Goal: Information Seeking & Learning: Learn about a topic

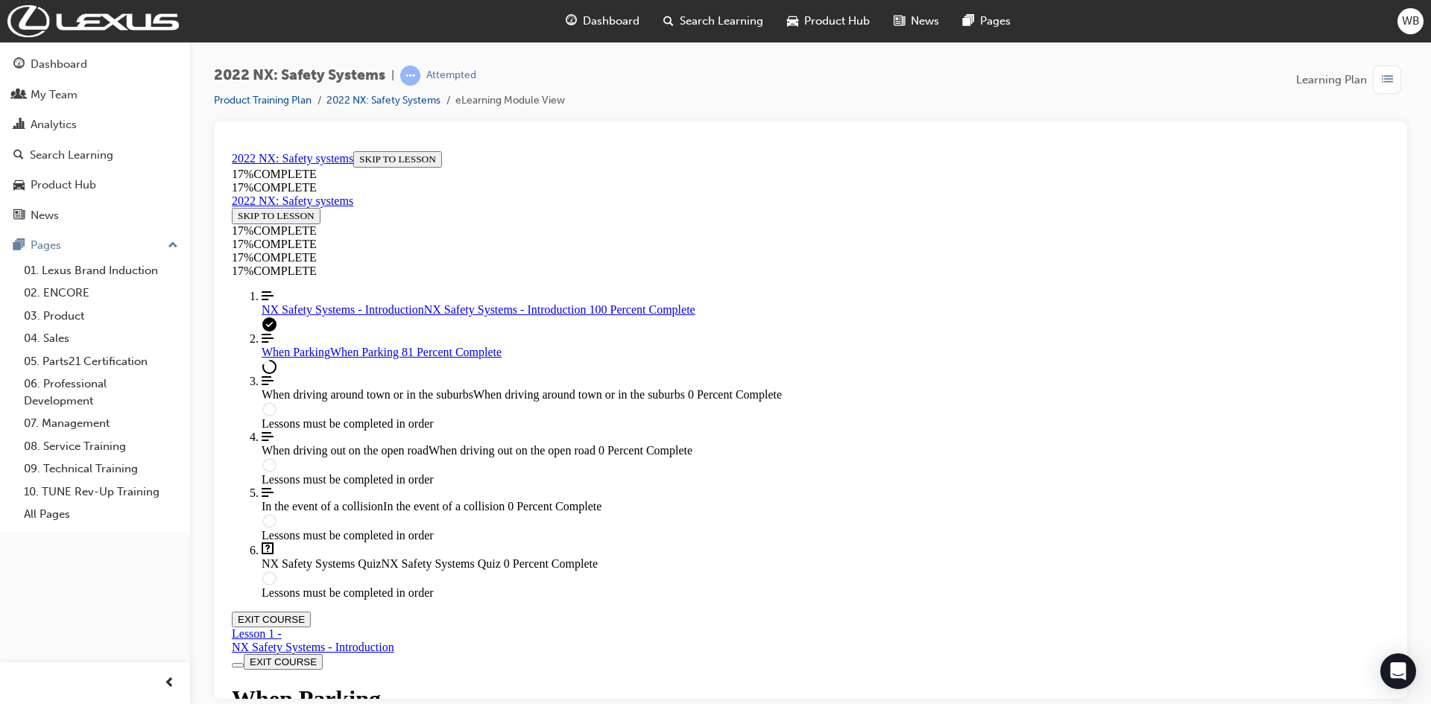
scroll to position [7520, 0]
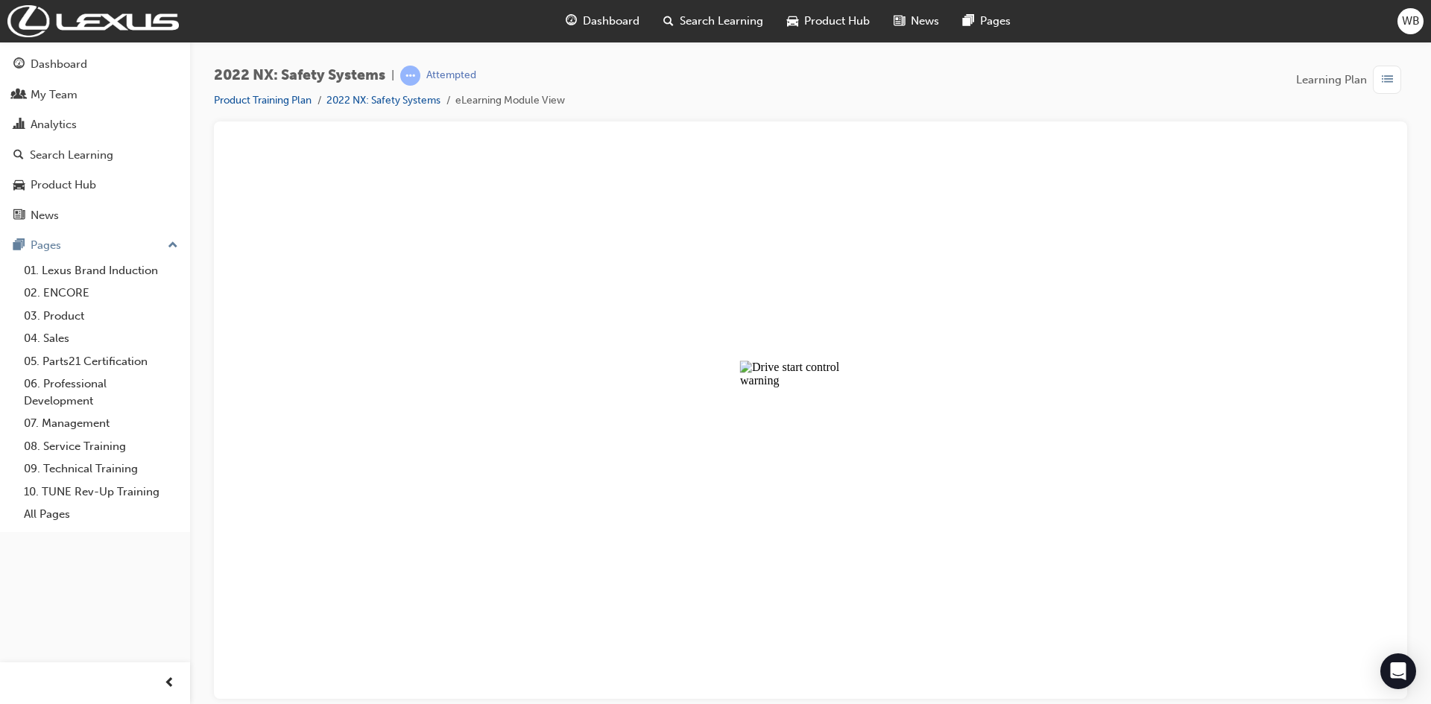
drag, startPoint x: 1069, startPoint y: 354, endPoint x: 991, endPoint y: 384, distance: 83.8
click at [1068, 354] on button "Unzoom image" at bounding box center [811, 422] width 1170 height 554
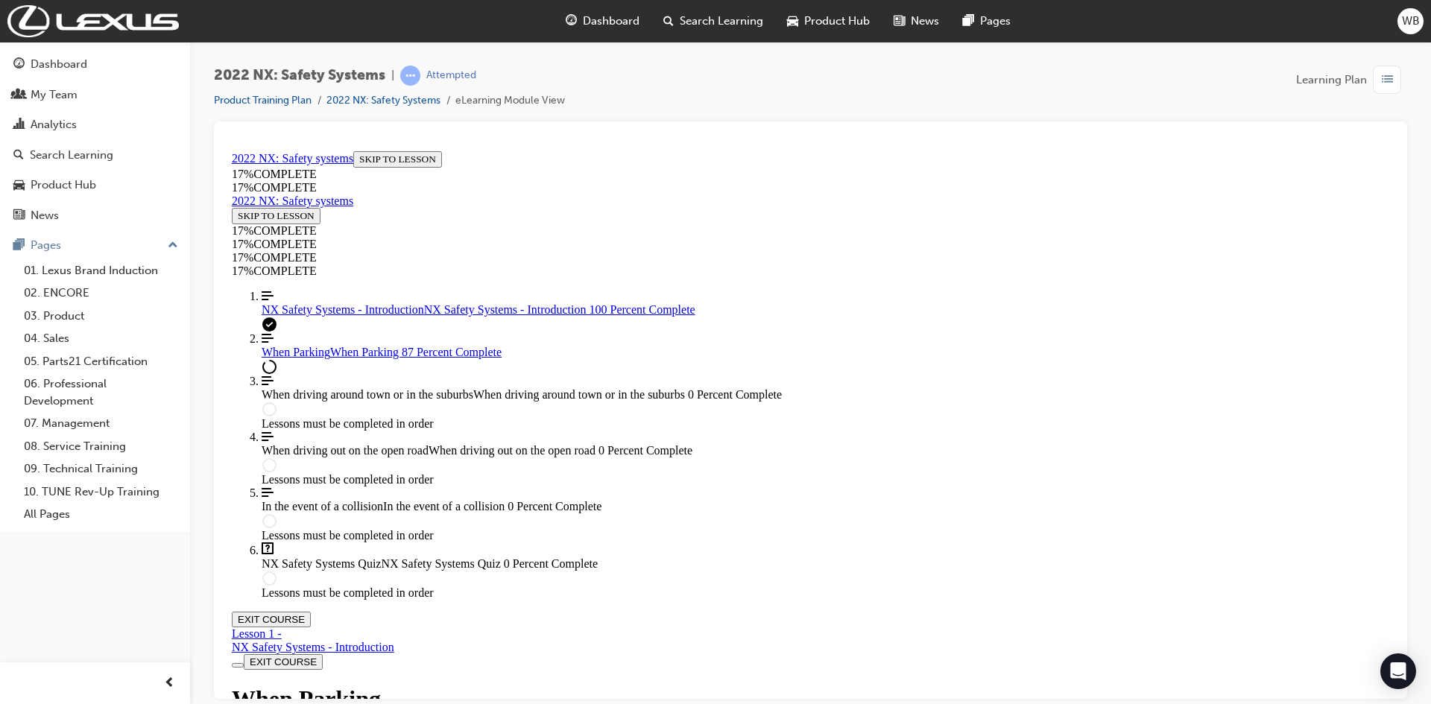
scroll to position [5651, 0]
drag, startPoint x: 773, startPoint y: 578, endPoint x: 768, endPoint y: 570, distance: 9.7
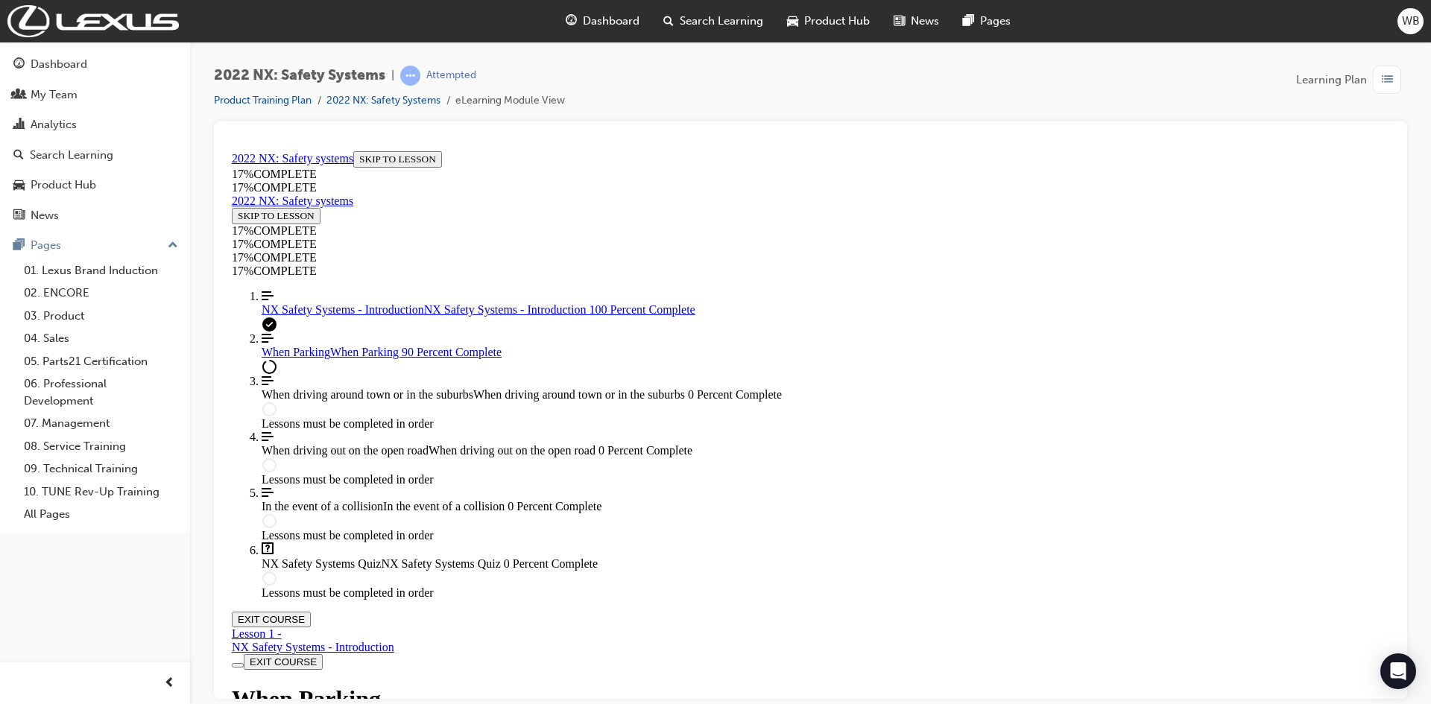
scroll to position [7142, 0]
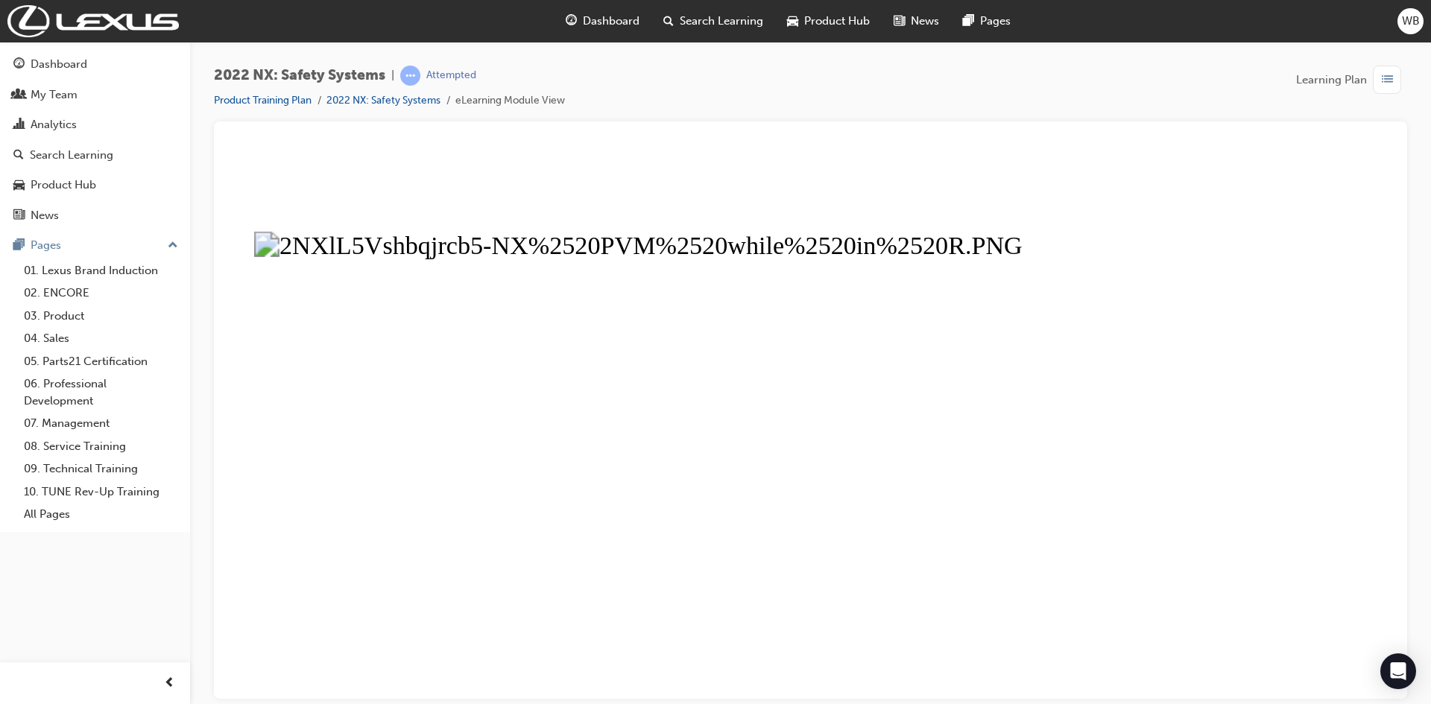
click at [913, 187] on button "Unzoom image" at bounding box center [811, 422] width 1170 height 554
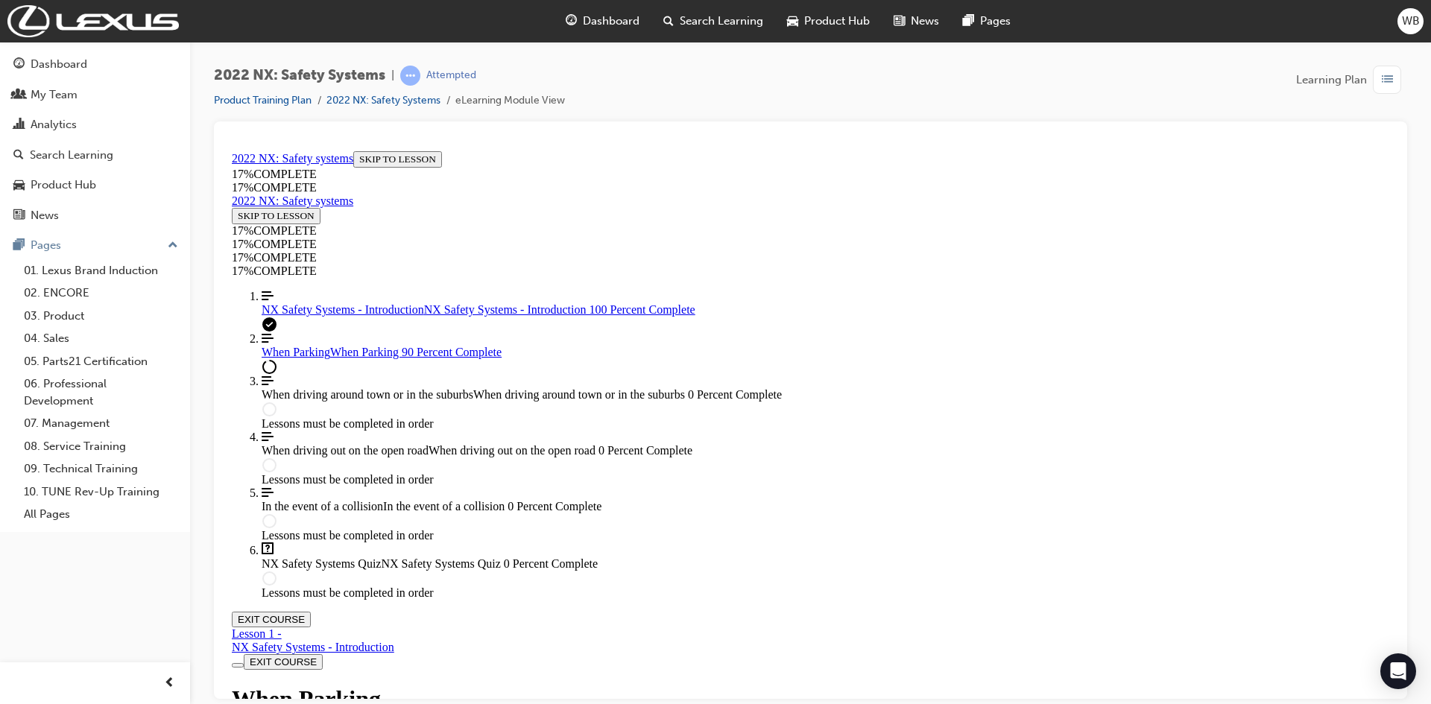
scroll to position [2073, 0]
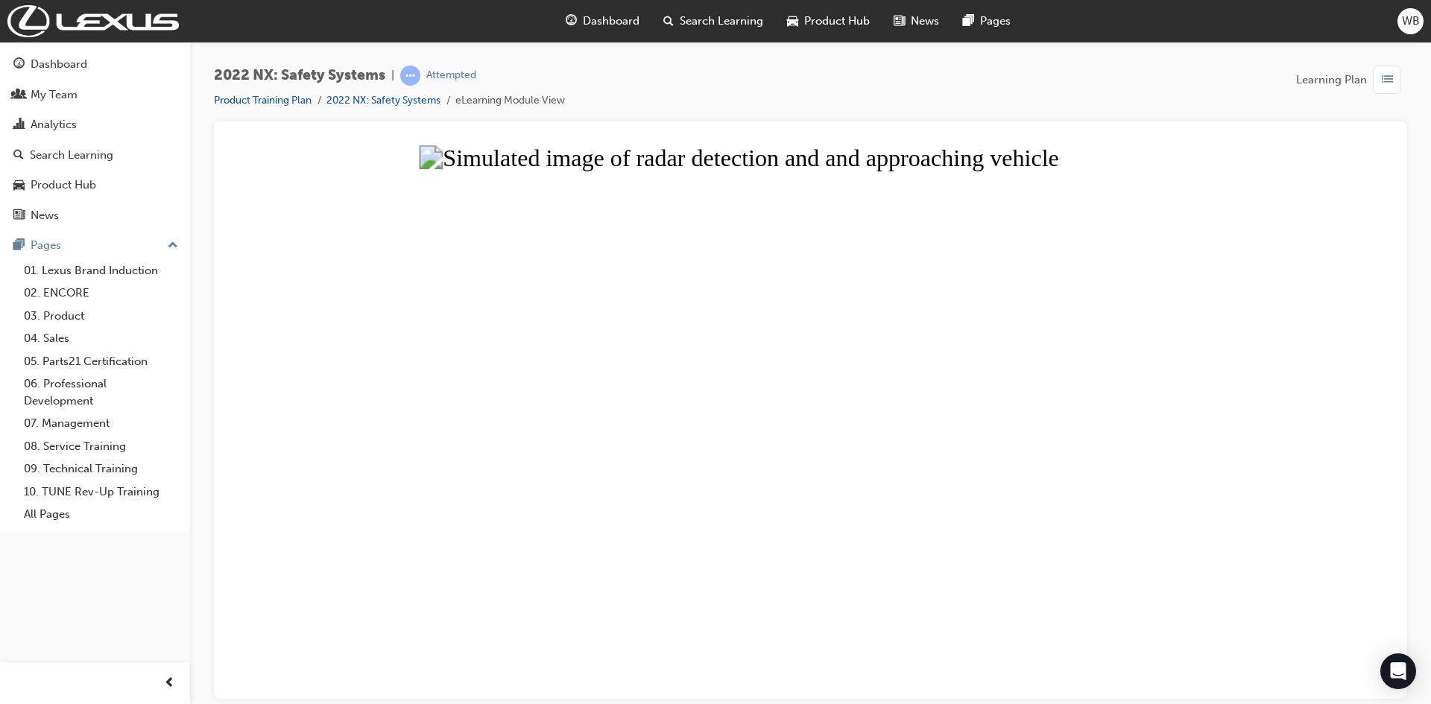
click at [1223, 323] on button "Unzoom image" at bounding box center [811, 422] width 1170 height 554
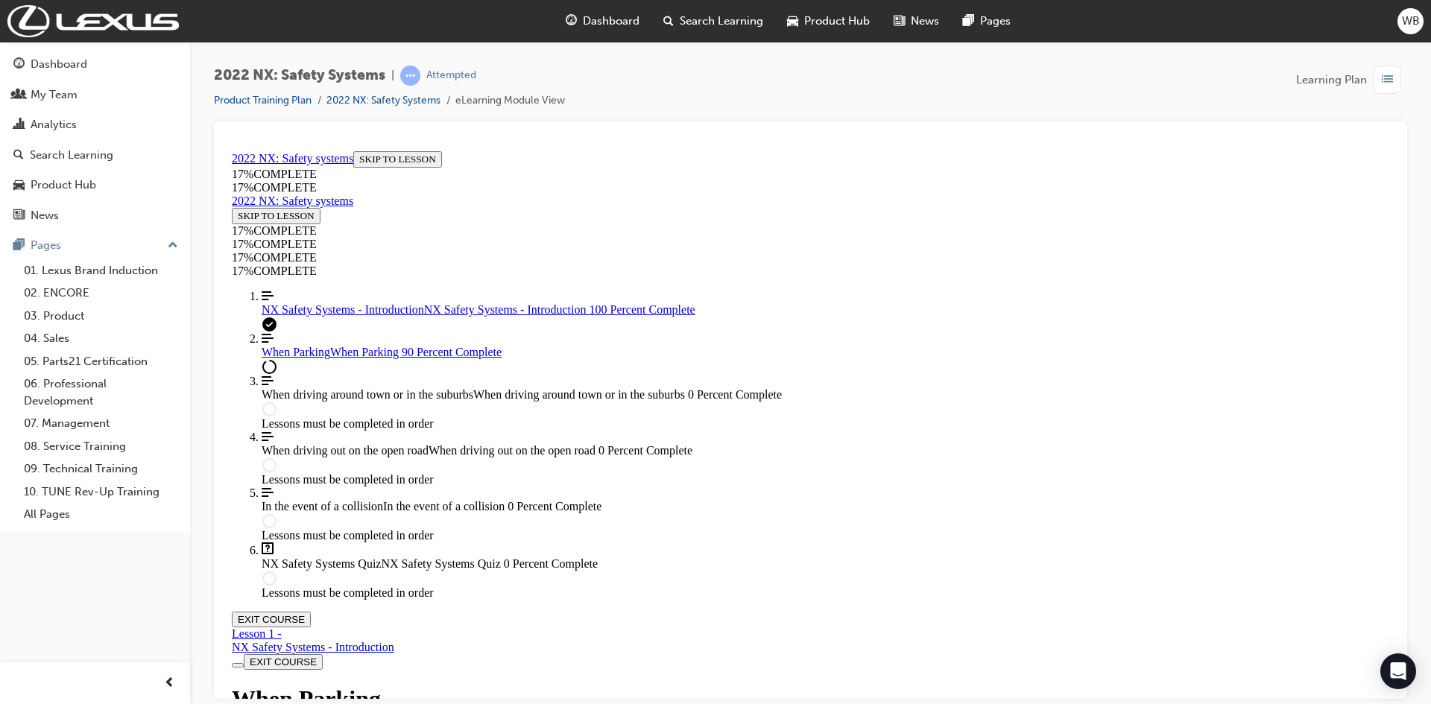
scroll to position [1700, 0]
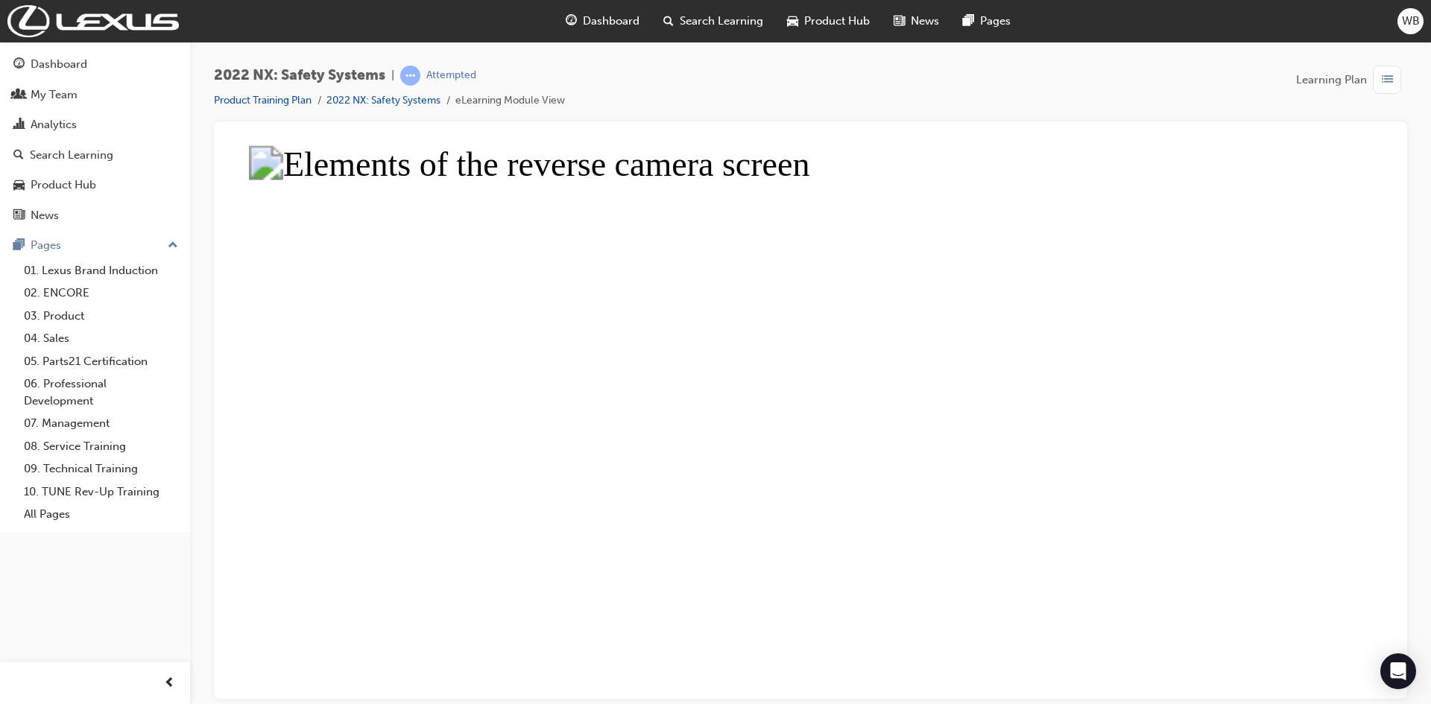
click at [1024, 182] on button "Unzoom image" at bounding box center [811, 422] width 1170 height 554
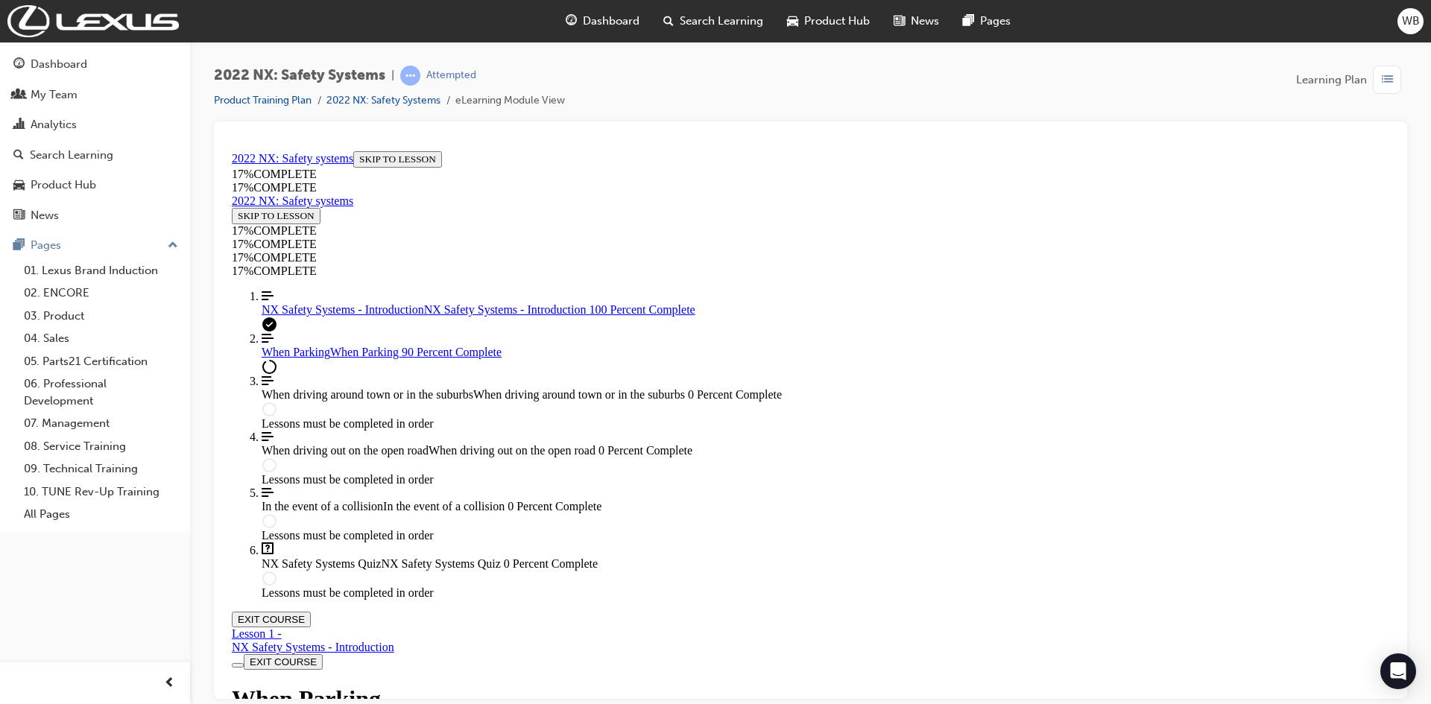
scroll to position [955, 0]
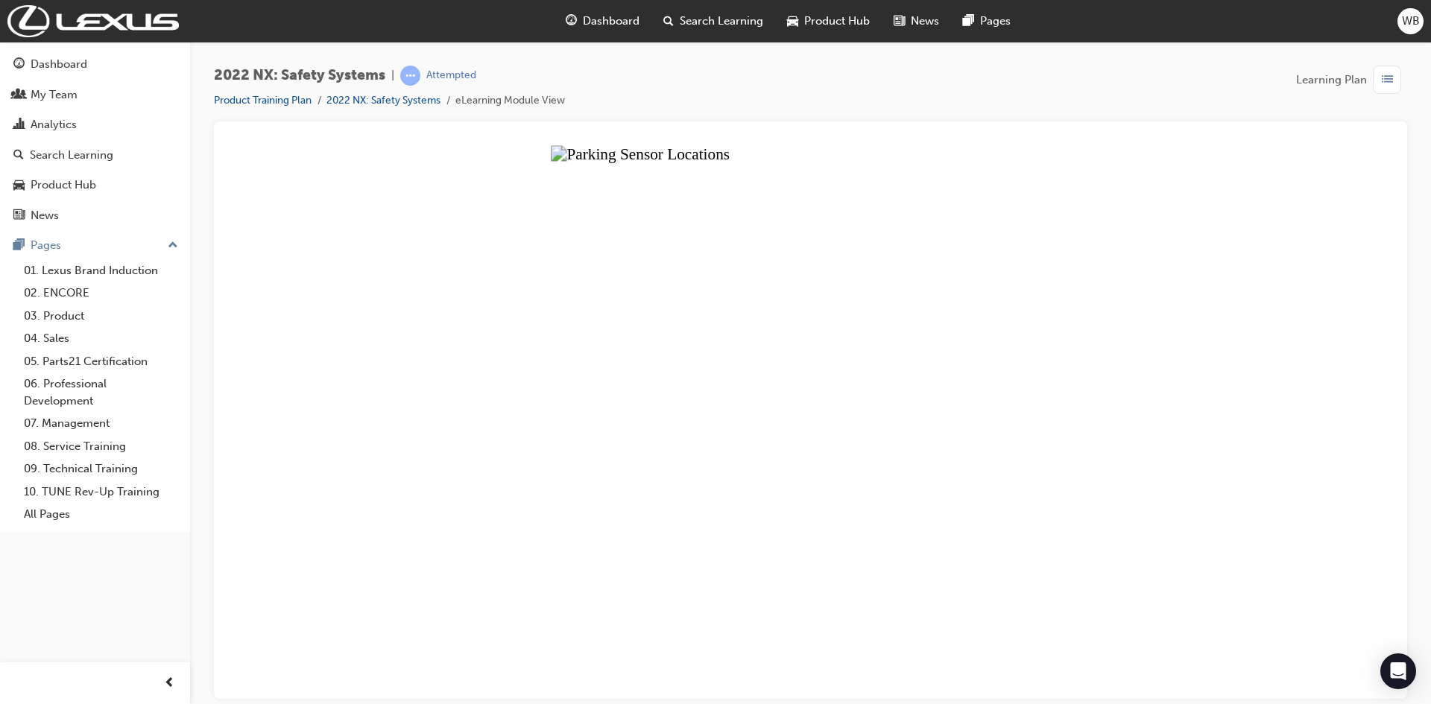
click at [1031, 327] on button "Unzoom image" at bounding box center [811, 422] width 1170 height 554
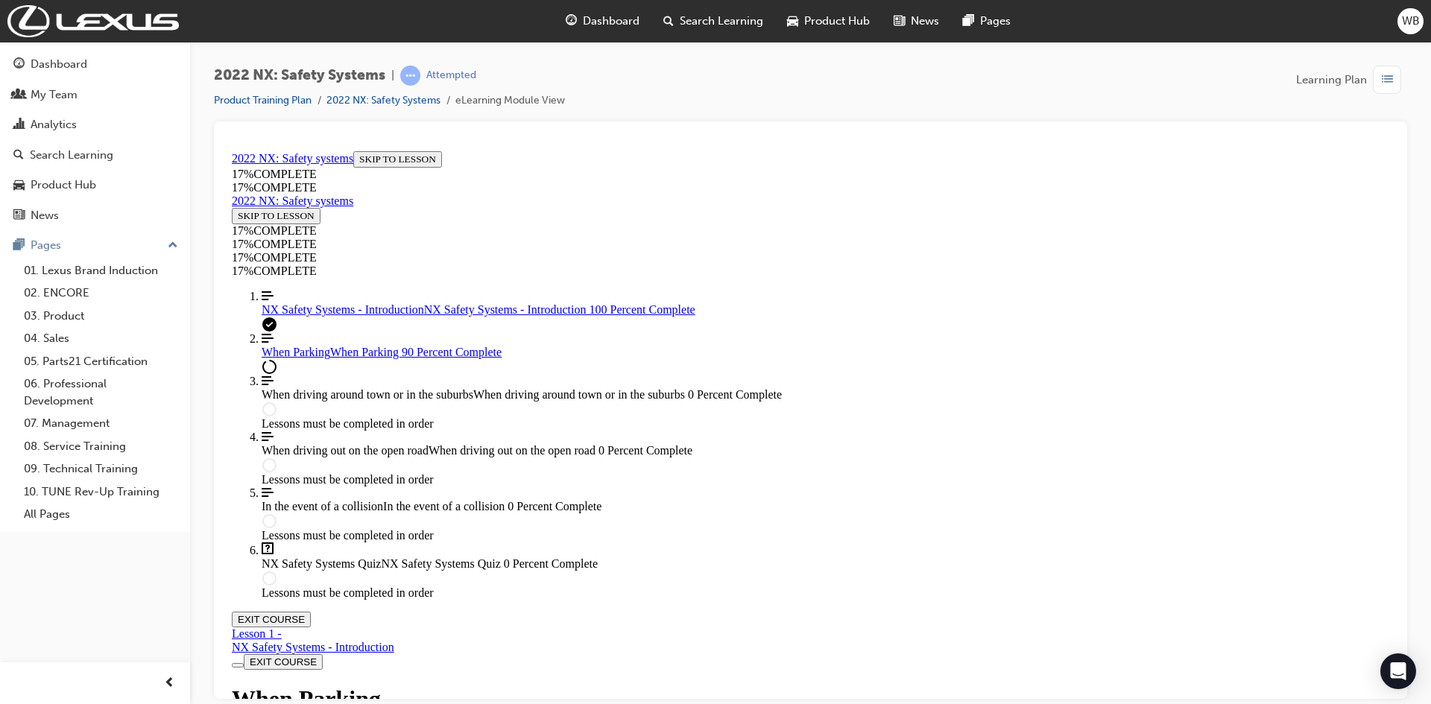
scroll to position [0, 0]
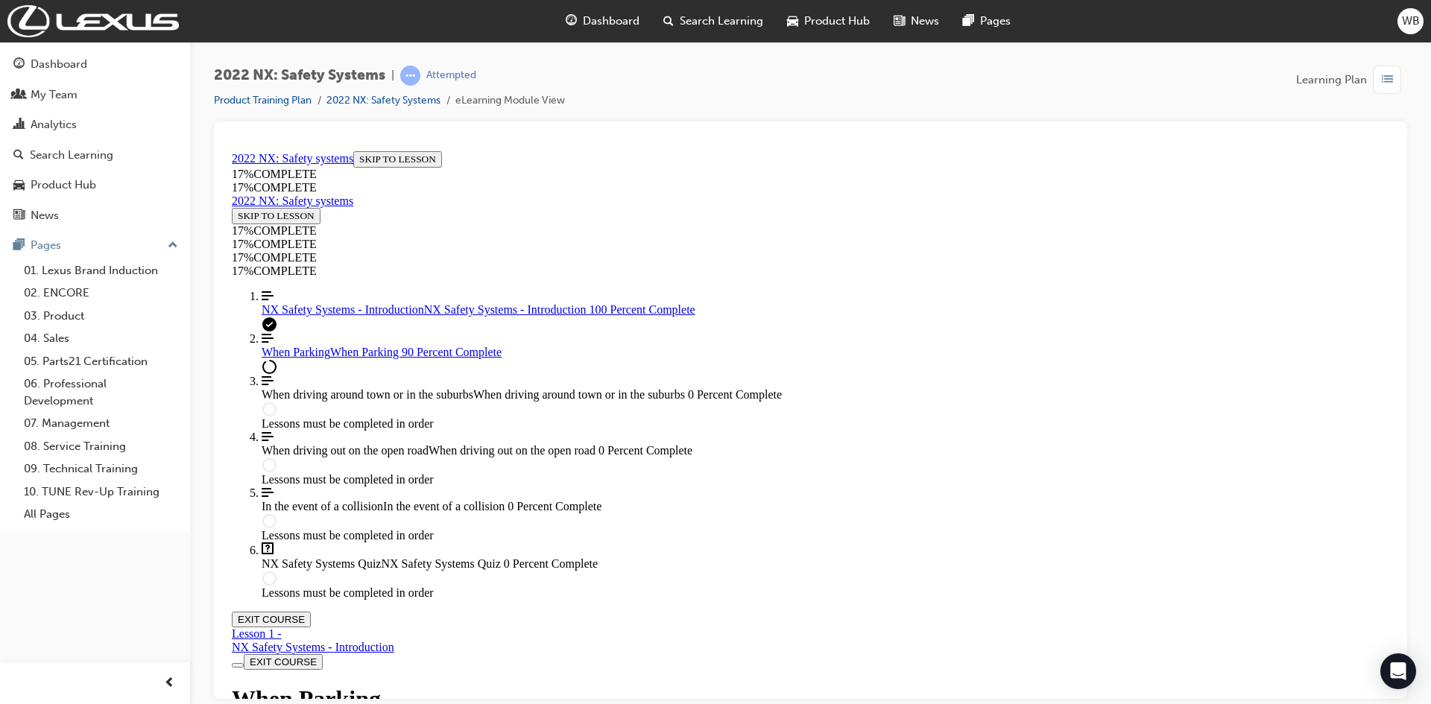
scroll to position [5726, 0]
drag, startPoint x: 695, startPoint y: 583, endPoint x: 936, endPoint y: 567, distance: 241.3
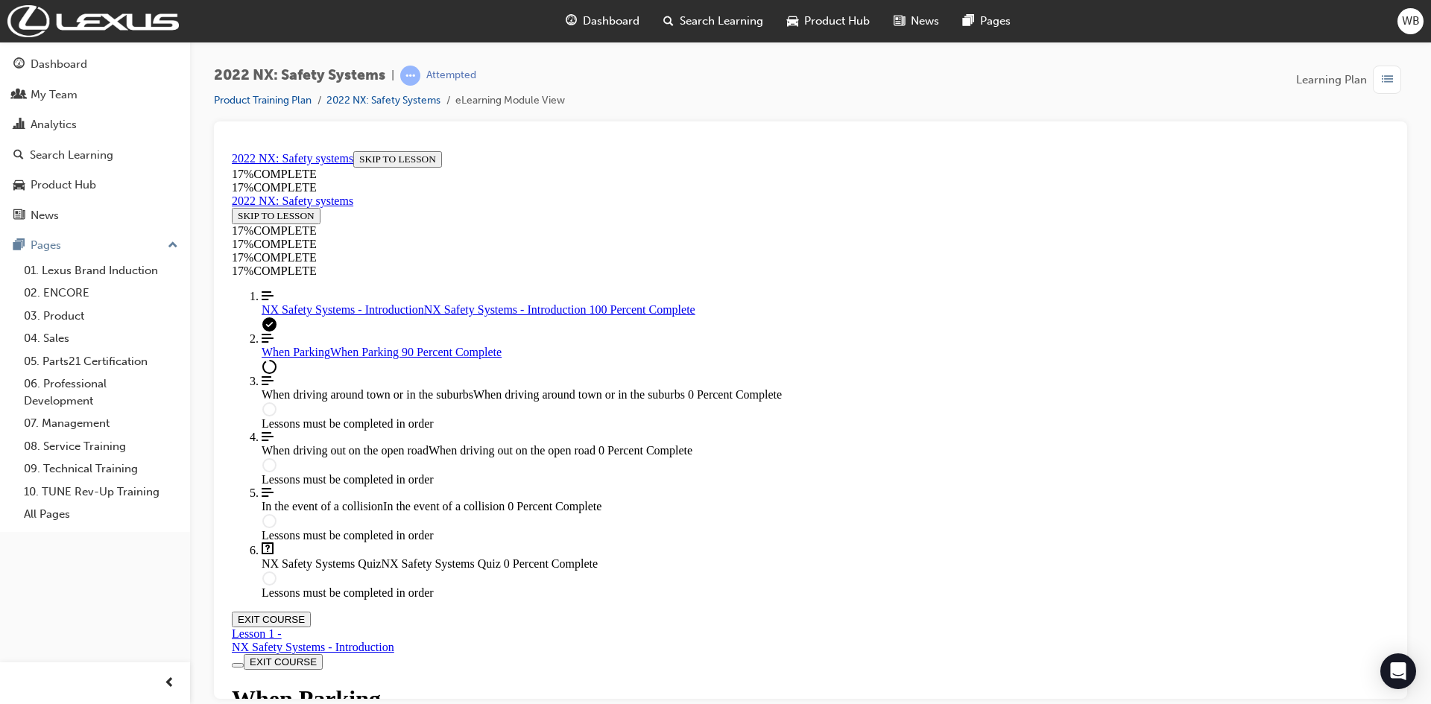
scroll to position [5502, 0]
drag, startPoint x: 560, startPoint y: 643, endPoint x: 681, endPoint y: 640, distance: 121.6
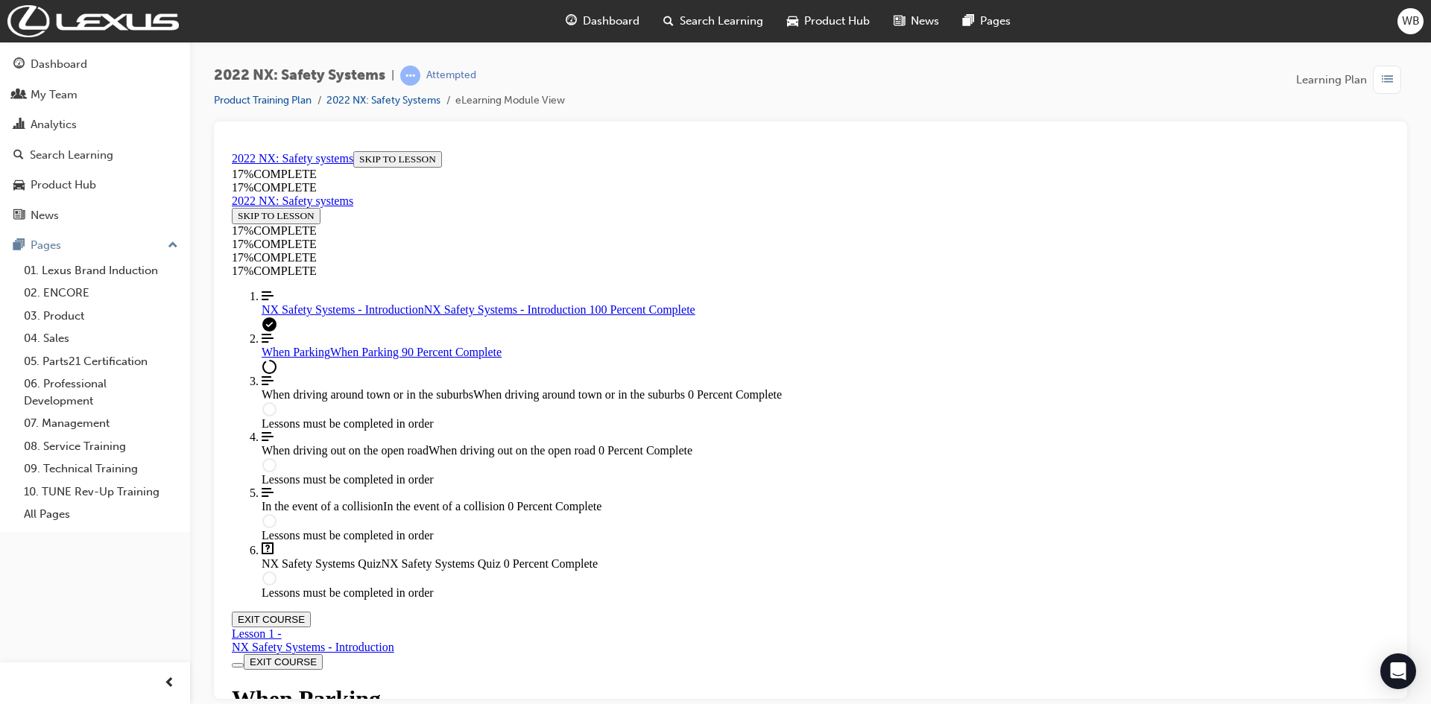
drag, startPoint x: 791, startPoint y: 631, endPoint x: 825, endPoint y: 626, distance: 34.6
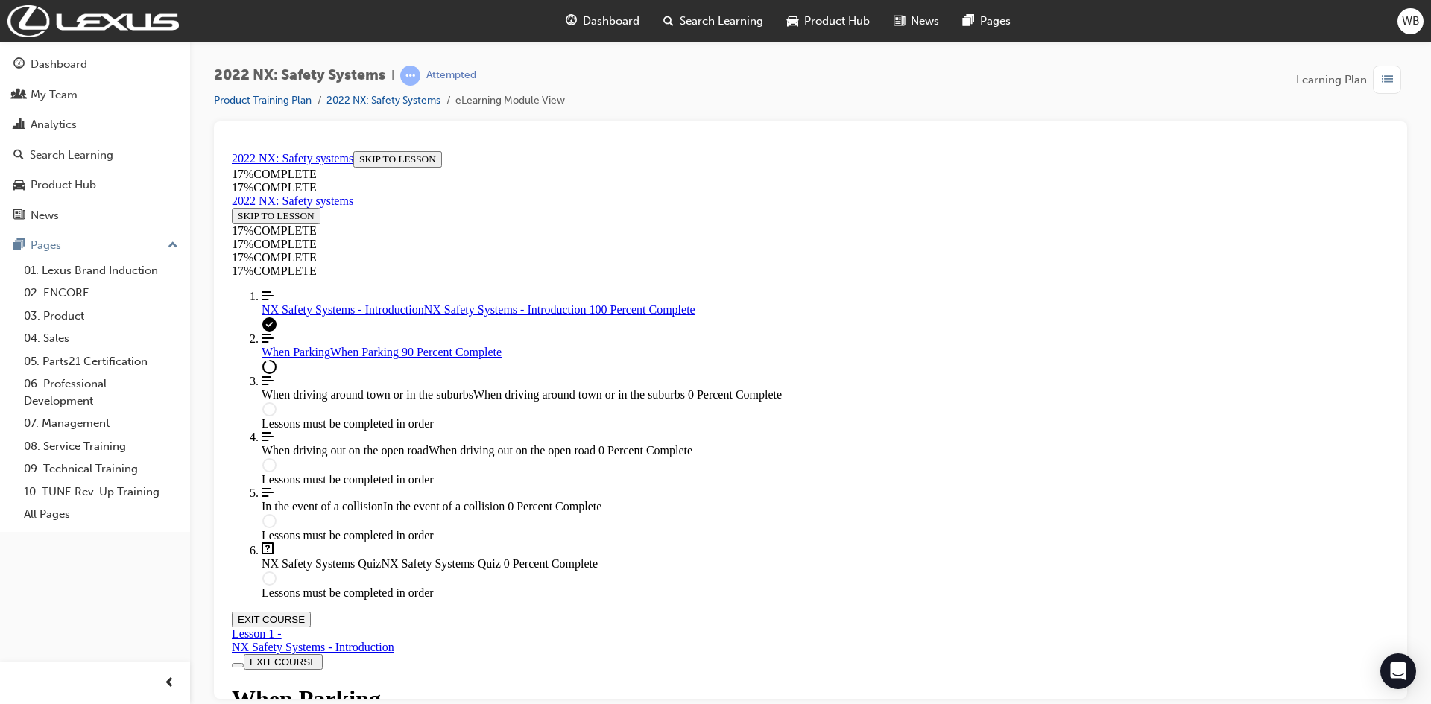
drag, startPoint x: 1288, startPoint y: 335, endPoint x: 1261, endPoint y: 572, distance: 237.8
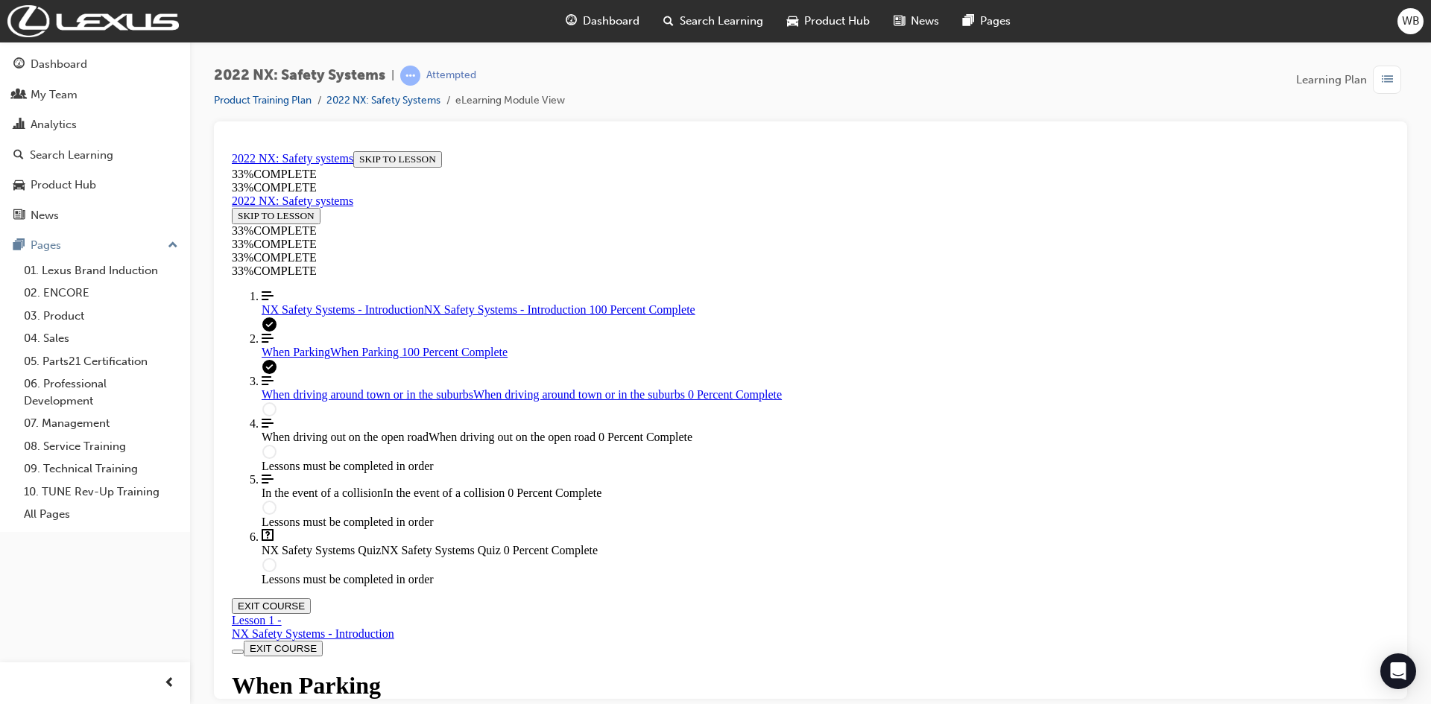
scroll to position [8293, 0]
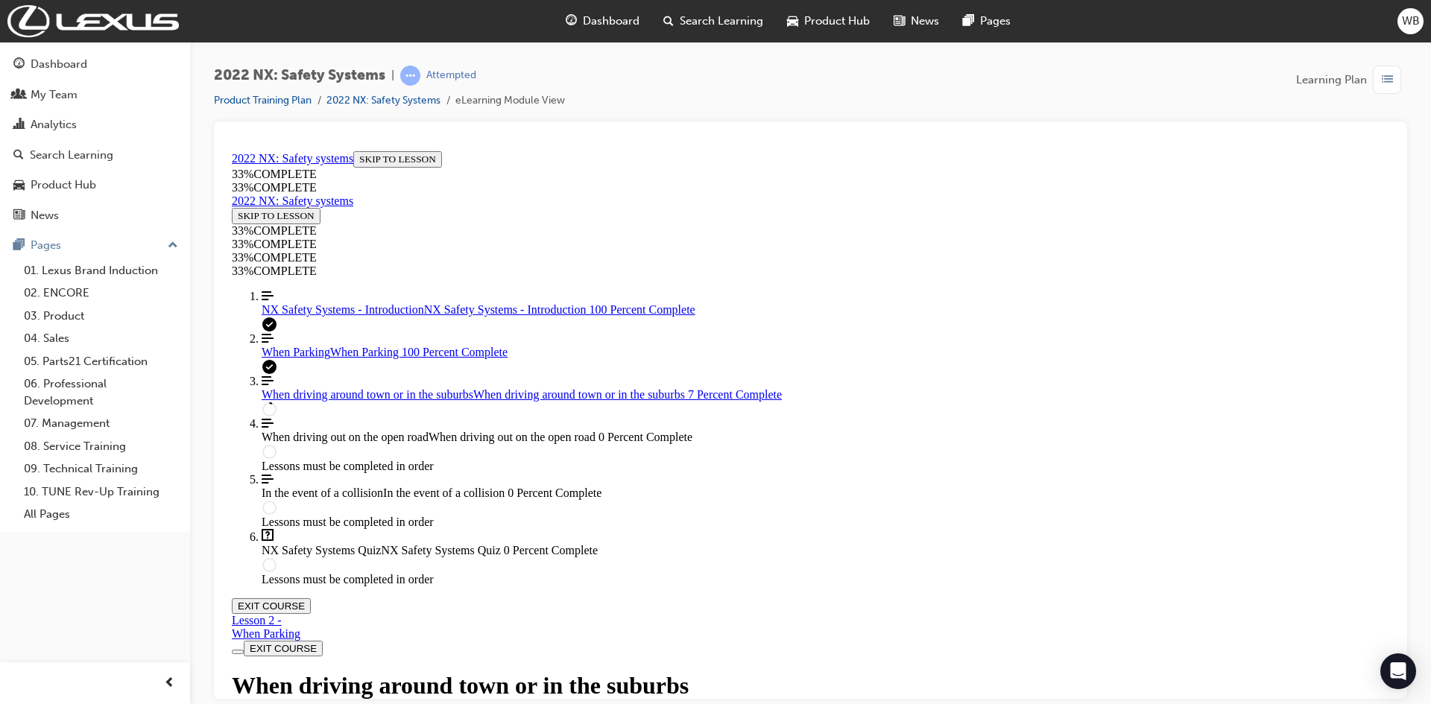
drag, startPoint x: 906, startPoint y: 356, endPoint x: 581, endPoint y: 505, distance: 357.3
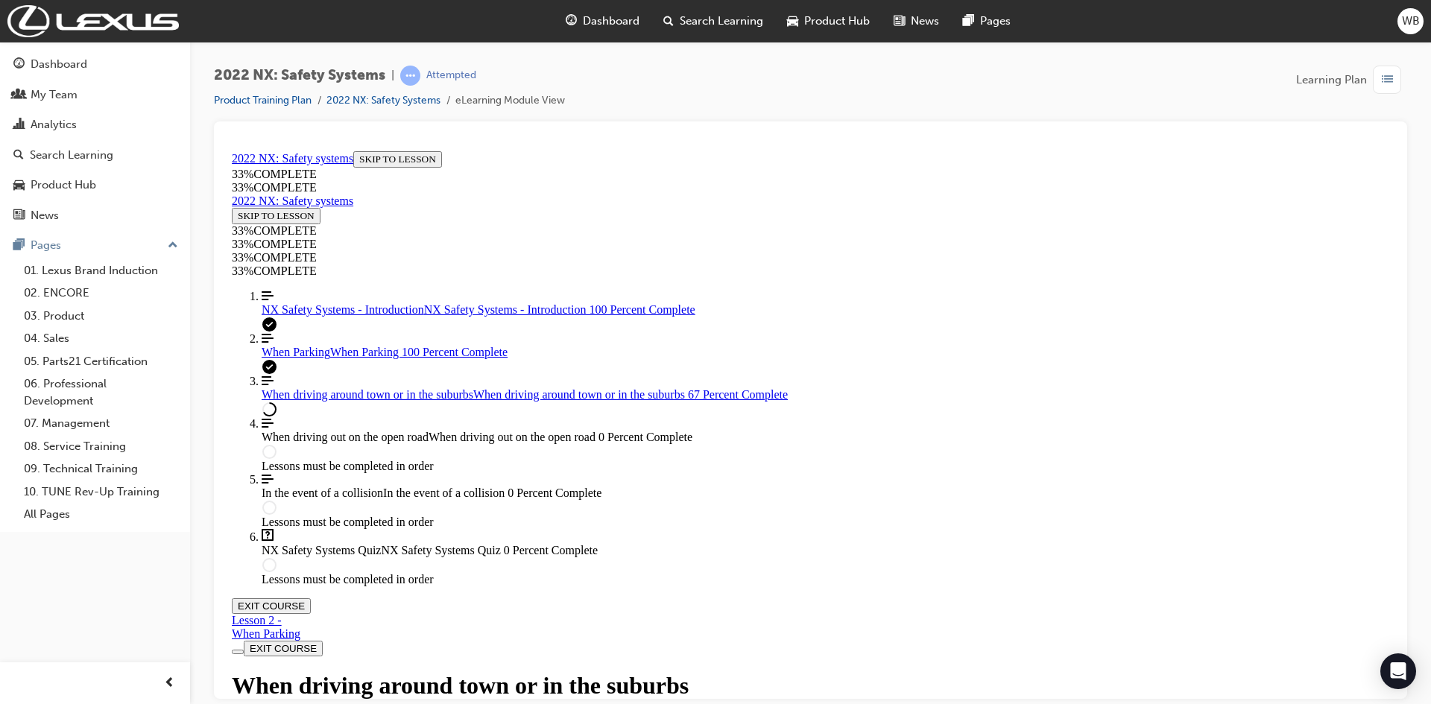
drag, startPoint x: 571, startPoint y: 468, endPoint x: 1141, endPoint y: 468, distance: 569.5
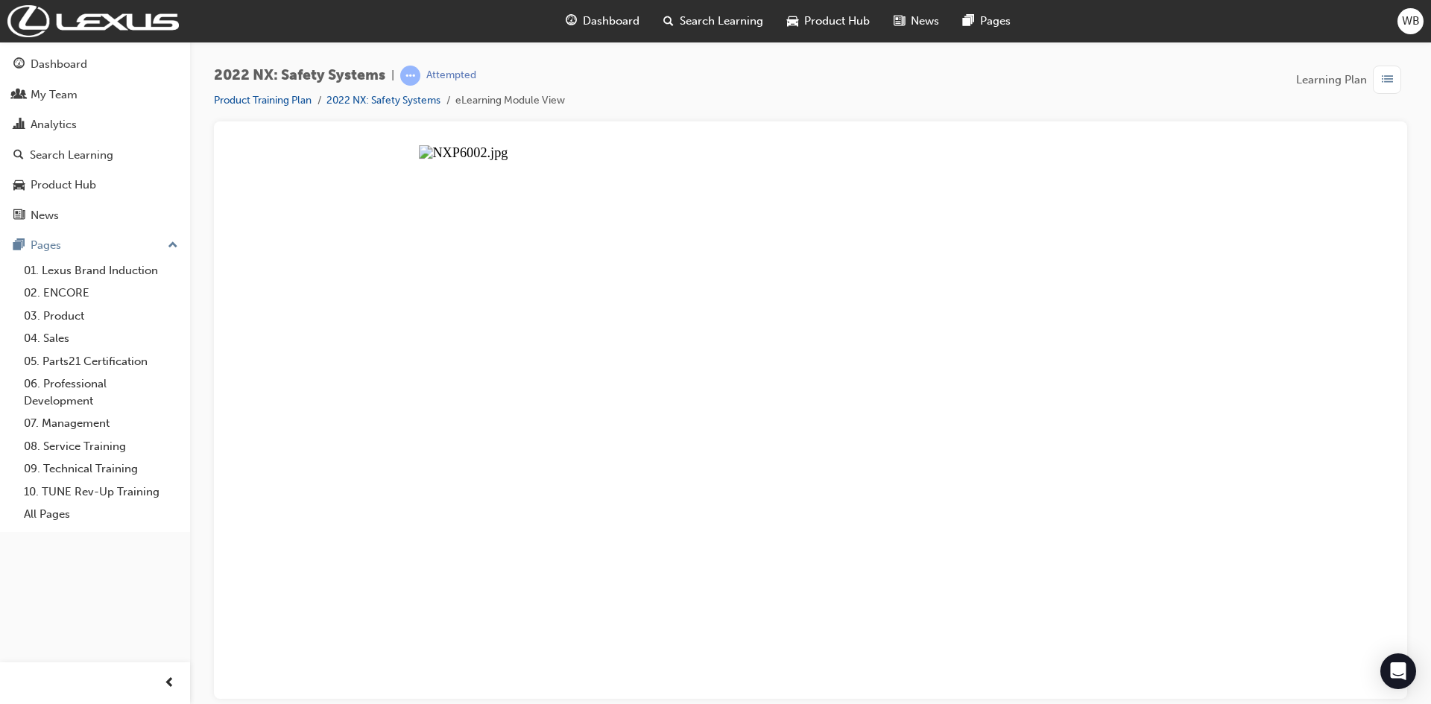
click at [633, 339] on button "Unzoom image" at bounding box center [811, 422] width 1170 height 554
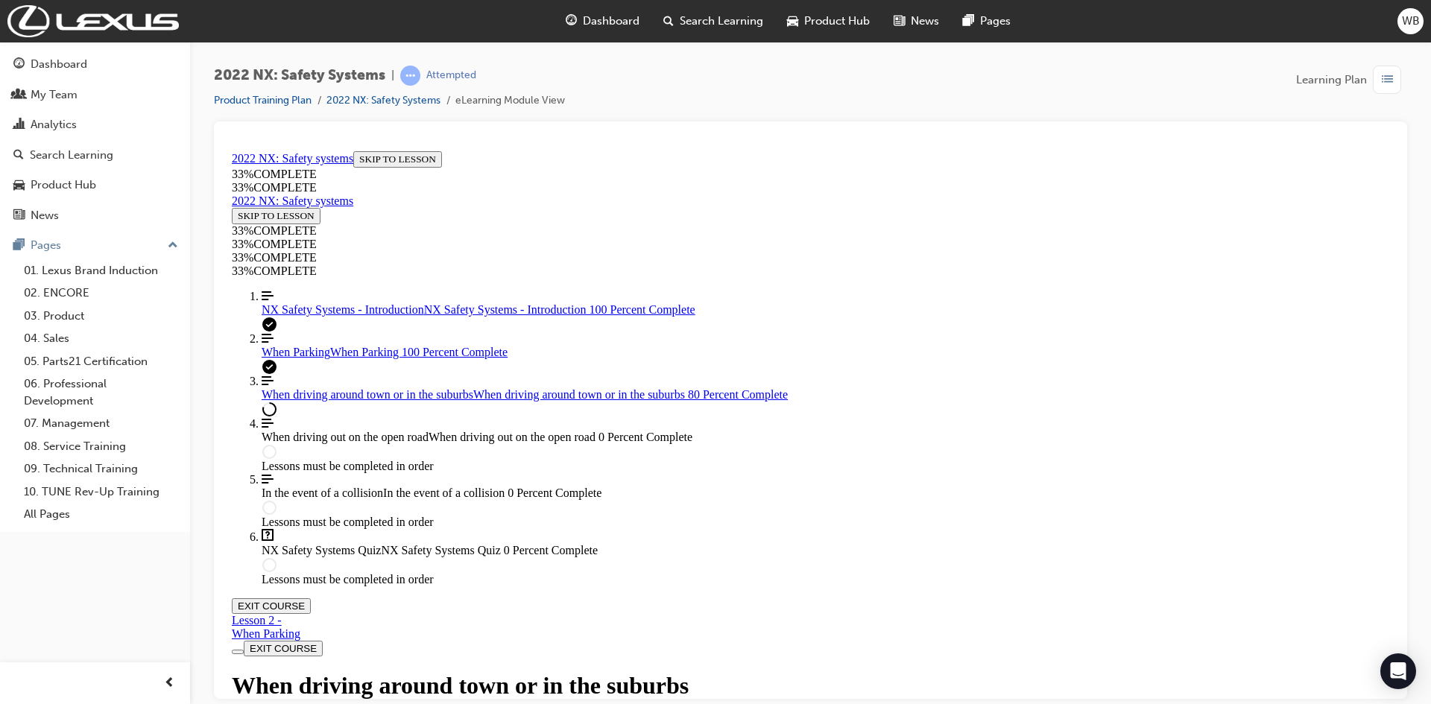
scroll to position [3669, 0]
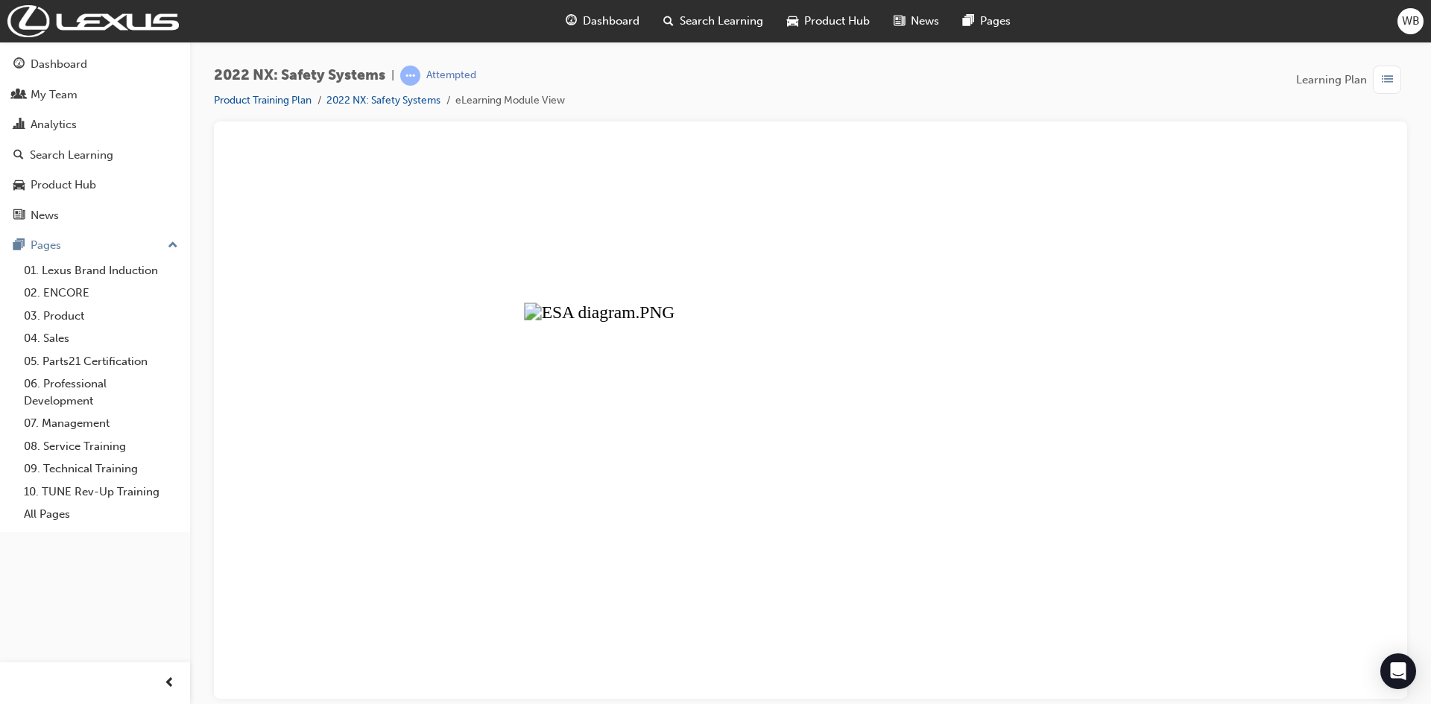
drag, startPoint x: 593, startPoint y: 439, endPoint x: 602, endPoint y: 438, distance: 8.3
click at [596, 439] on button "Unzoom image" at bounding box center [811, 422] width 1170 height 554
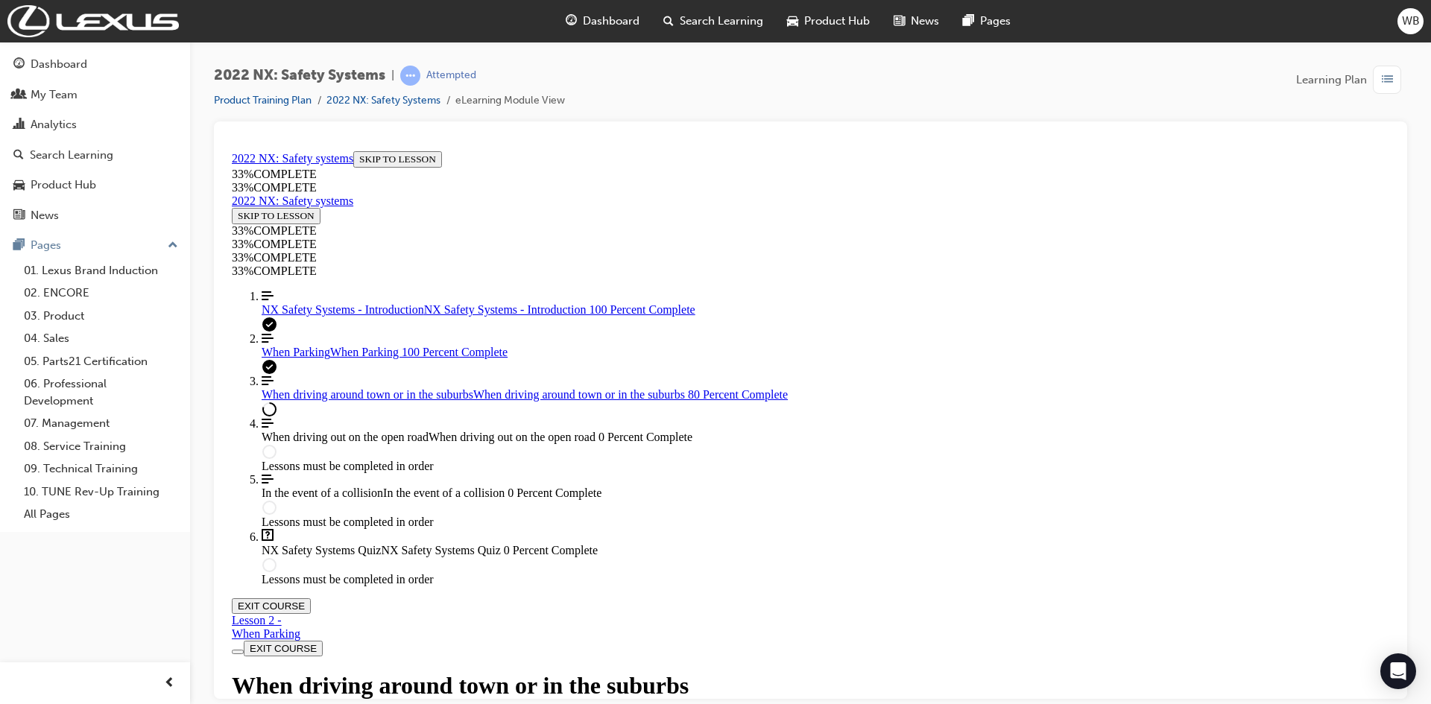
scroll to position [1880, 0]
drag, startPoint x: 860, startPoint y: 617, endPoint x: 889, endPoint y: 617, distance: 29.1
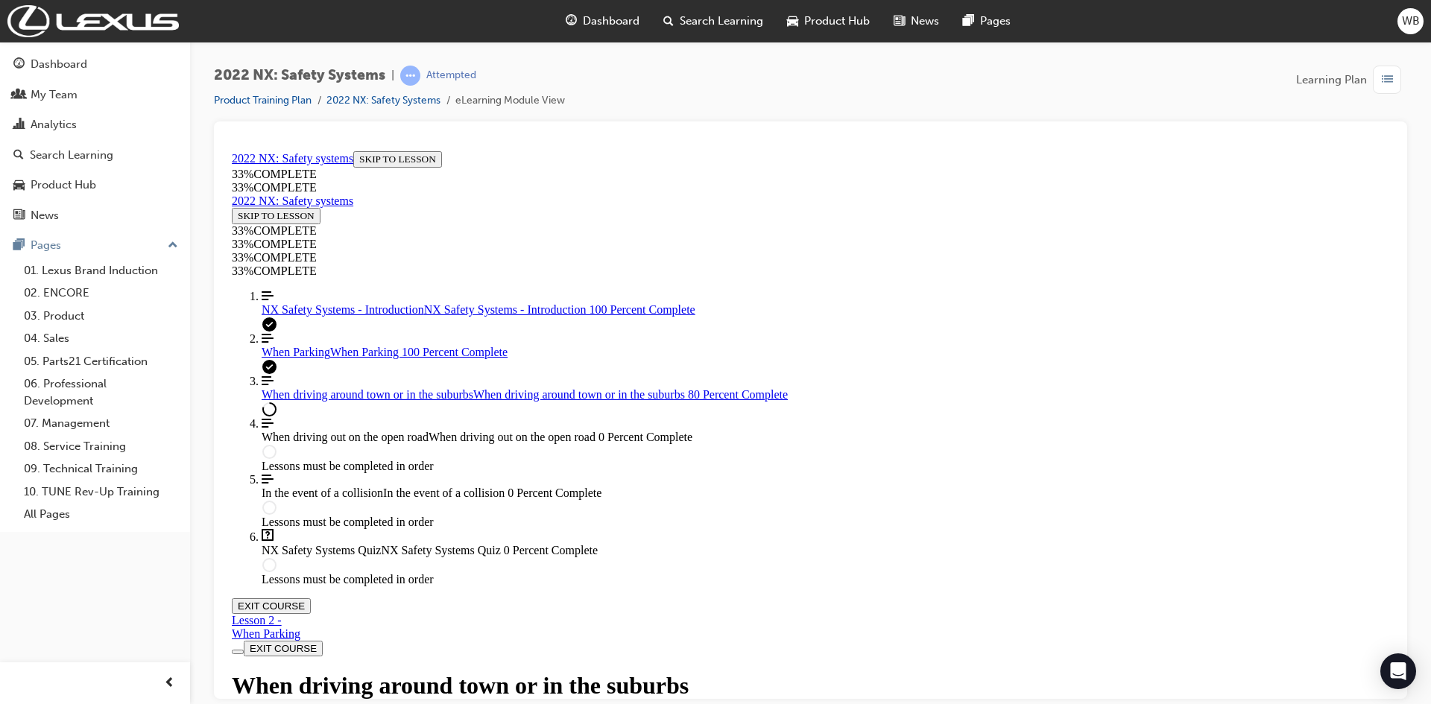
drag, startPoint x: 758, startPoint y: 573, endPoint x: 783, endPoint y: 573, distance: 24.6
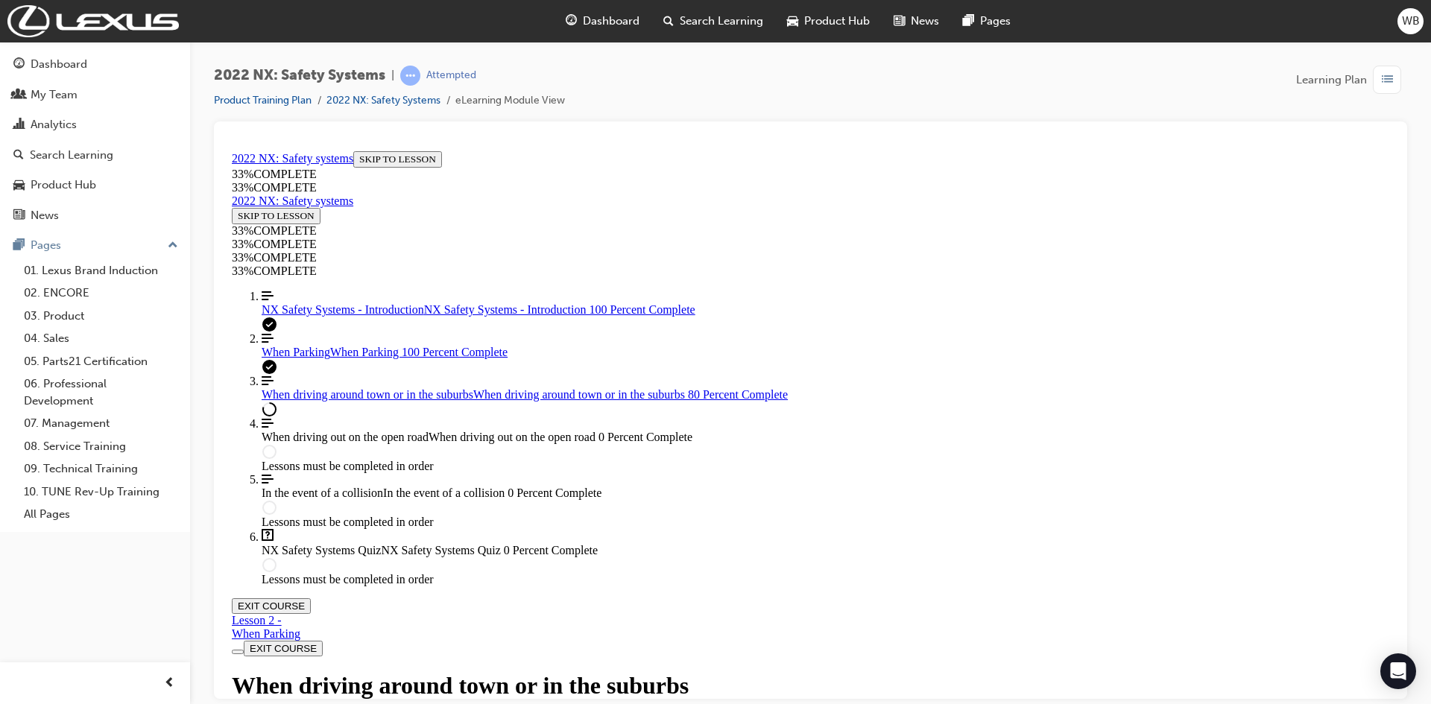
drag, startPoint x: 909, startPoint y: 573, endPoint x: 942, endPoint y: 573, distance: 33.5
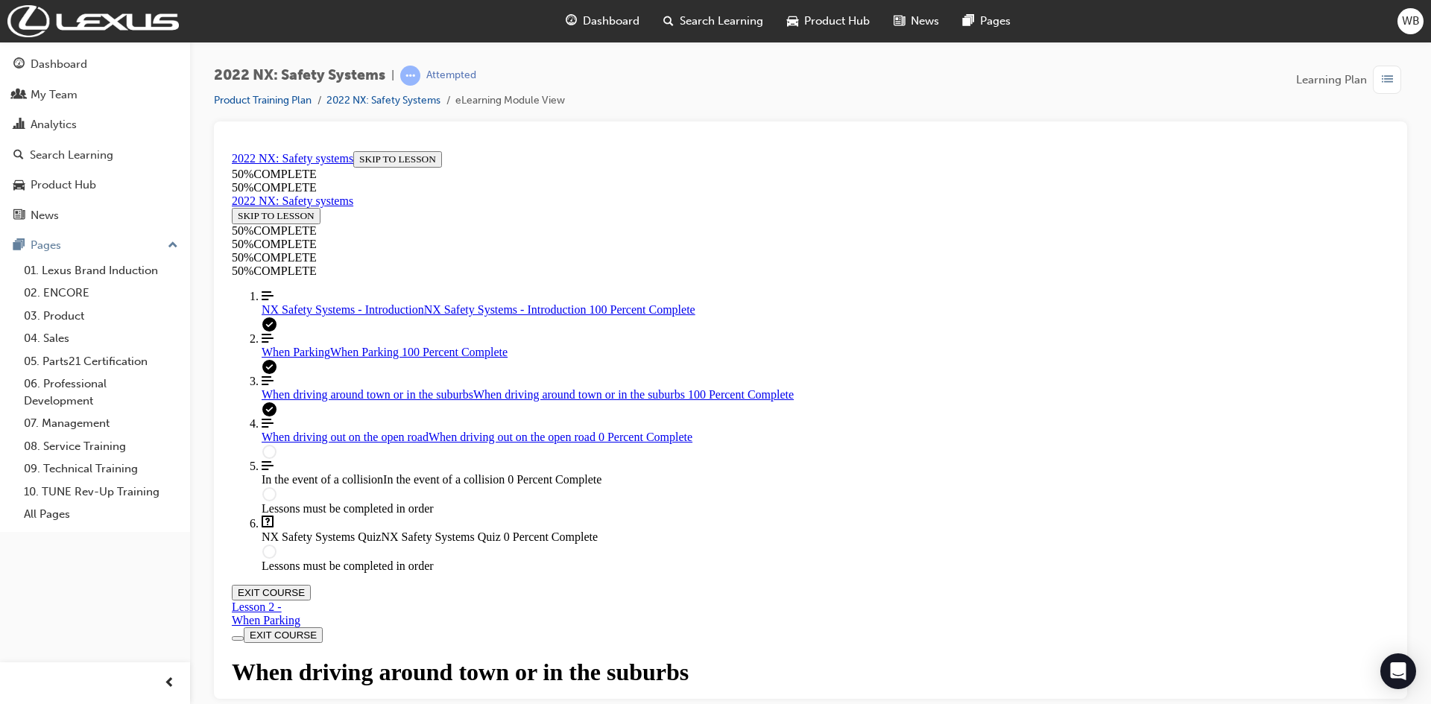
scroll to position [4063, 0]
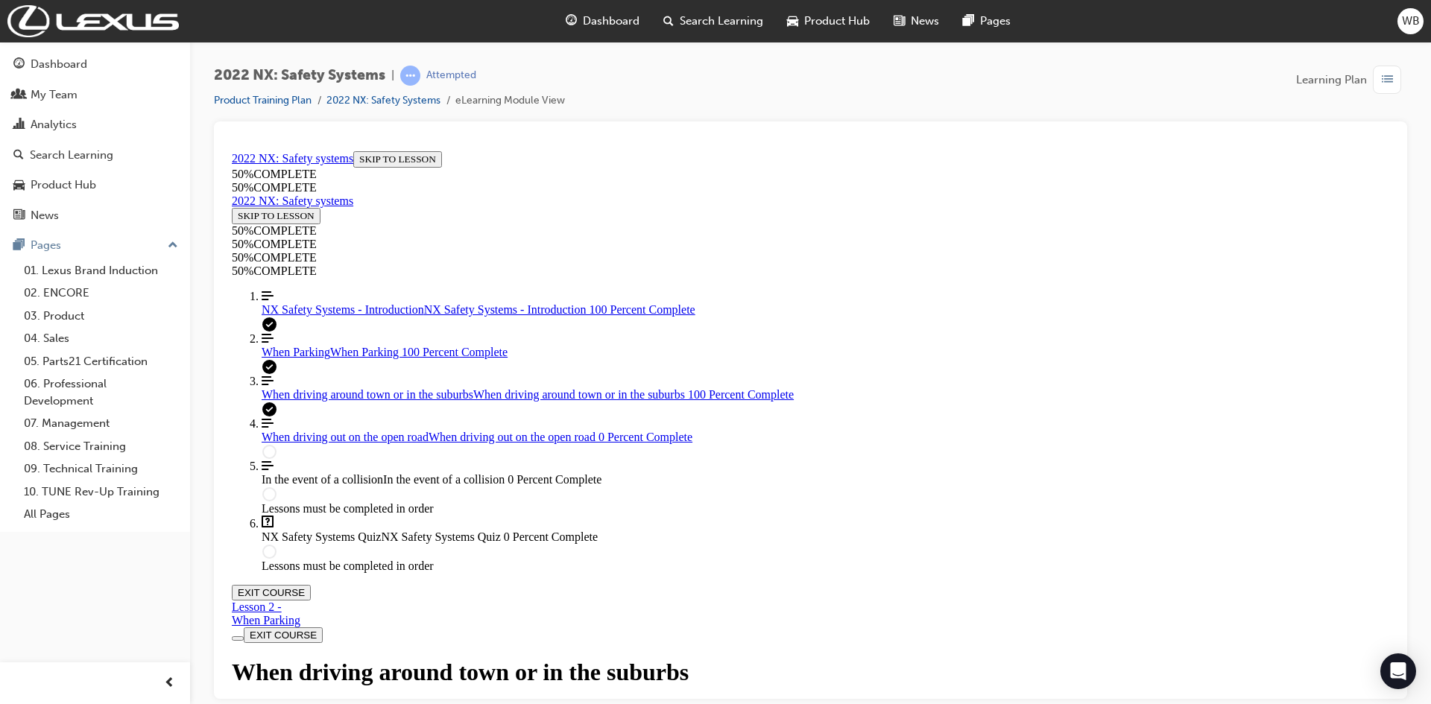
drag, startPoint x: 704, startPoint y: 455, endPoint x: 702, endPoint y: 491, distance: 36.6
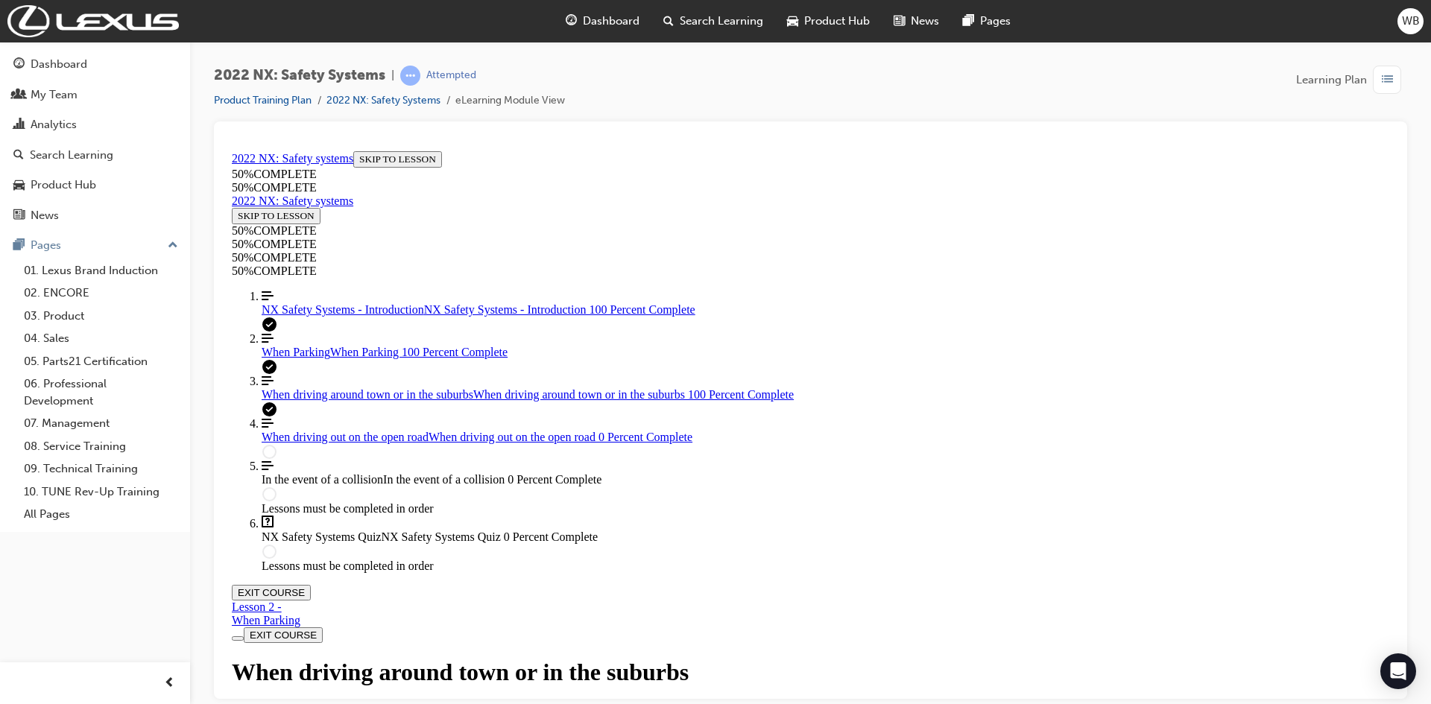
scroll to position [4192, 0]
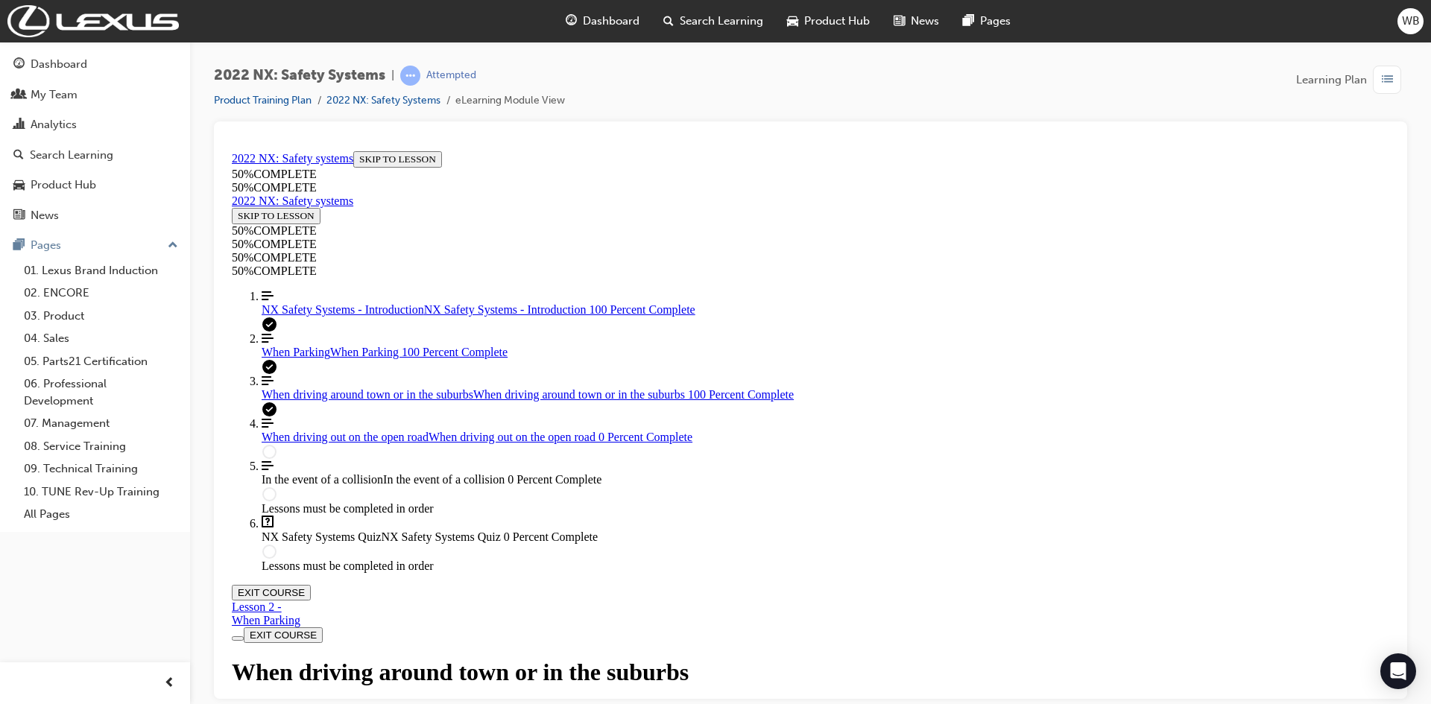
scroll to position [4043, 0]
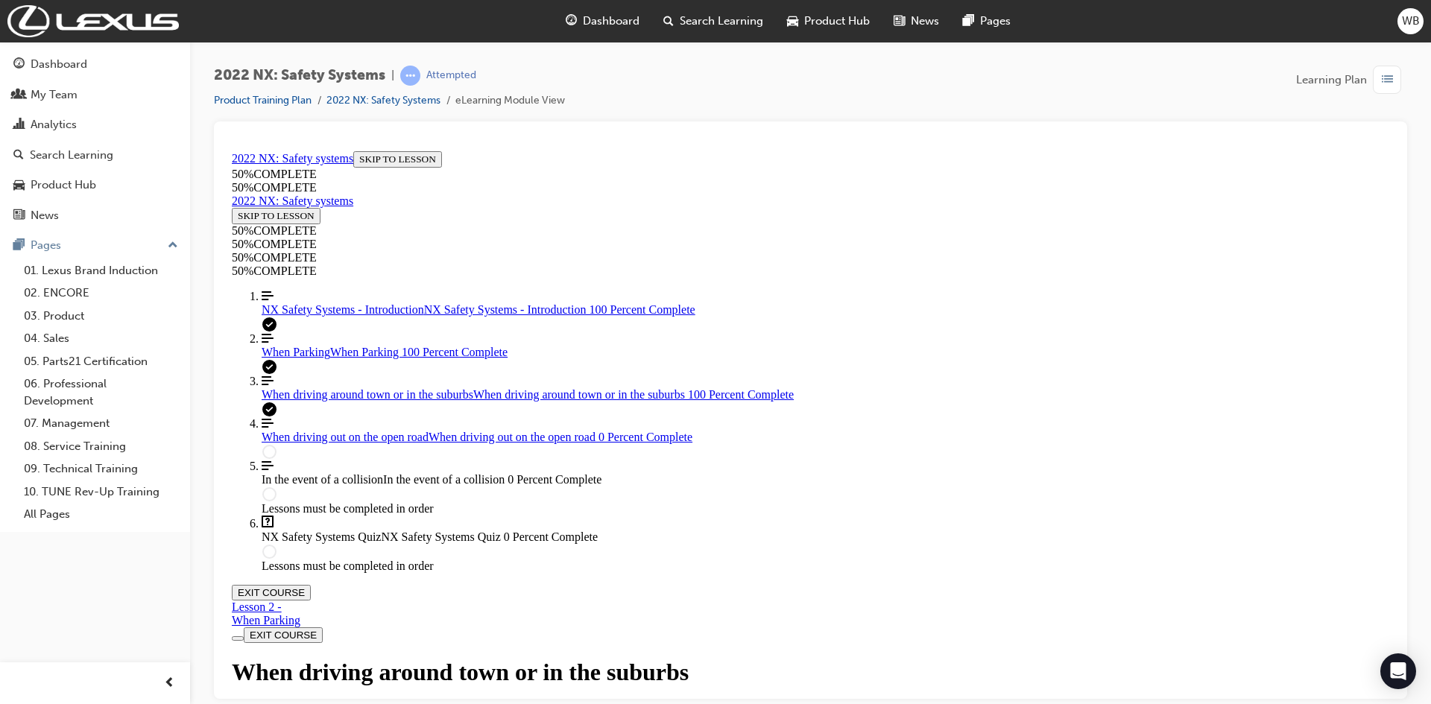
drag, startPoint x: 700, startPoint y: 399, endPoint x: 707, endPoint y: 432, distance: 33.6
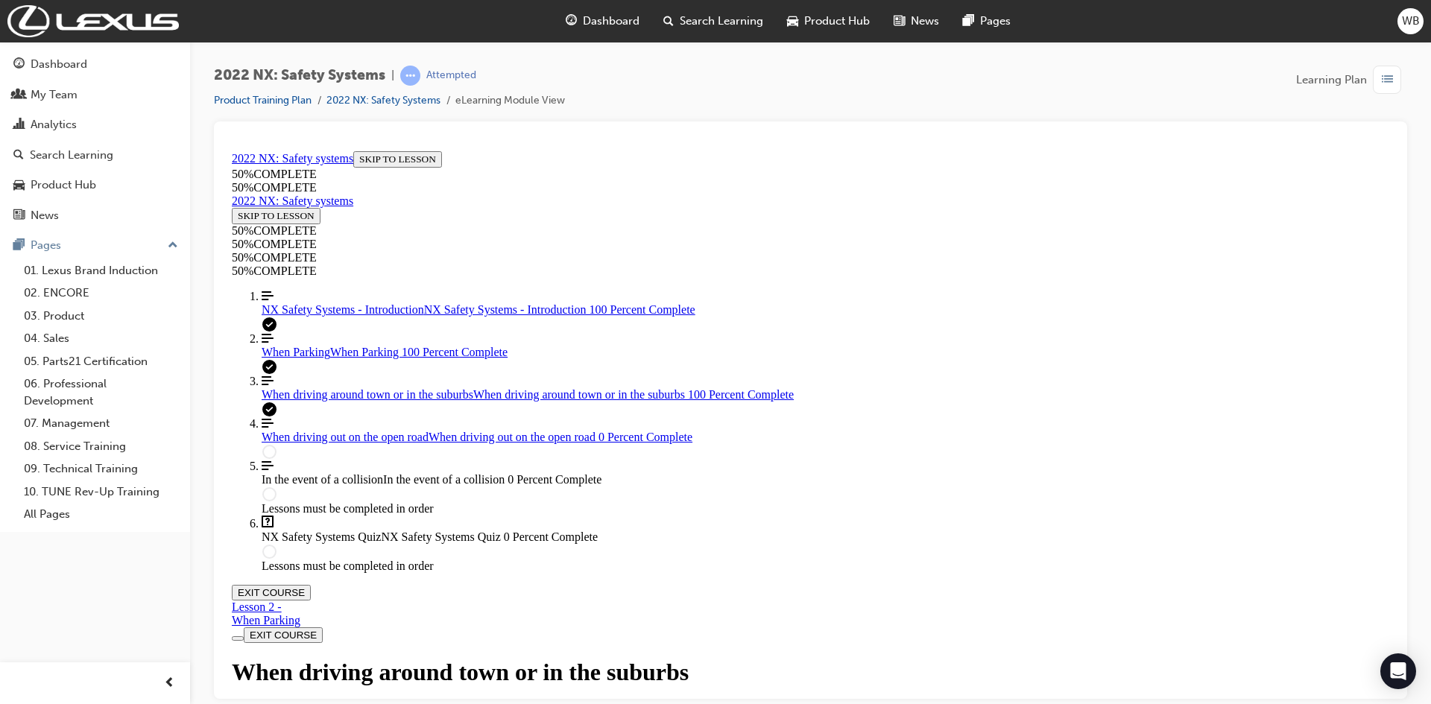
scroll to position [4192, 0]
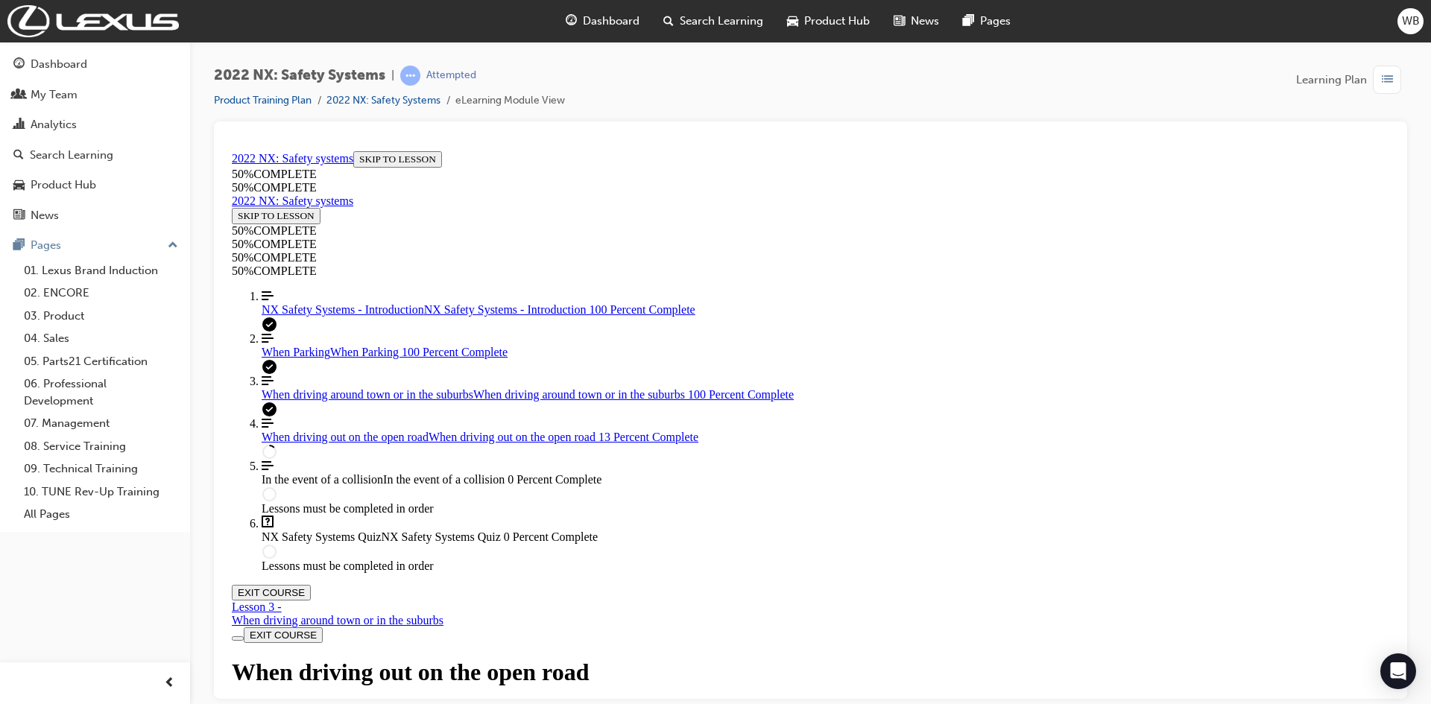
scroll to position [350, 0]
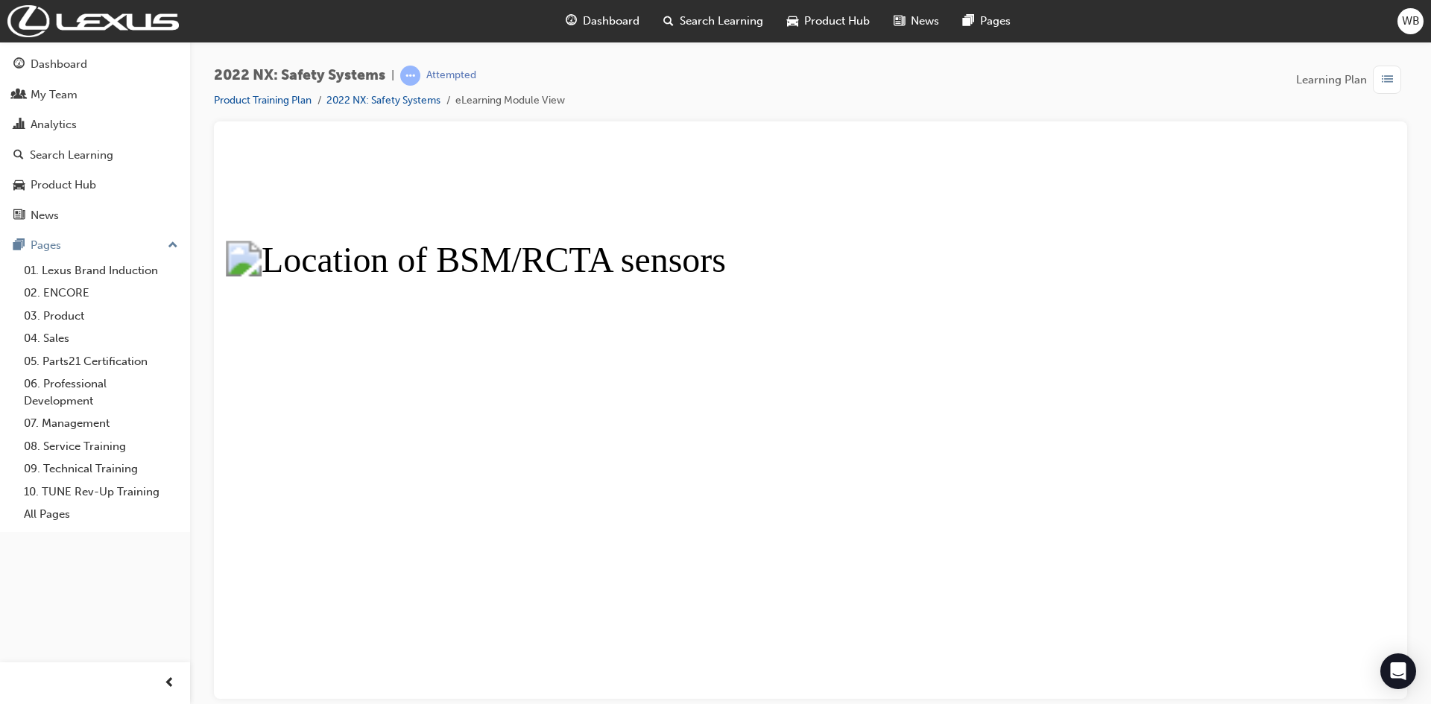
click at [745, 157] on button "Unzoom image" at bounding box center [811, 422] width 1170 height 554
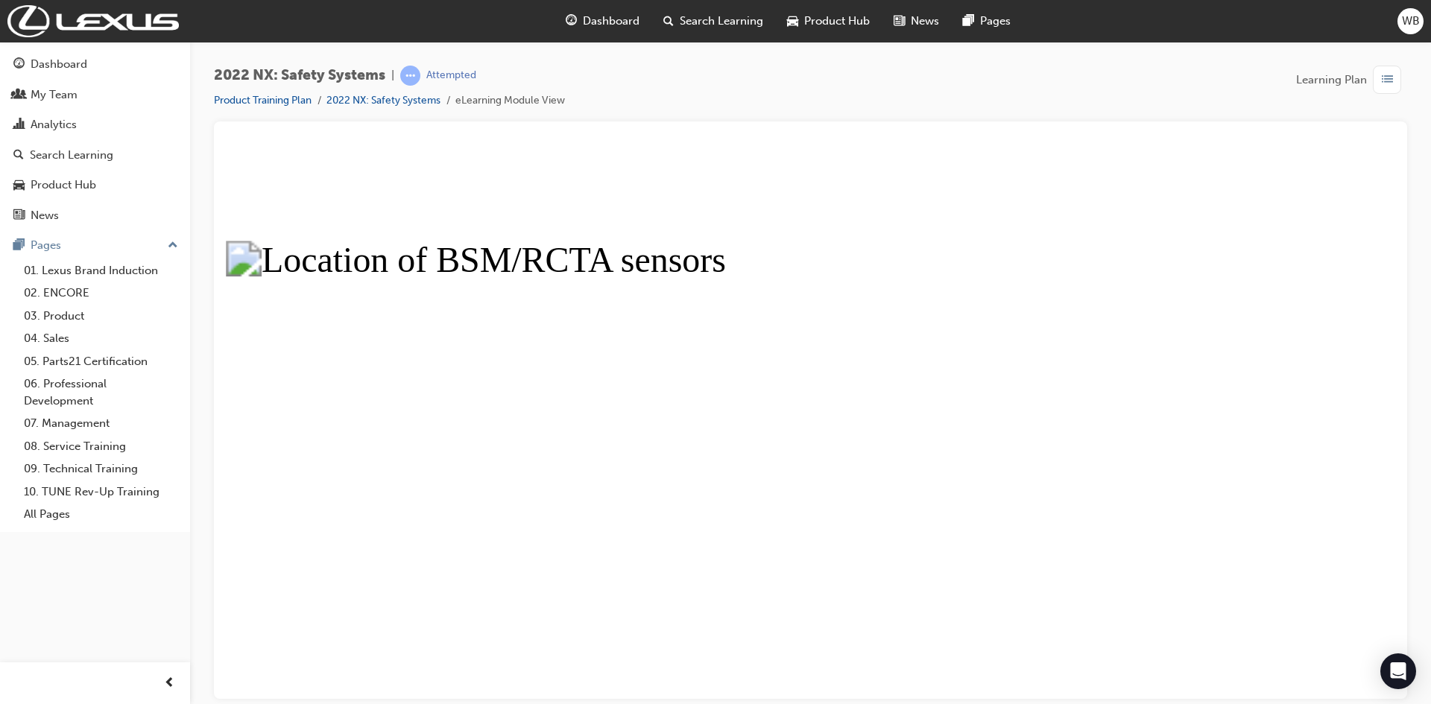
click at [729, 194] on button "Unzoom image" at bounding box center [811, 422] width 1170 height 554
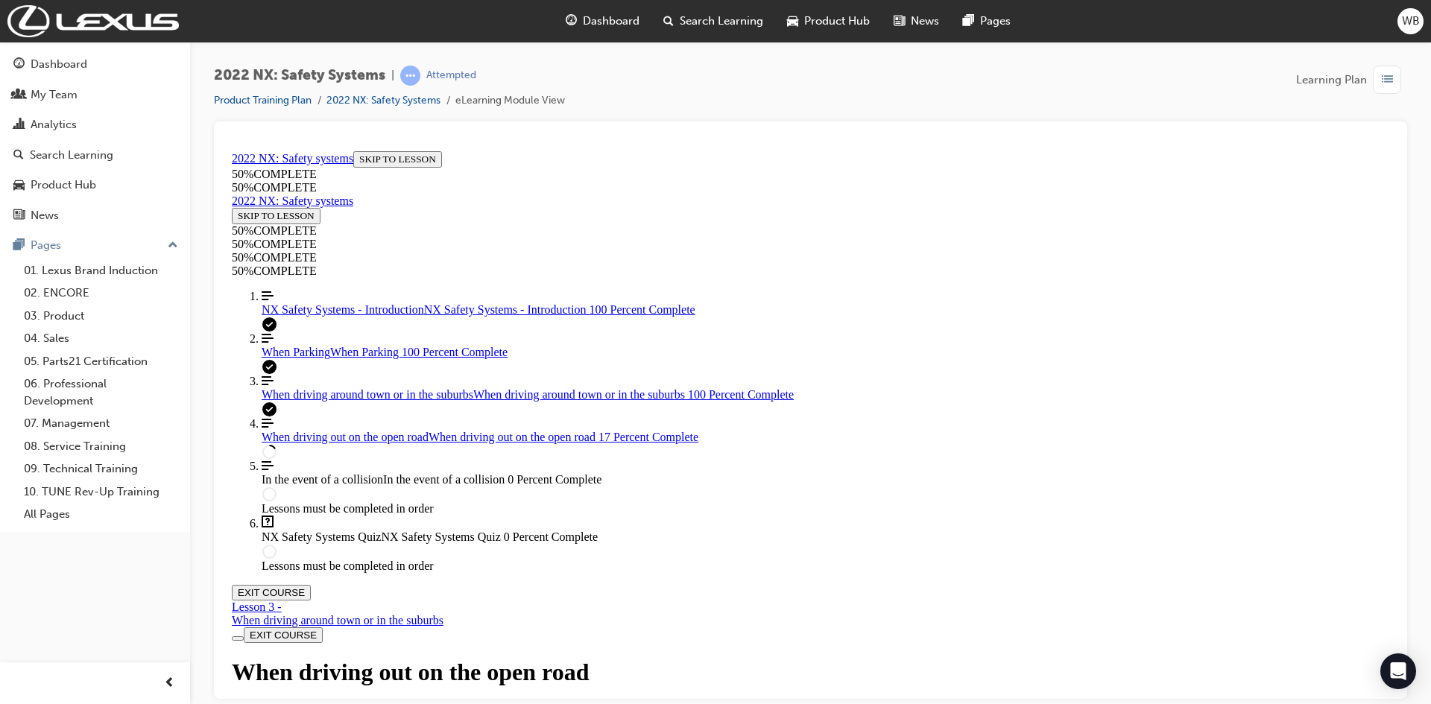
scroll to position [797, 0]
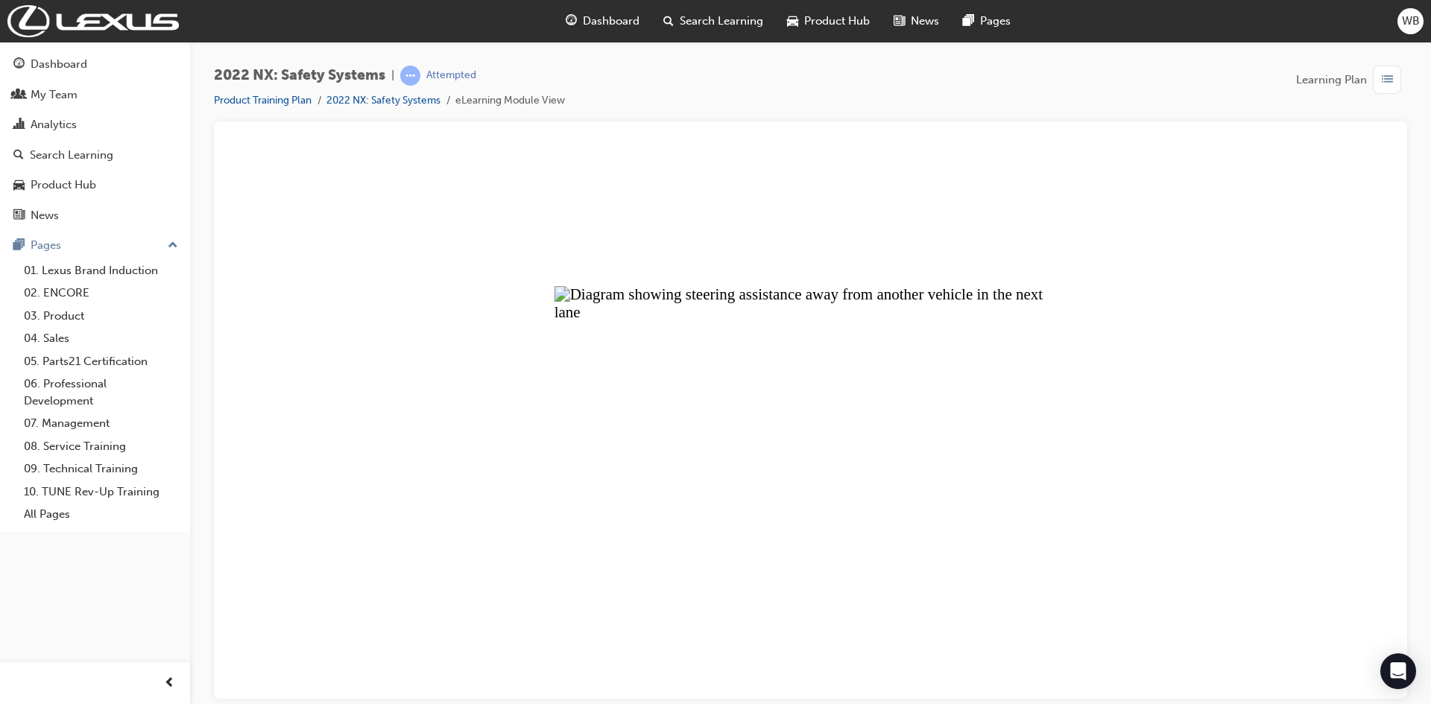
click at [1182, 321] on button "Unzoom image" at bounding box center [811, 422] width 1170 height 554
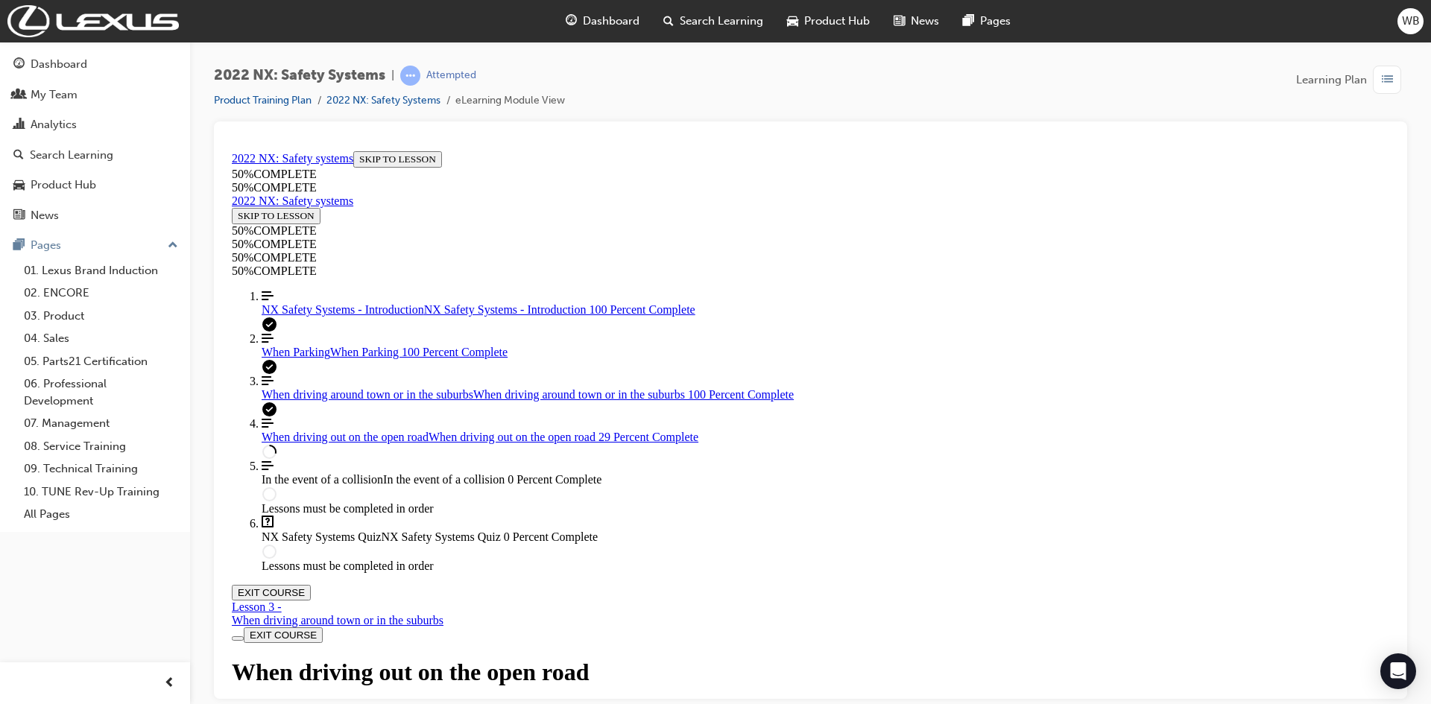
scroll to position [1468, 0]
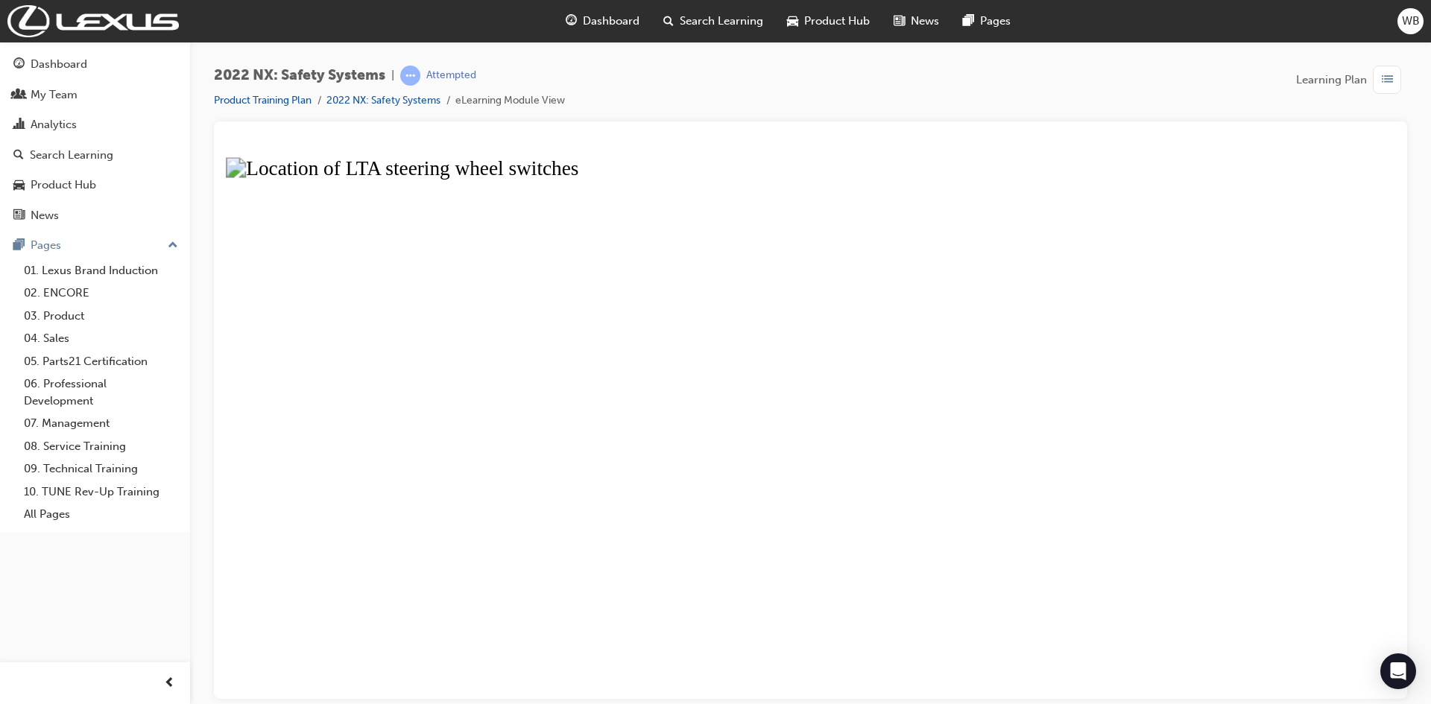
drag, startPoint x: 962, startPoint y: 554, endPoint x: 973, endPoint y: 442, distance: 112.3
click at [963, 554] on button "Unzoom image" at bounding box center [811, 422] width 1170 height 554
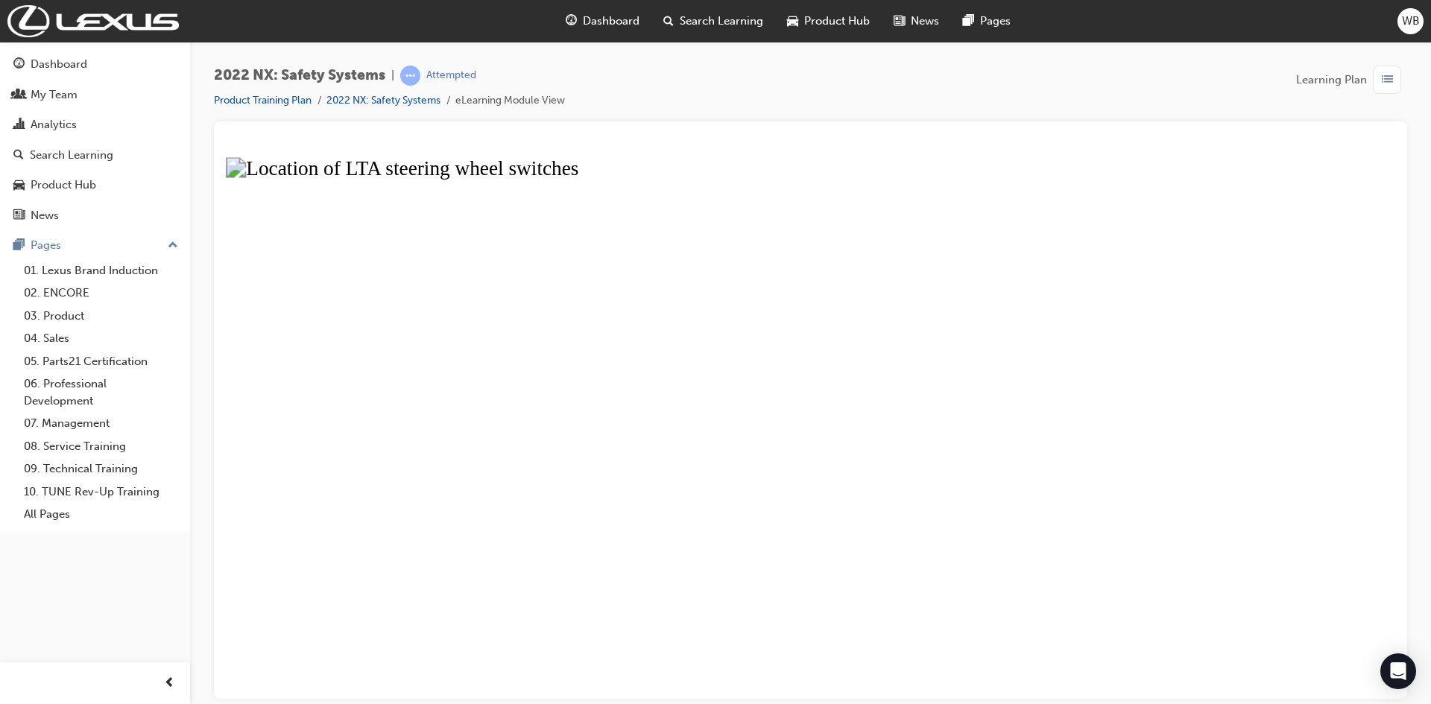
drag, startPoint x: 902, startPoint y: 508, endPoint x: 916, endPoint y: 488, distance: 24.6
click at [911, 496] on button "Unzoom image" at bounding box center [811, 422] width 1170 height 554
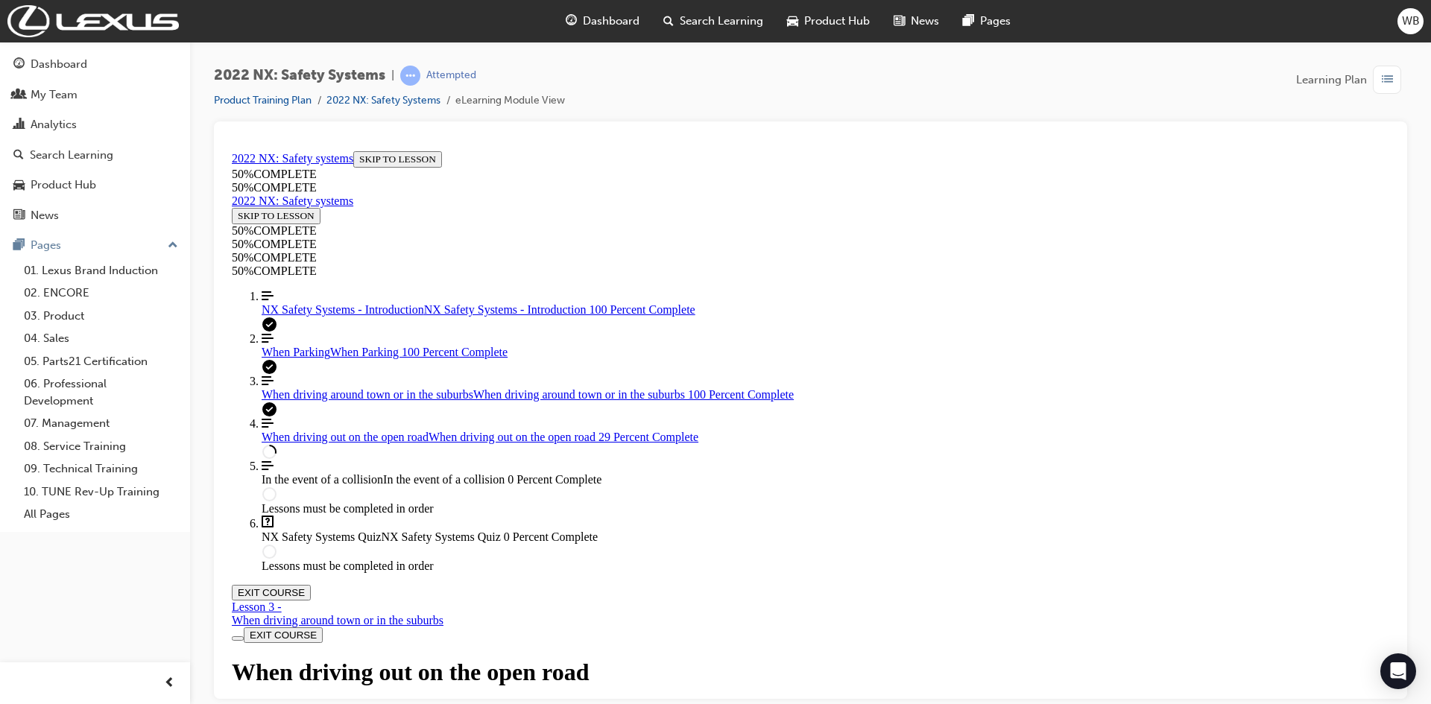
scroll to position [1841, 0]
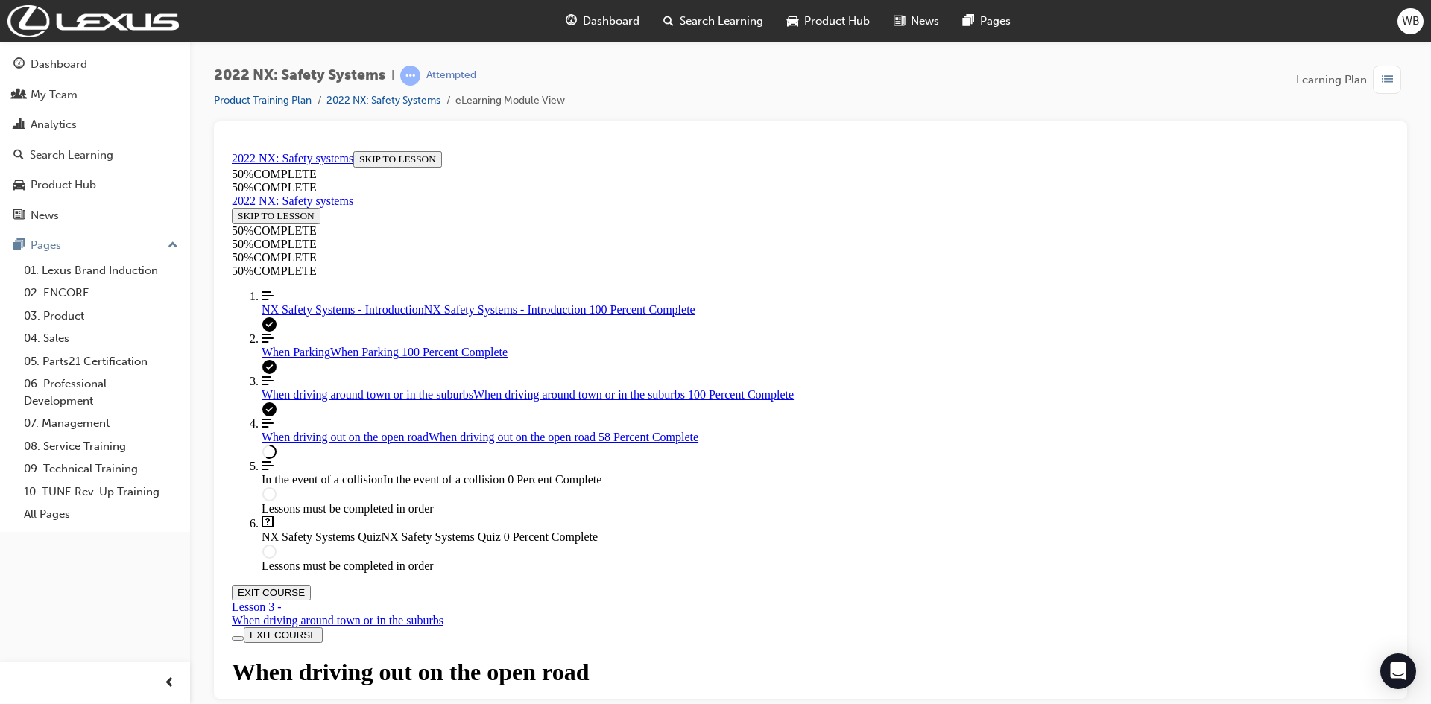
scroll to position [4088, 0]
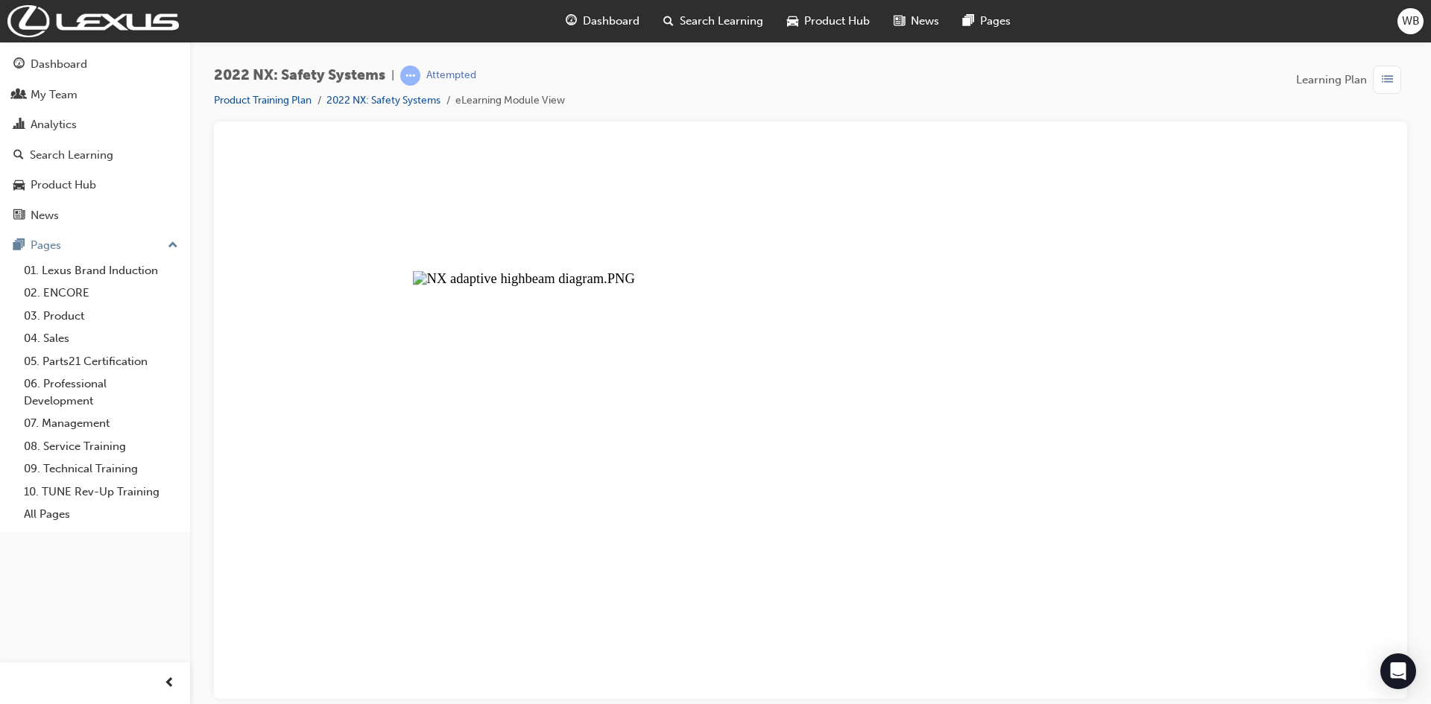
click at [1094, 268] on button "Unzoom image" at bounding box center [811, 422] width 1170 height 554
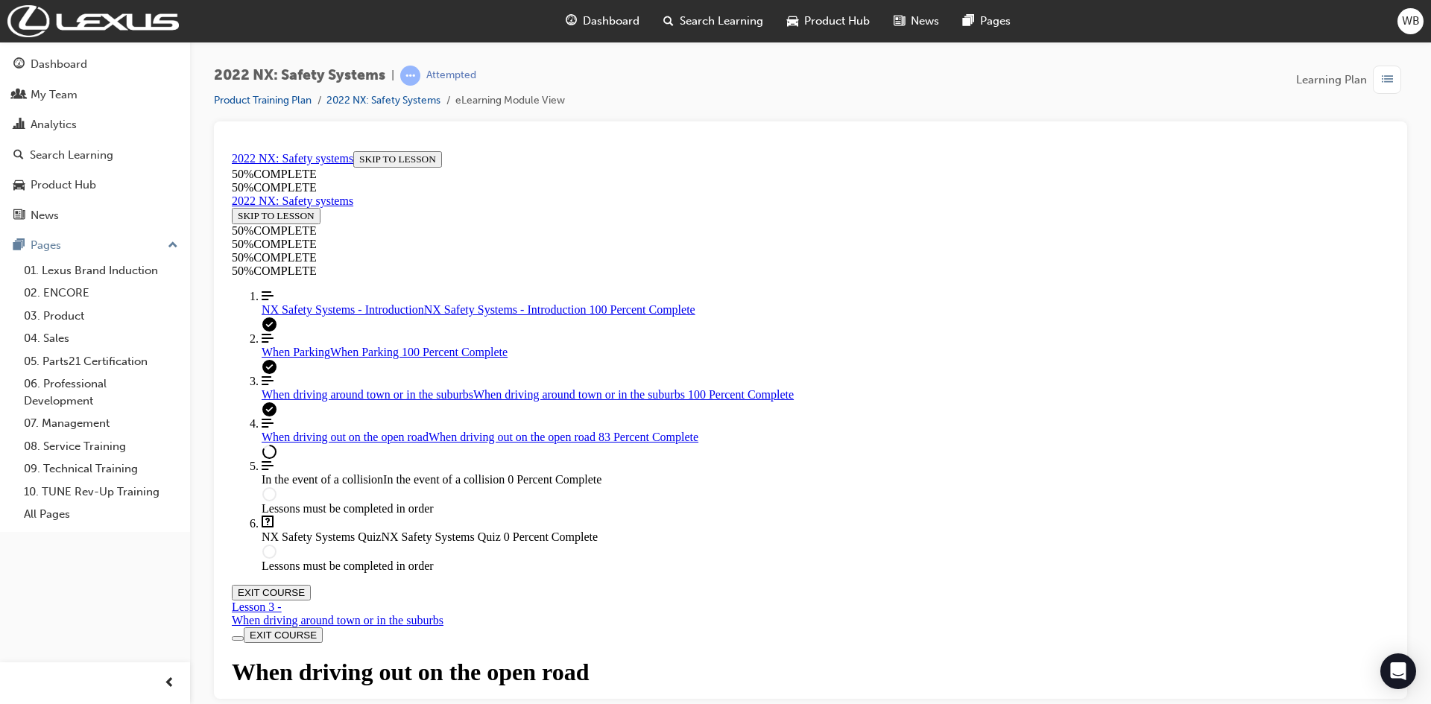
scroll to position [2605, 0]
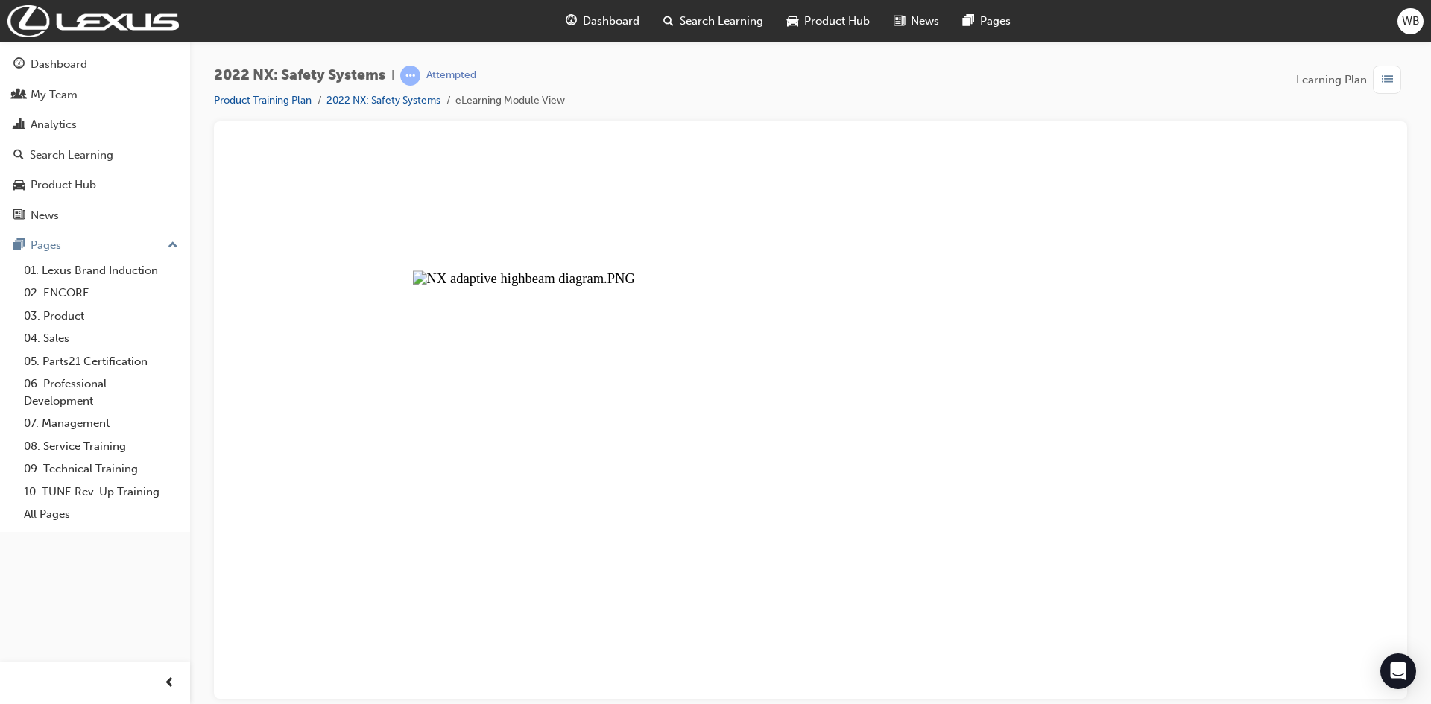
click at [857, 543] on button "Unzoom image" at bounding box center [811, 422] width 1170 height 554
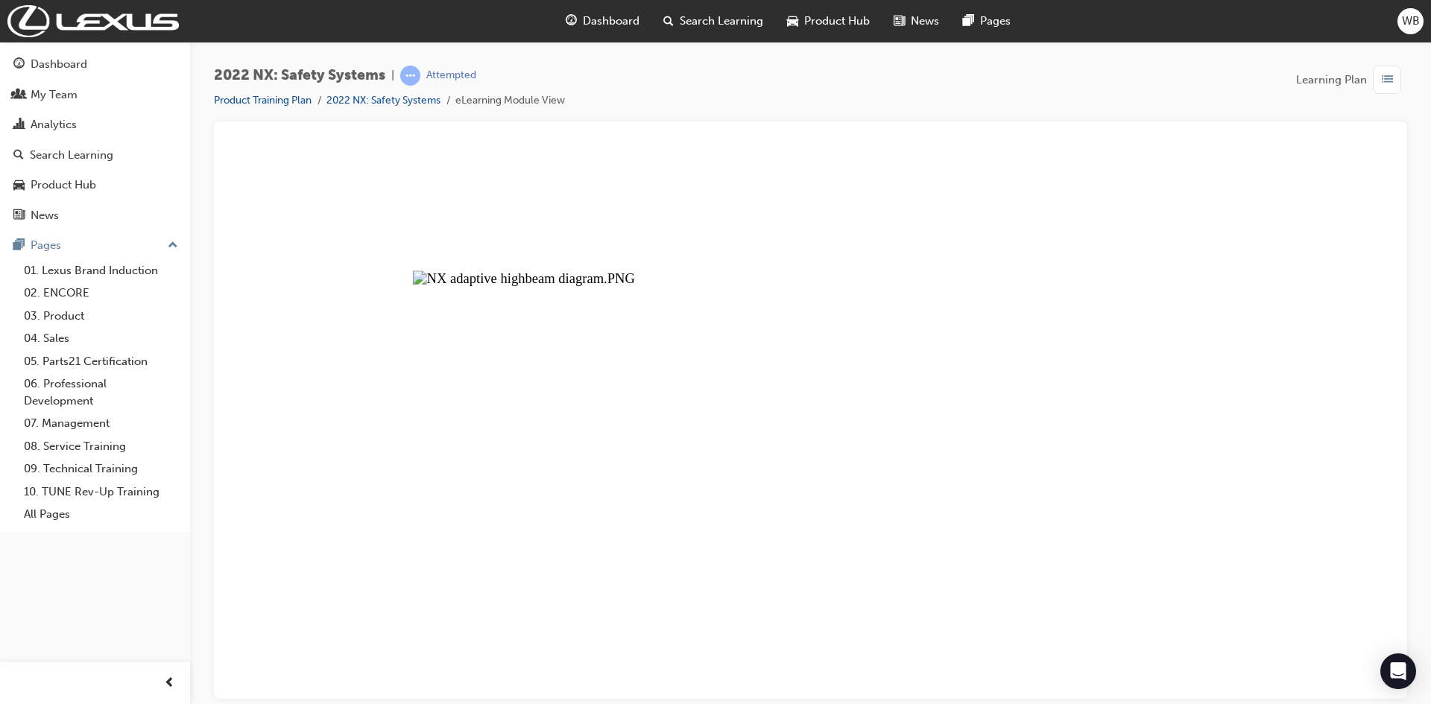
click at [921, 441] on button "Unzoom image" at bounding box center [811, 422] width 1170 height 554
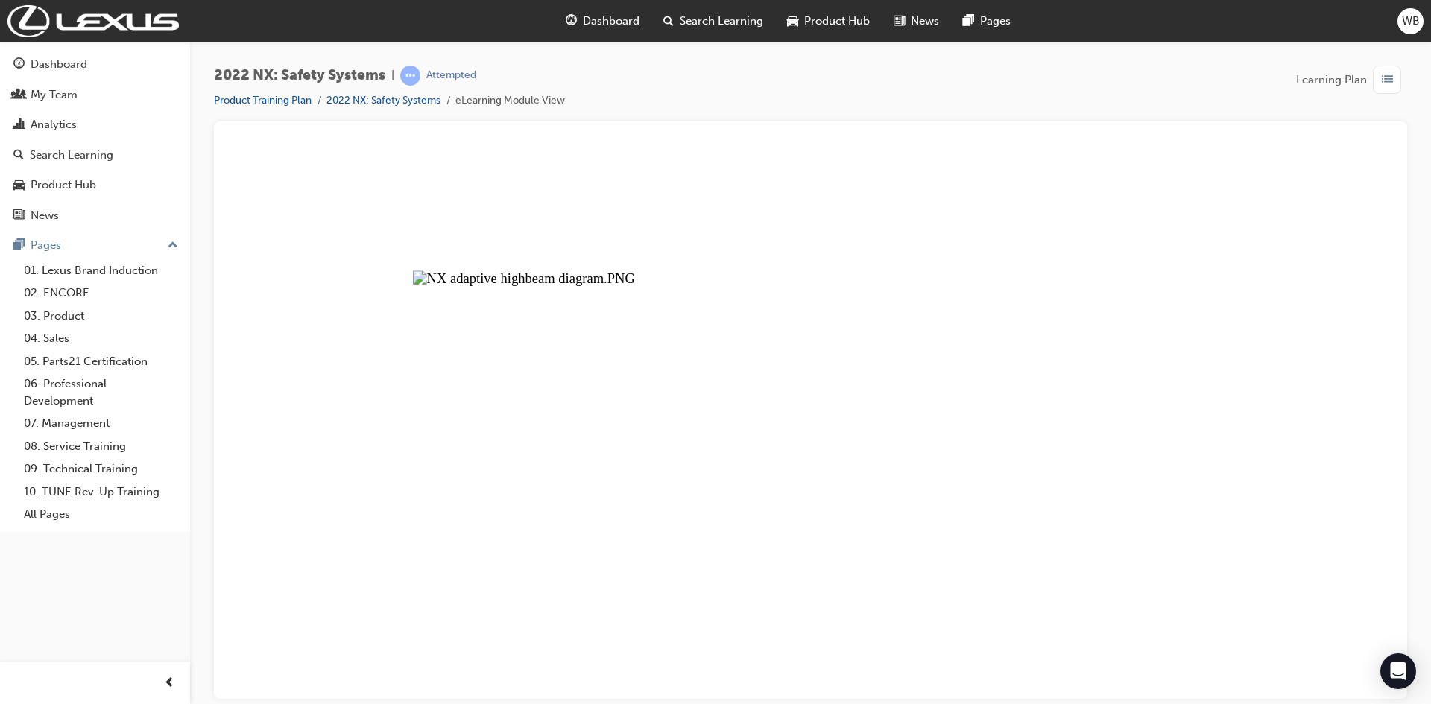
click at [871, 271] on button "Unzoom image" at bounding box center [811, 422] width 1170 height 554
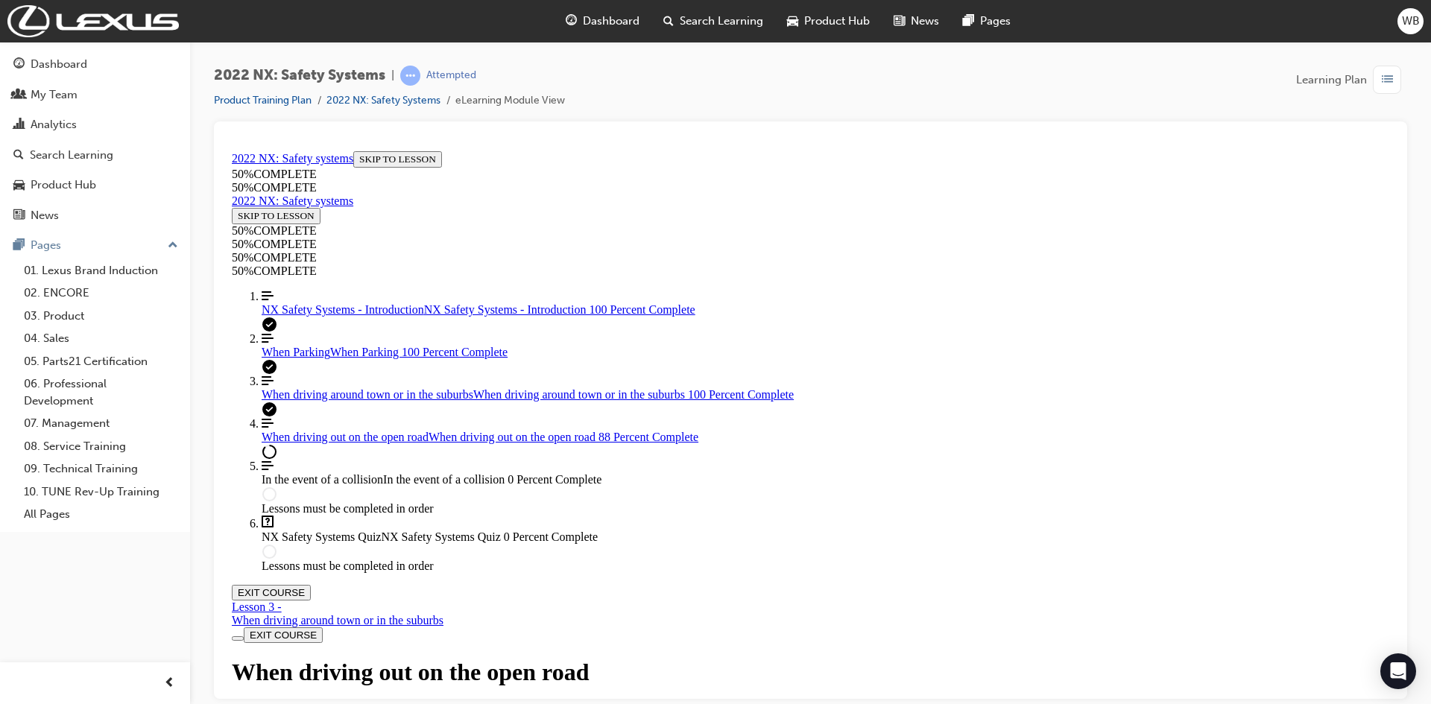
scroll to position [4102, 0]
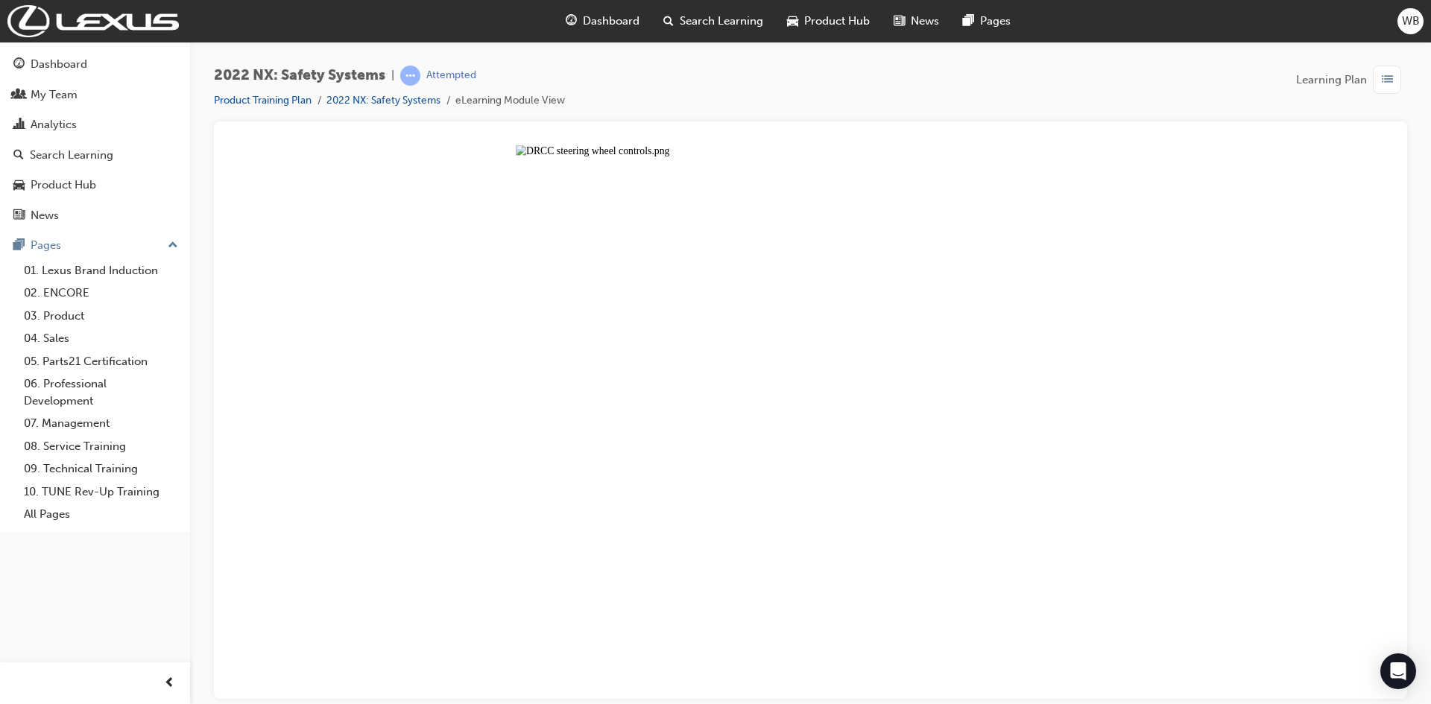
click at [976, 373] on button "Unzoom image" at bounding box center [811, 422] width 1170 height 554
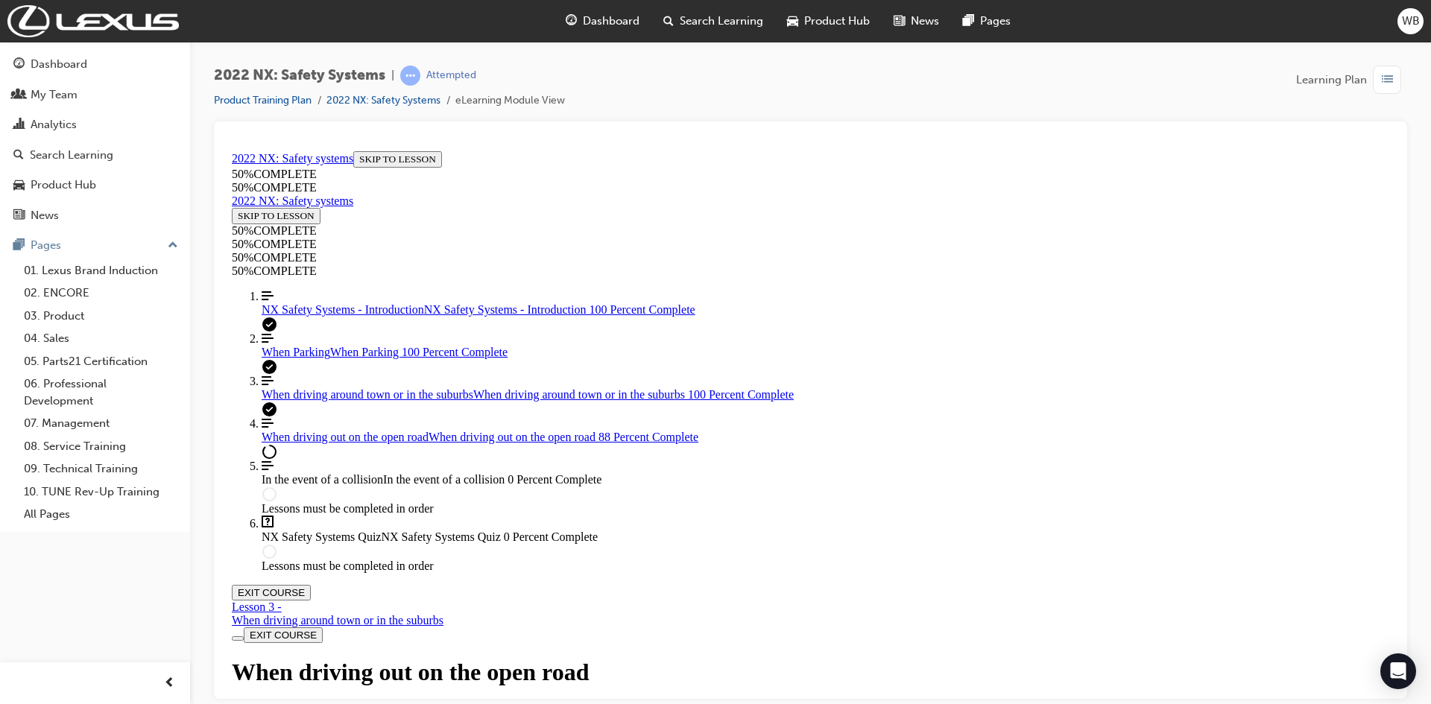
scroll to position [1791, 0]
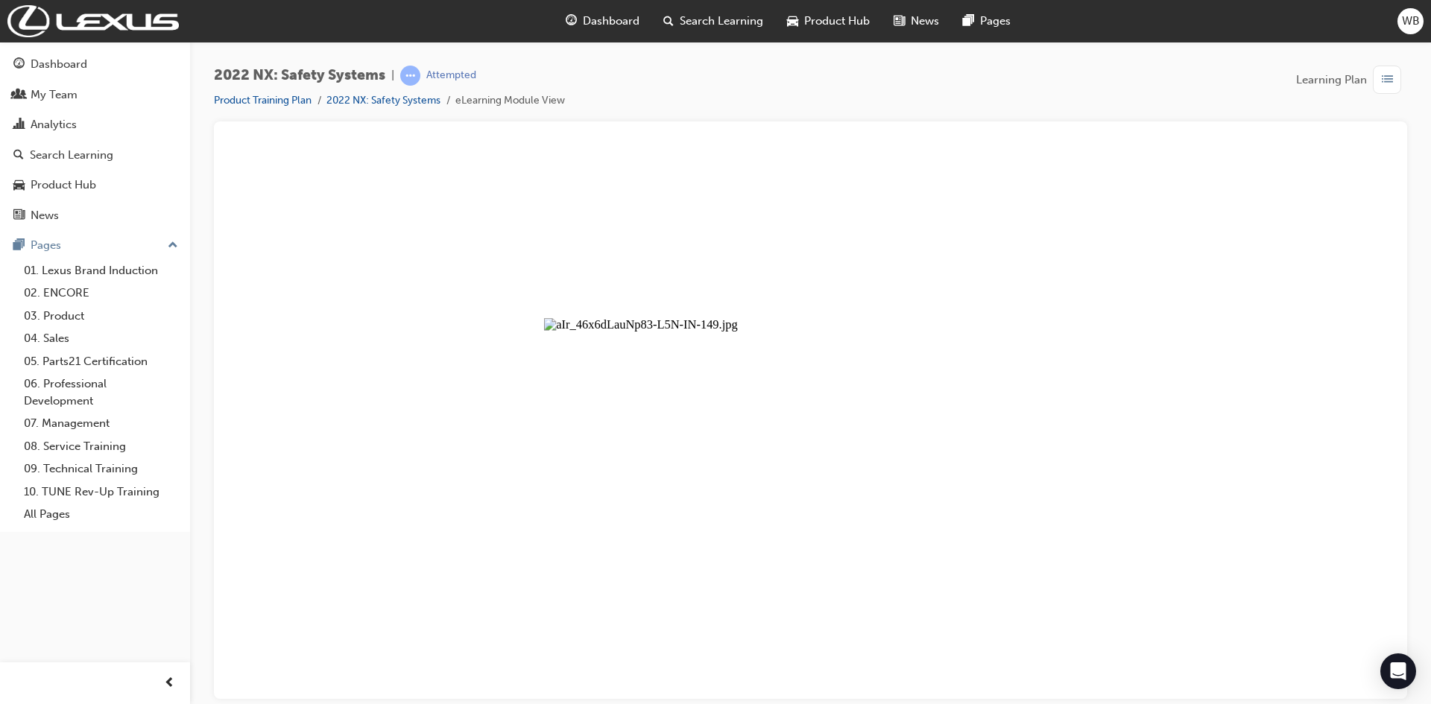
click at [932, 282] on button "Unzoom image" at bounding box center [811, 422] width 1170 height 554
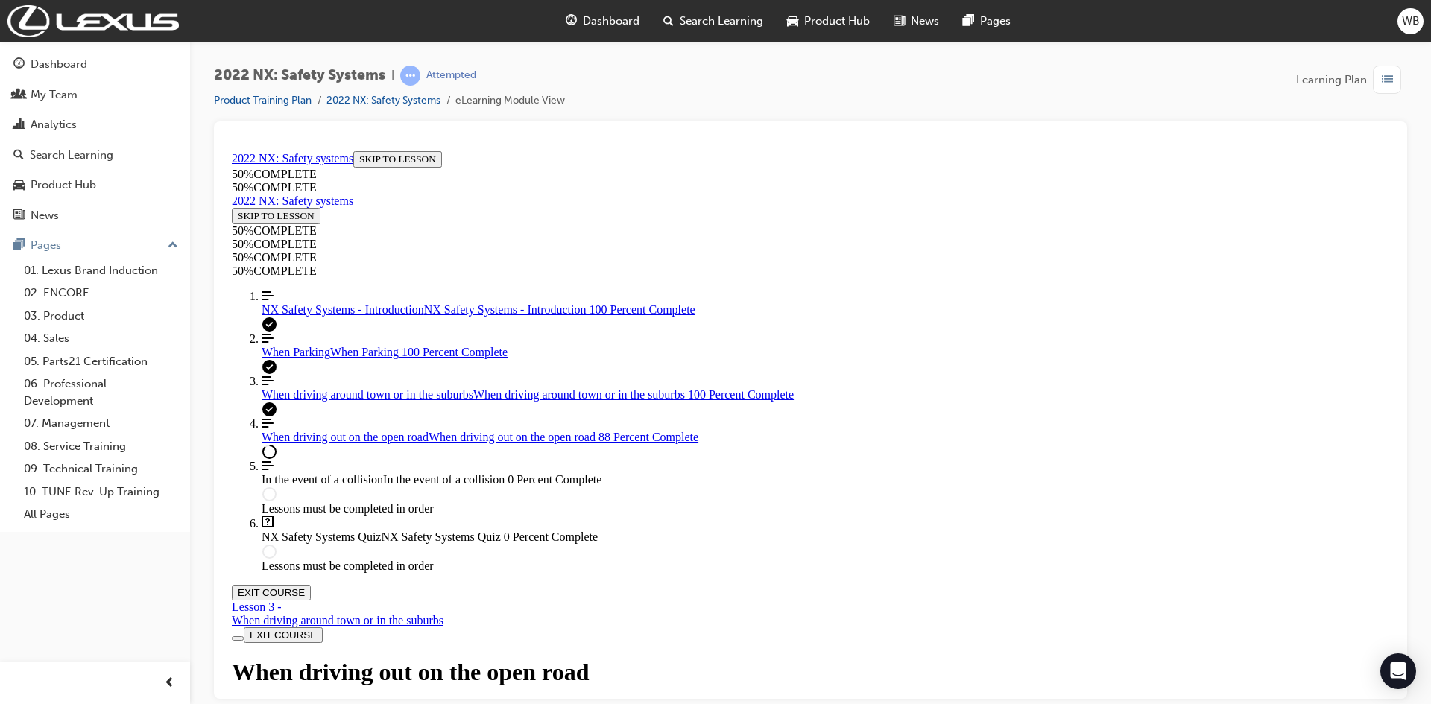
scroll to position [5071, 0]
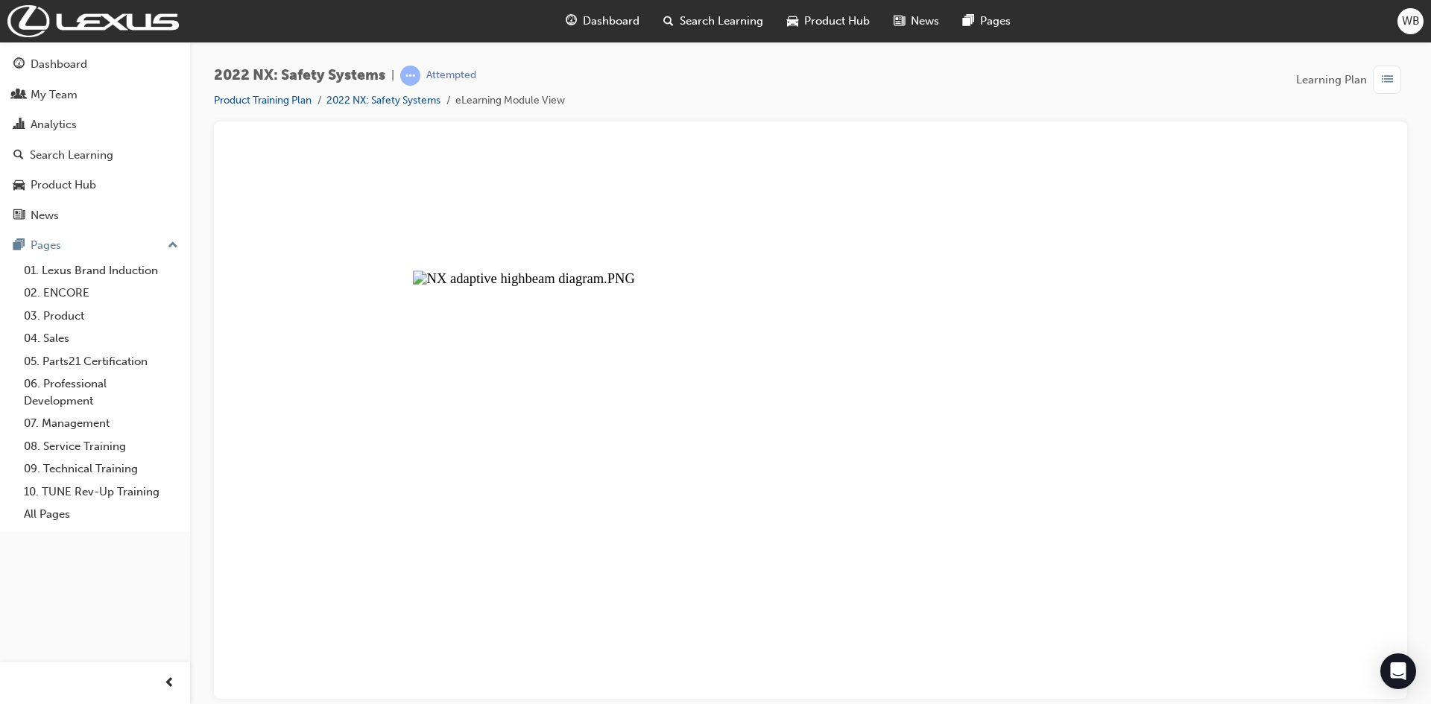
click at [540, 293] on button "Unzoom image" at bounding box center [811, 422] width 1170 height 554
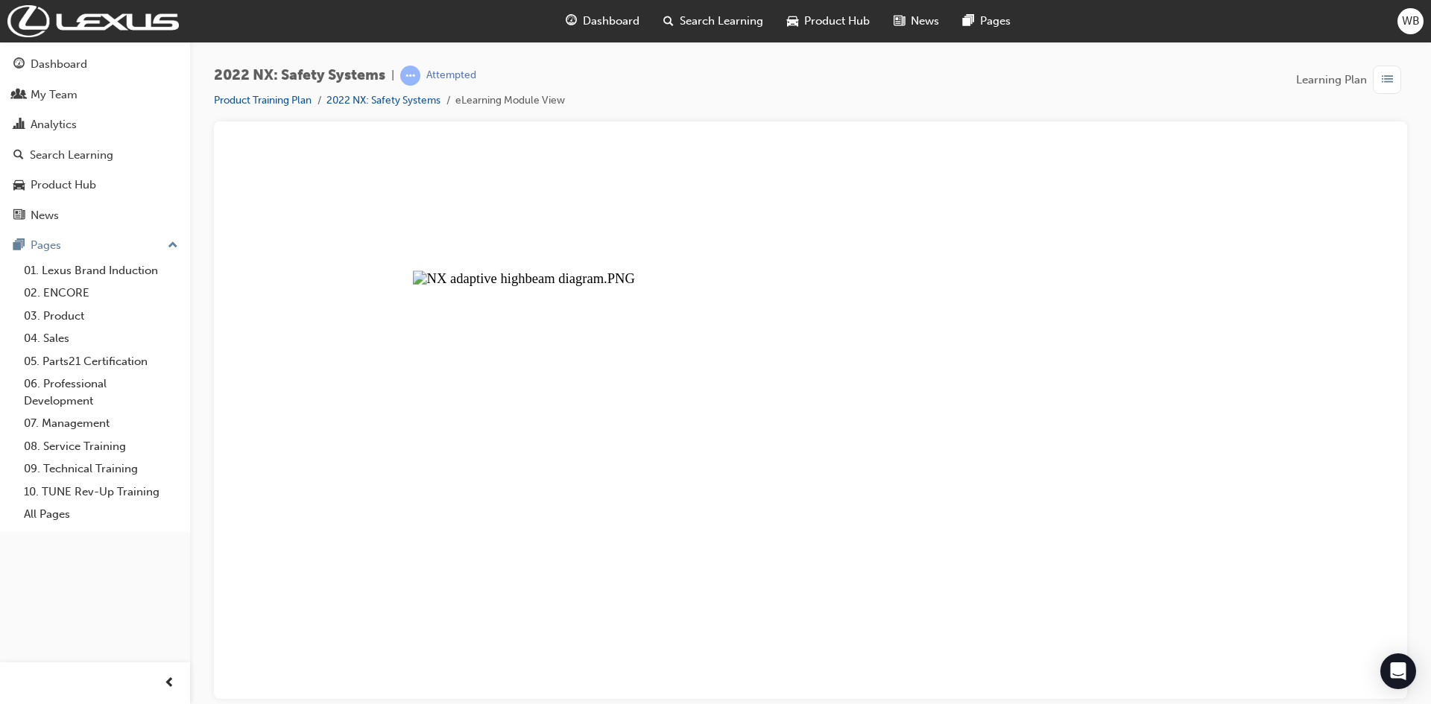
click at [1065, 311] on button "Unzoom image" at bounding box center [811, 422] width 1170 height 554
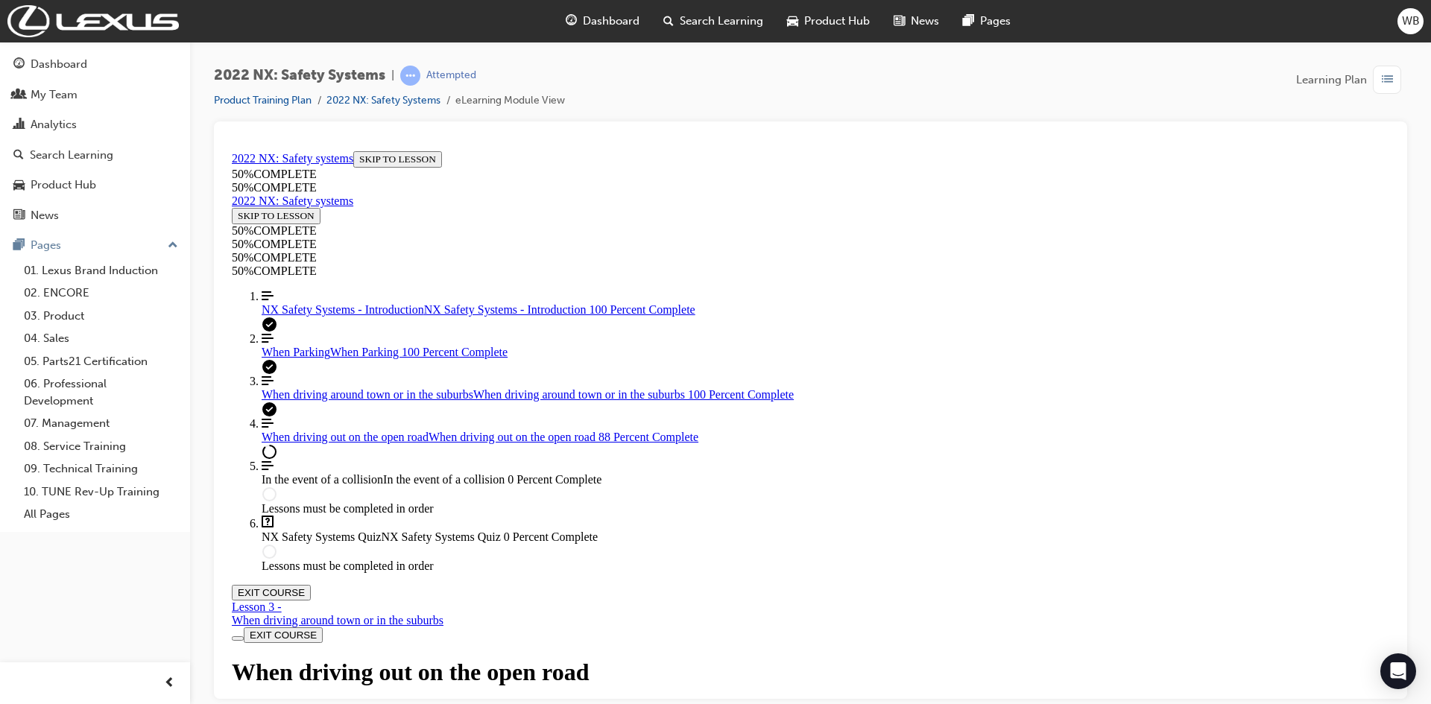
scroll to position [5891, 0]
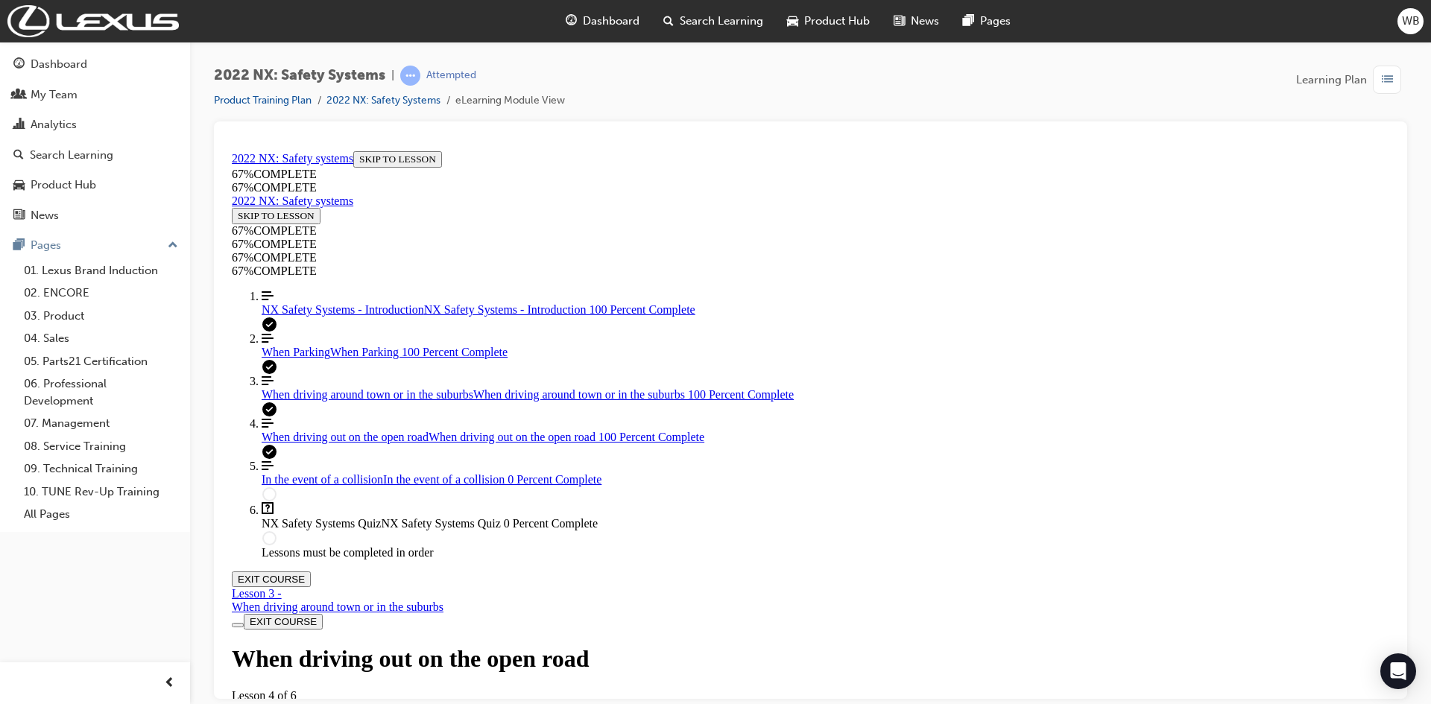
scroll to position [6943, 0]
drag, startPoint x: 895, startPoint y: 641, endPoint x: 925, endPoint y: 609, distance: 43.8
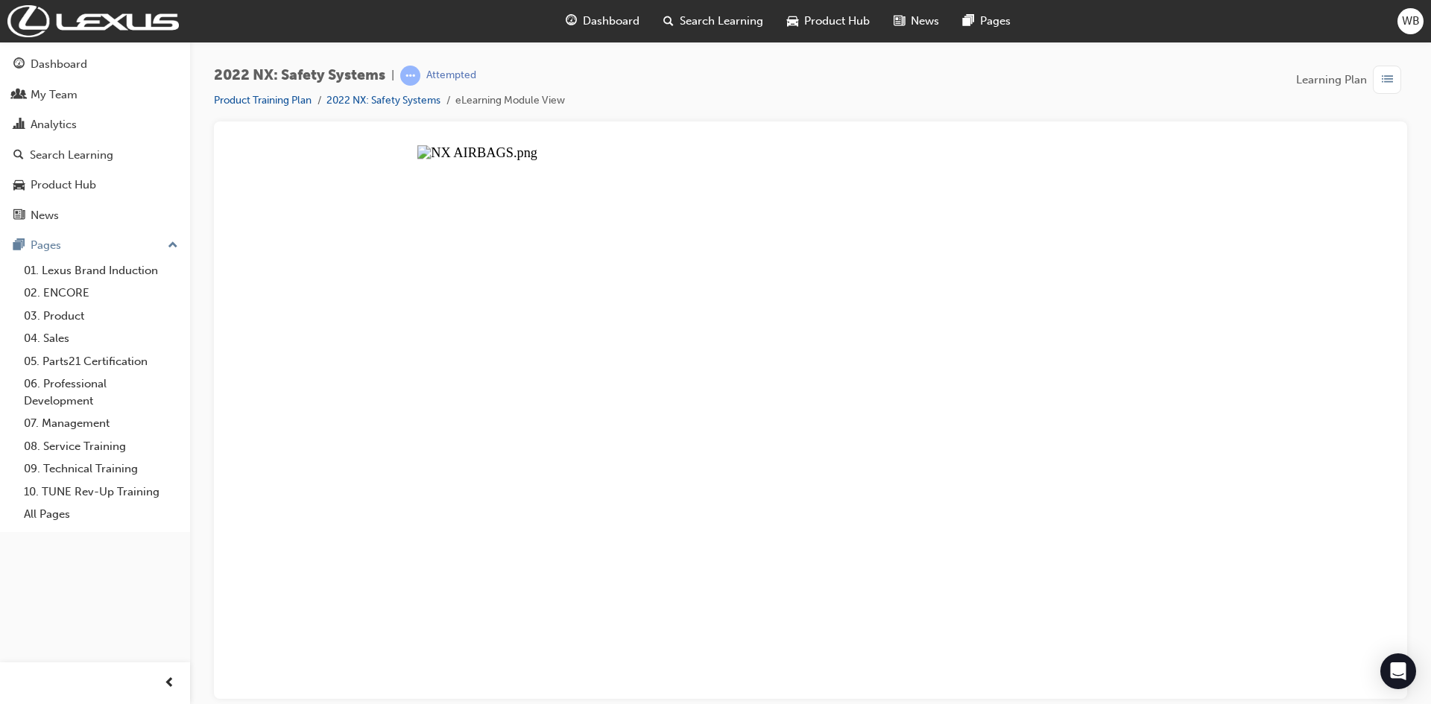
click at [1278, 354] on button "Unzoom image" at bounding box center [811, 422] width 1170 height 554
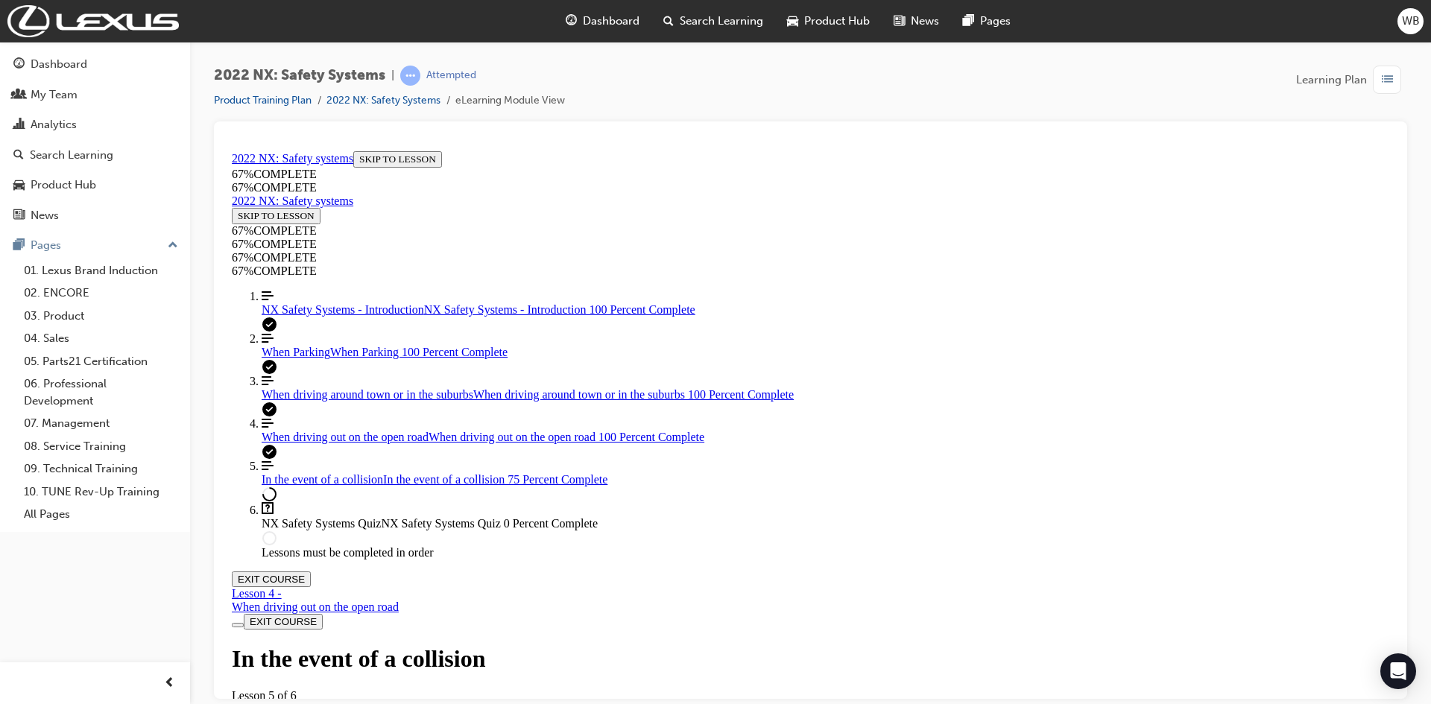
scroll to position [2535, 0]
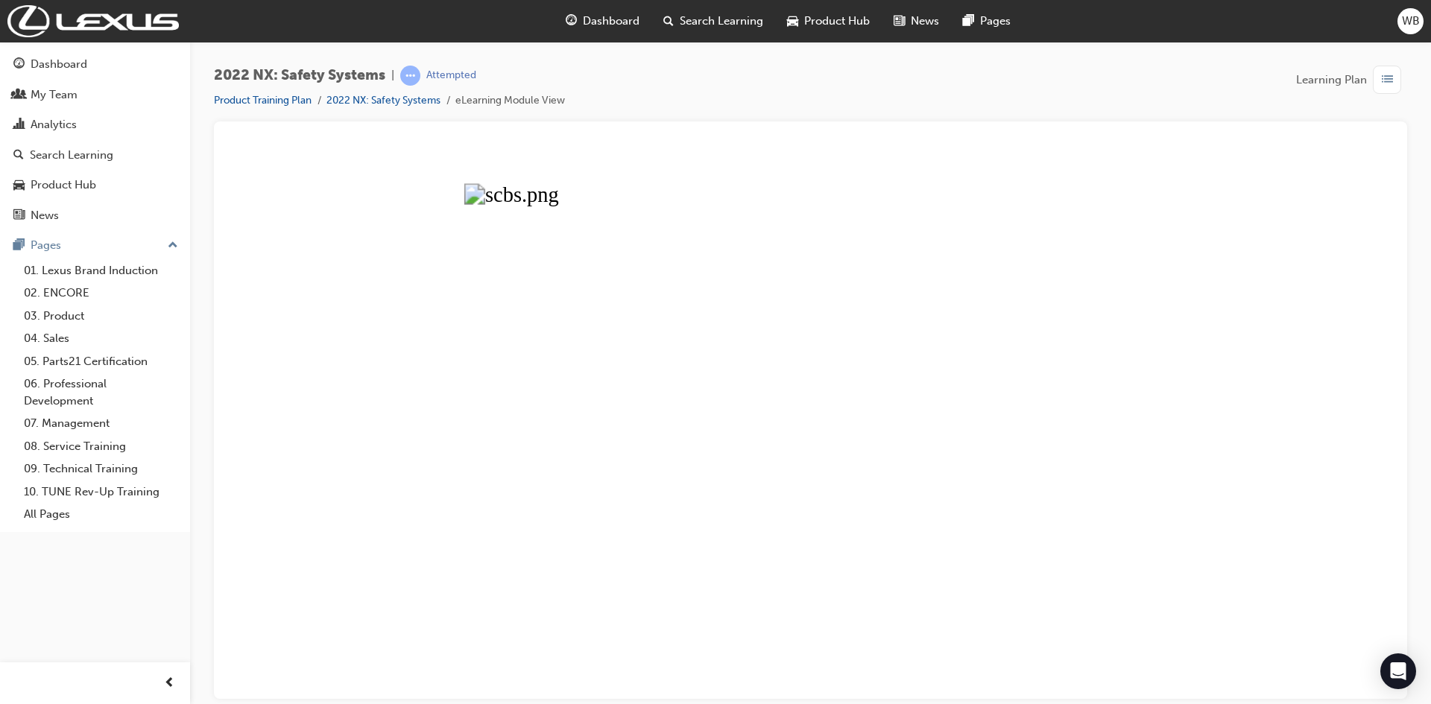
click at [370, 360] on button "Unzoom image" at bounding box center [811, 422] width 1170 height 554
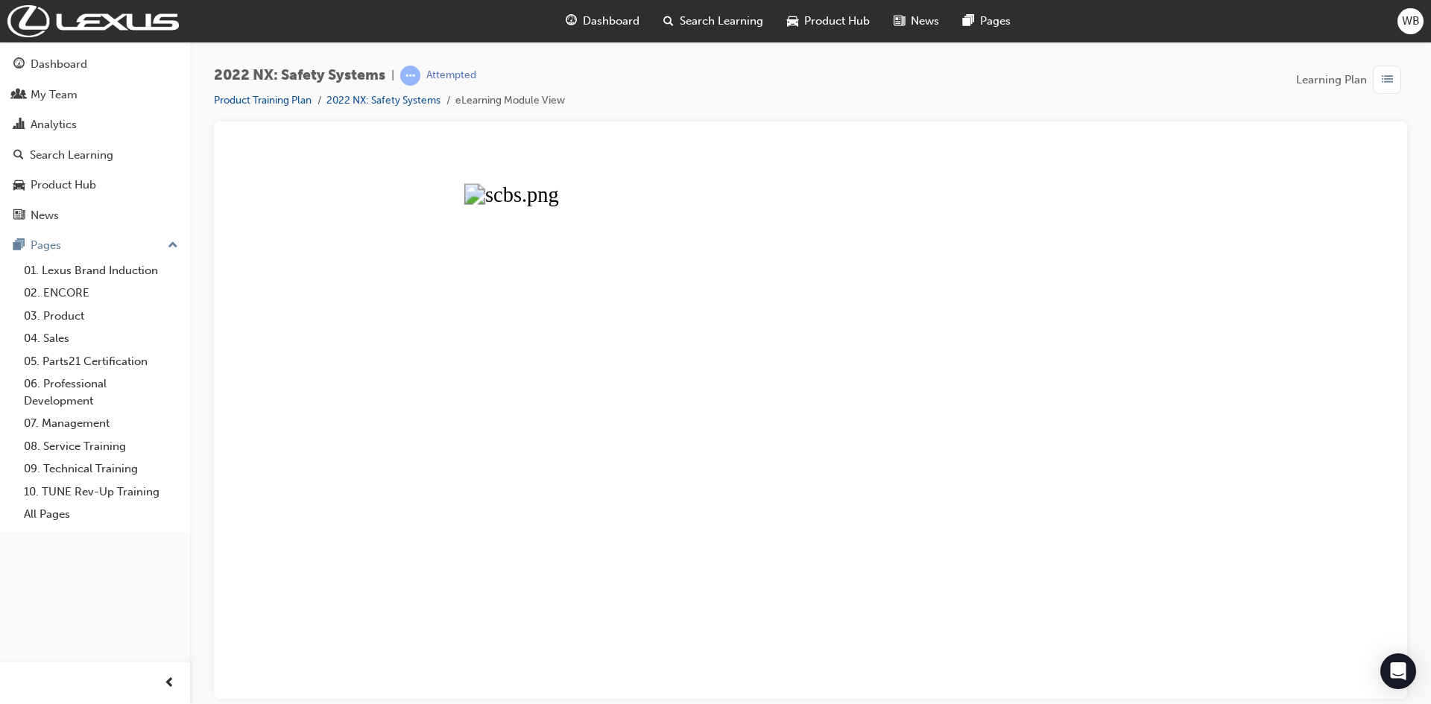
click at [1205, 324] on button "Unzoom image" at bounding box center [811, 422] width 1170 height 554
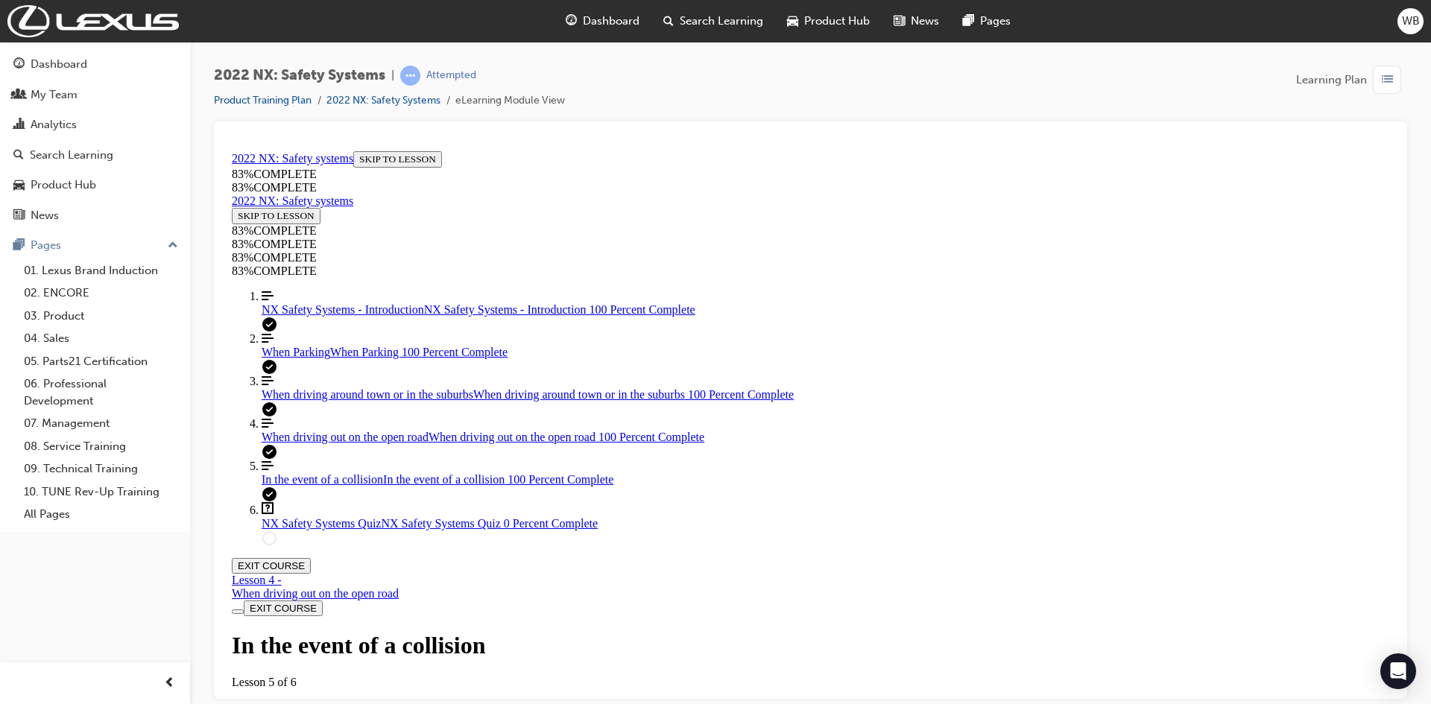
scroll to position [3026, 0]
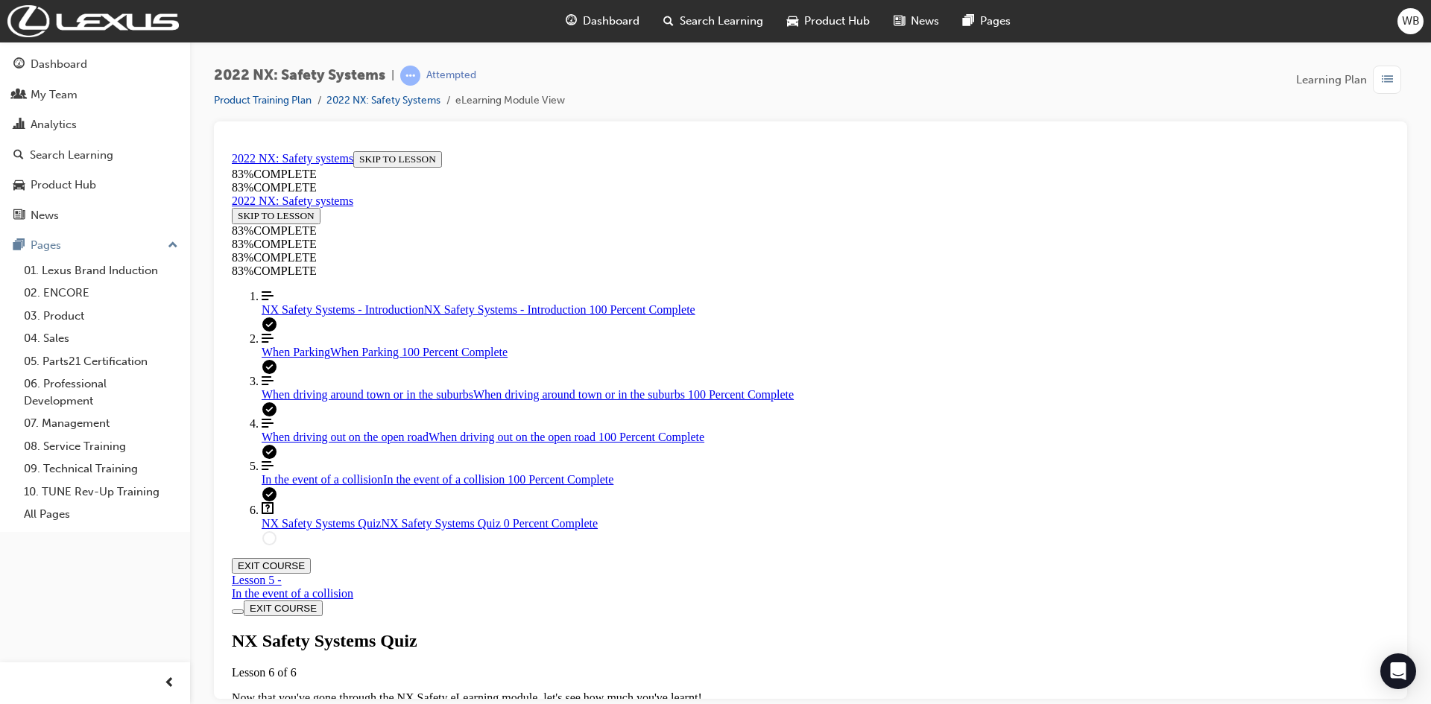
scroll to position [51, 0]
drag, startPoint x: 769, startPoint y: 532, endPoint x: 779, endPoint y: 388, distance: 143.5
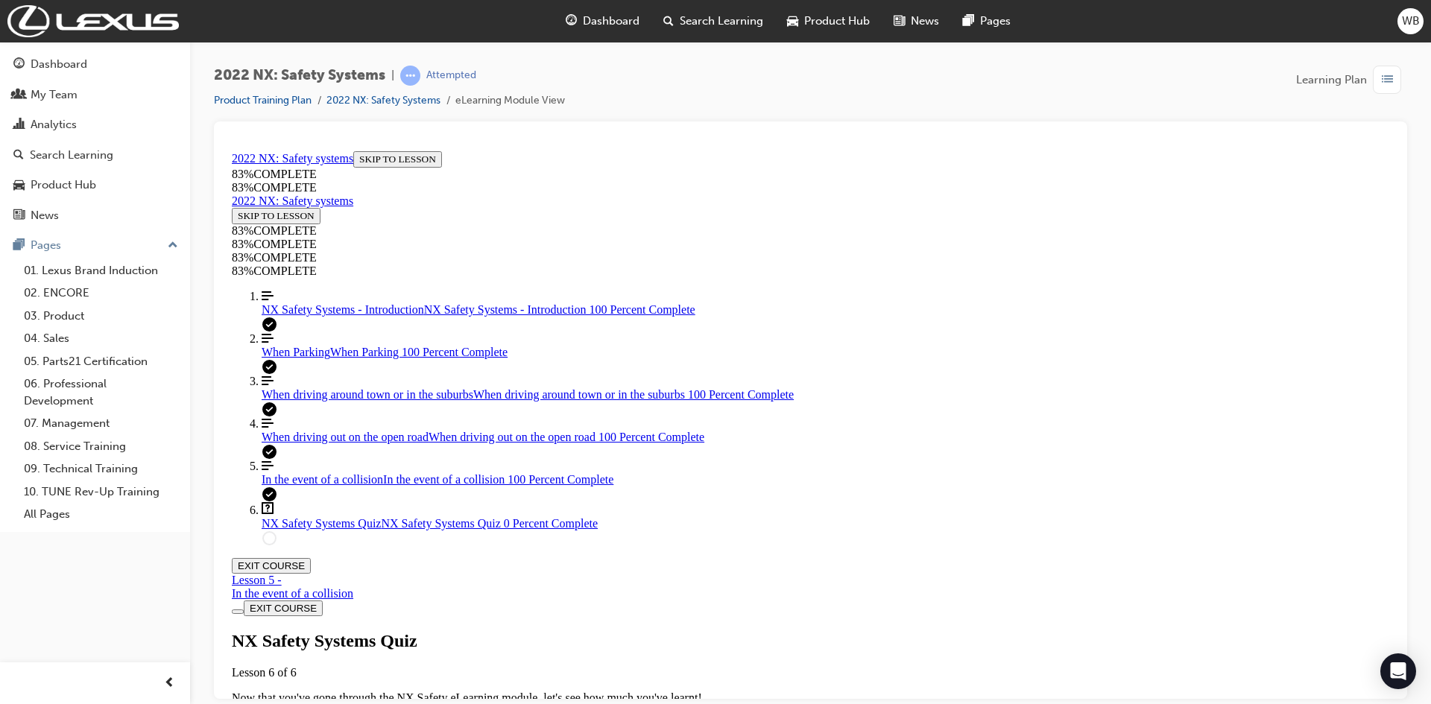
drag, startPoint x: 761, startPoint y: 390, endPoint x: 1034, endPoint y: 532, distance: 307.8
drag, startPoint x: 762, startPoint y: 388, endPoint x: 1031, endPoint y: 388, distance: 269.1
drag, startPoint x: 794, startPoint y: 461, endPoint x: 1065, endPoint y: 460, distance: 270.6
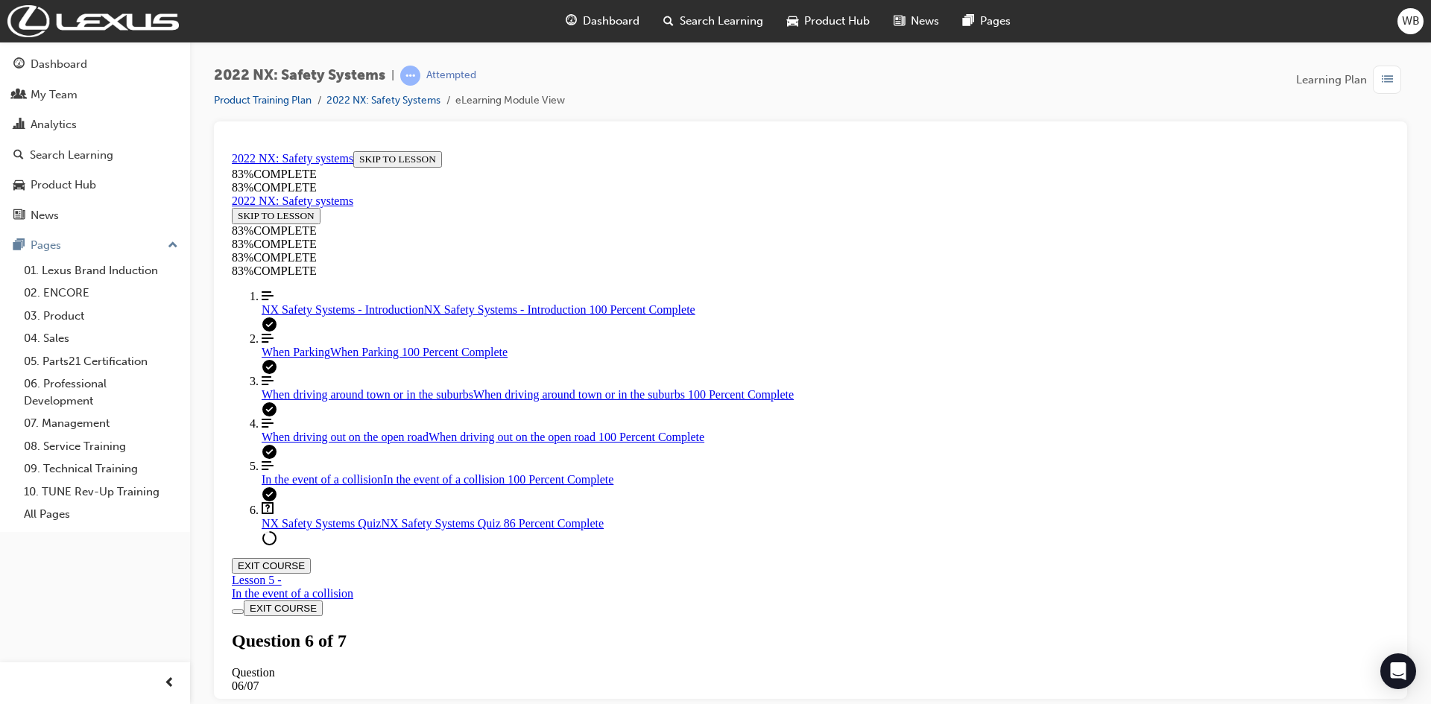
scroll to position [314, 0]
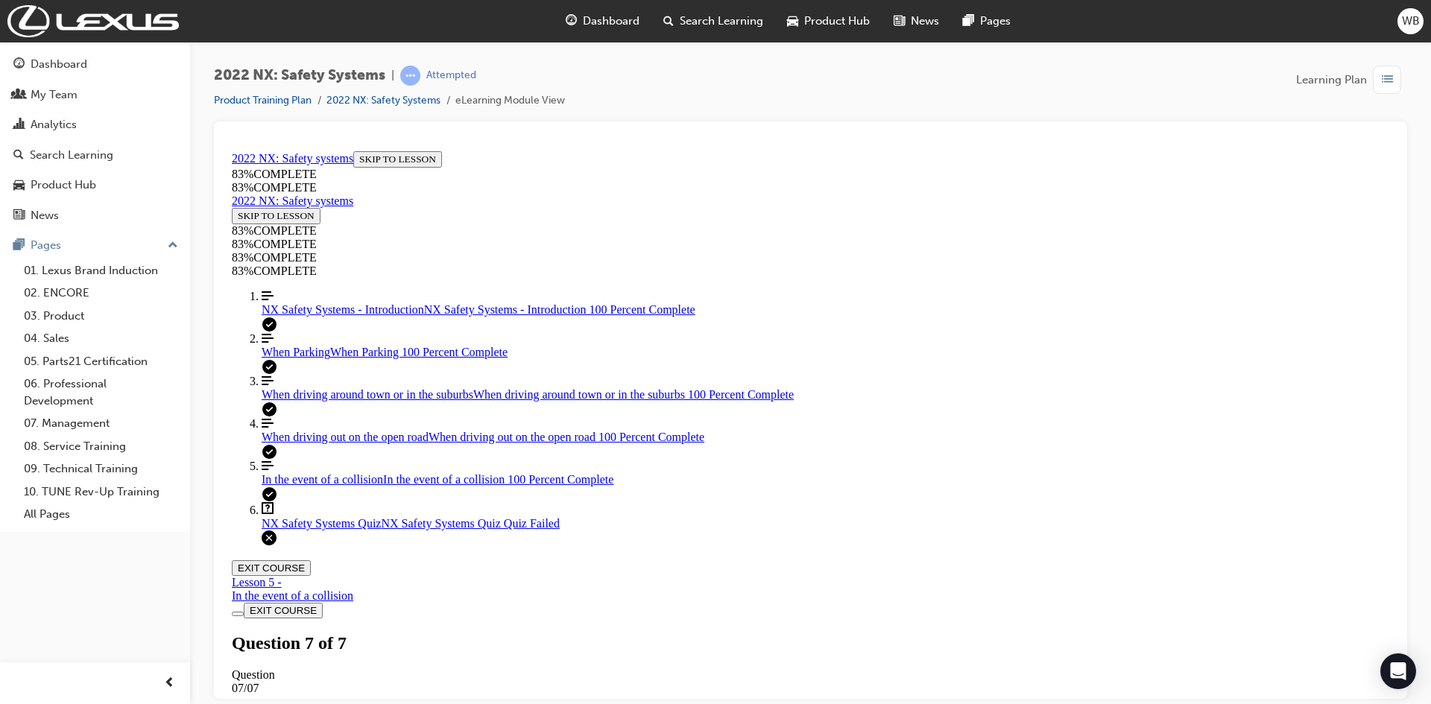
scroll to position [54, 0]
drag, startPoint x: 723, startPoint y: 452, endPoint x: 994, endPoint y: 519, distance: 278.8
drag, startPoint x: 705, startPoint y: 458, endPoint x: 988, endPoint y: 458, distance: 282.5
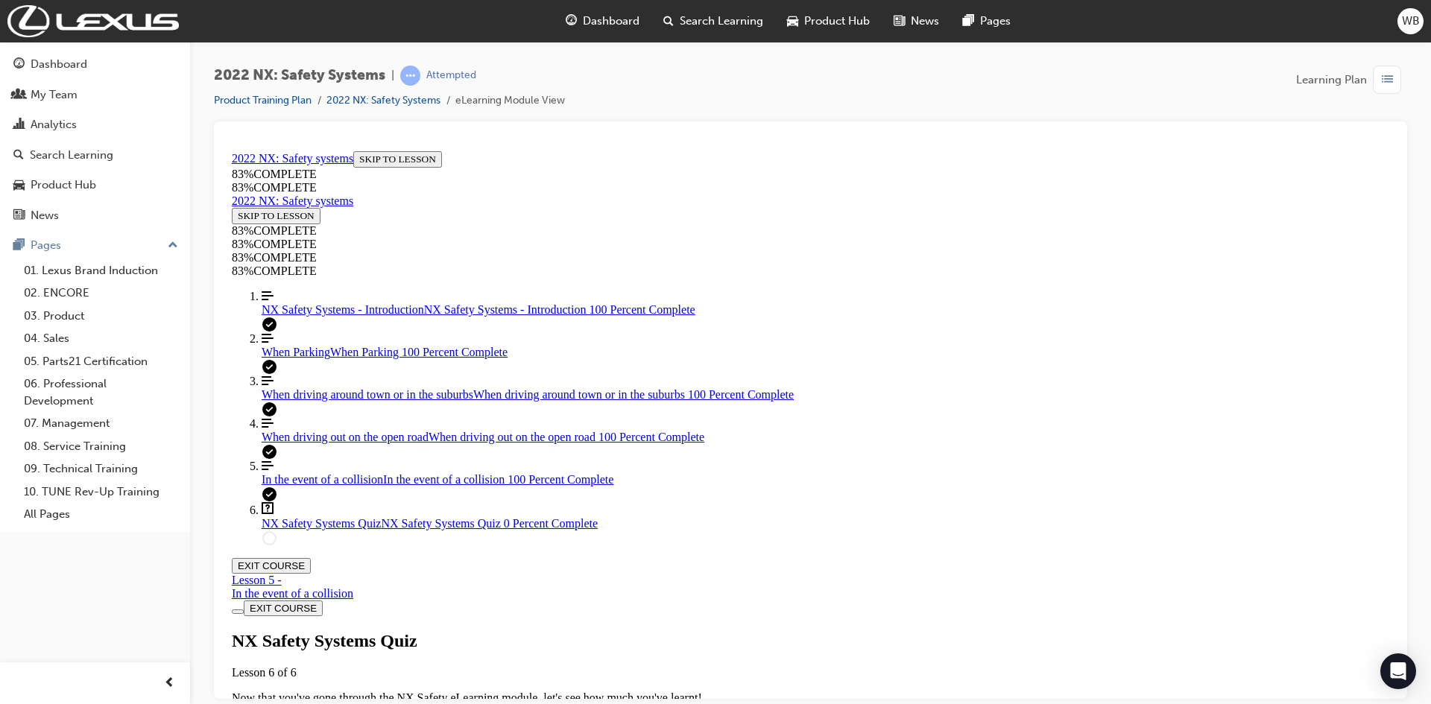
drag, startPoint x: 748, startPoint y: 385, endPoint x: 1041, endPoint y: 386, distance: 293.0
drag, startPoint x: 831, startPoint y: 385, endPoint x: 1082, endPoint y: 527, distance: 288.1
drag, startPoint x: 786, startPoint y: 394, endPoint x: 1068, endPoint y: 394, distance: 282.5
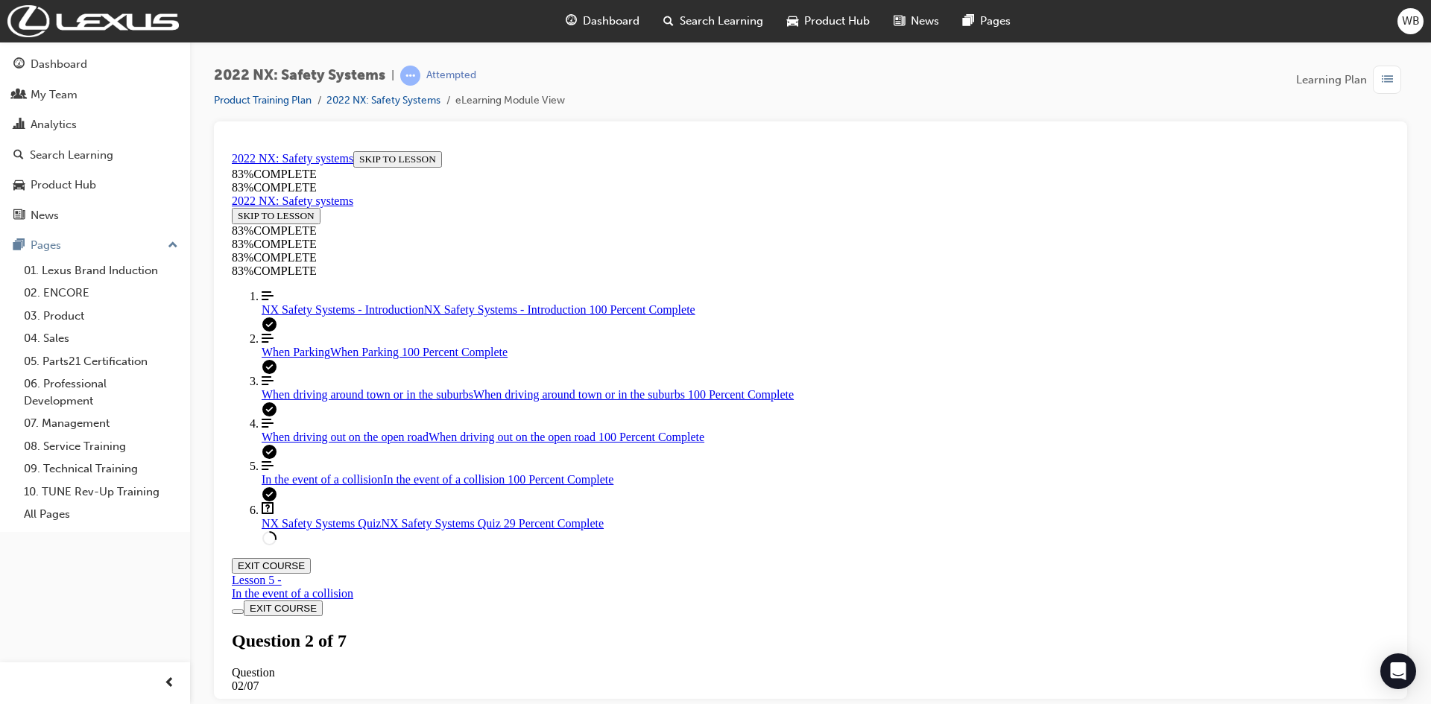
scroll to position [450, 0]
drag, startPoint x: 684, startPoint y: 374, endPoint x: 703, endPoint y: 411, distance: 41.0
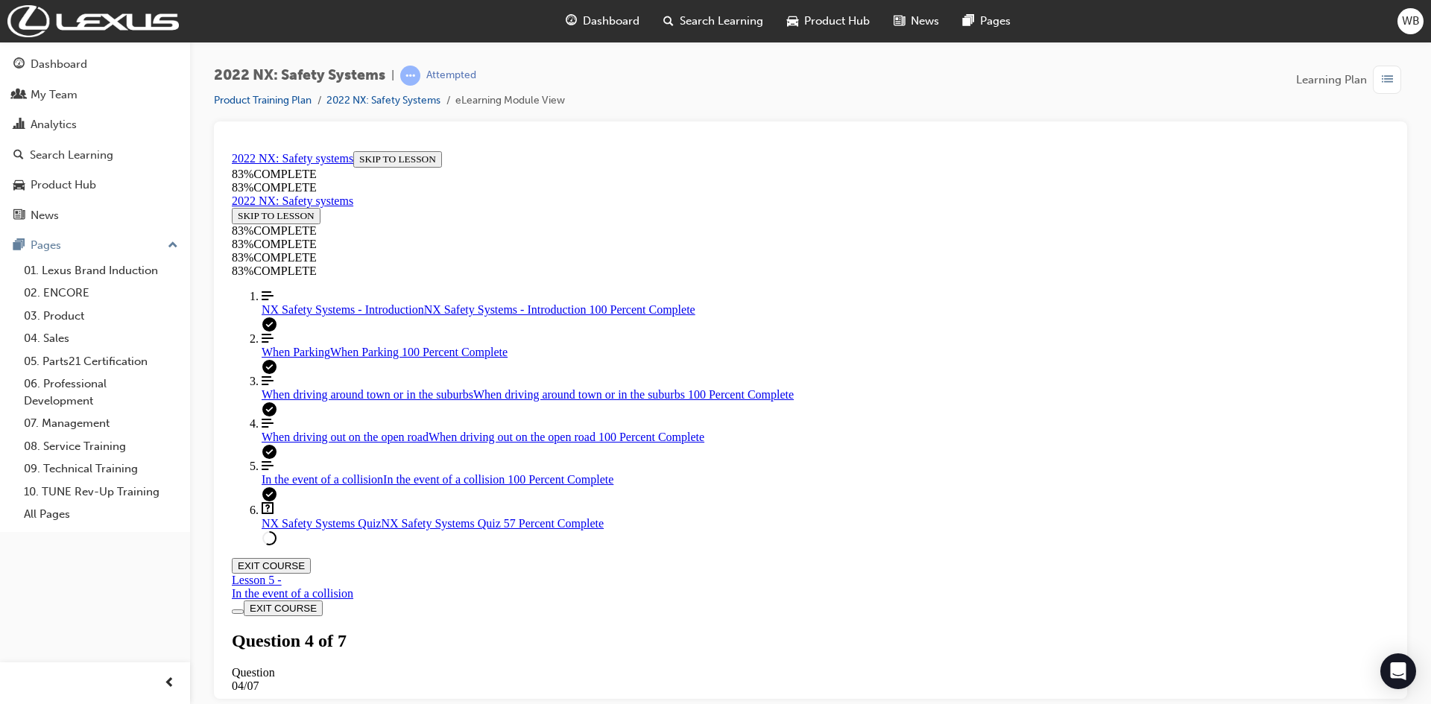
drag, startPoint x: 678, startPoint y: 306, endPoint x: 392, endPoint y: 488, distance: 338.5
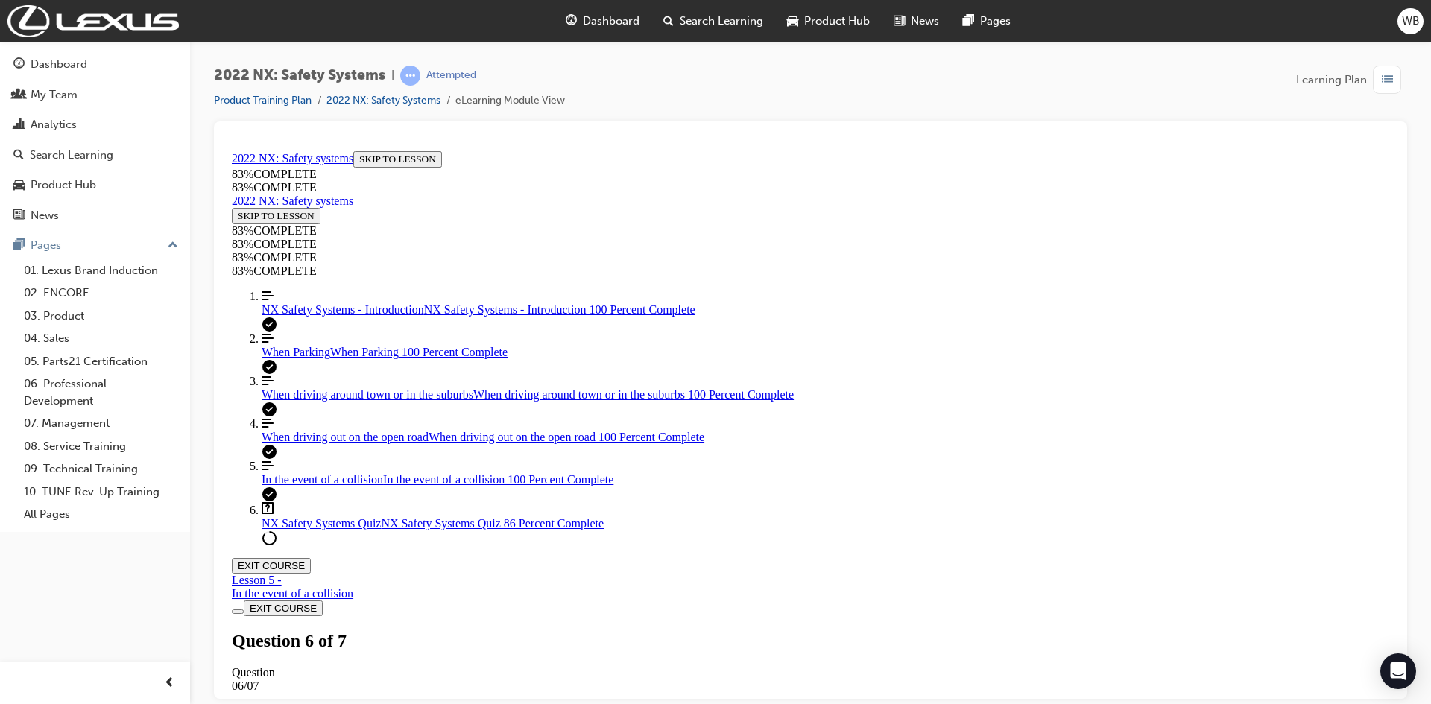
scroll to position [124, 0]
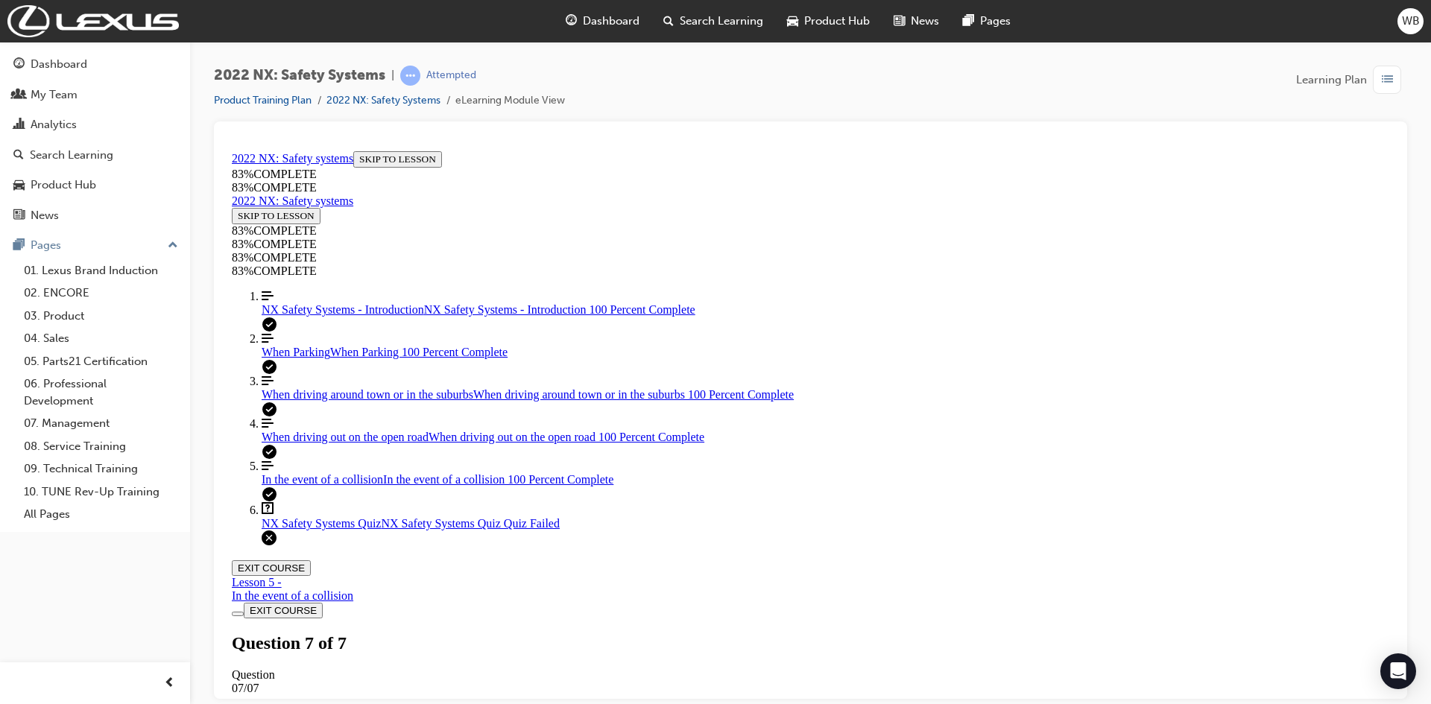
scroll to position [54, 0]
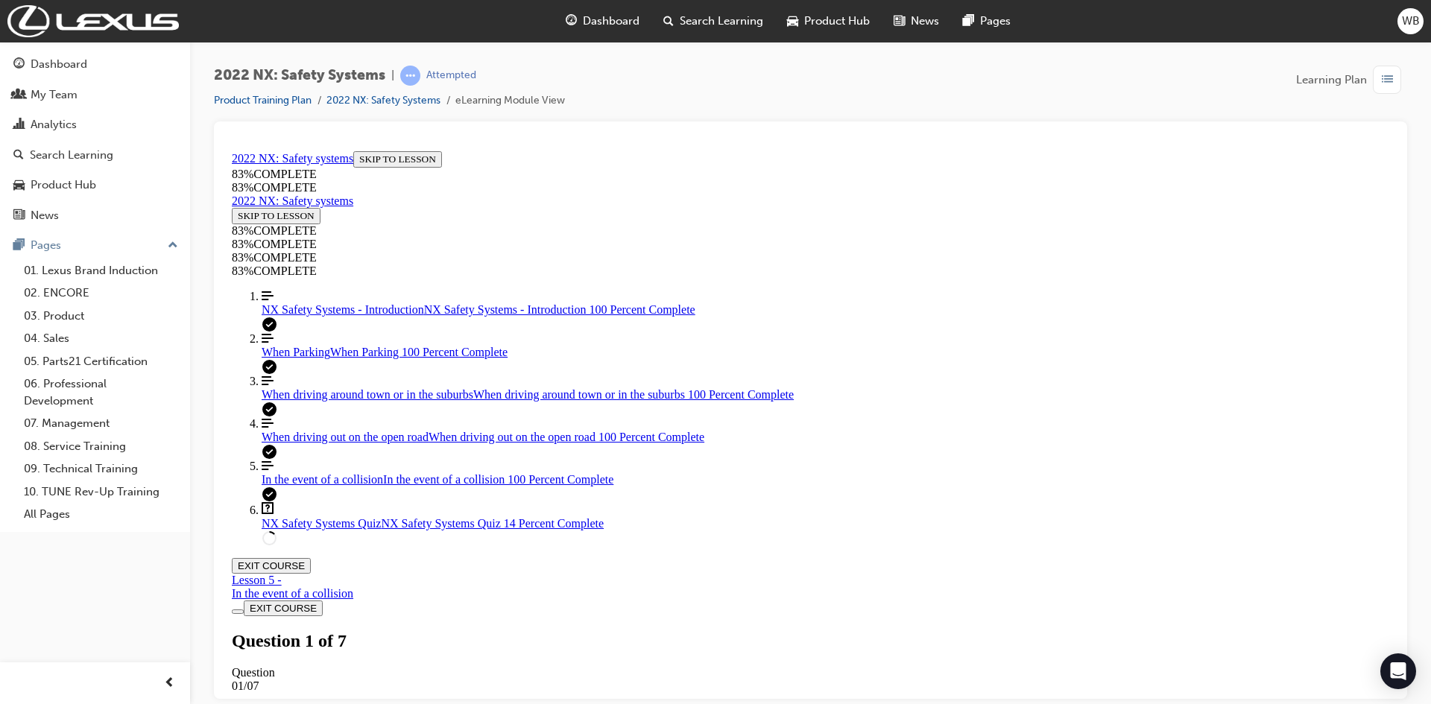
scroll to position [226, 0]
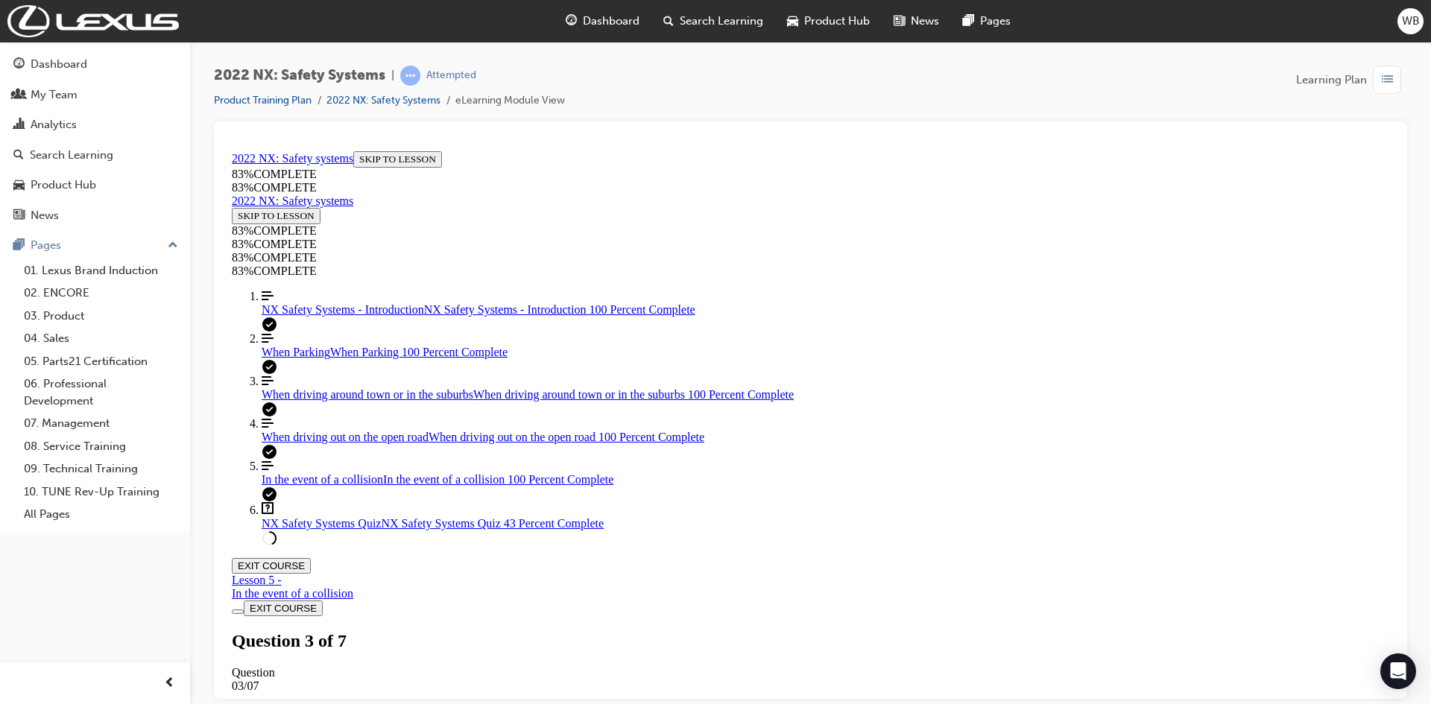
click at [323, 315] on span "NX Safety Systems - Introduction" at bounding box center [343, 309] width 163 height 13
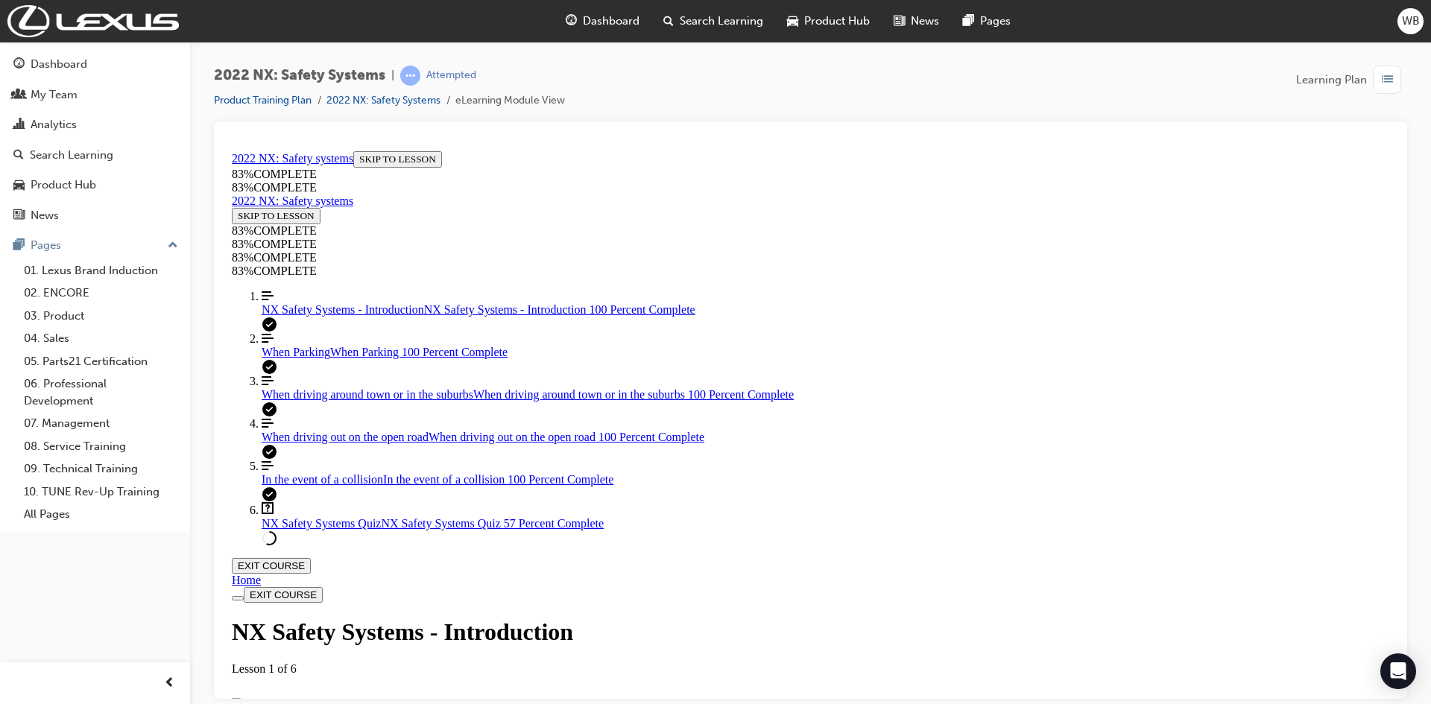
scroll to position [2553, 0]
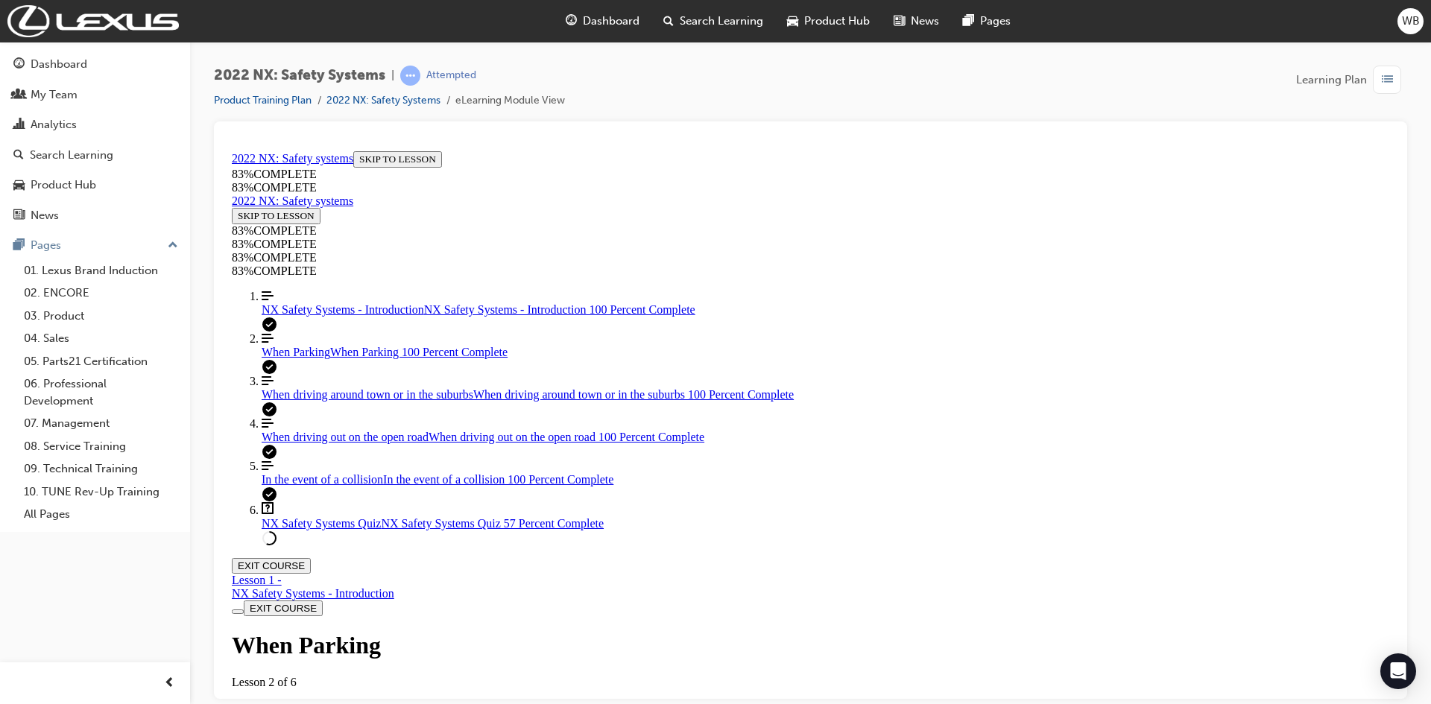
scroll to position [275, 0]
click at [309, 529] on span "NX Safety Systems Quiz" at bounding box center [321, 523] width 119 height 13
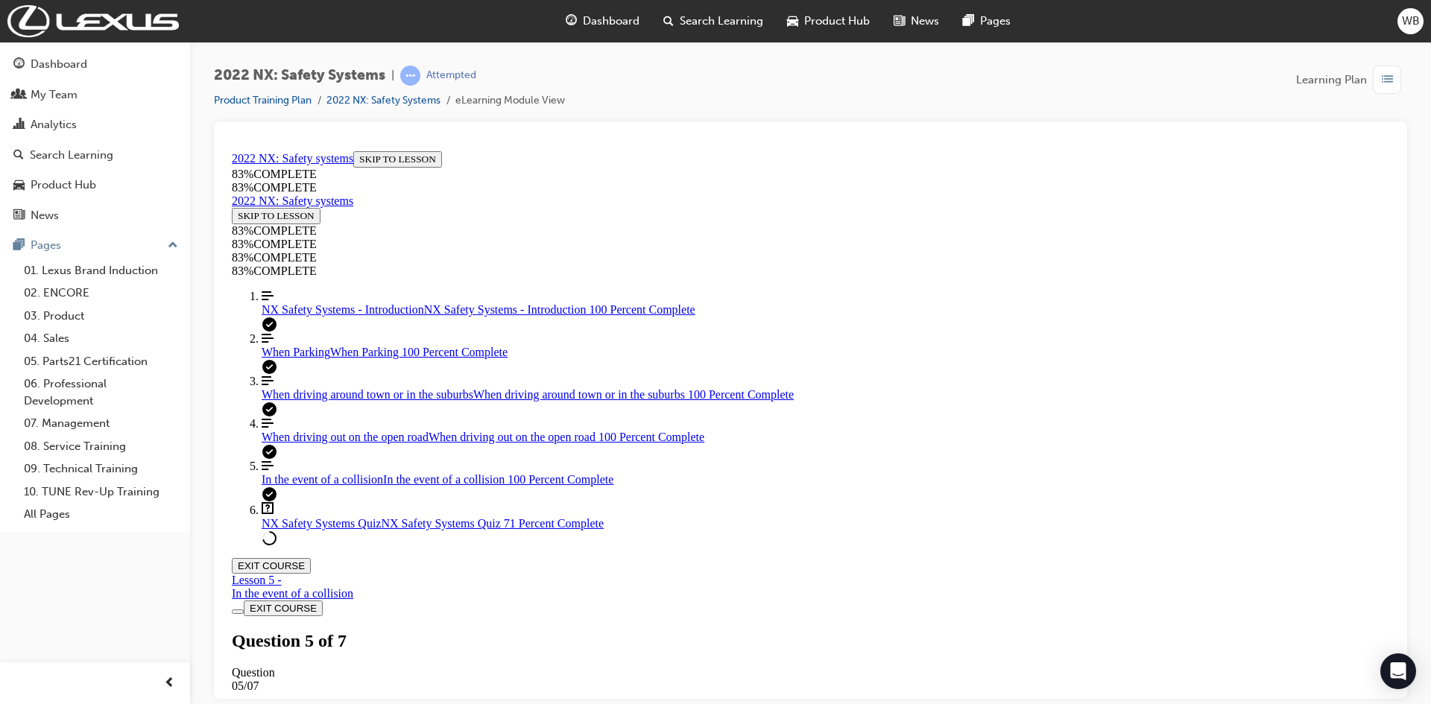
scroll to position [450, 0]
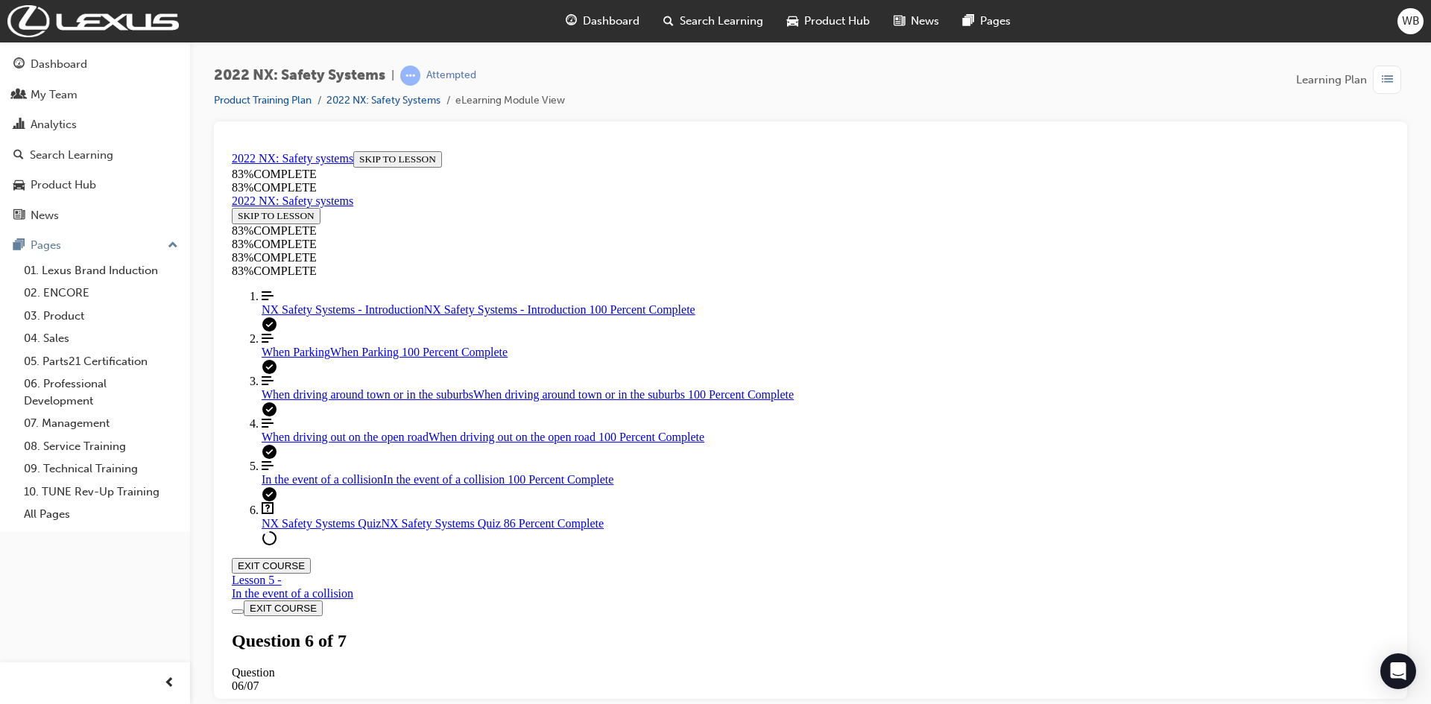
drag, startPoint x: 754, startPoint y: 465, endPoint x: 1062, endPoint y: 467, distance: 308.6
drag, startPoint x: 777, startPoint y: 458, endPoint x: 1021, endPoint y: 528, distance: 253.4
drag, startPoint x: 748, startPoint y: 382, endPoint x: 1028, endPoint y: 450, distance: 288.2
drag, startPoint x: 740, startPoint y: 391, endPoint x: 982, endPoint y: 391, distance: 241.5
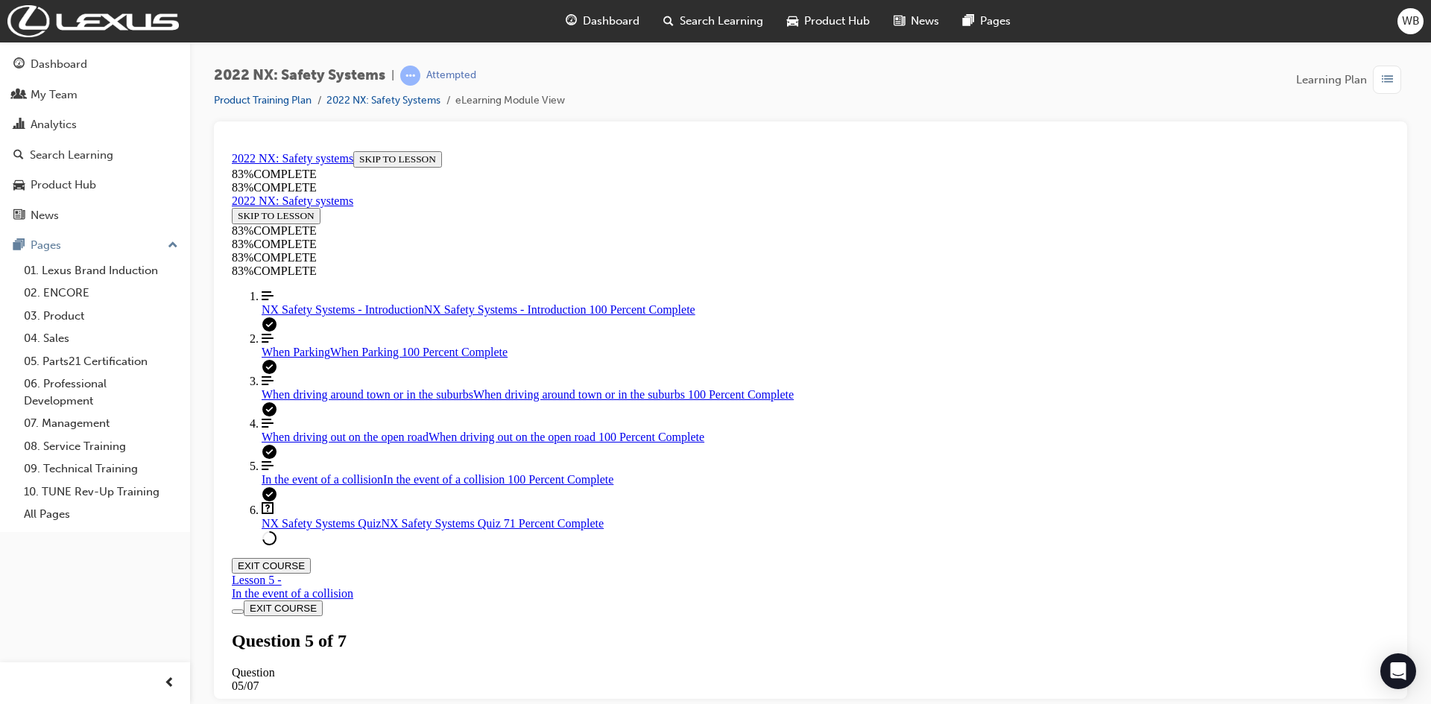
scroll to position [2, 0]
drag, startPoint x: 854, startPoint y: 508, endPoint x: 989, endPoint y: 564, distance: 145.8
drag, startPoint x: 844, startPoint y: 517, endPoint x: 1011, endPoint y: 508, distance: 167.2
drag, startPoint x: 886, startPoint y: 645, endPoint x: 926, endPoint y: 646, distance: 39.5
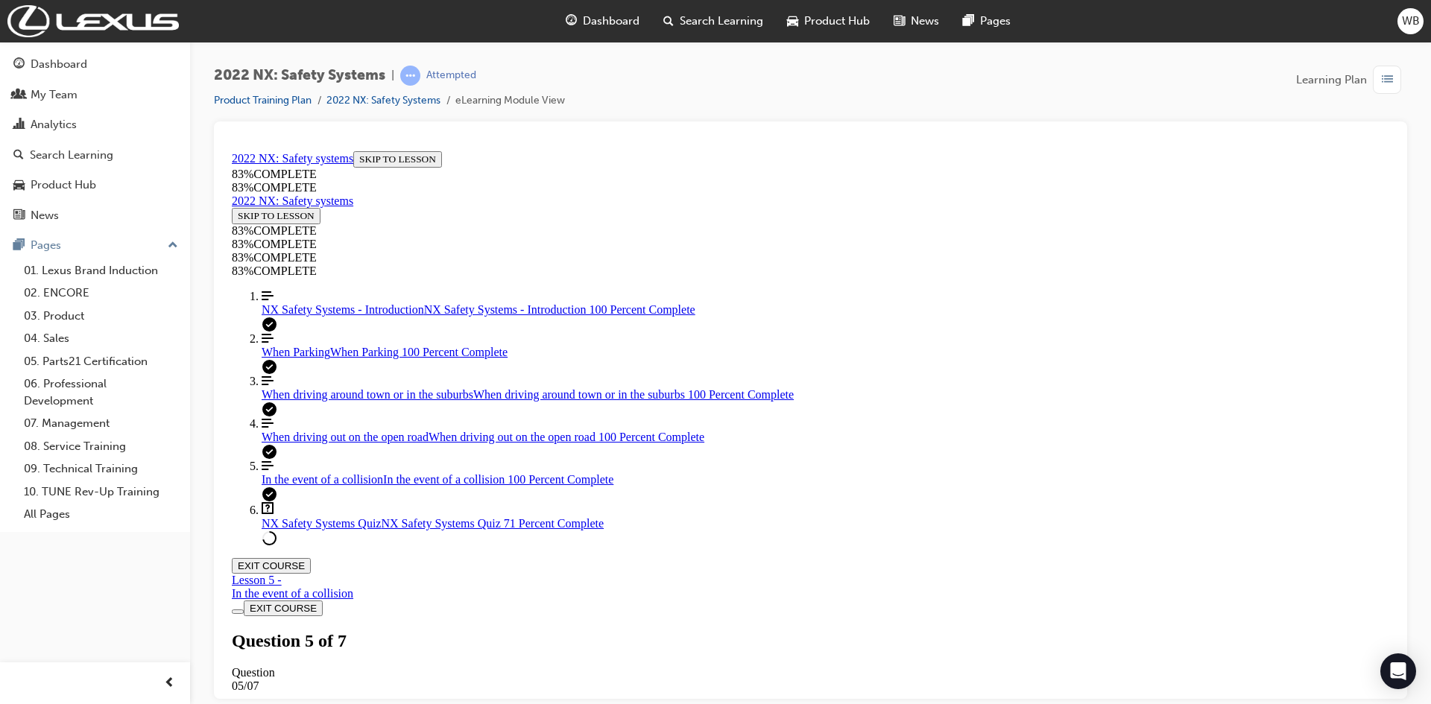
drag, startPoint x: 839, startPoint y: 646, endPoint x: 972, endPoint y: 497, distance: 200.1
drag, startPoint x: 844, startPoint y: 666, endPoint x: 910, endPoint y: 665, distance: 66.4
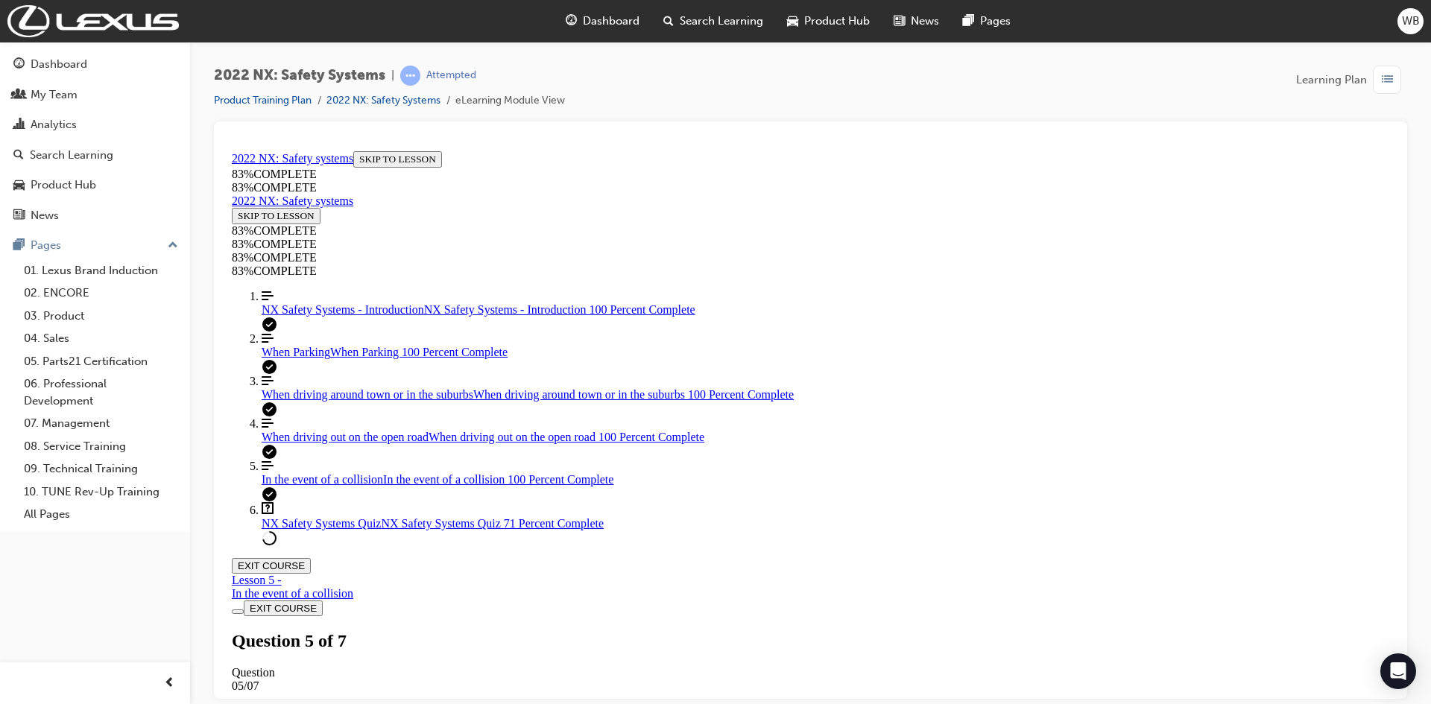
drag, startPoint x: 850, startPoint y: 591, endPoint x: 971, endPoint y: 589, distance: 121.5
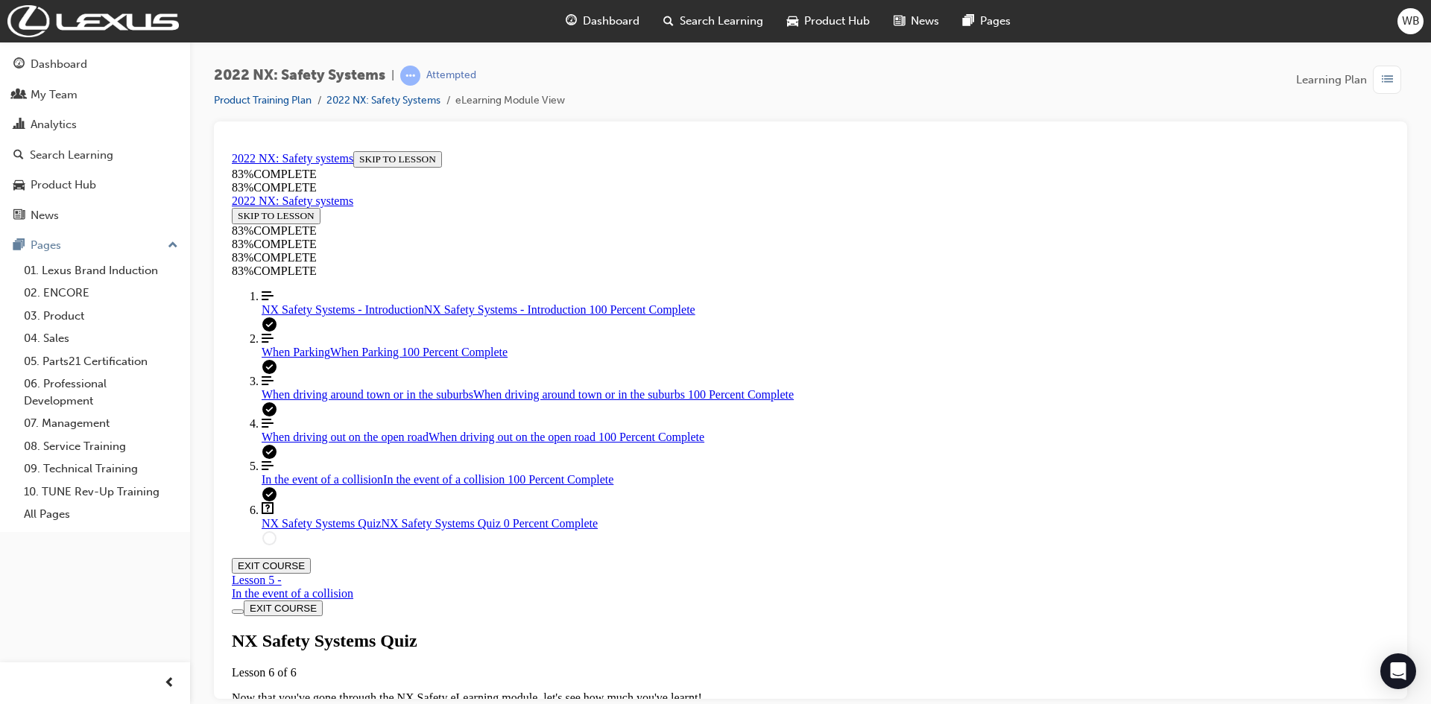
scroll to position [450, 0]
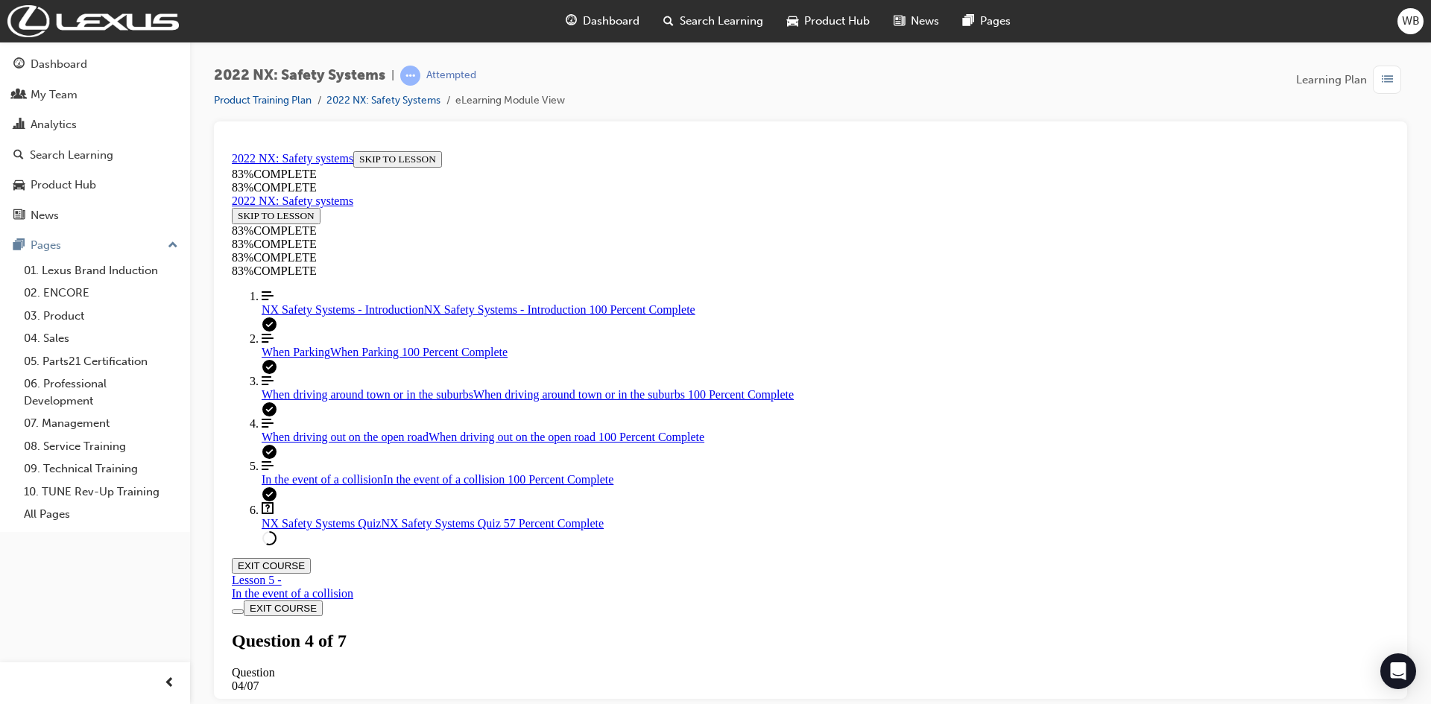
drag, startPoint x: 830, startPoint y: 443, endPoint x: 1033, endPoint y: 514, distance: 214.8
drag, startPoint x: 807, startPoint y: 585, endPoint x: 909, endPoint y: 574, distance: 103.5
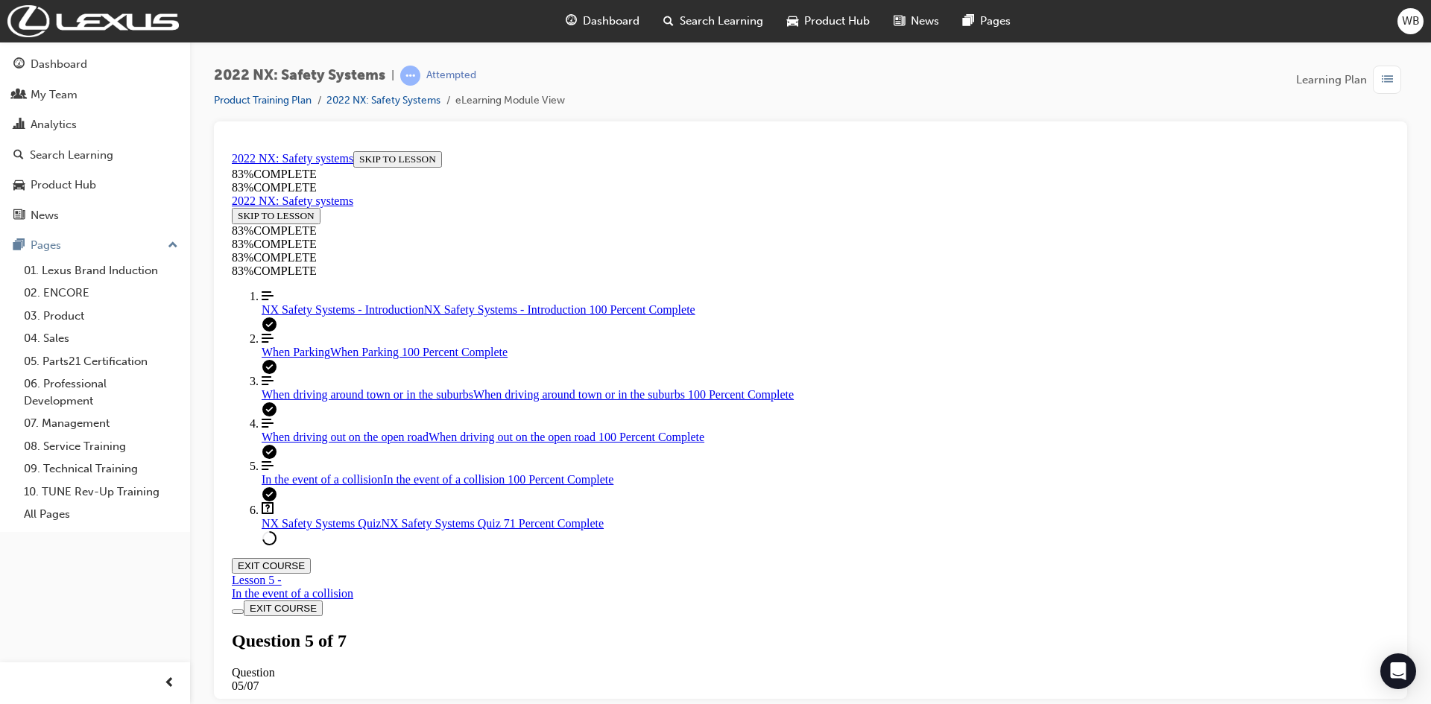
drag, startPoint x: 834, startPoint y: 436, endPoint x: 962, endPoint y: 435, distance: 127.5
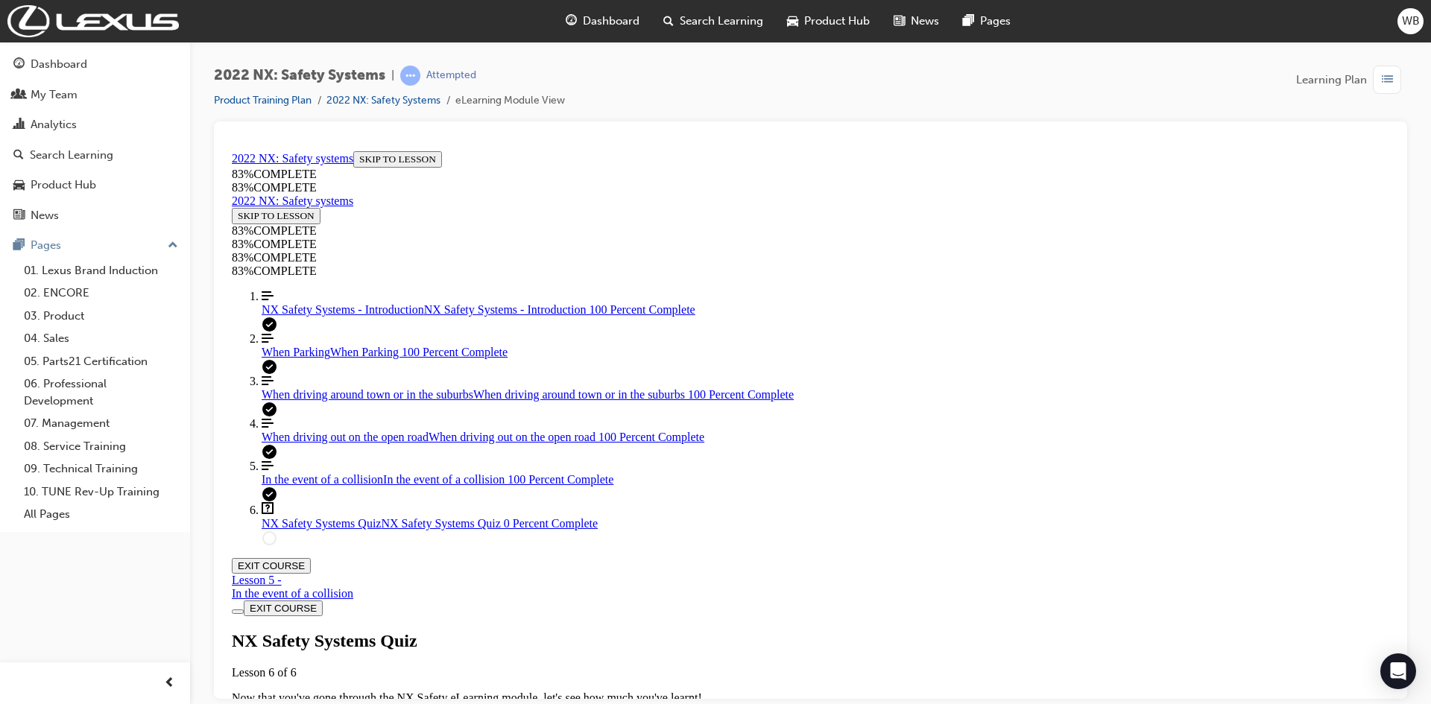
click at [322, 315] on span "NX Safety Systems - Introduction" at bounding box center [343, 309] width 163 height 13
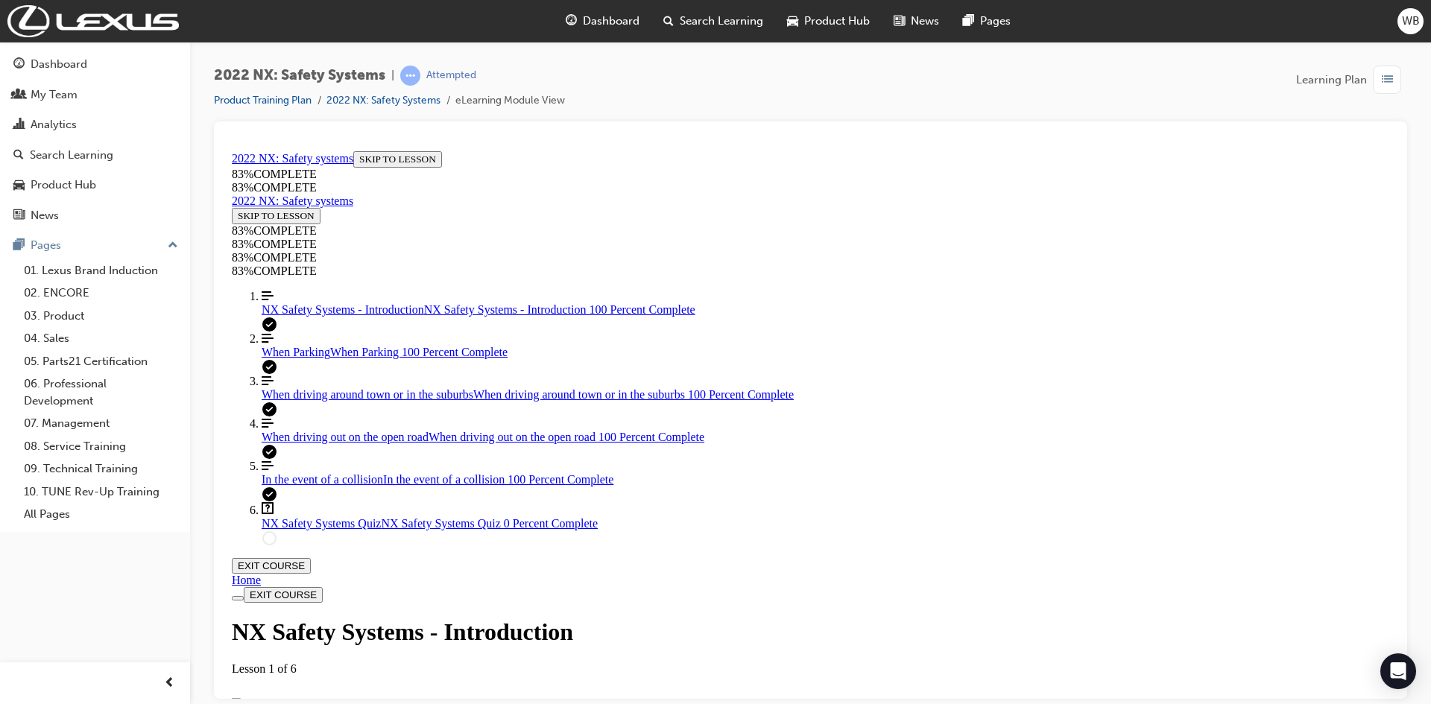
scroll to position [2553, 0]
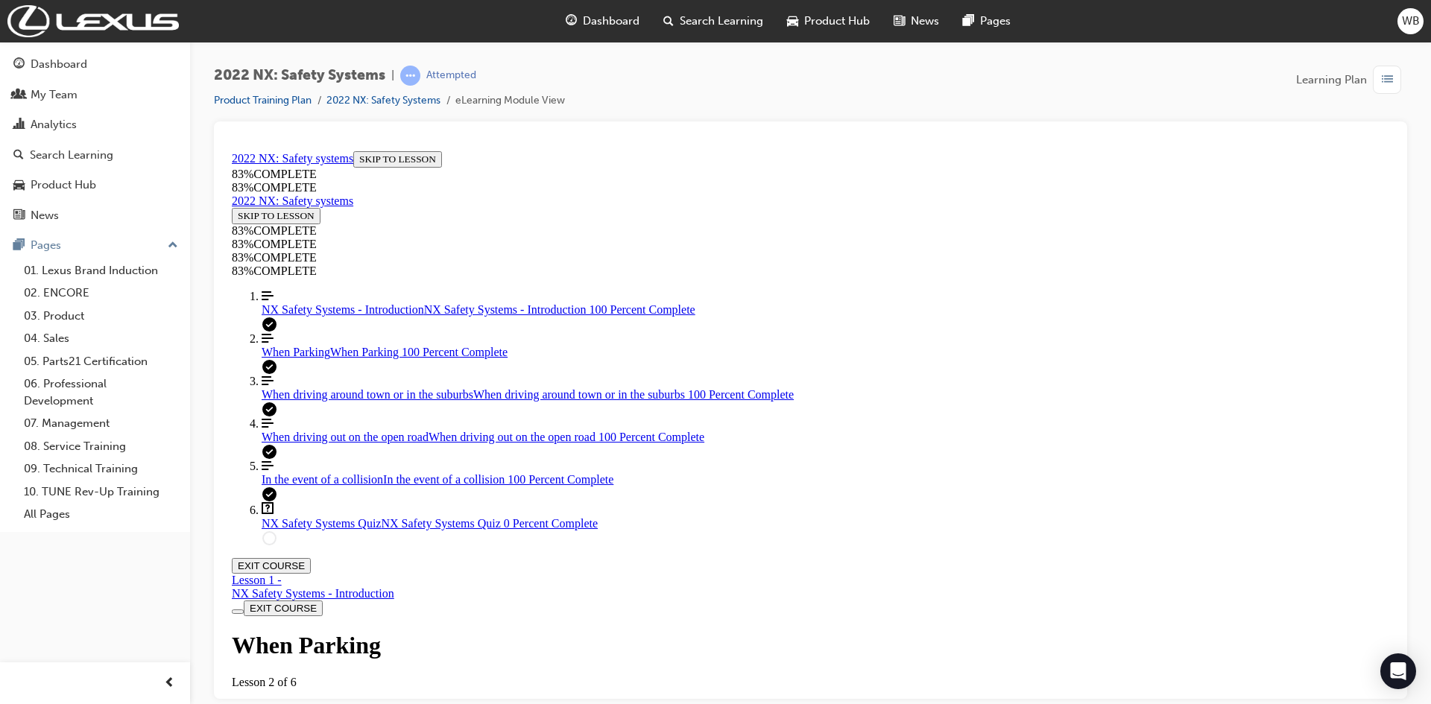
scroll to position [3555, 0]
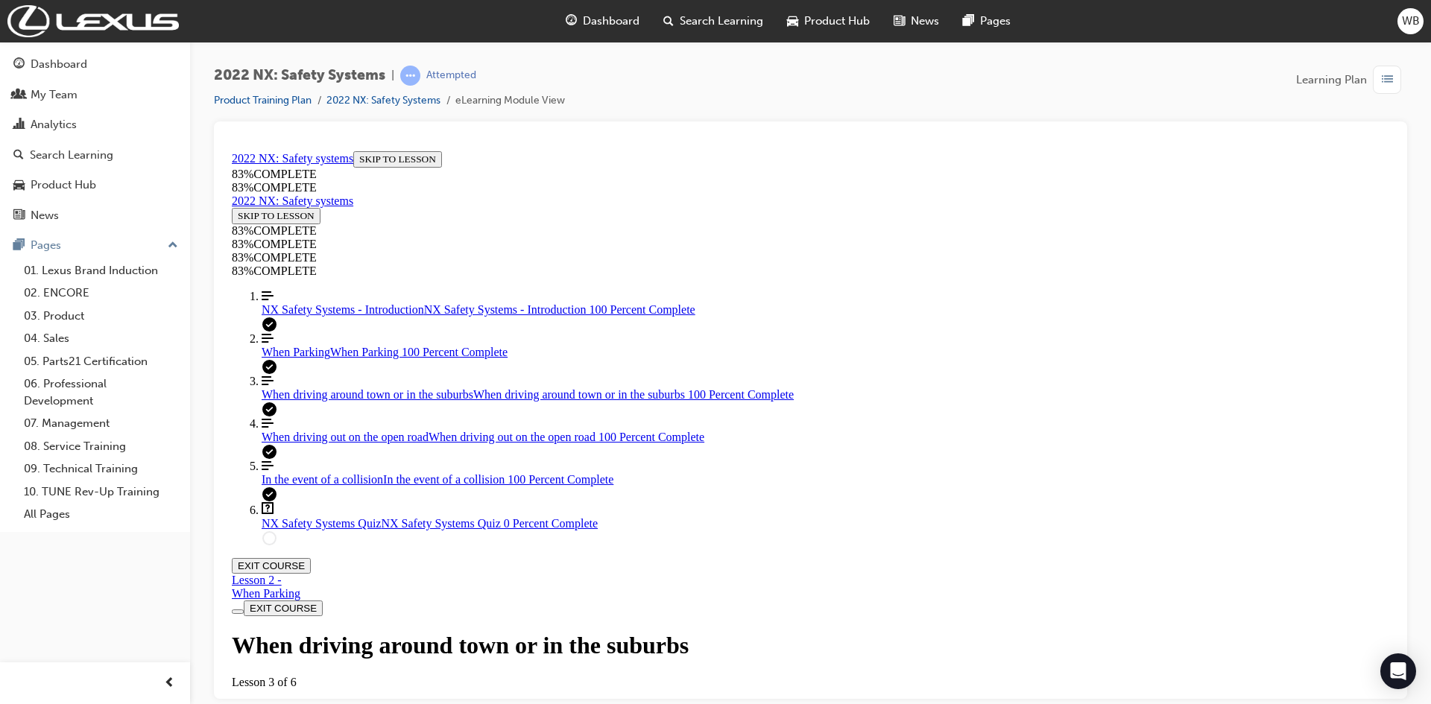
scroll to position [1766, 0]
click at [303, 529] on span "NX Safety Systems Quiz" at bounding box center [321, 523] width 119 height 13
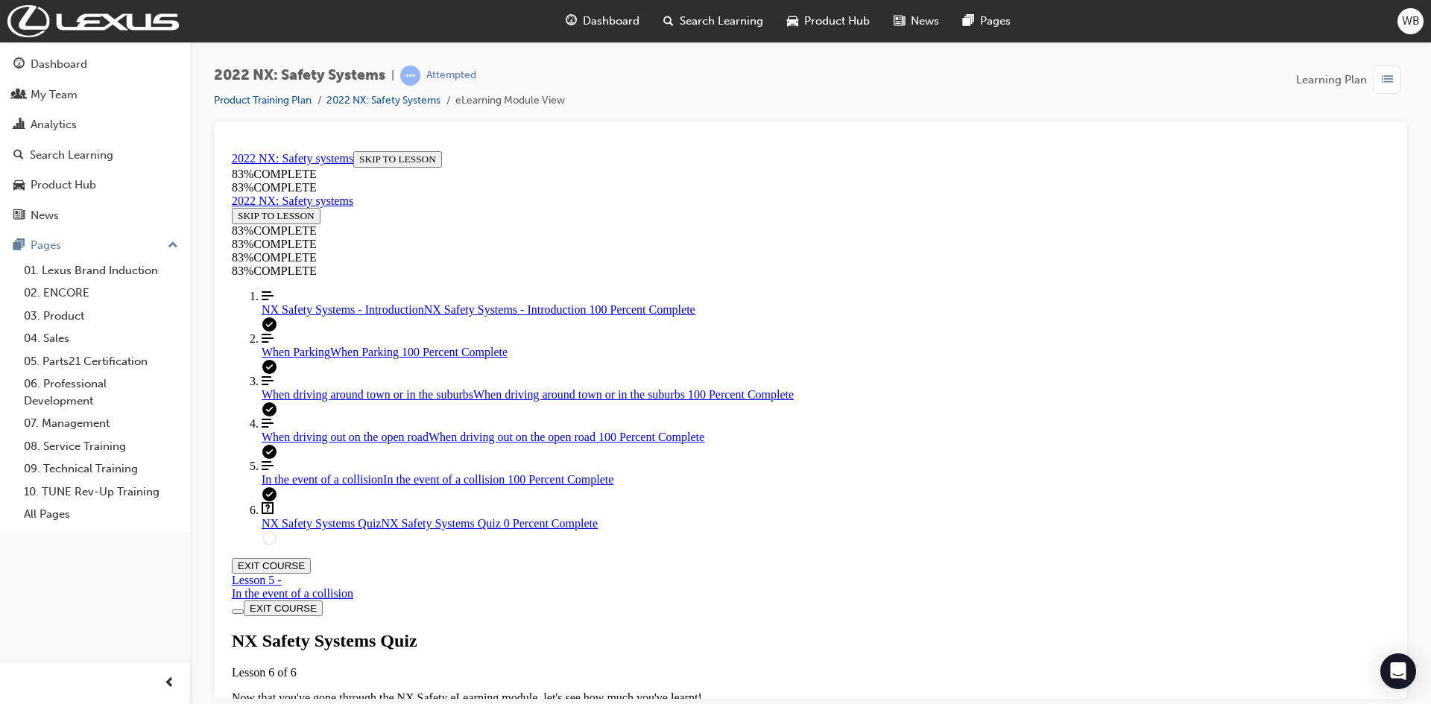
scroll to position [51, 0]
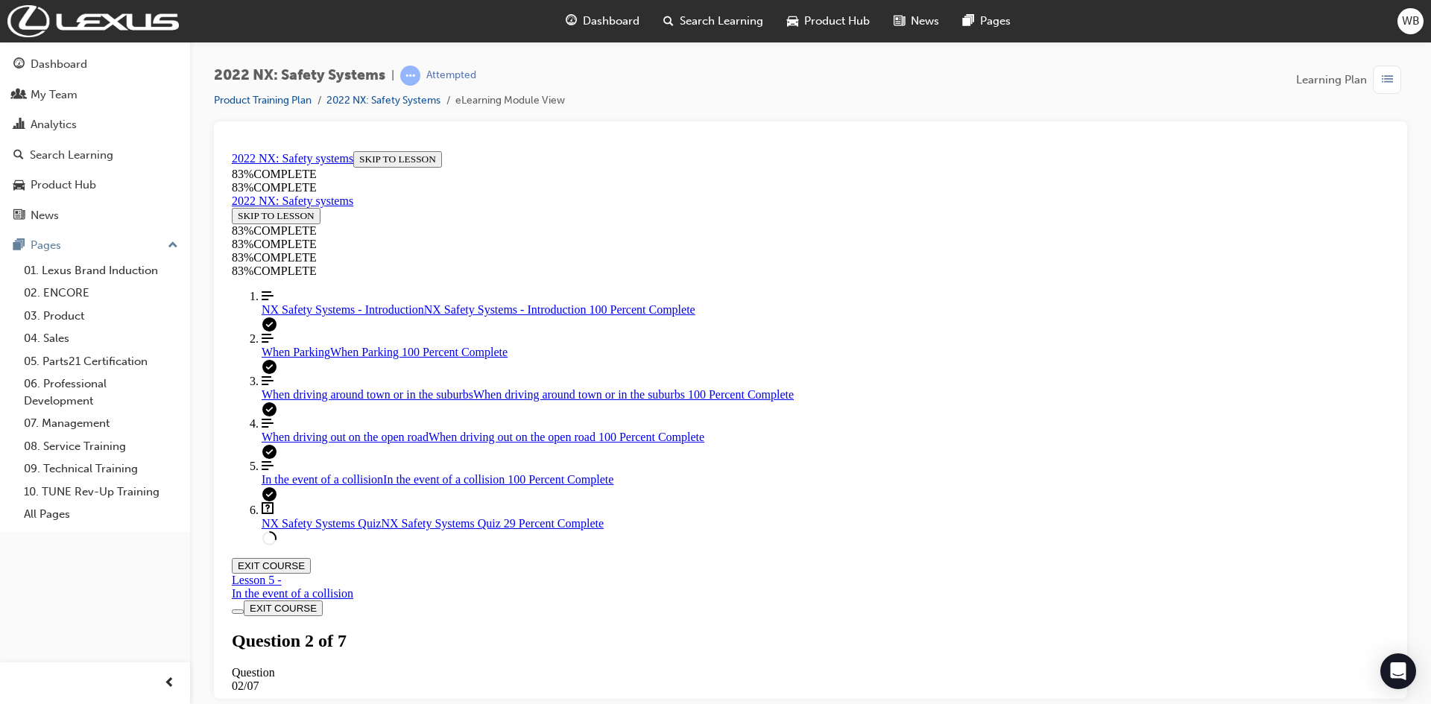
drag, startPoint x: 731, startPoint y: 504, endPoint x: 1016, endPoint y: 427, distance: 295.7
drag, startPoint x: 728, startPoint y: 505, endPoint x: 996, endPoint y: 501, distance: 267.7
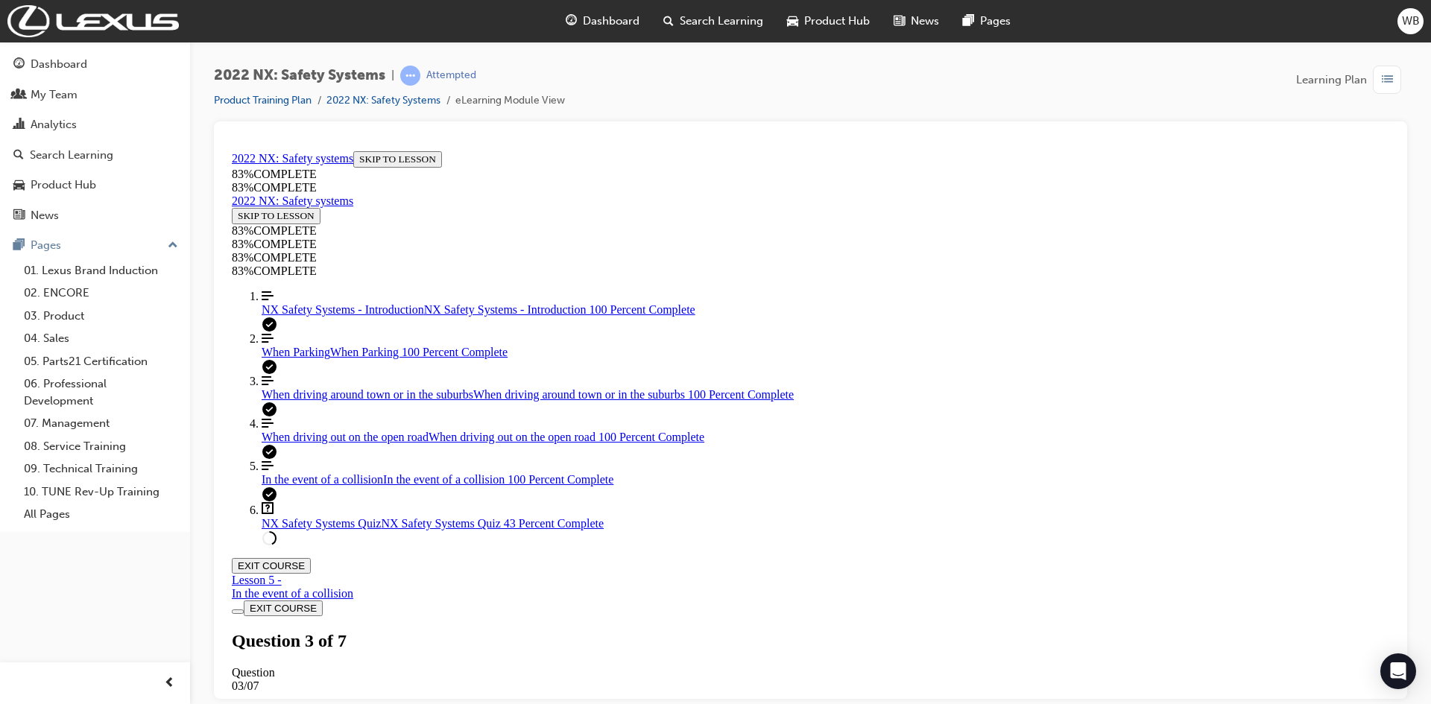
drag, startPoint x: 764, startPoint y: 576, endPoint x: 1109, endPoint y: 567, distance: 344.5
drag, startPoint x: 679, startPoint y: 469, endPoint x: 736, endPoint y: 467, distance: 56.7
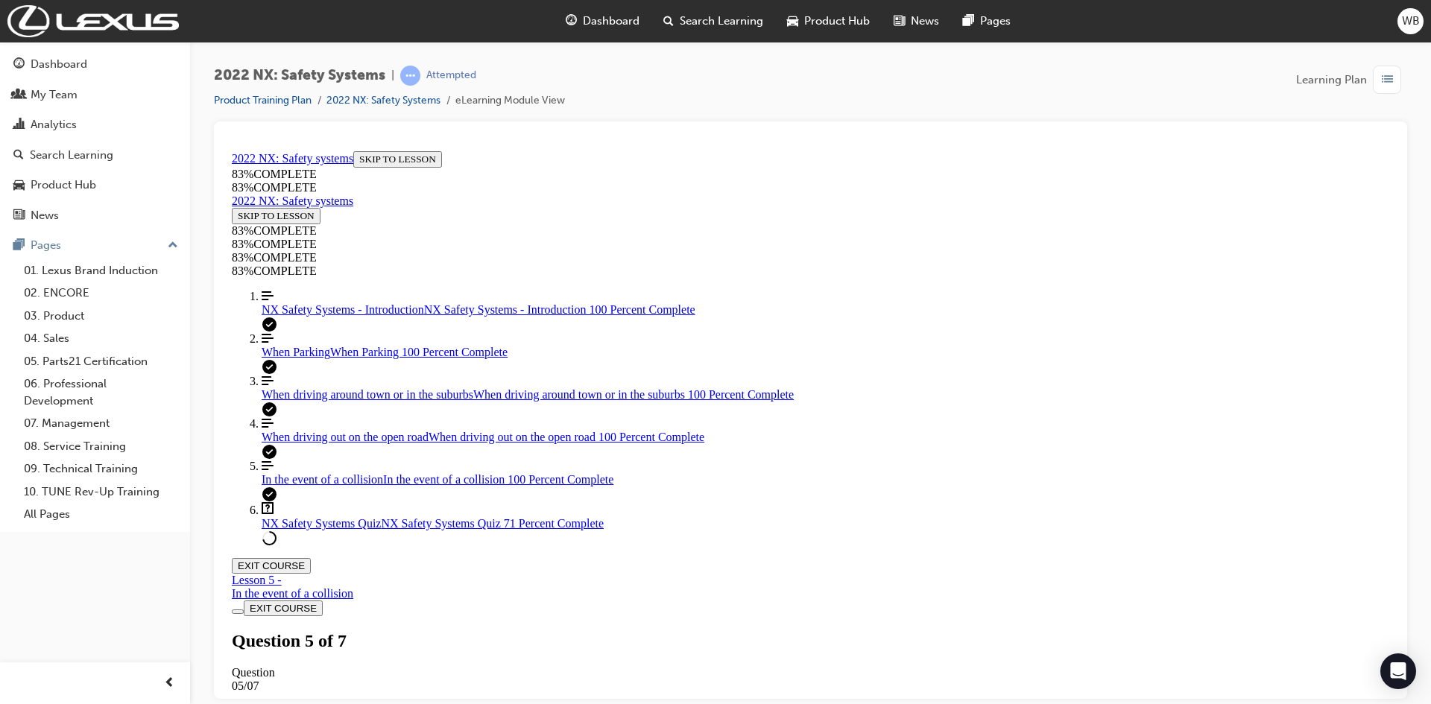
click at [314, 485] on span "In the event of a collision" at bounding box center [323, 479] width 122 height 13
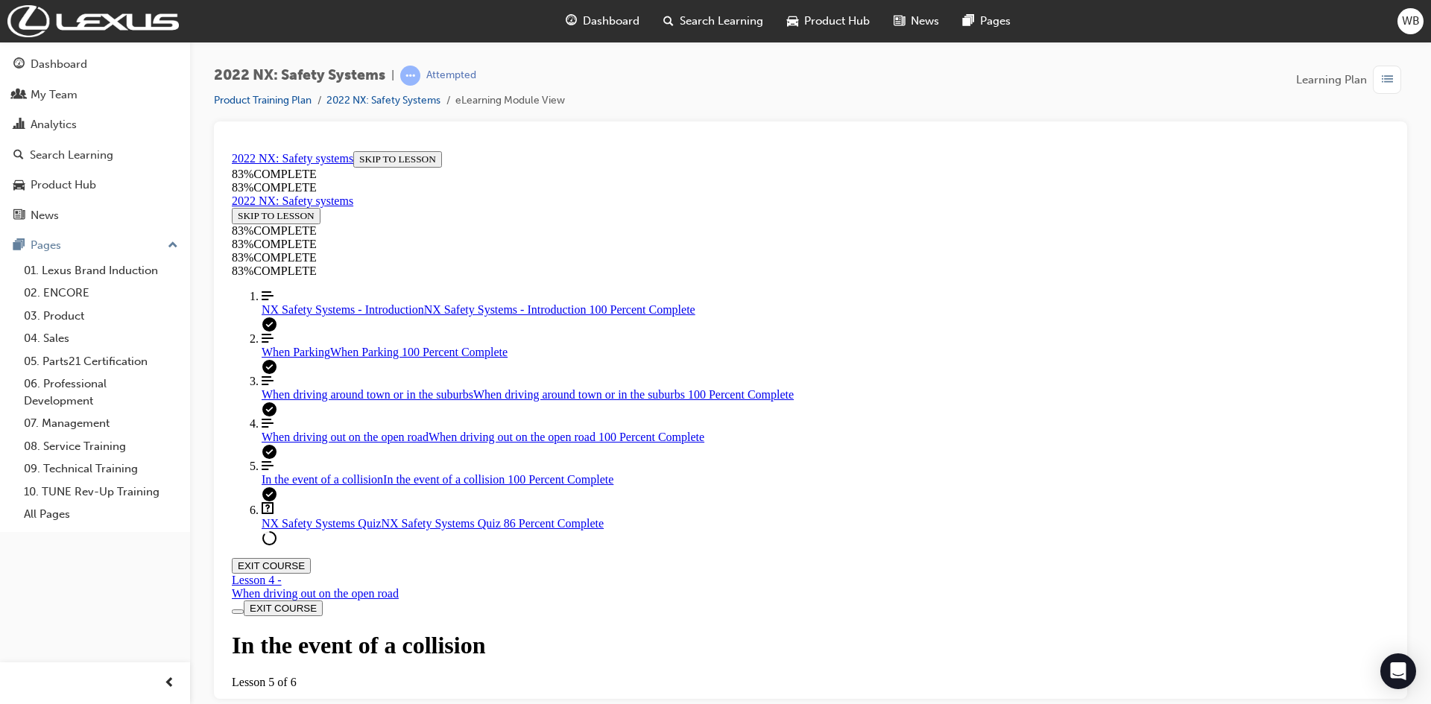
drag, startPoint x: 286, startPoint y: 425, endPoint x: 387, endPoint y: 425, distance: 100.6
click at [286, 400] on span "When driving around town or in the suburbs" at bounding box center [368, 394] width 212 height 13
click at [303, 443] on span "When driving out on the open road" at bounding box center [345, 436] width 167 height 13
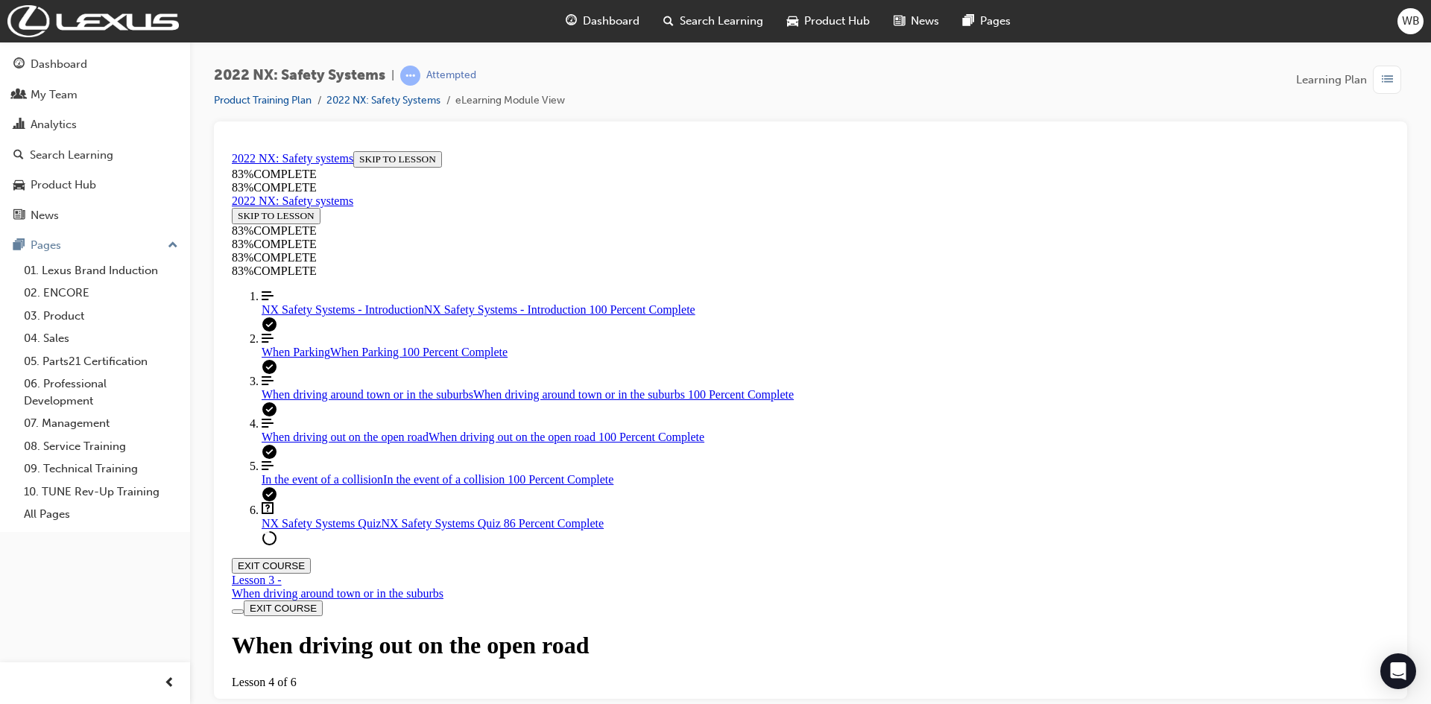
click at [297, 530] on link "Question box Question mark inside of a square NX Safety Systems Quiz NX Safety …" at bounding box center [826, 516] width 1128 height 28
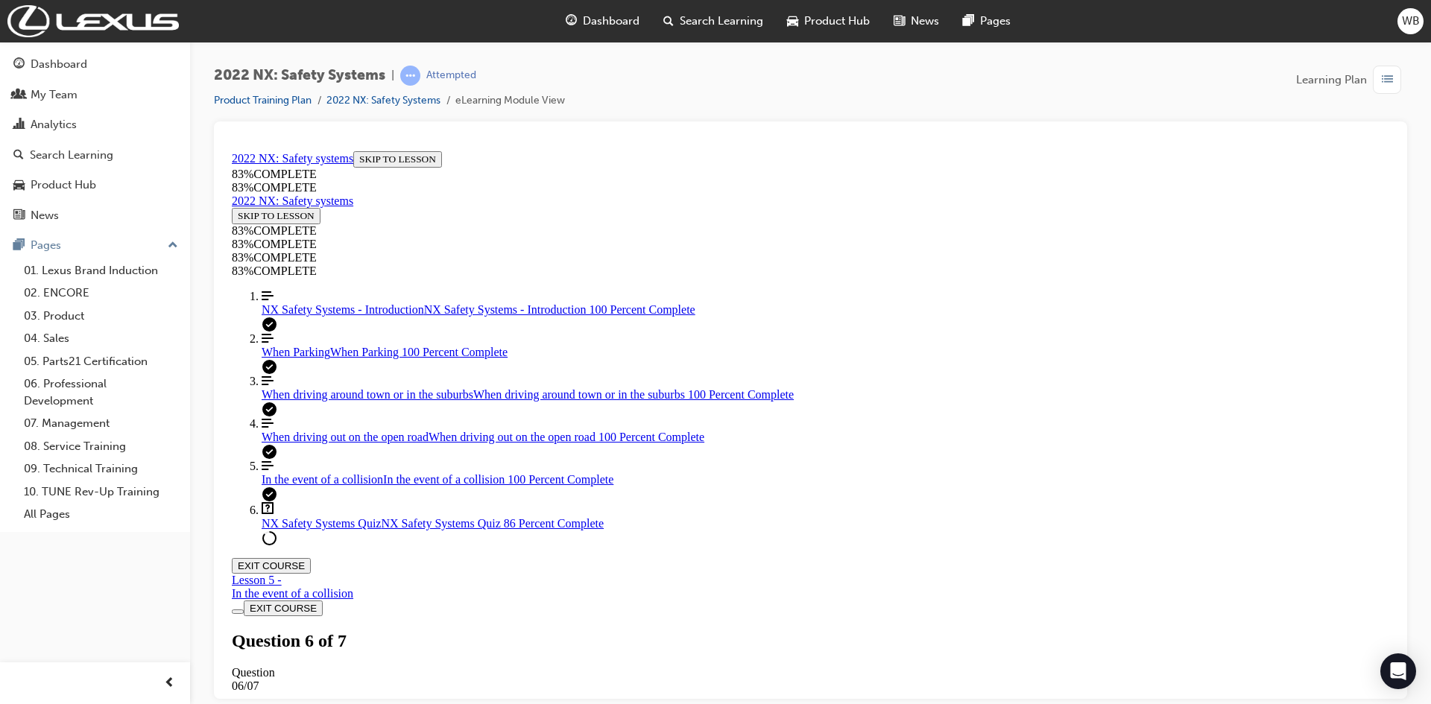
scroll to position [275, 0]
click at [310, 444] on div "When driving out on the open road When driving out on the open road 100 Percent…" at bounding box center [826, 436] width 1128 height 13
click at [300, 529] on span "NX Safety Systems Quiz" at bounding box center [321, 523] width 119 height 13
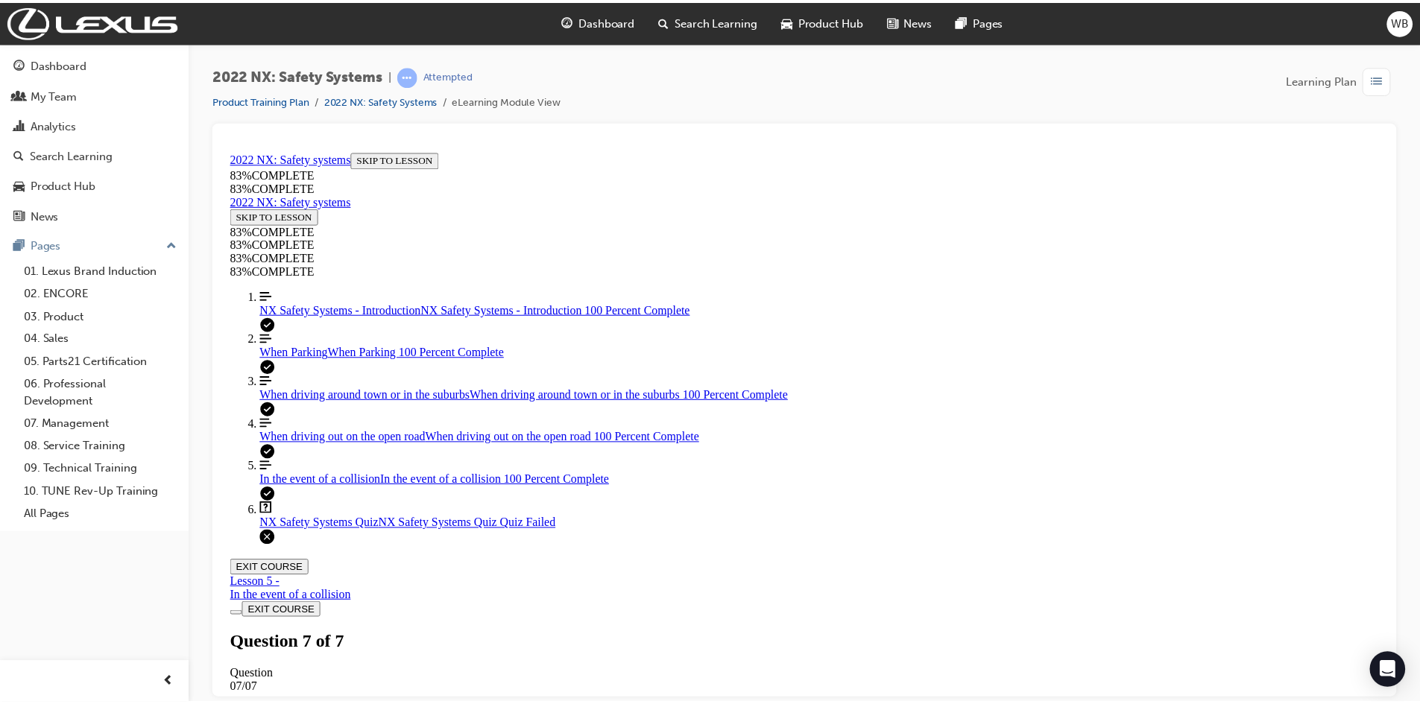
scroll to position [0, 0]
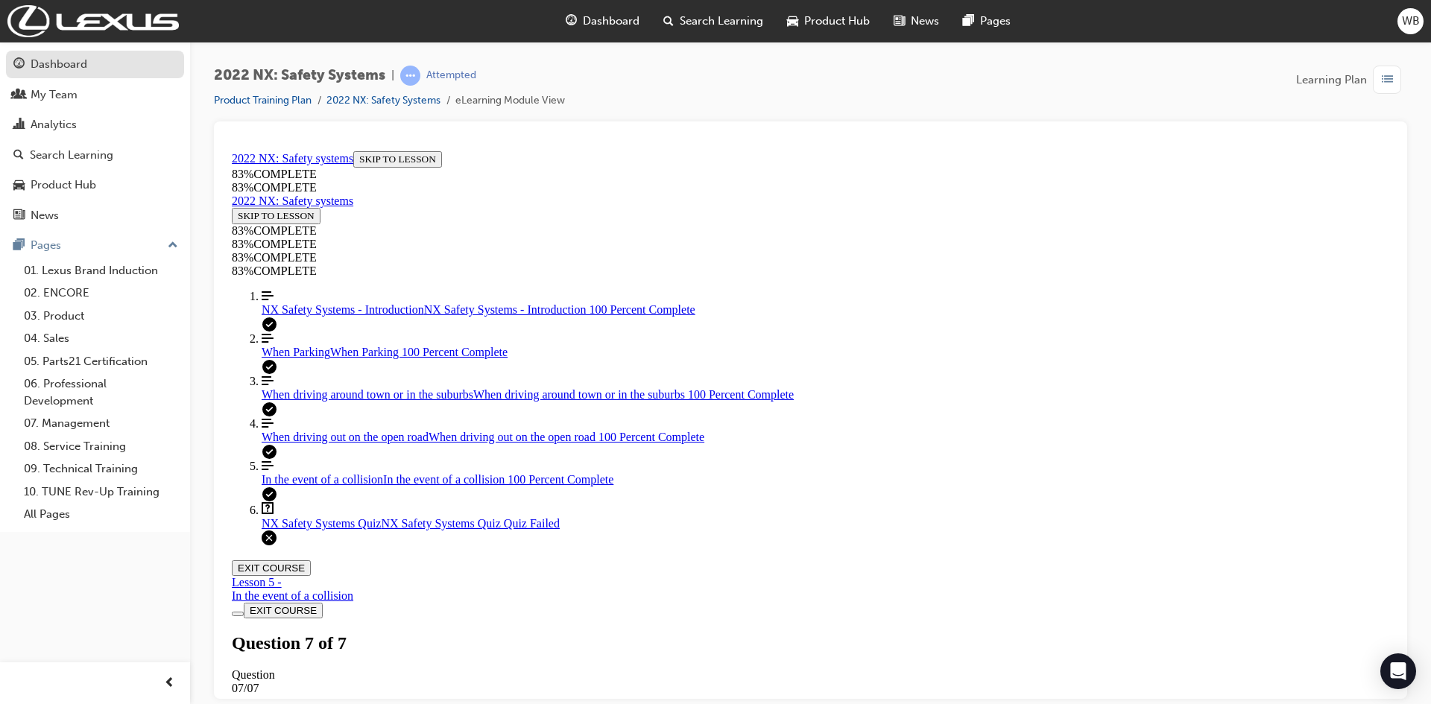
click at [71, 62] on div "Dashboard" at bounding box center [59, 64] width 57 height 17
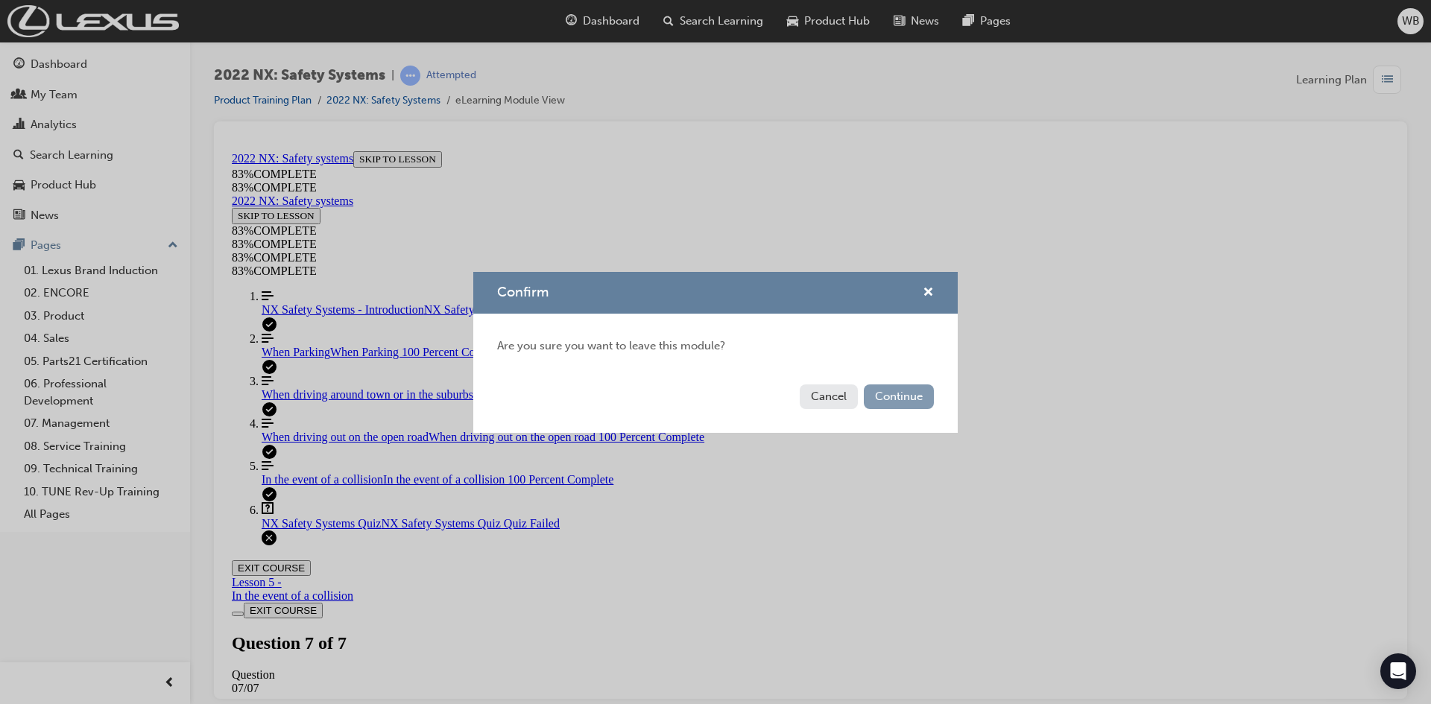
click at [904, 394] on button "Continue" at bounding box center [899, 397] width 70 height 25
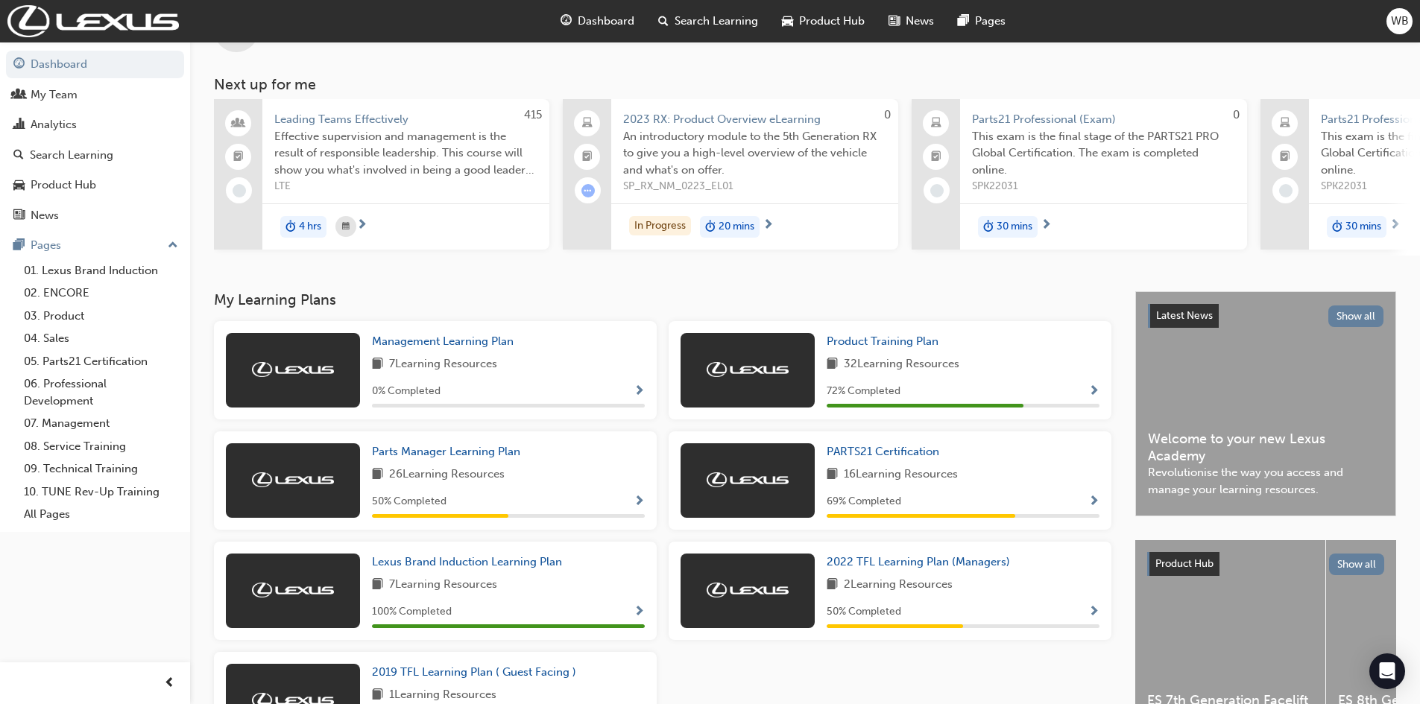
scroll to position [149, 0]
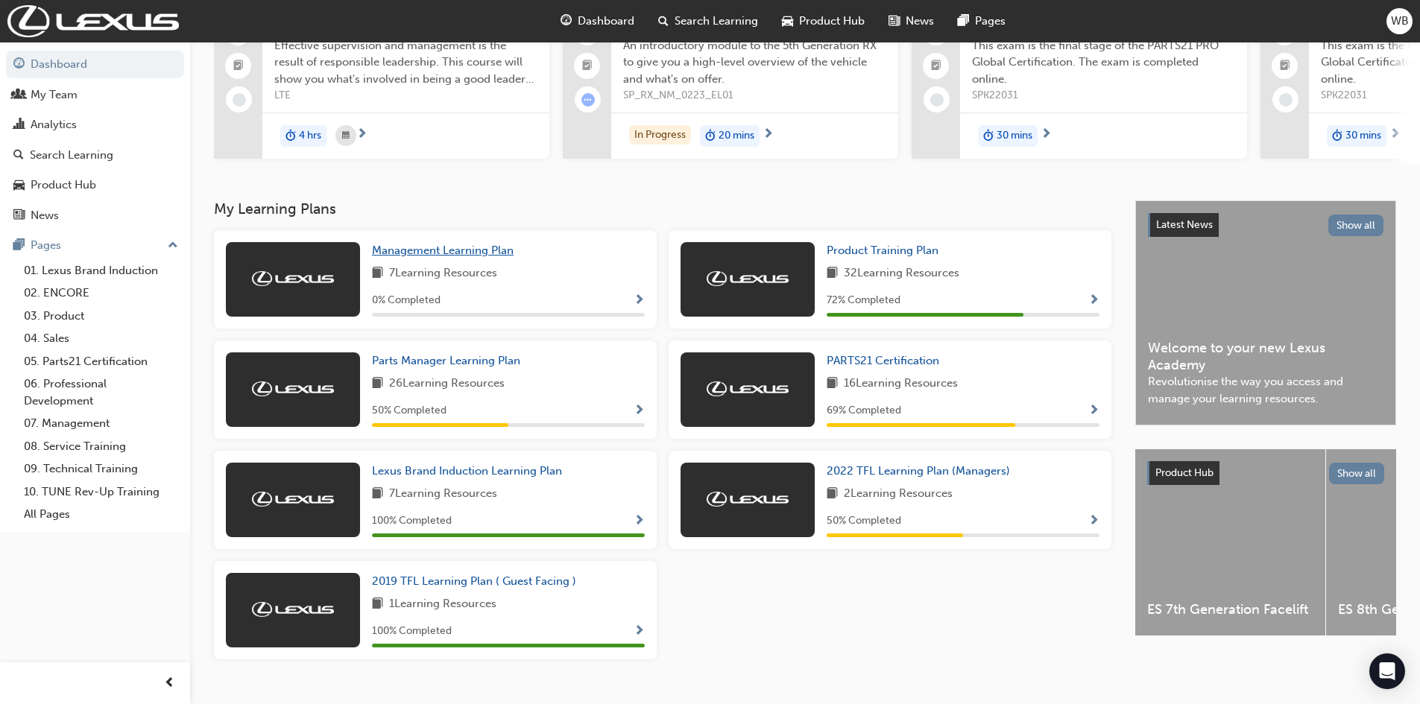
click at [419, 257] on span "Management Learning Plan" at bounding box center [443, 250] width 142 height 13
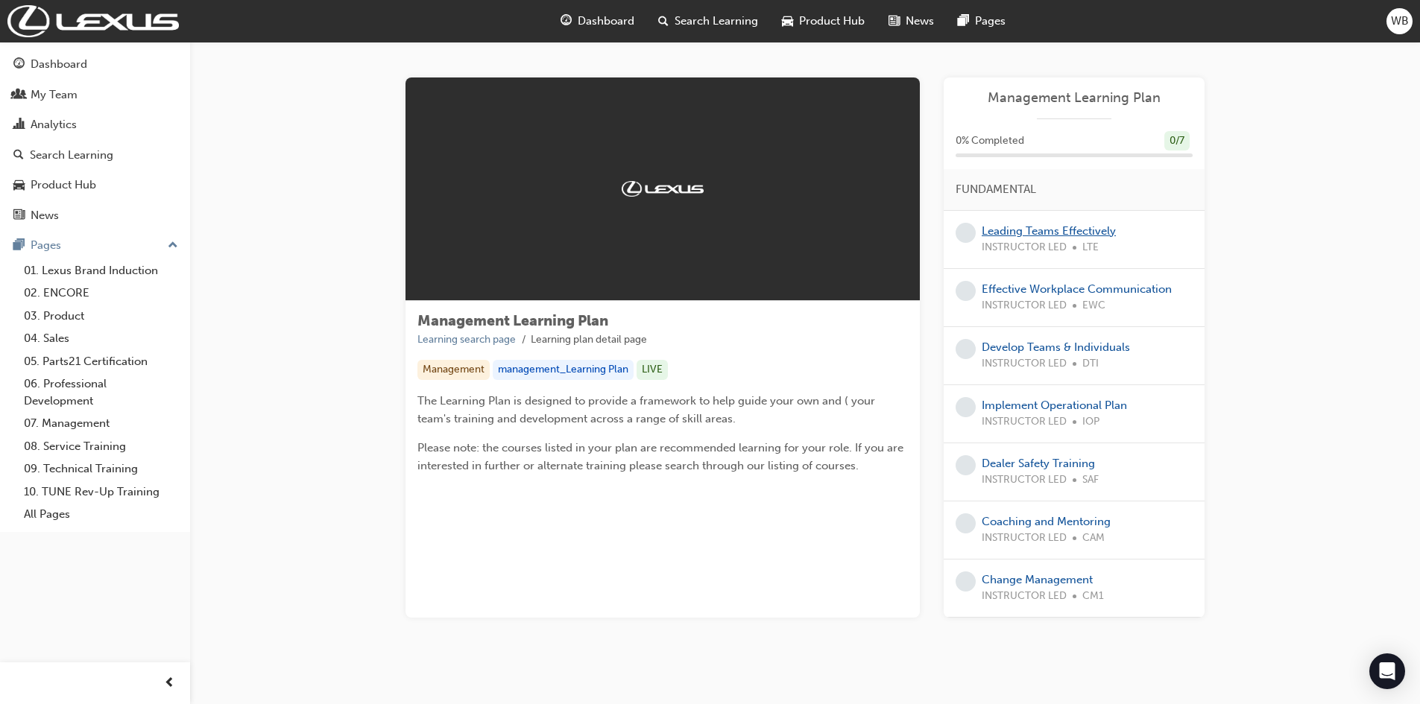
click at [1033, 234] on link "Leading Teams Effectively" at bounding box center [1049, 230] width 134 height 13
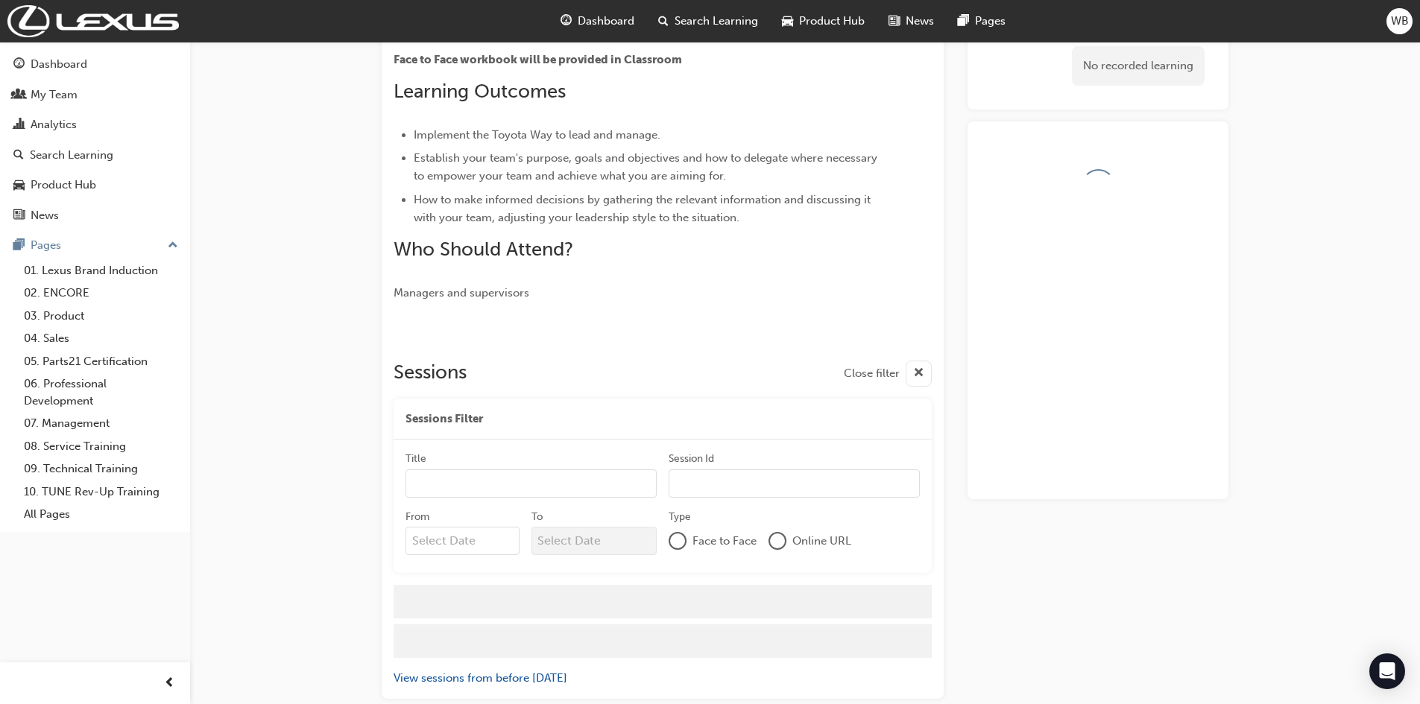
scroll to position [374, 0]
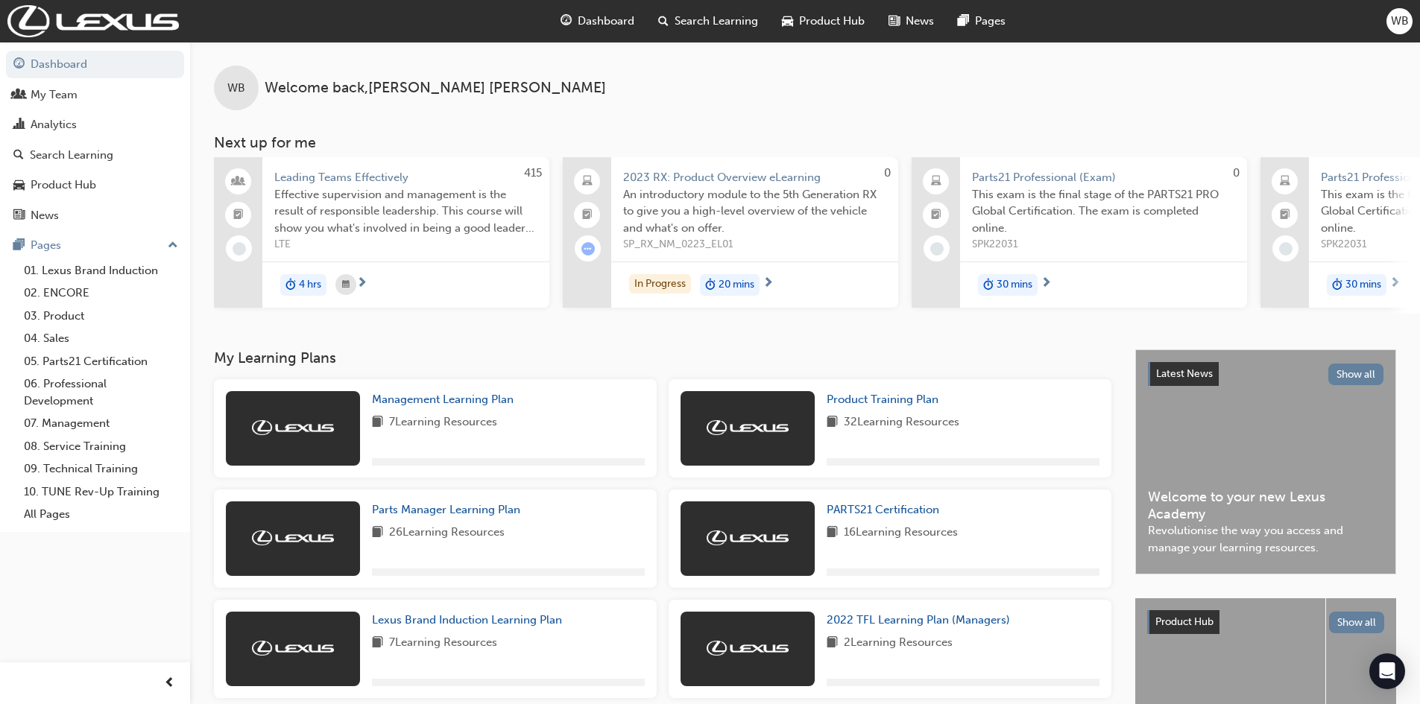
click at [588, 21] on span "Dashboard" at bounding box center [606, 21] width 57 height 17
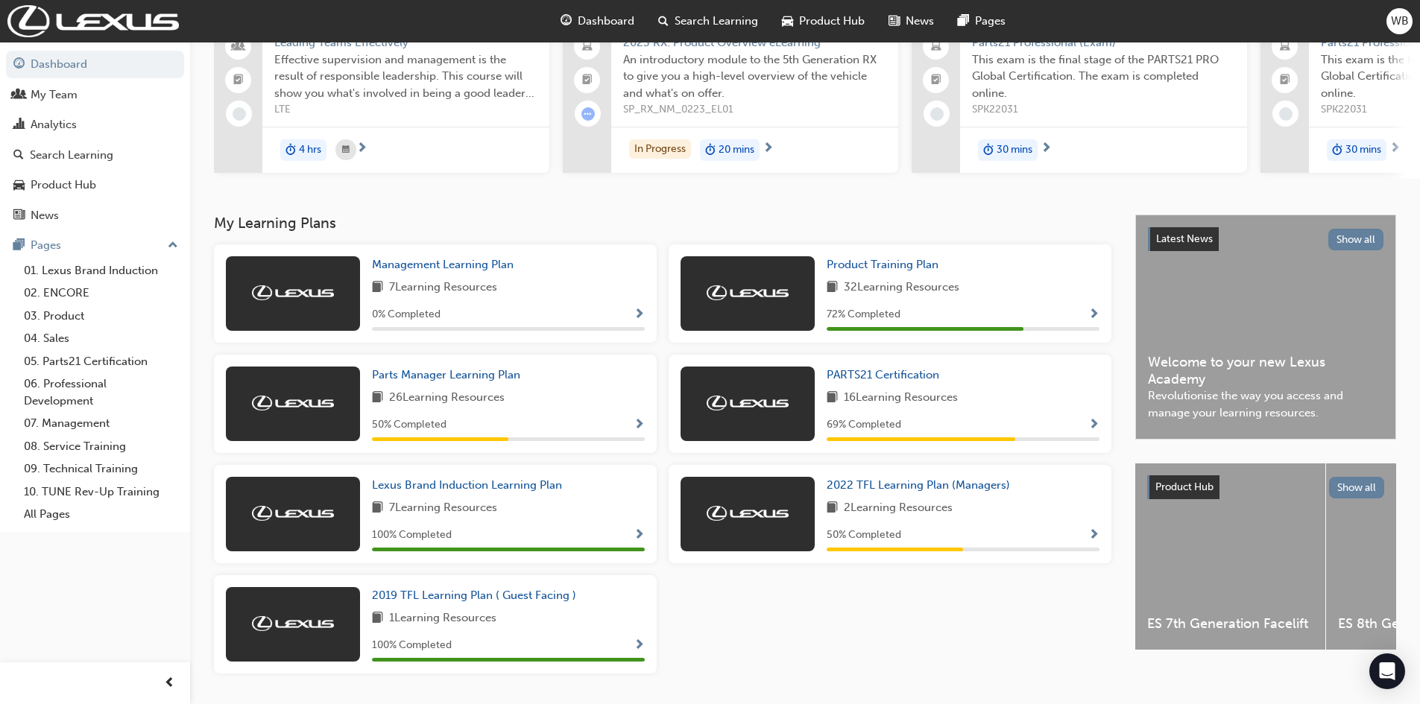
scroll to position [109, 0]
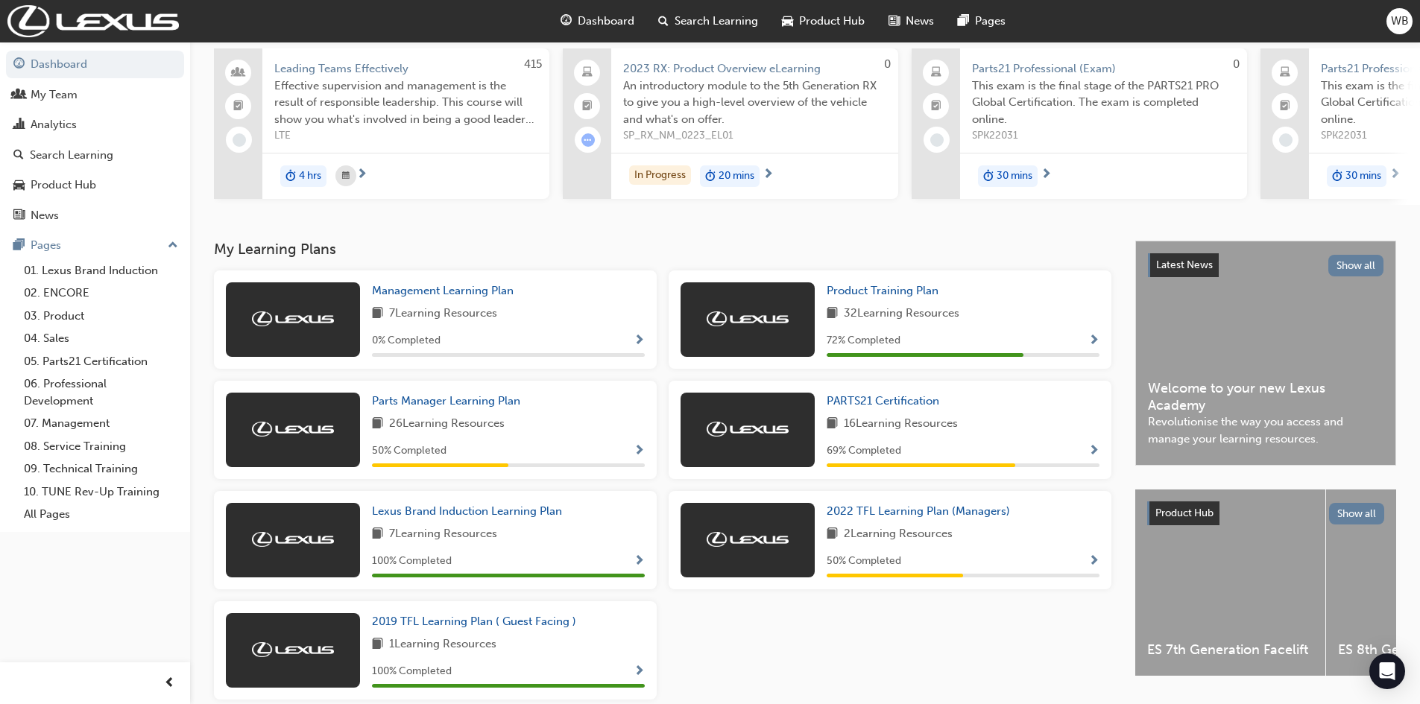
click at [613, 21] on span "Dashboard" at bounding box center [606, 21] width 57 height 17
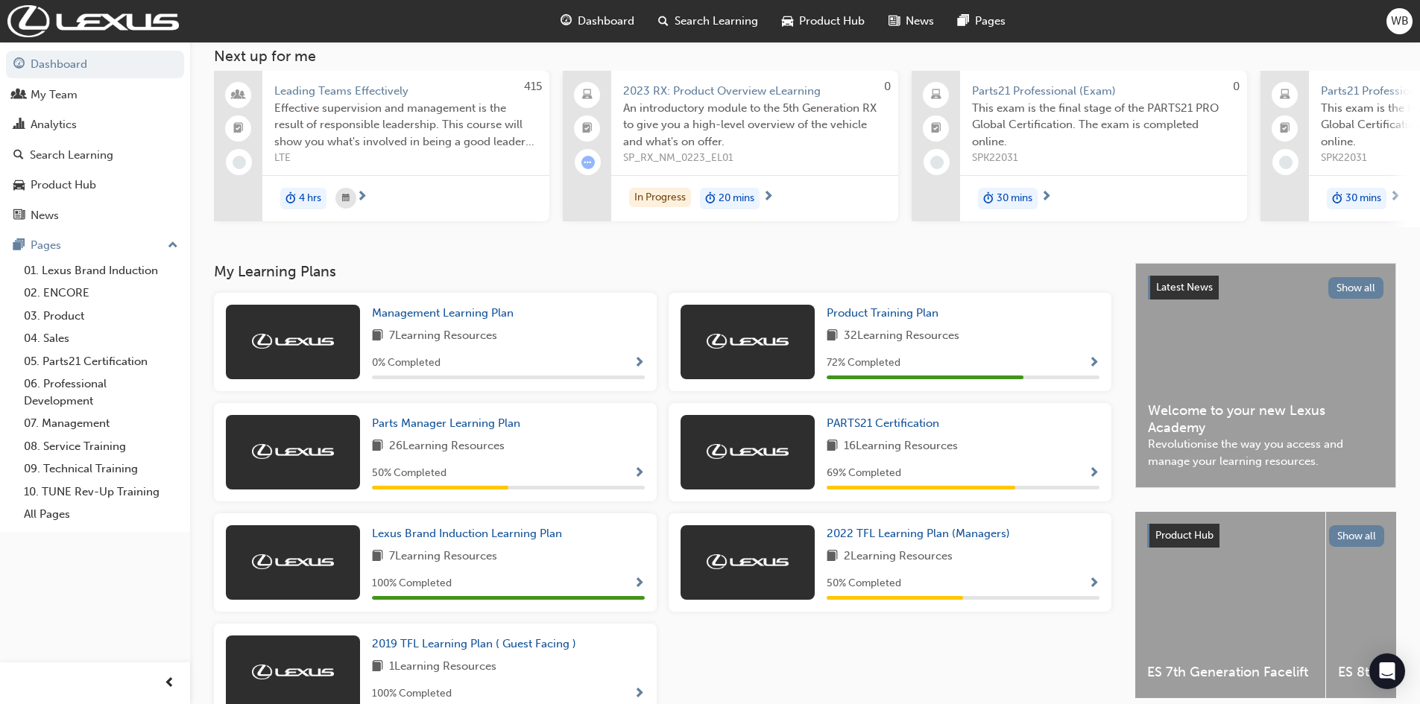
scroll to position [183, 0]
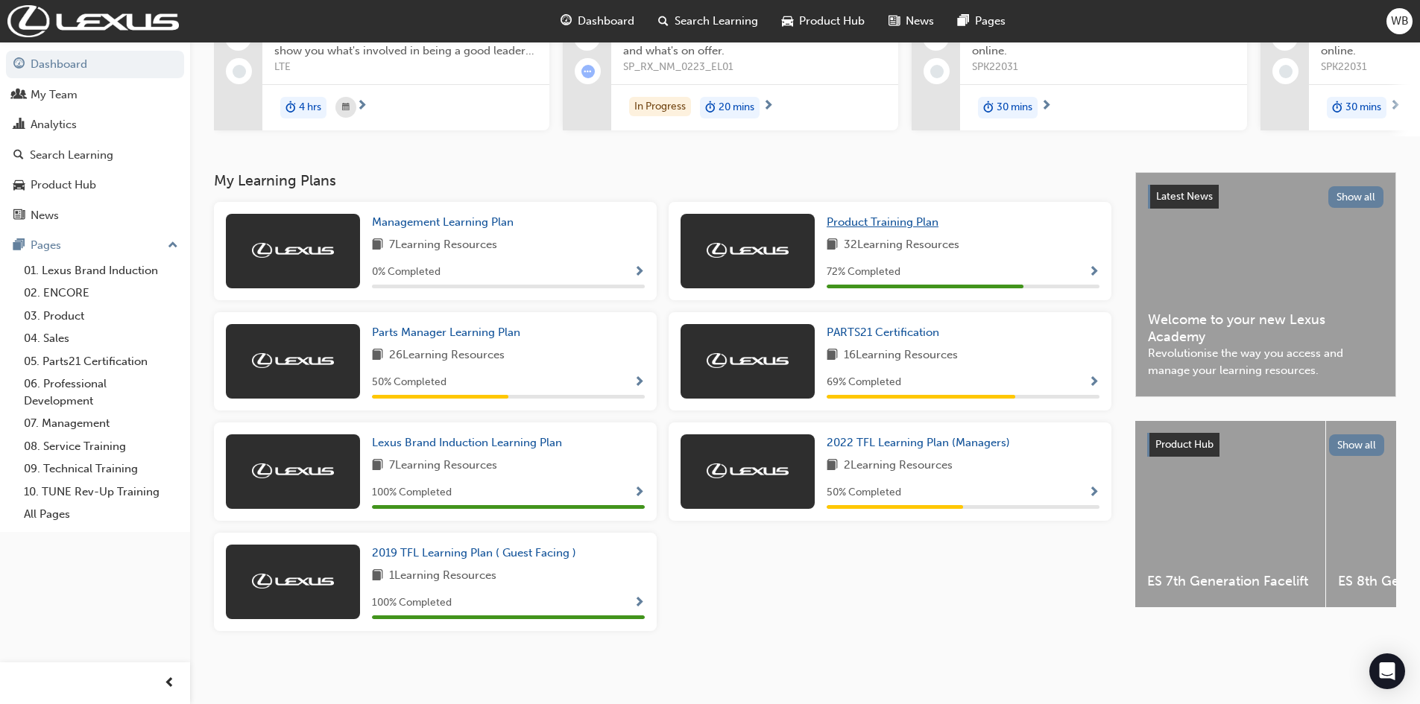
click at [871, 228] on span "Product Training Plan" at bounding box center [883, 221] width 112 height 13
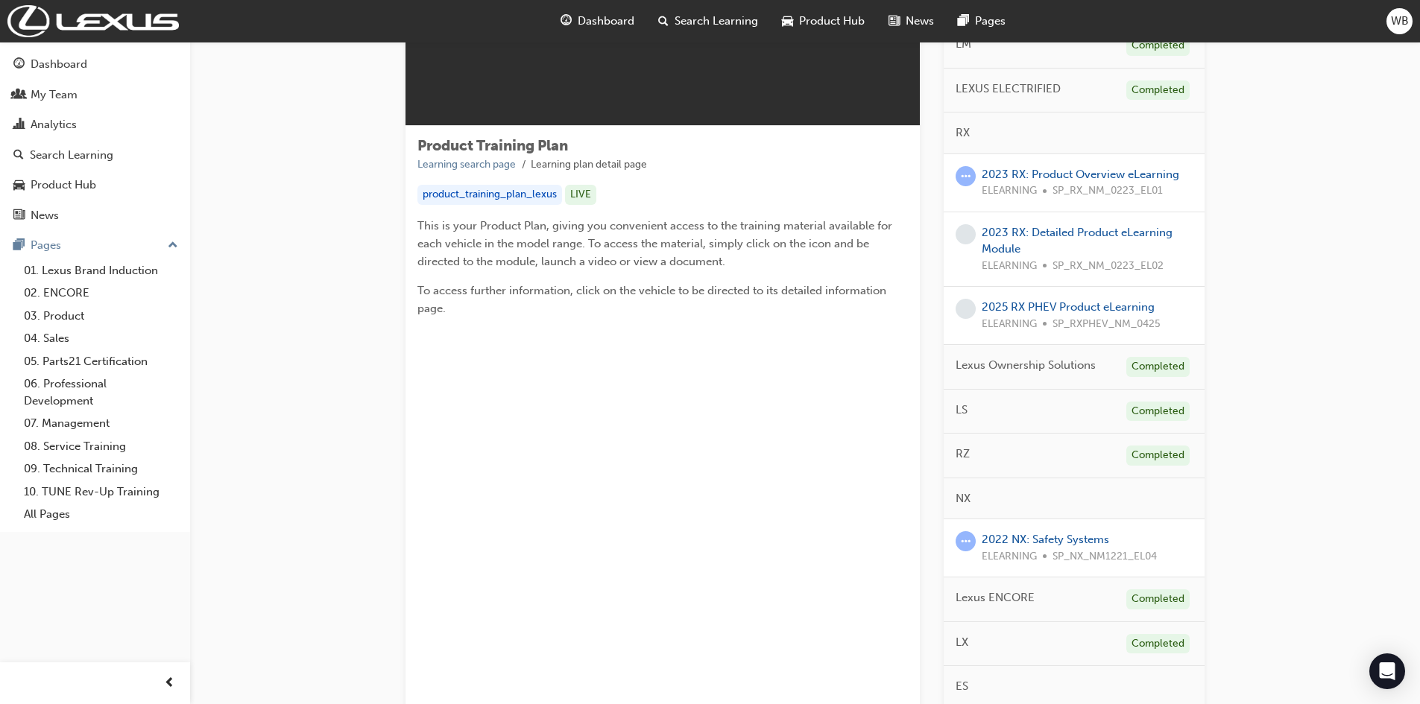
scroll to position [149, 0]
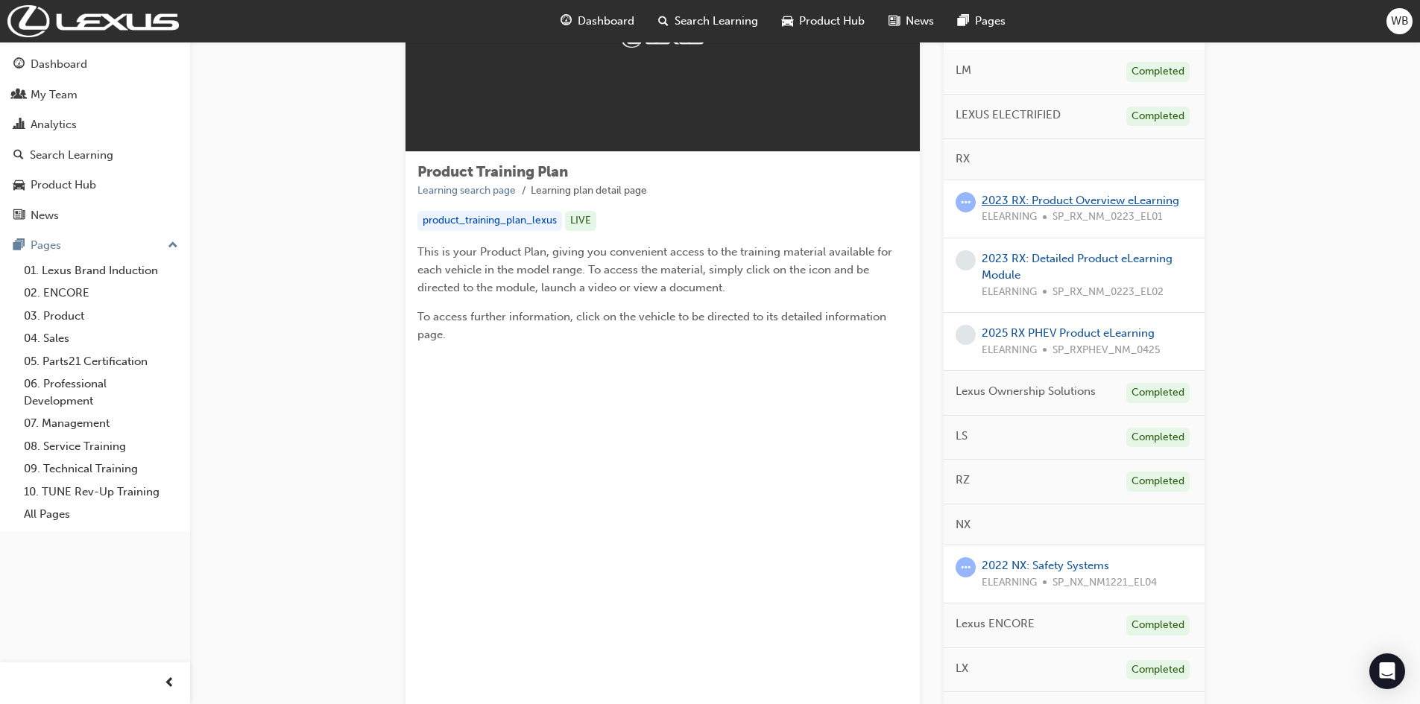
click at [1072, 195] on link "2023 RX: Product Overview eLearning" at bounding box center [1081, 200] width 198 height 13
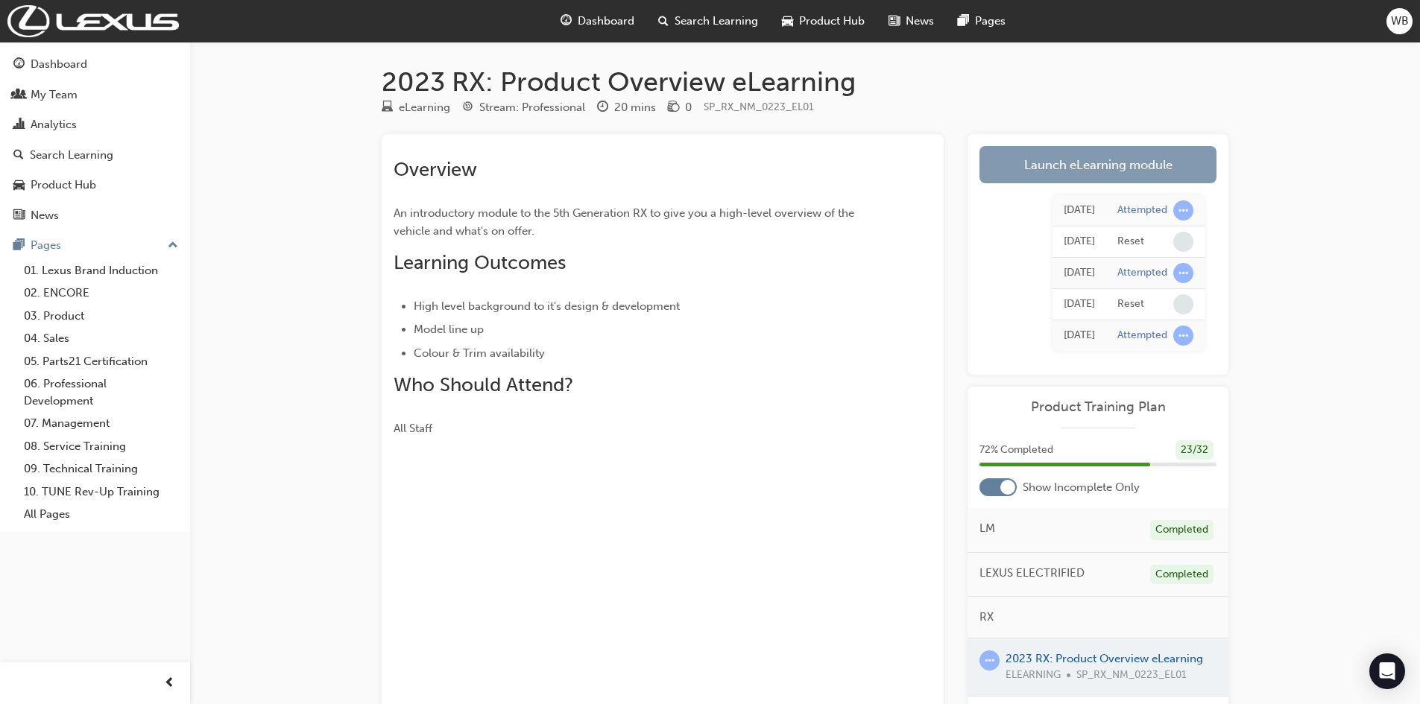
click at [1060, 160] on link "Launch eLearning module" at bounding box center [1098, 164] width 237 height 37
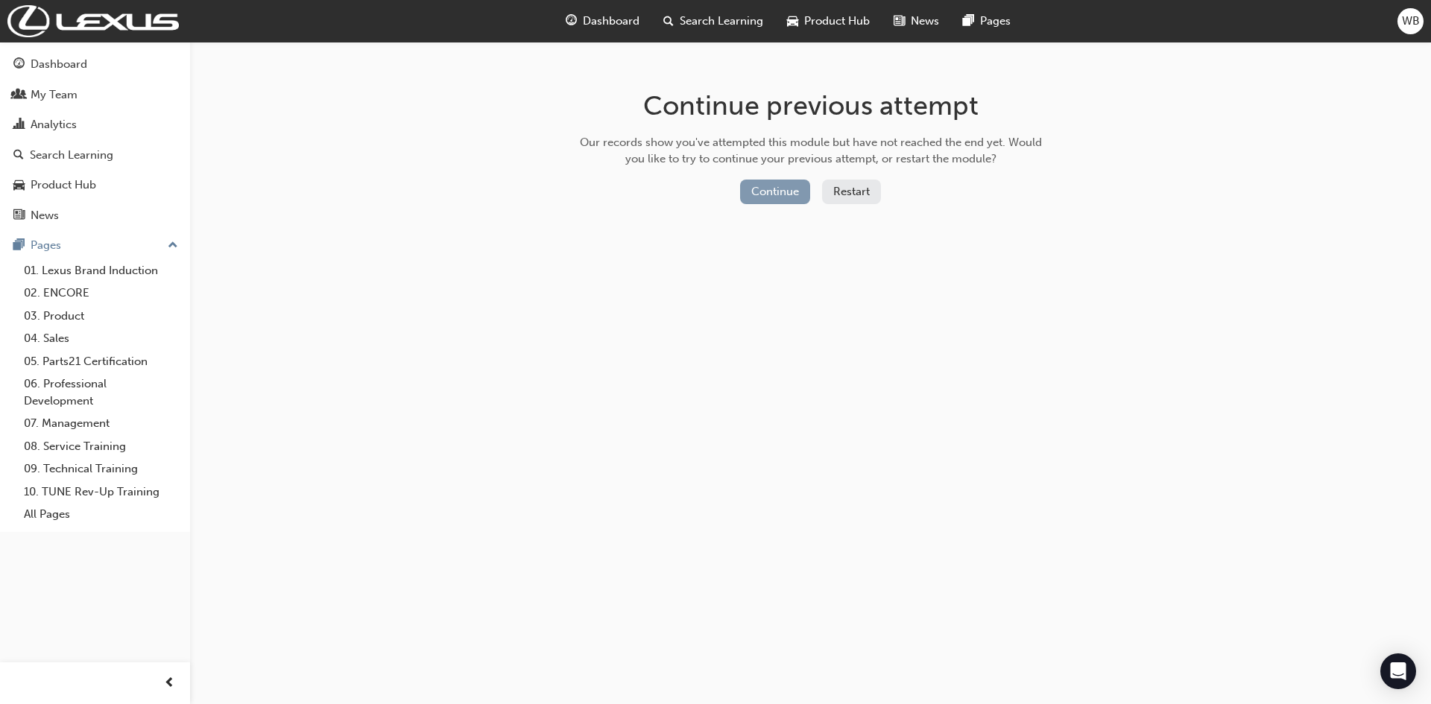
click at [772, 194] on button "Continue" at bounding box center [775, 192] width 70 height 25
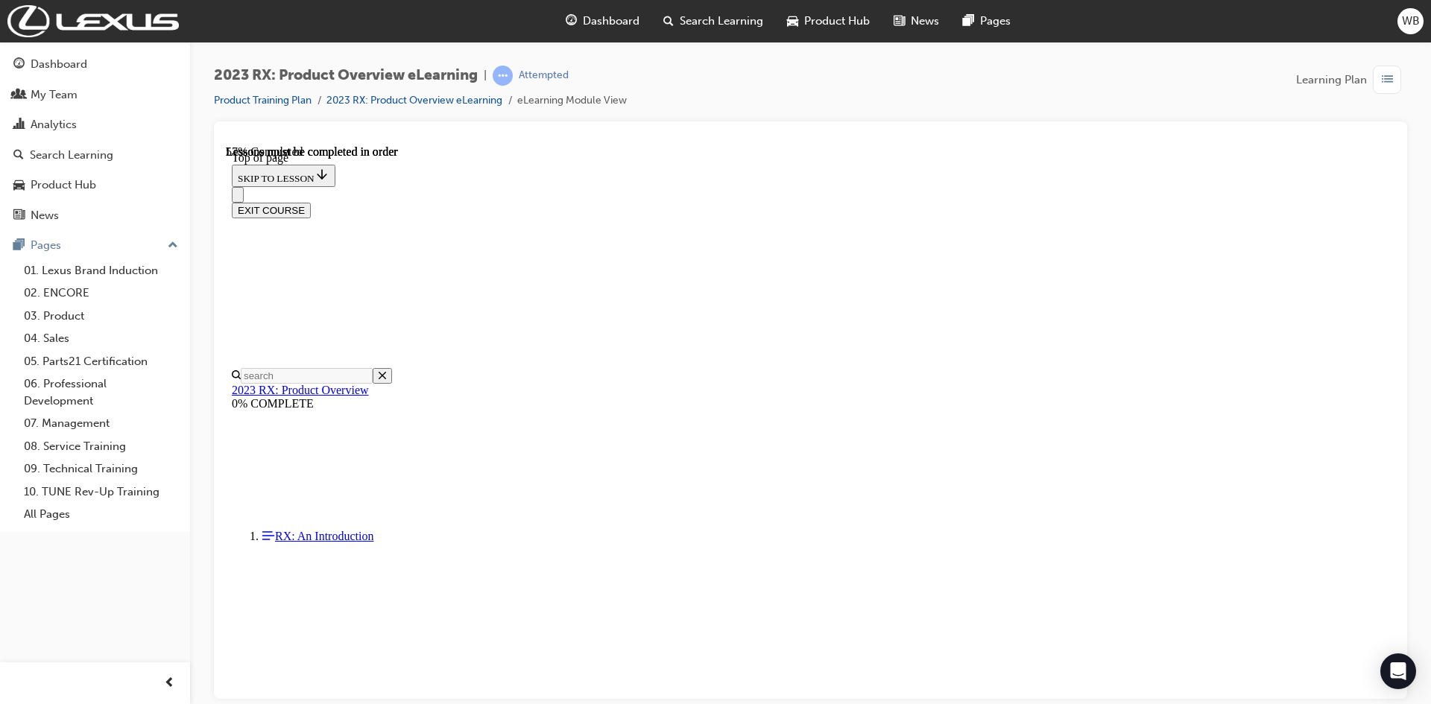
scroll to position [1537, 0]
drag, startPoint x: 831, startPoint y: 460, endPoint x: 843, endPoint y: 461, distance: 12.0
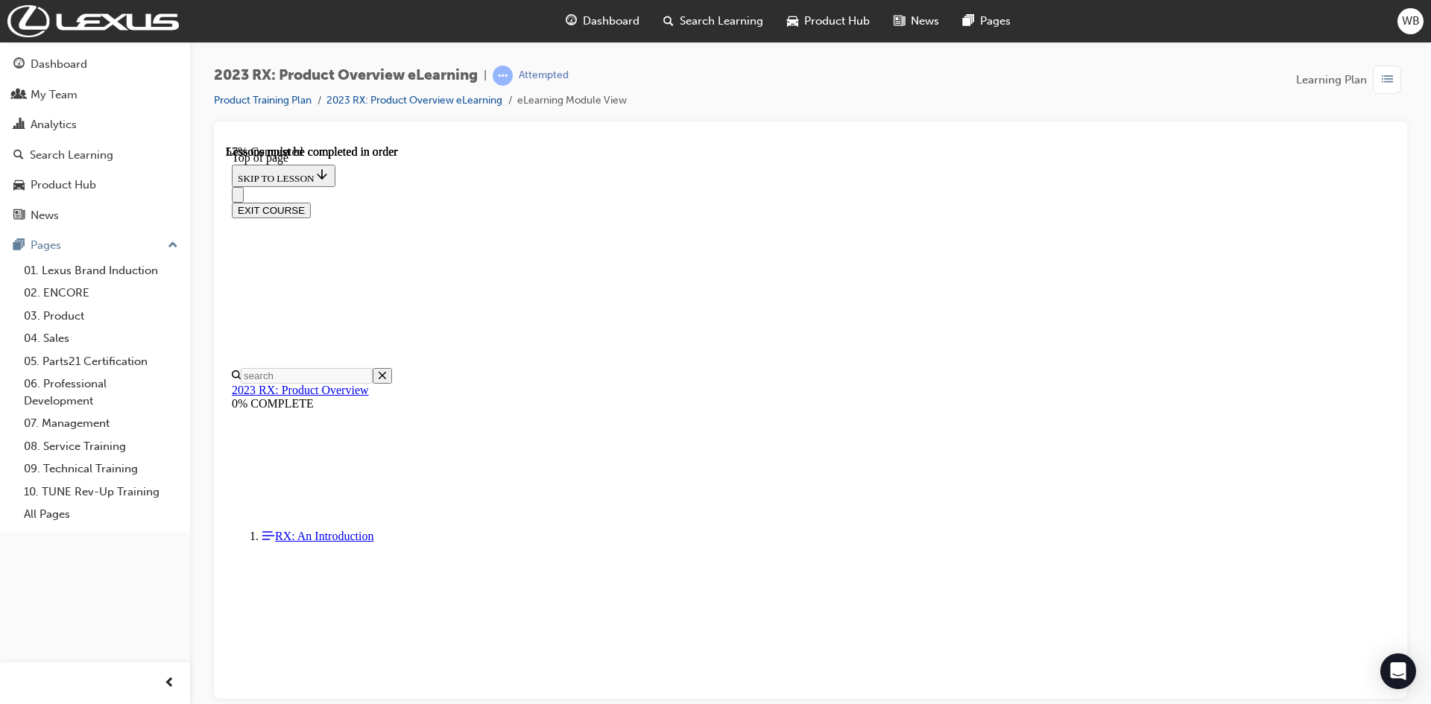
drag, startPoint x: 897, startPoint y: 460, endPoint x: 911, endPoint y: 458, distance: 14.2
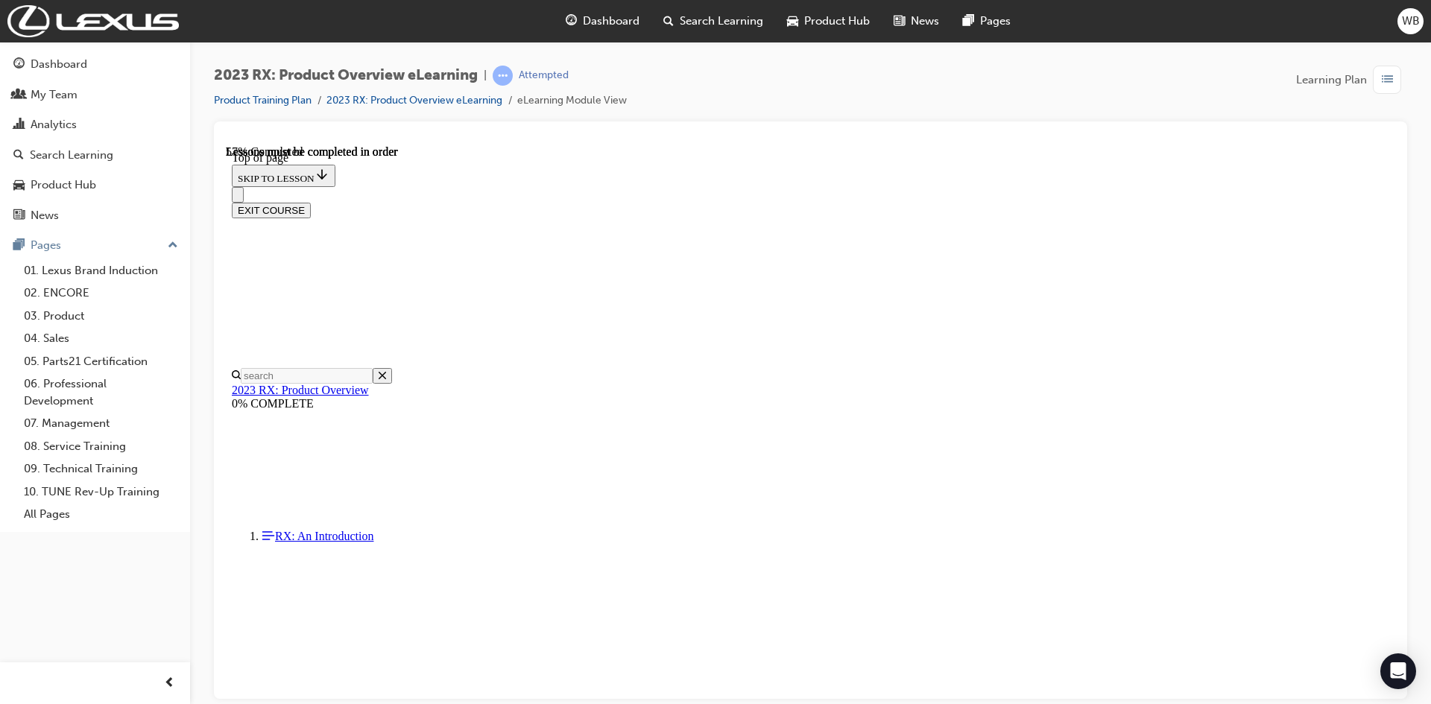
drag, startPoint x: 955, startPoint y: 458, endPoint x: 1010, endPoint y: 458, distance: 55.2
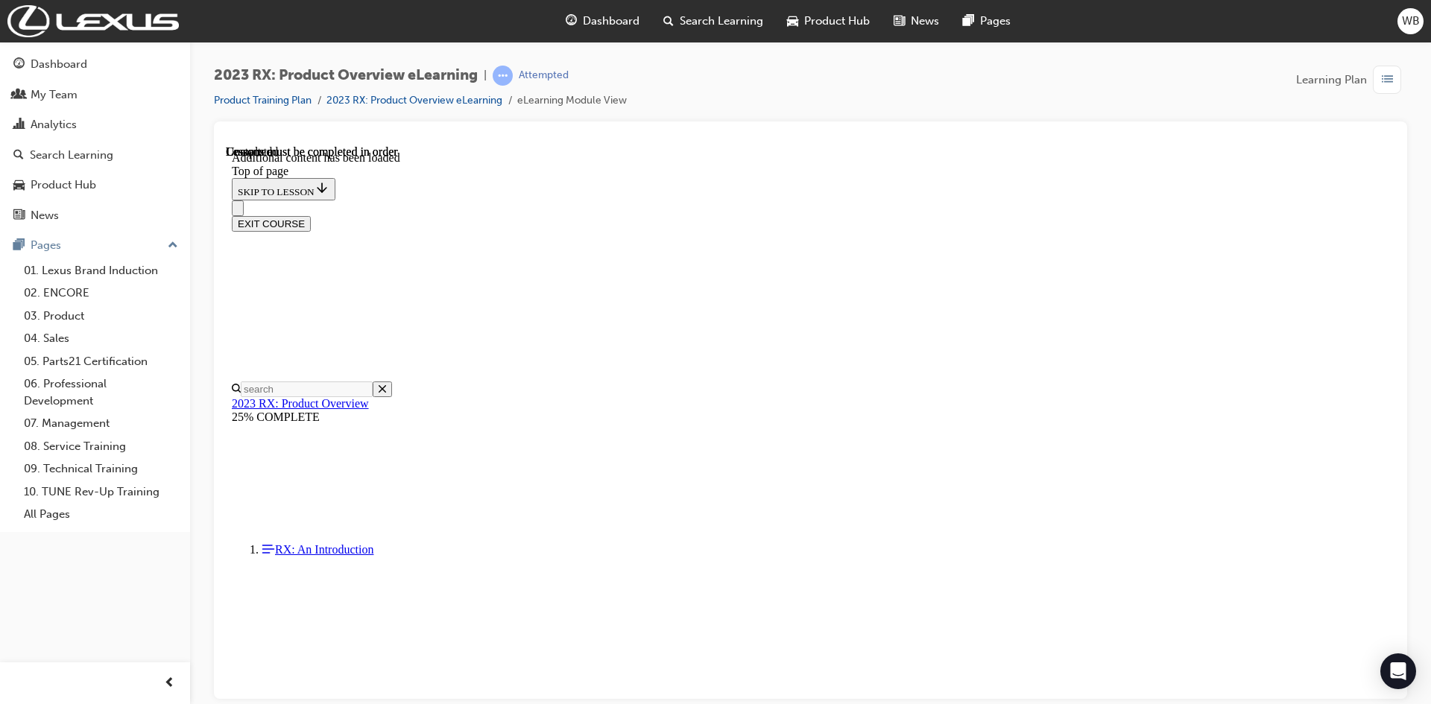
scroll to position [2128, 0]
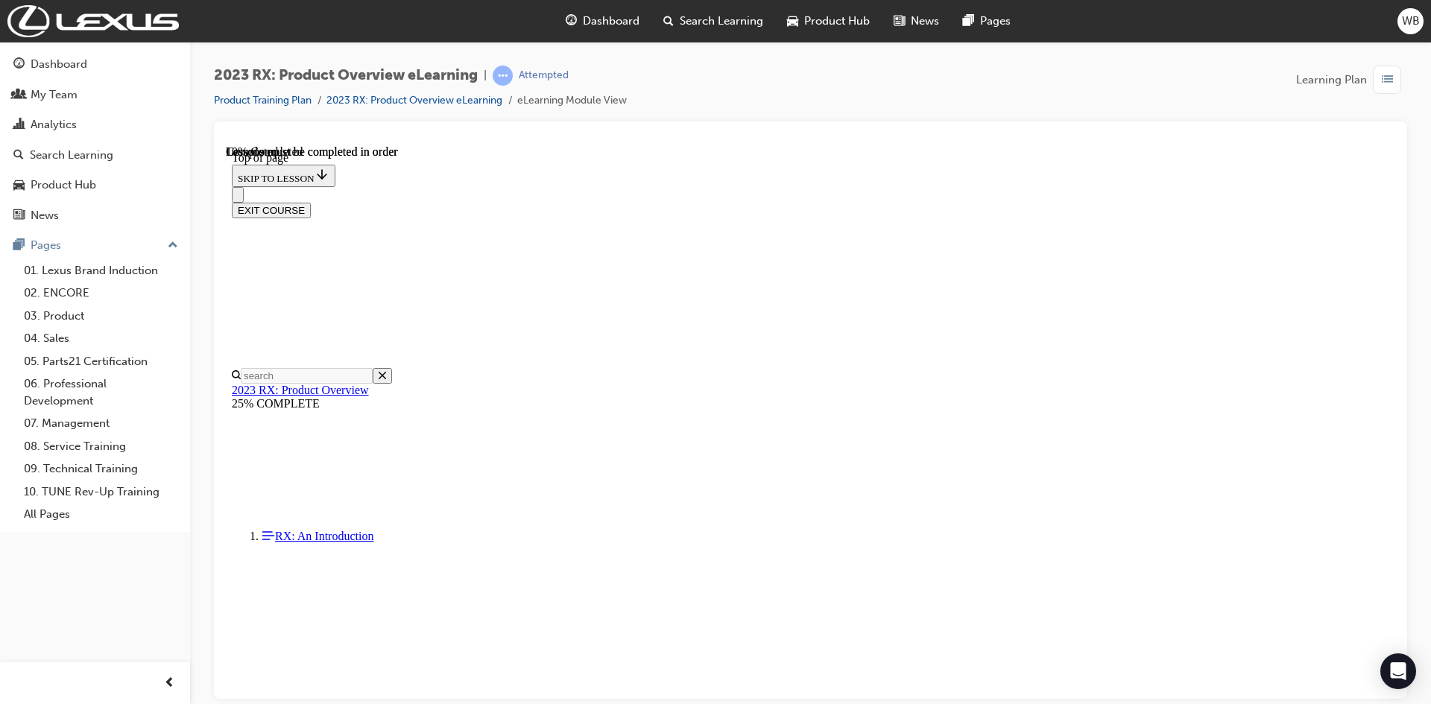
scroll to position [419, 0]
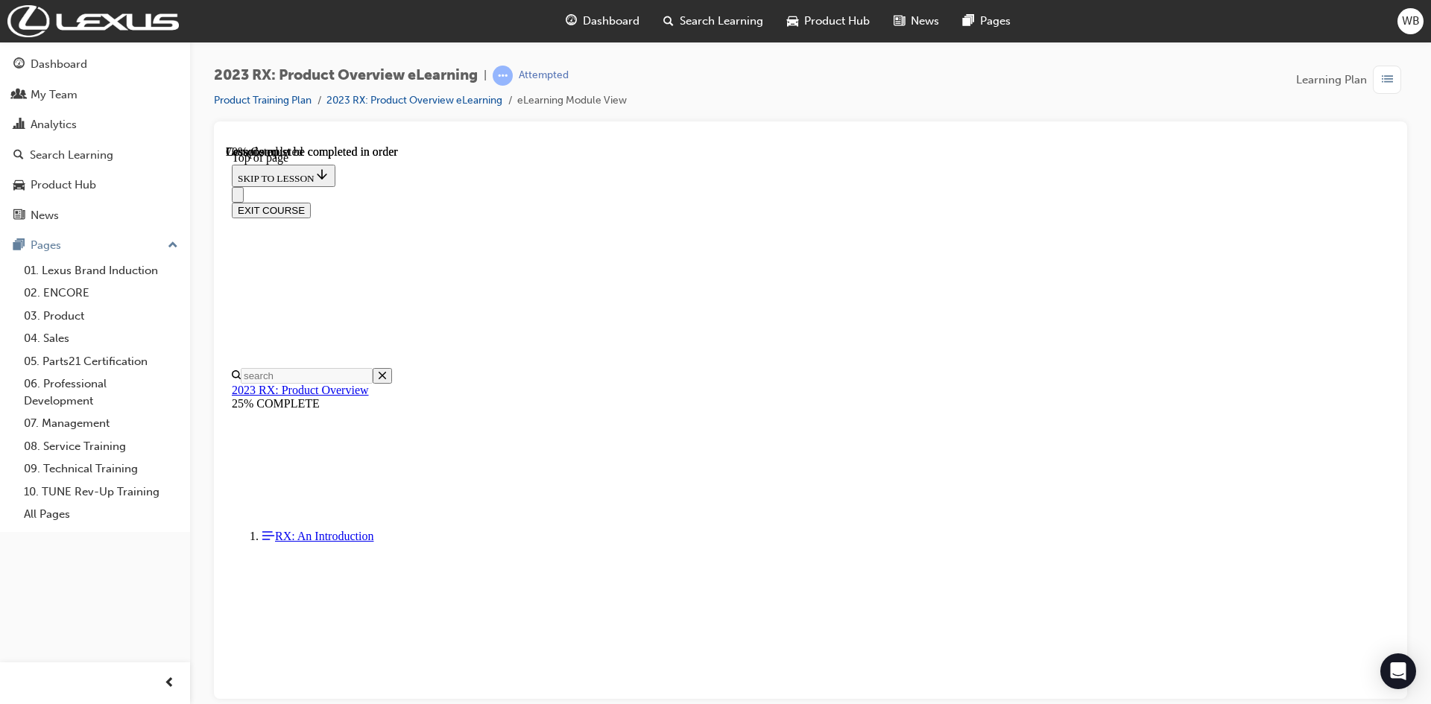
scroll to position [1612, 0]
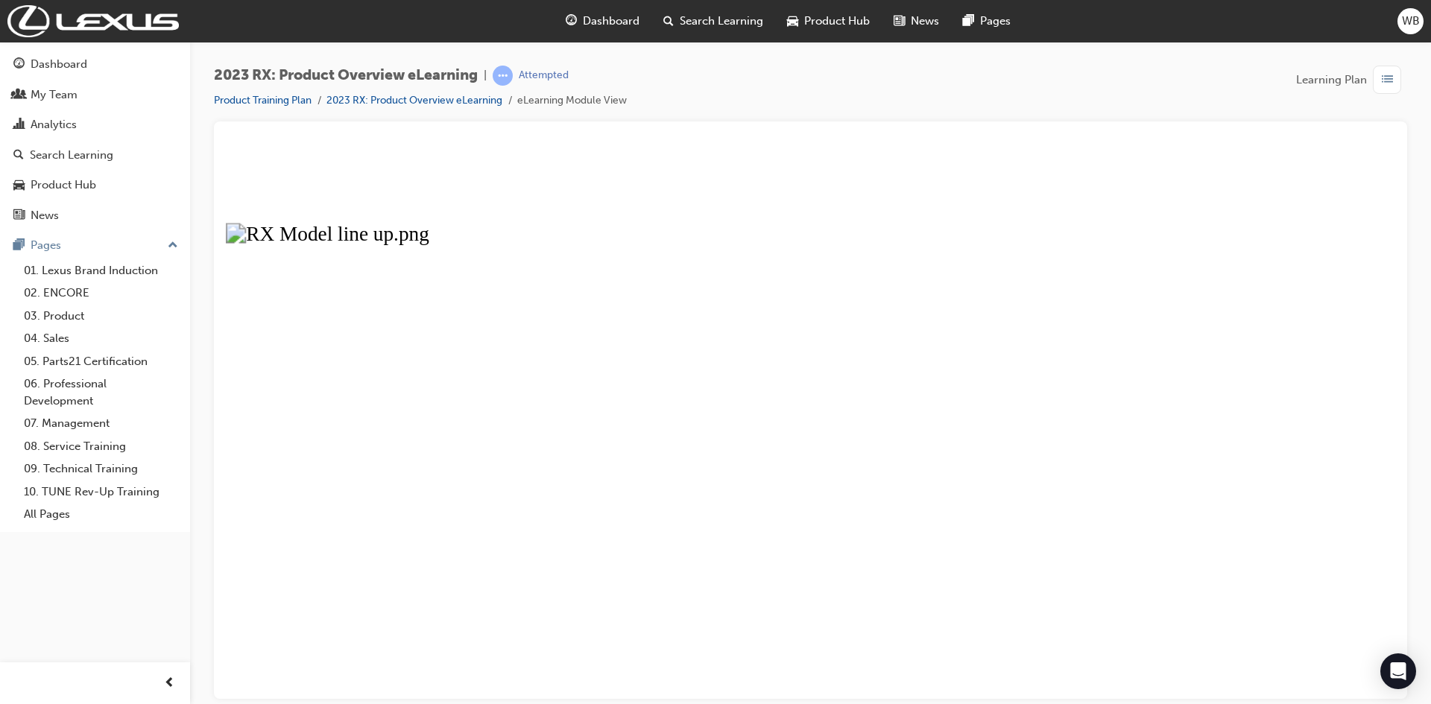
click at [447, 412] on button "Unzoom image" at bounding box center [811, 422] width 1170 height 554
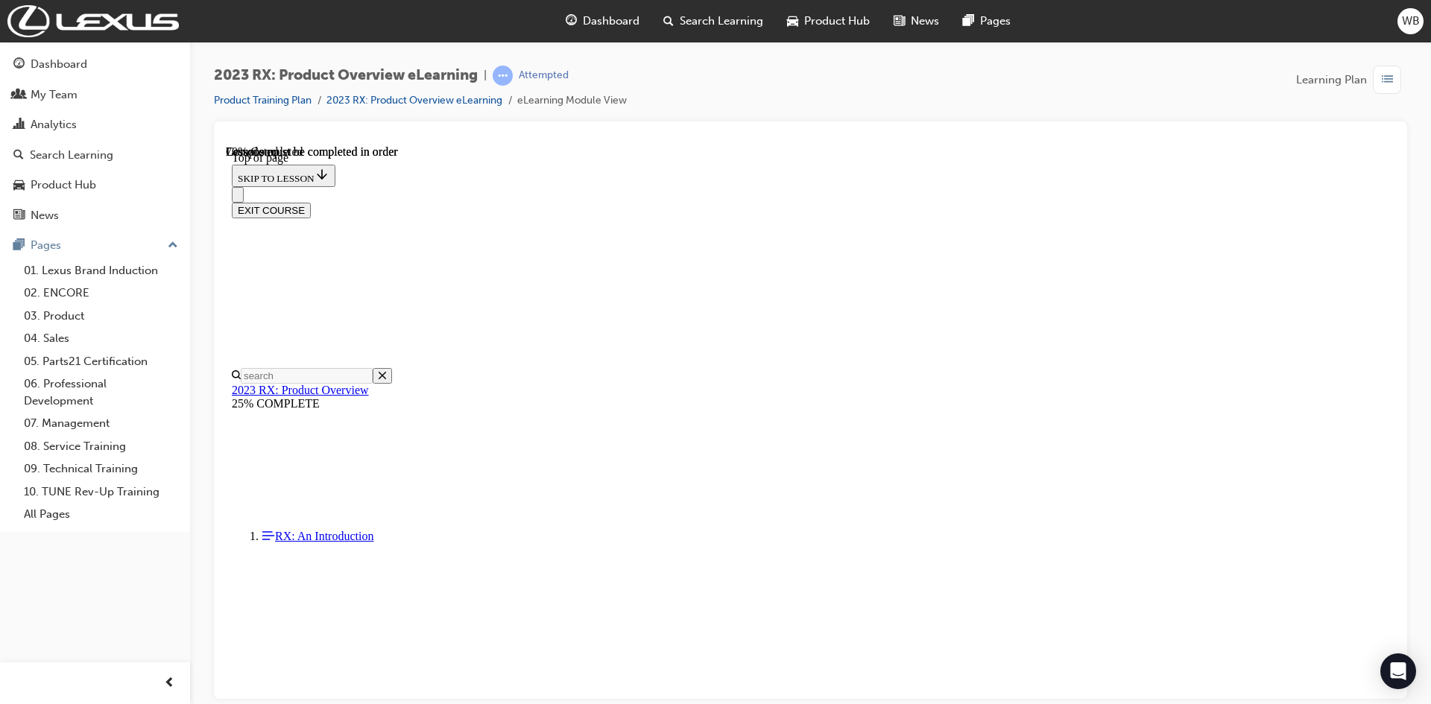
scroll to position [2059, 0]
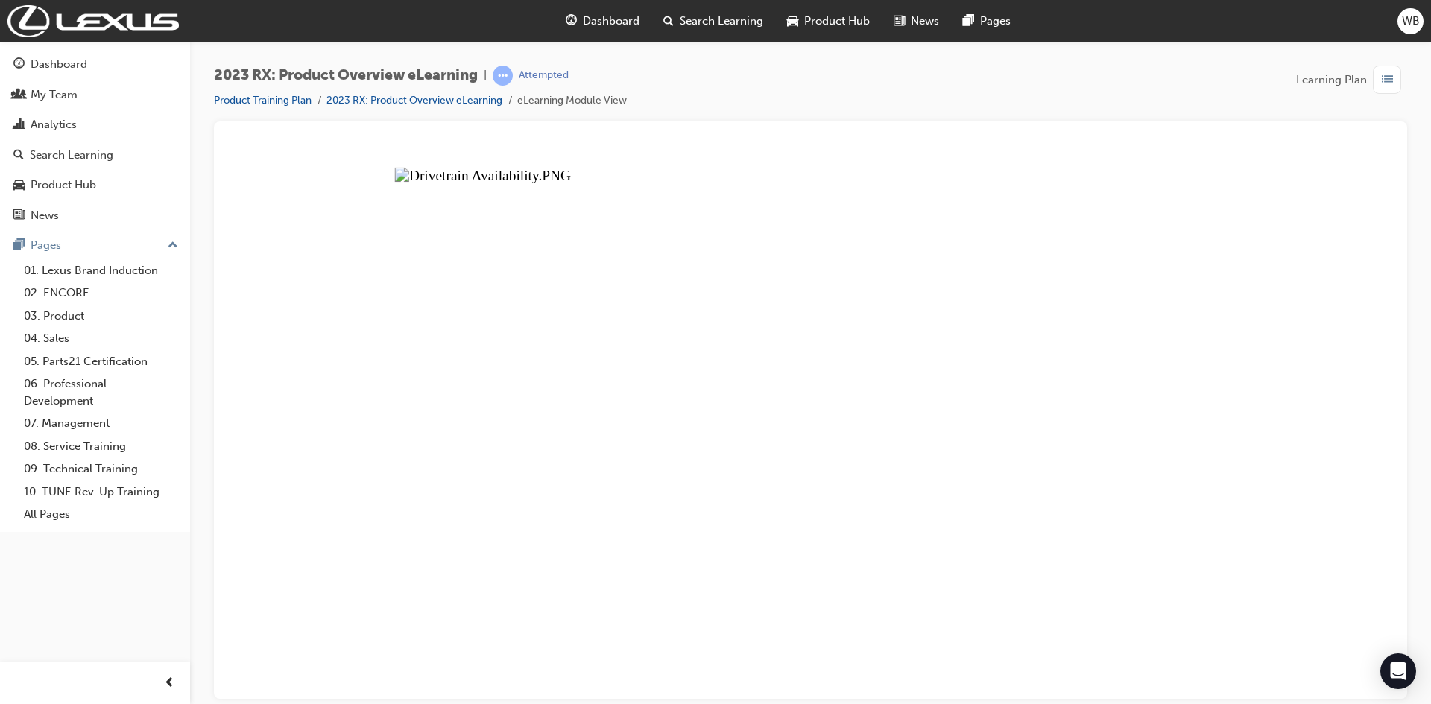
click at [1047, 303] on button "Unzoom image" at bounding box center [811, 422] width 1170 height 554
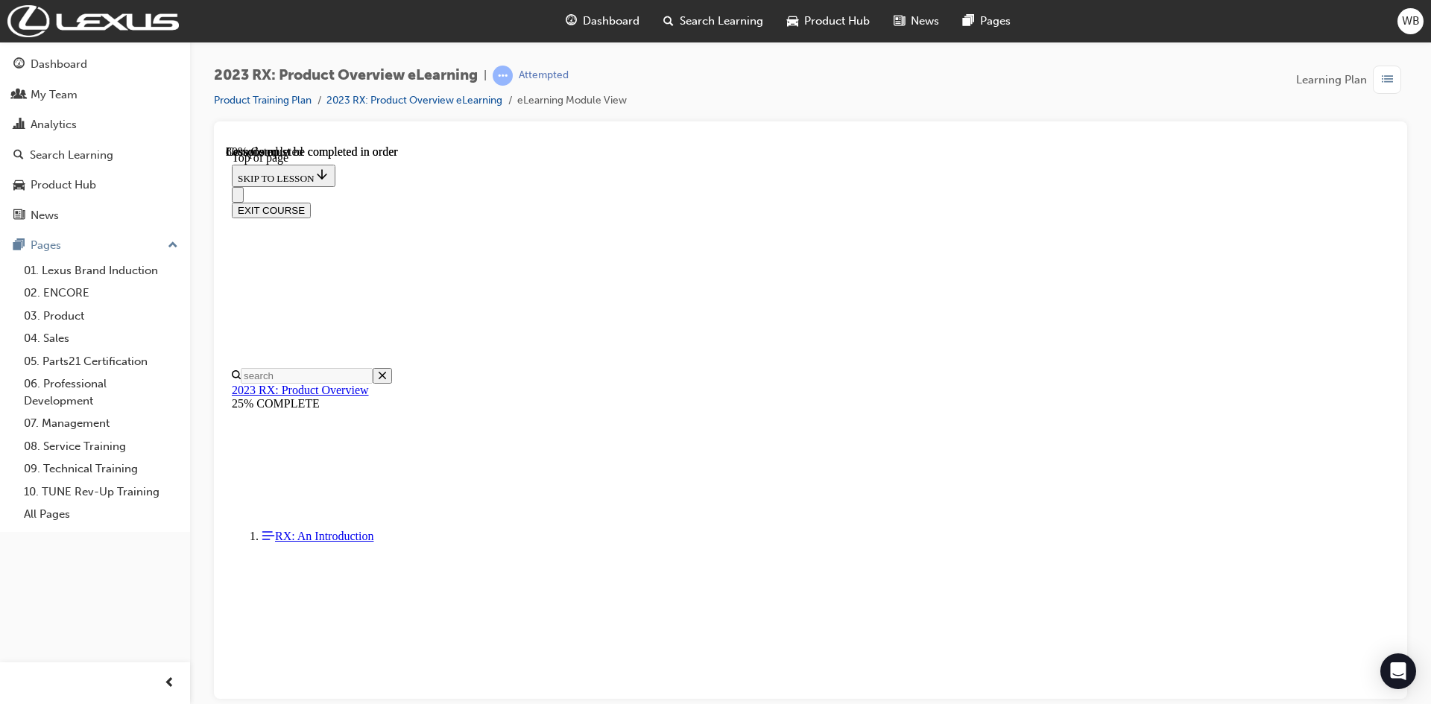
scroll to position [2225, 0]
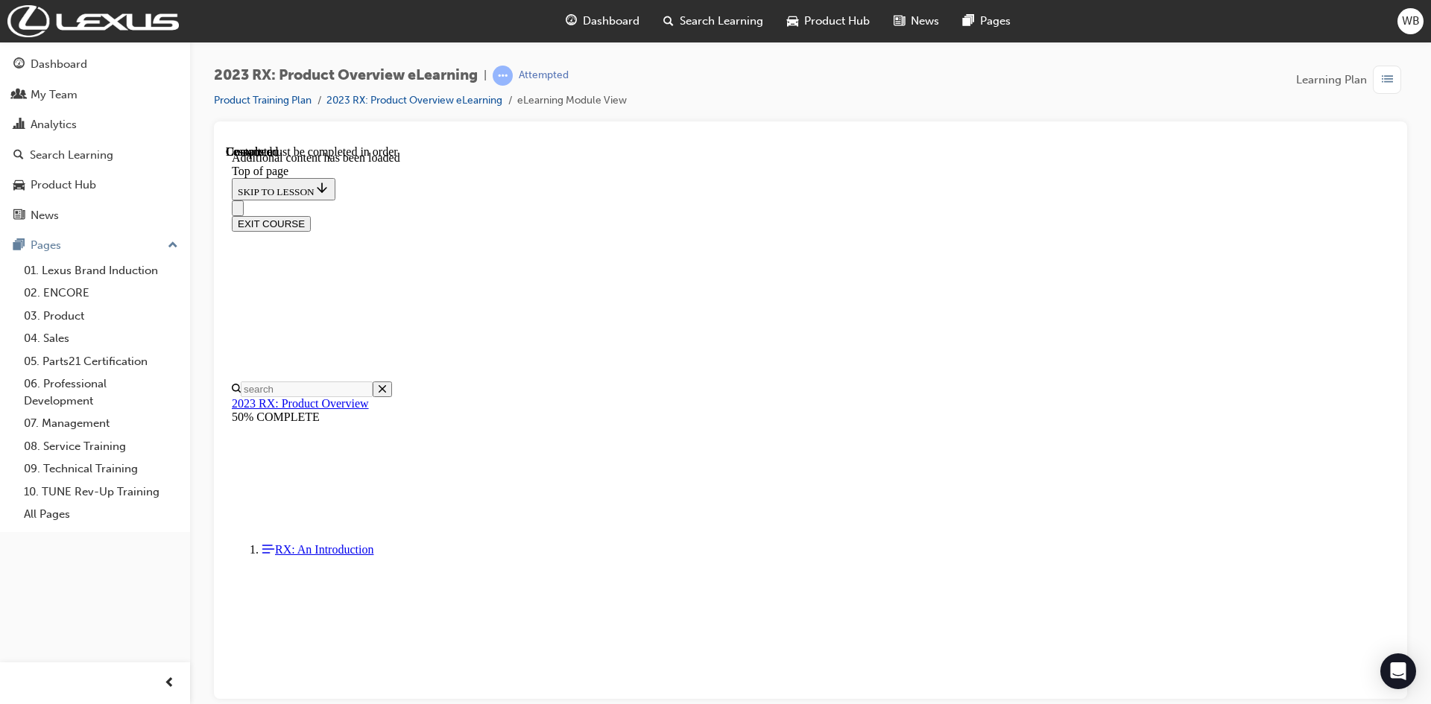
scroll to position [2617, 0]
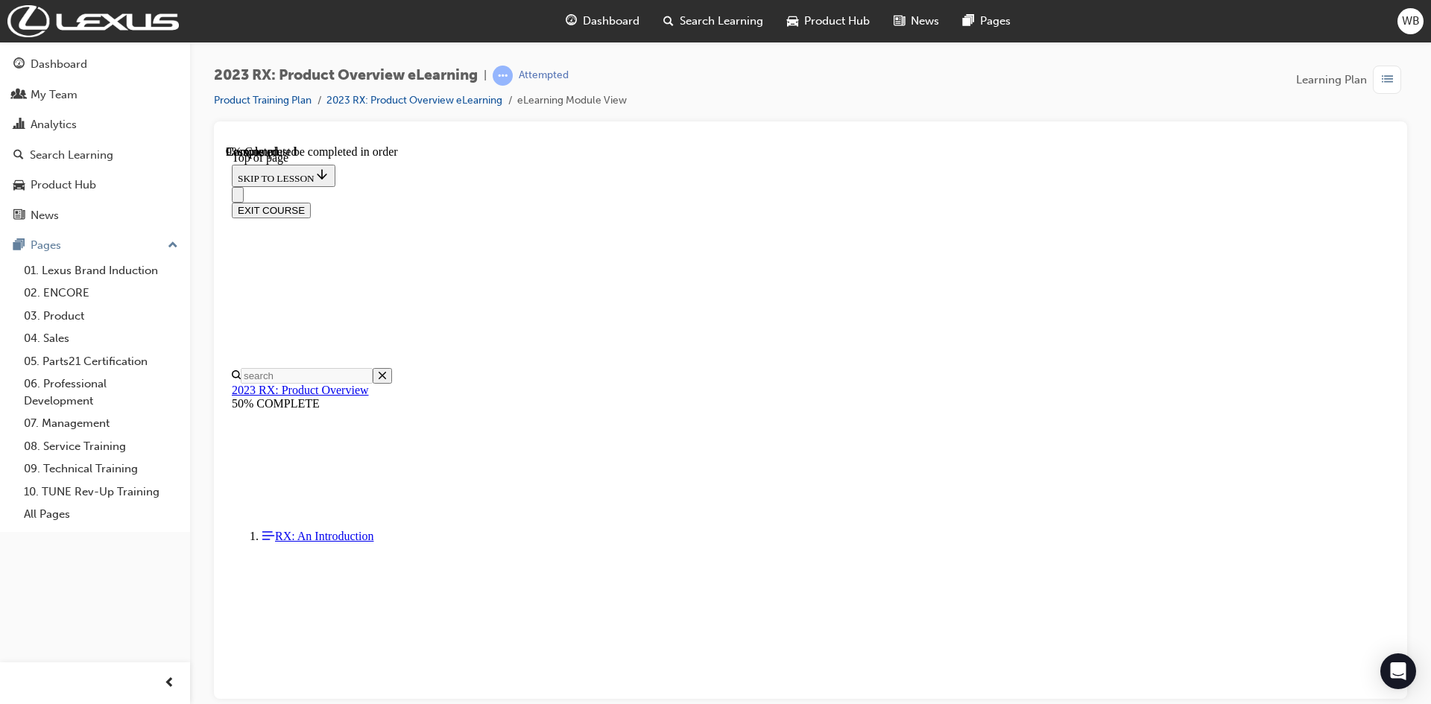
scroll to position [419, 0]
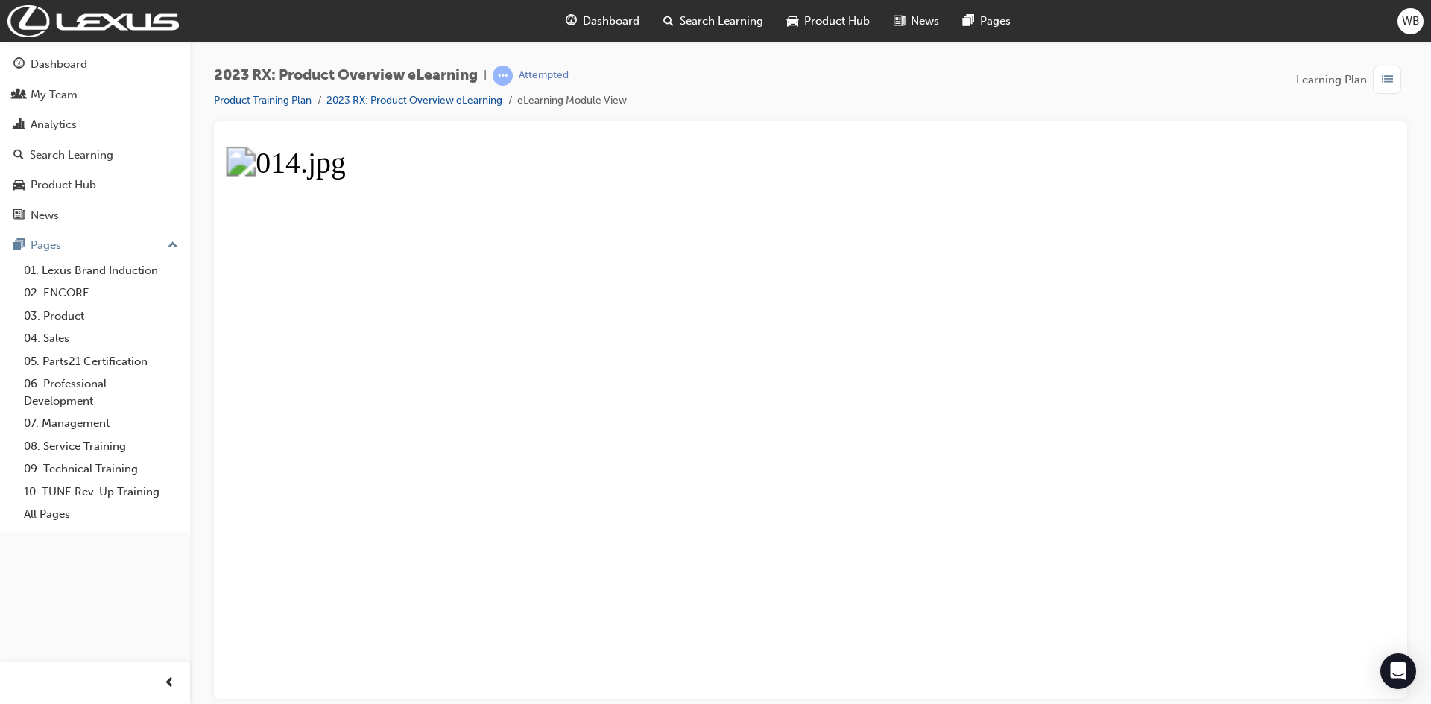
click at [824, 96] on div "2023 RX: Product Overview eLearning | Attempted Product Training Plan 2023 RX: …" at bounding box center [811, 94] width 1194 height 56
click at [1114, 139] on div at bounding box center [811, 139] width 1170 height 12
drag, startPoint x: 659, startPoint y: 464, endPoint x: 665, endPoint y: 409, distance: 55.5
click at [675, 379] on button "Unzoom image" at bounding box center [811, 422] width 1170 height 554
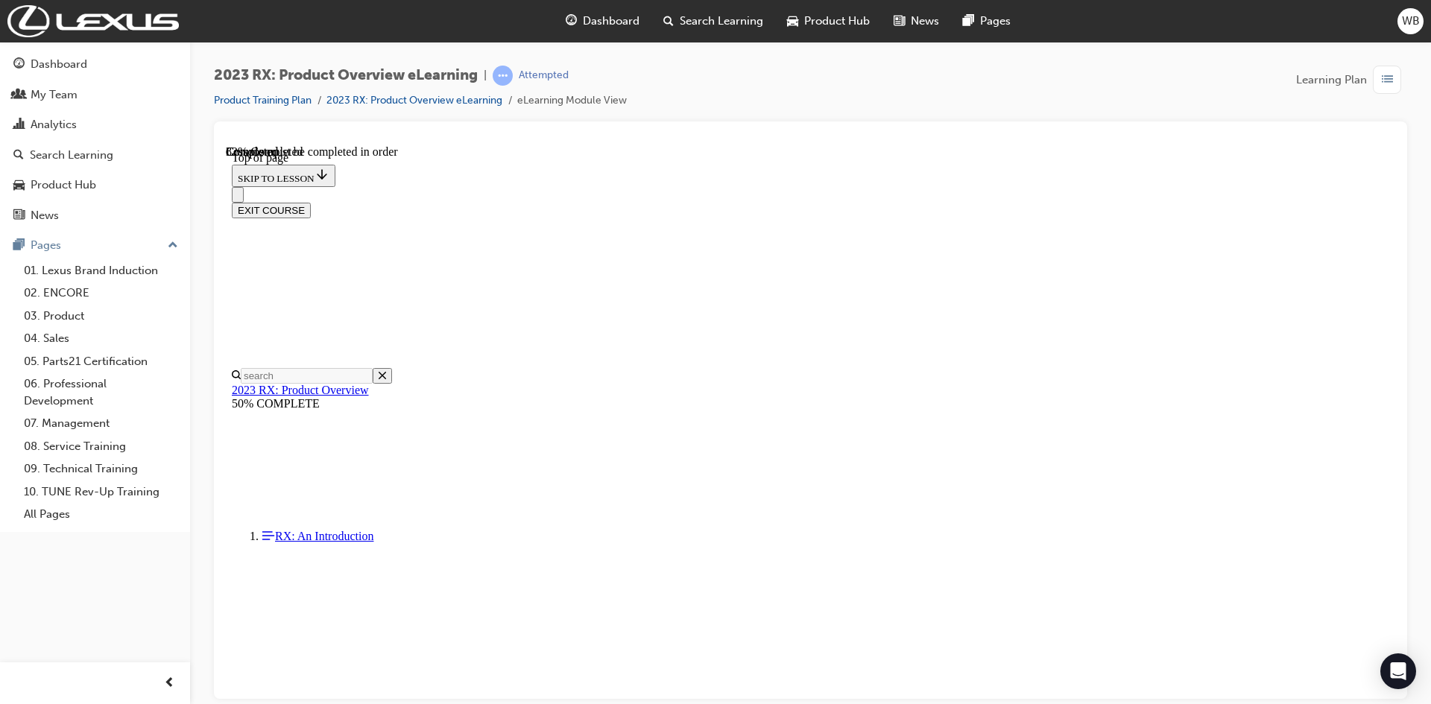
scroll to position [5216, 0]
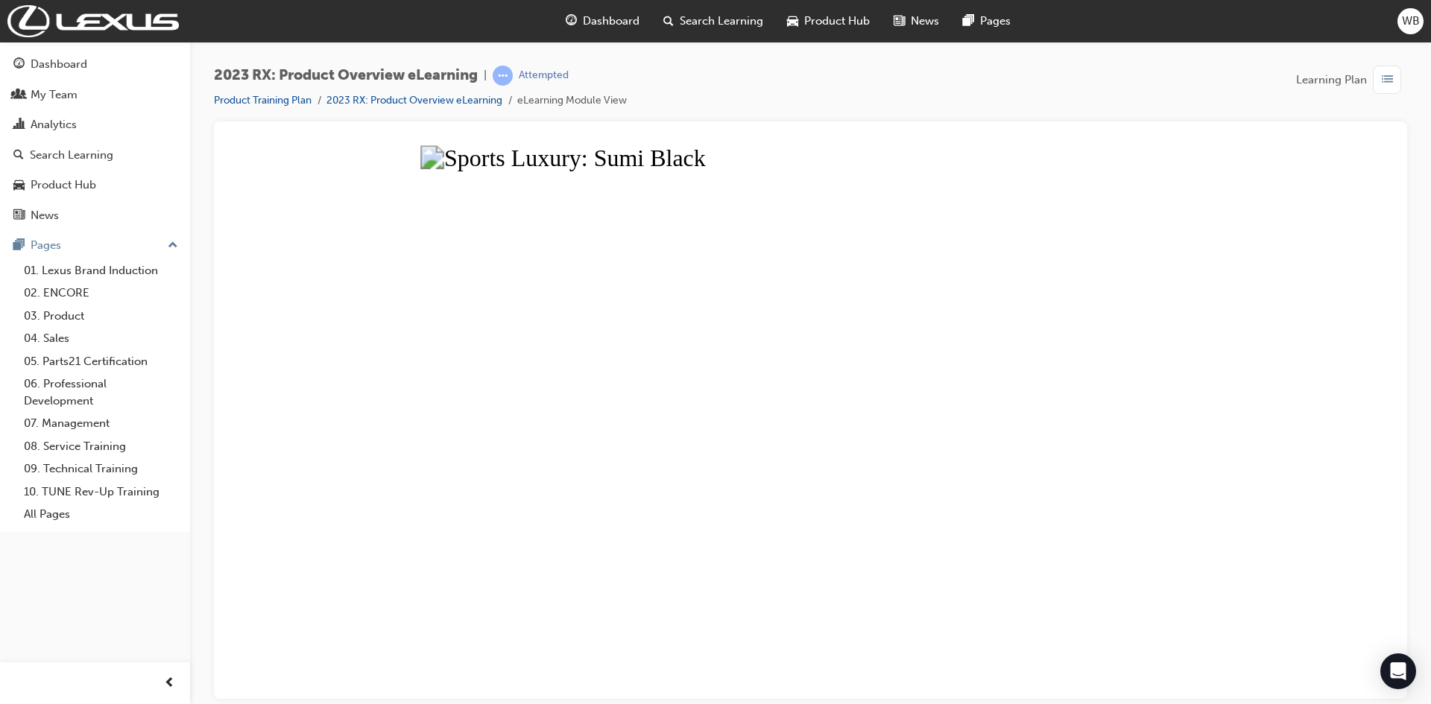
click at [1225, 335] on button "Unzoom image" at bounding box center [811, 422] width 1170 height 554
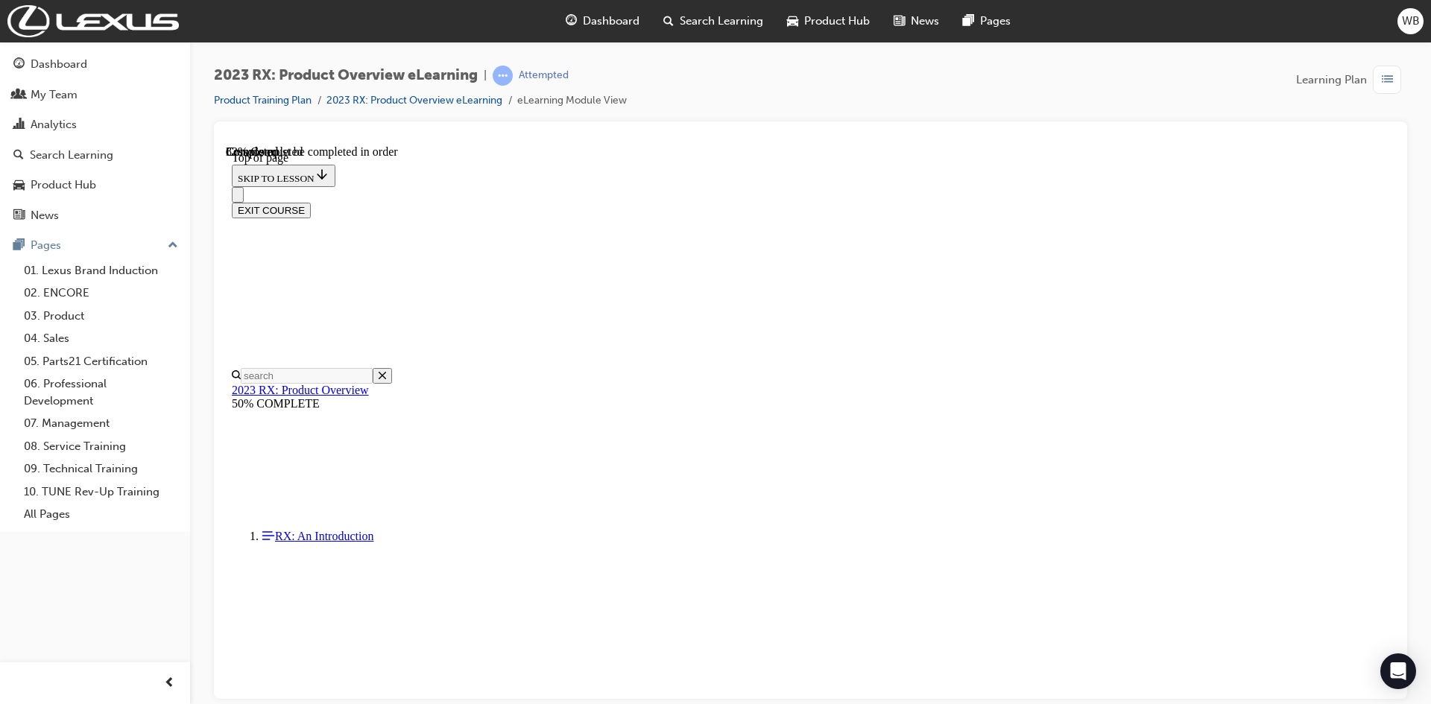
scroll to position [4992, 0]
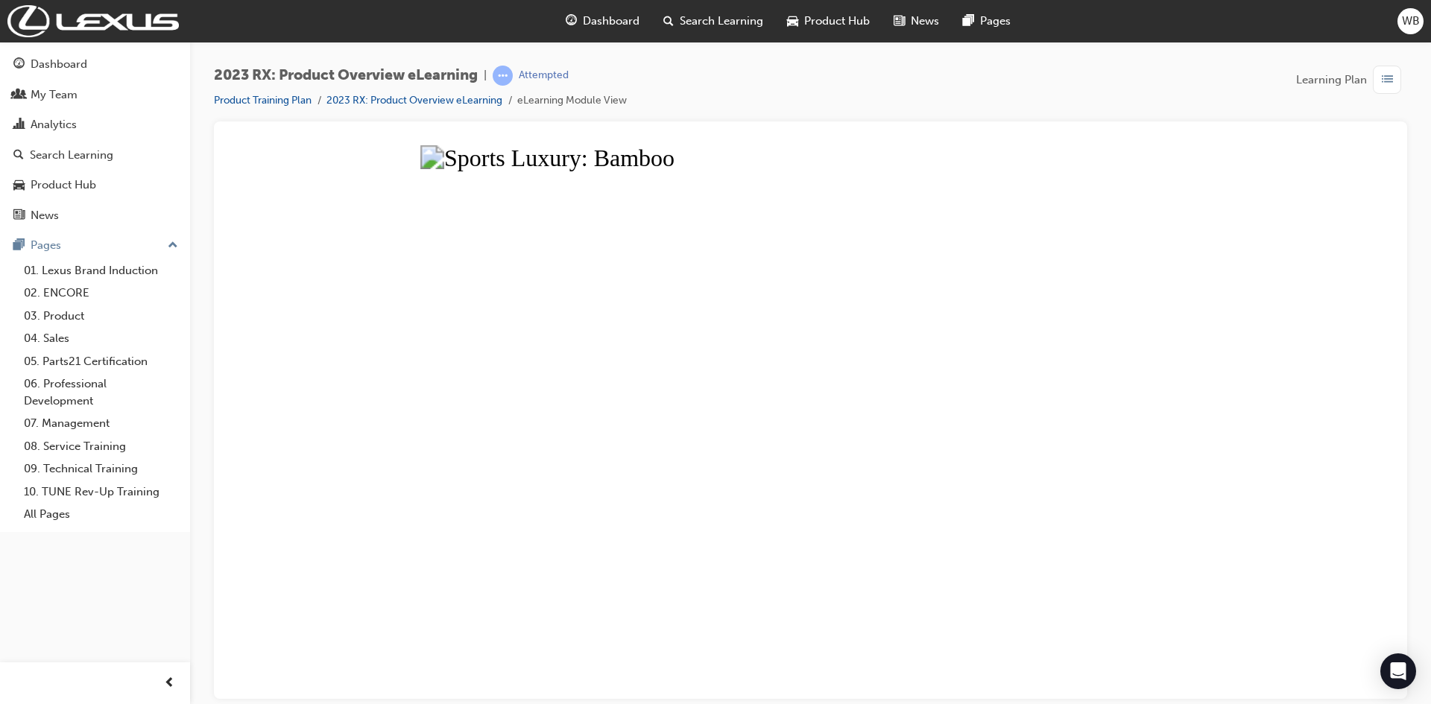
drag, startPoint x: 1300, startPoint y: 337, endPoint x: 1241, endPoint y: 339, distance: 58.9
click at [1299, 337] on button "Unzoom image" at bounding box center [811, 422] width 1170 height 554
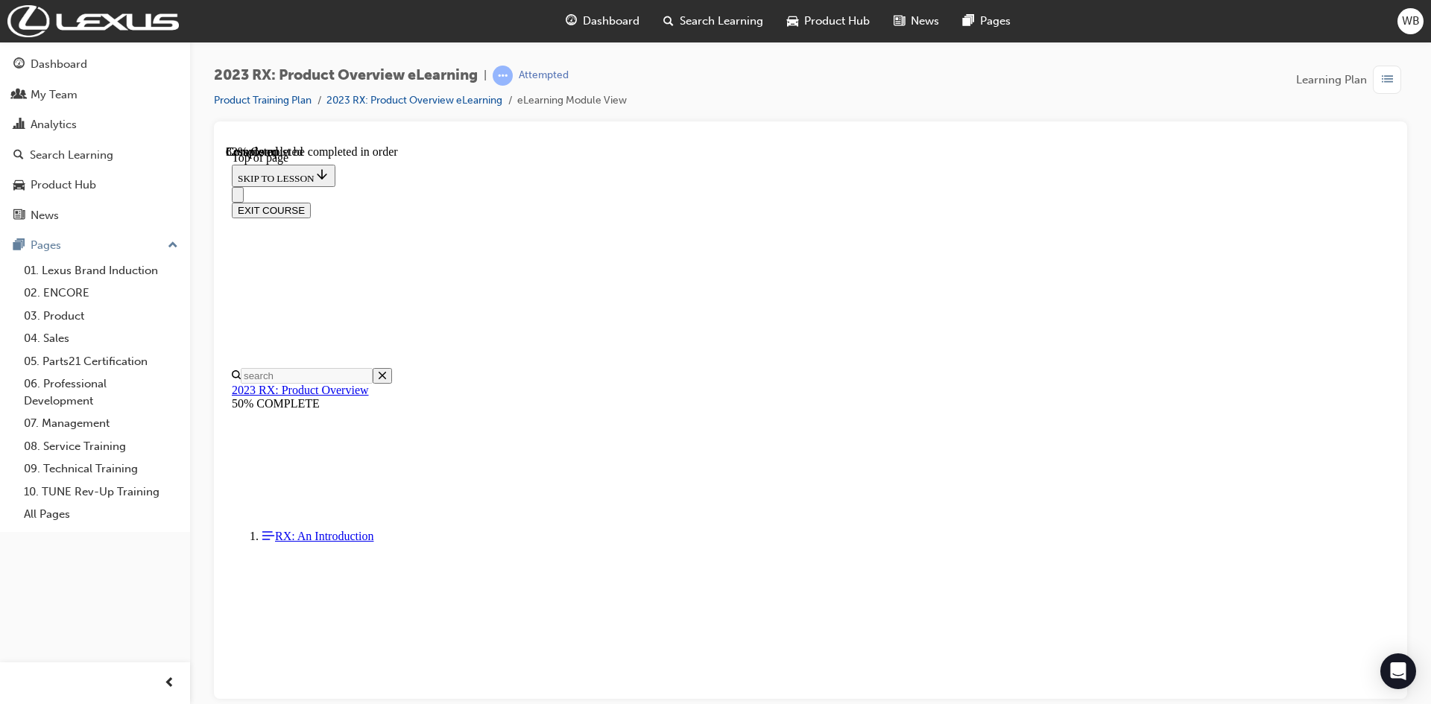
scroll to position [4620, 0]
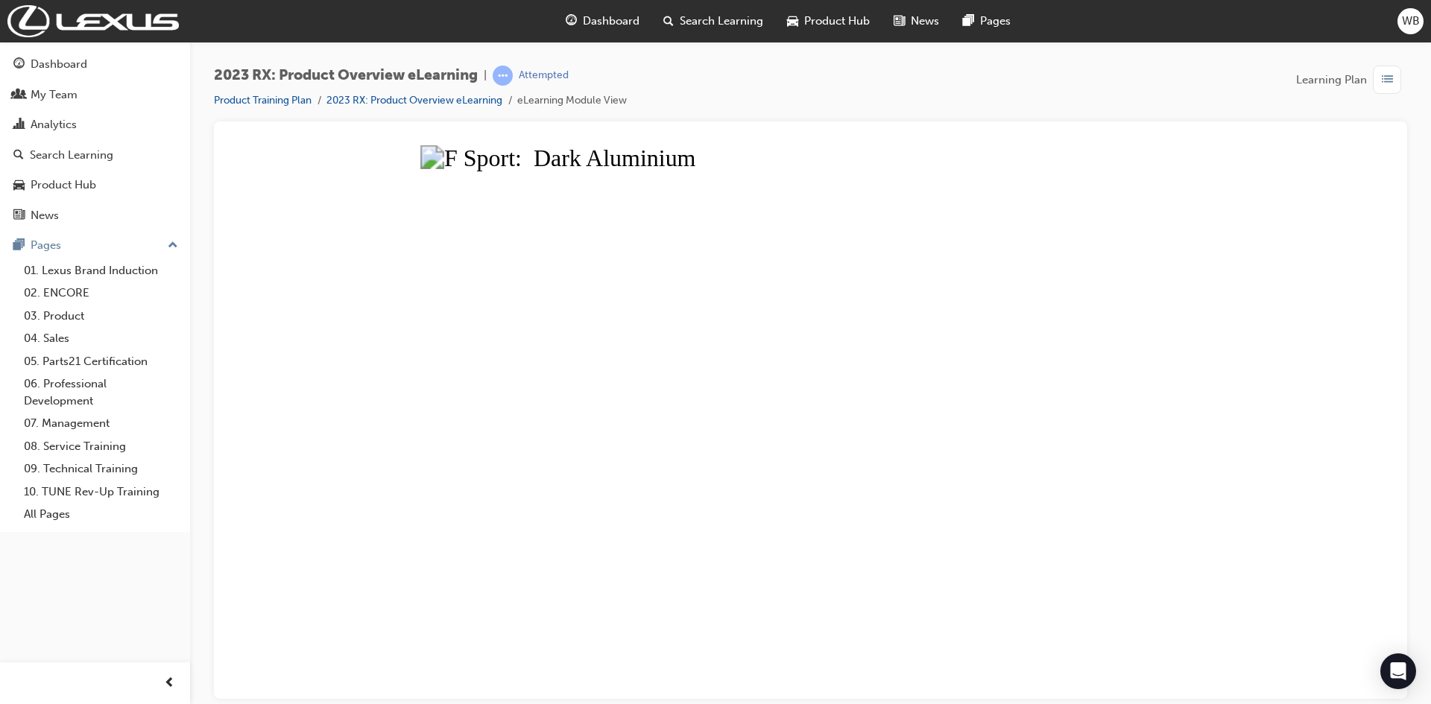
click at [1278, 336] on button "Unzoom image" at bounding box center [811, 422] width 1170 height 554
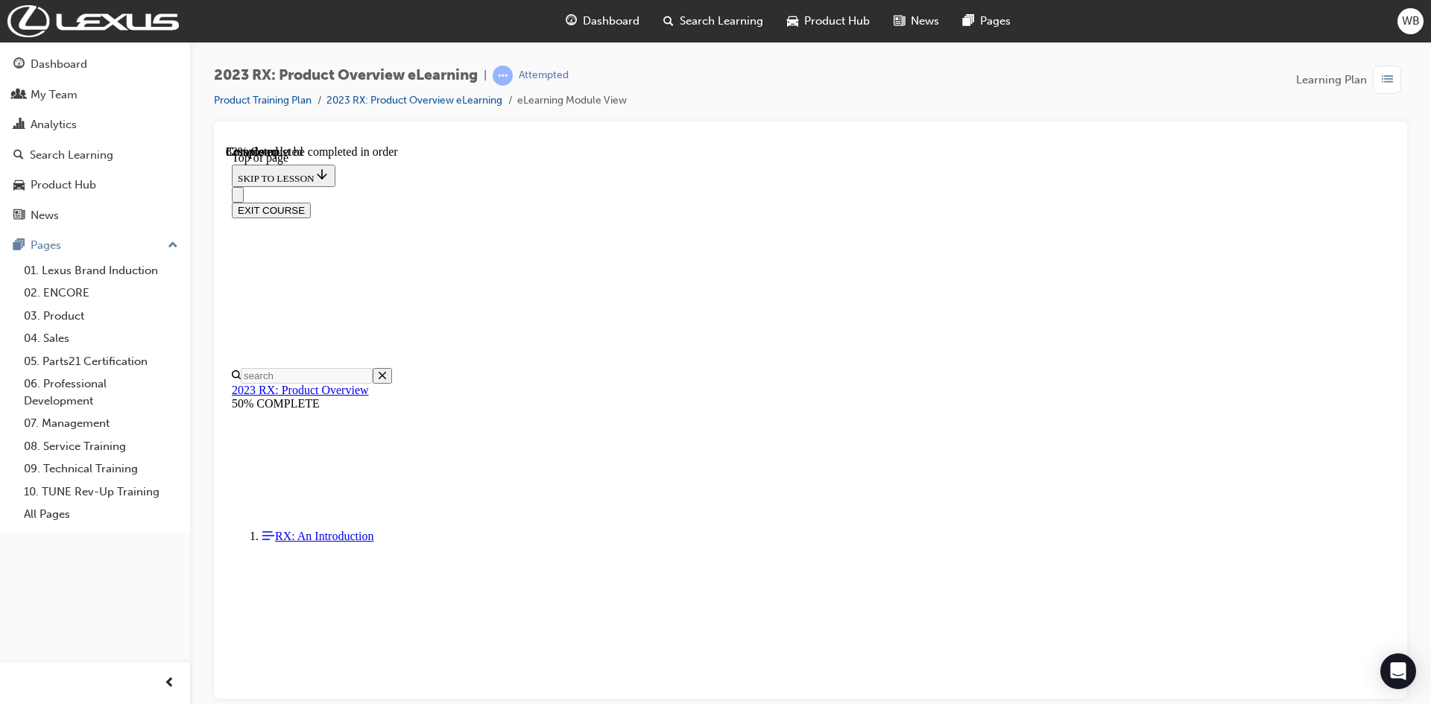
scroll to position [4172, 0]
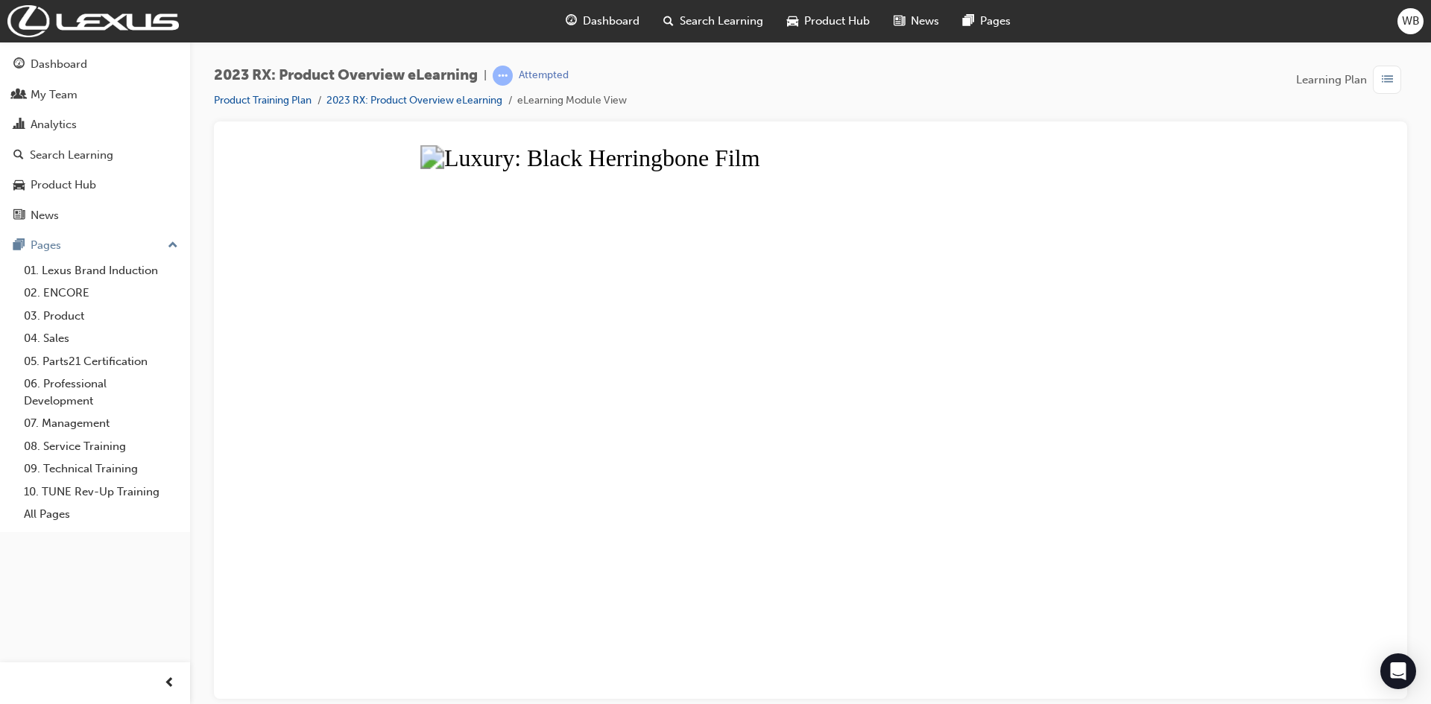
click at [1287, 356] on button "Unzoom image" at bounding box center [811, 422] width 1170 height 554
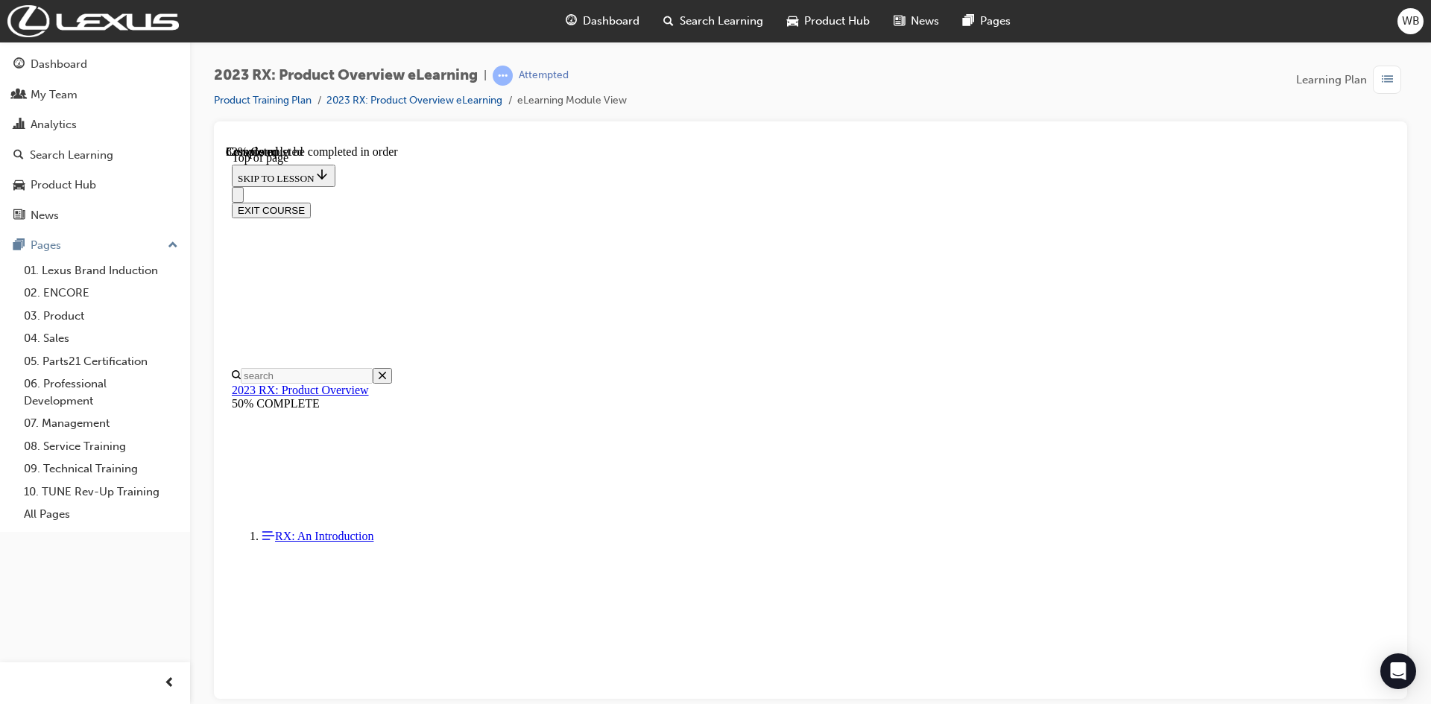
scroll to position [3725, 0]
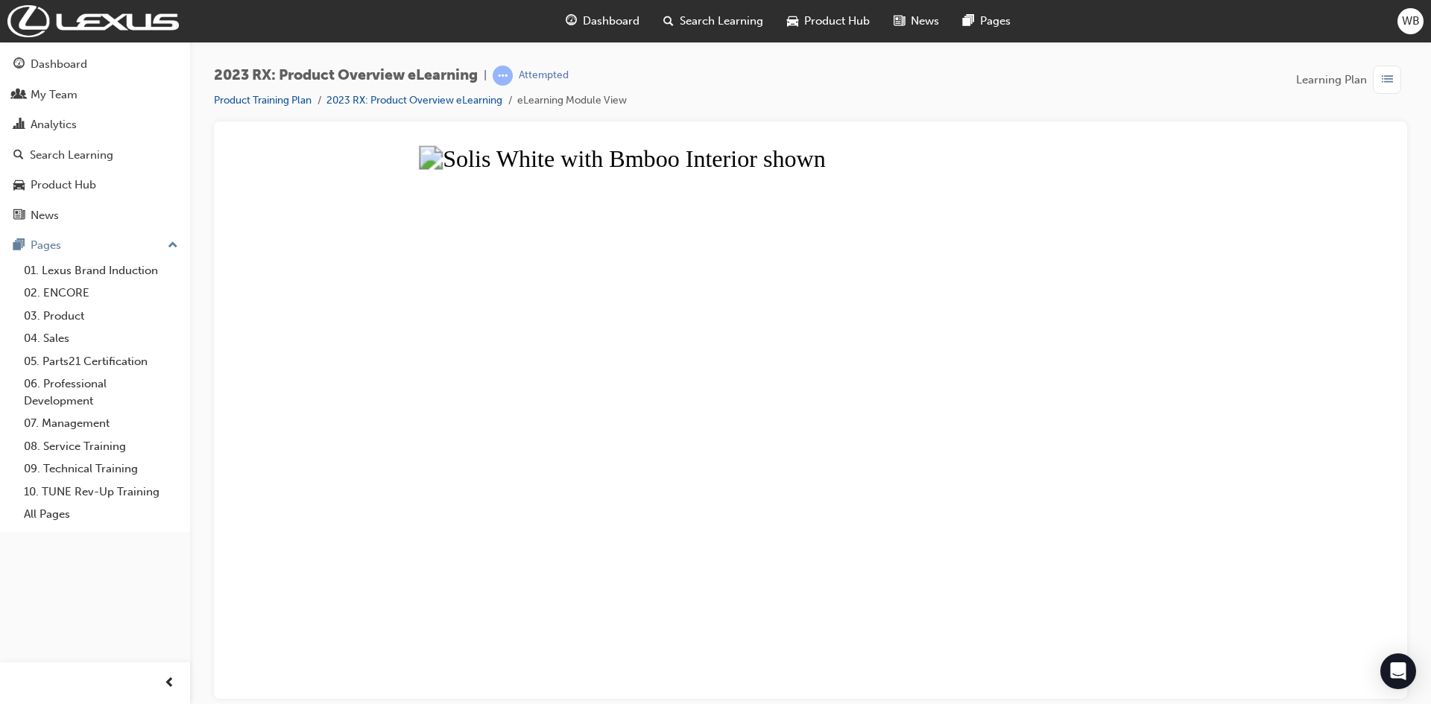
click at [1297, 389] on button "Unzoom image" at bounding box center [811, 422] width 1170 height 554
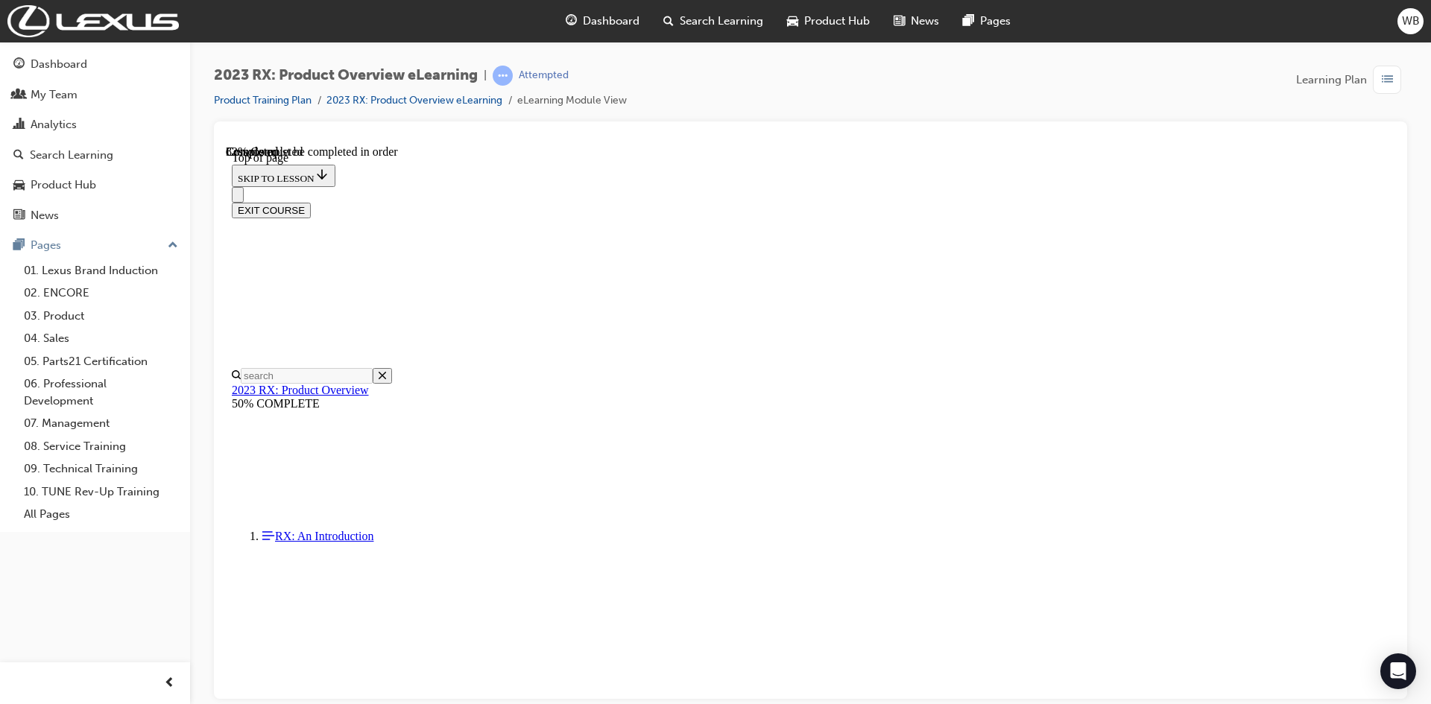
scroll to position [3278, 0]
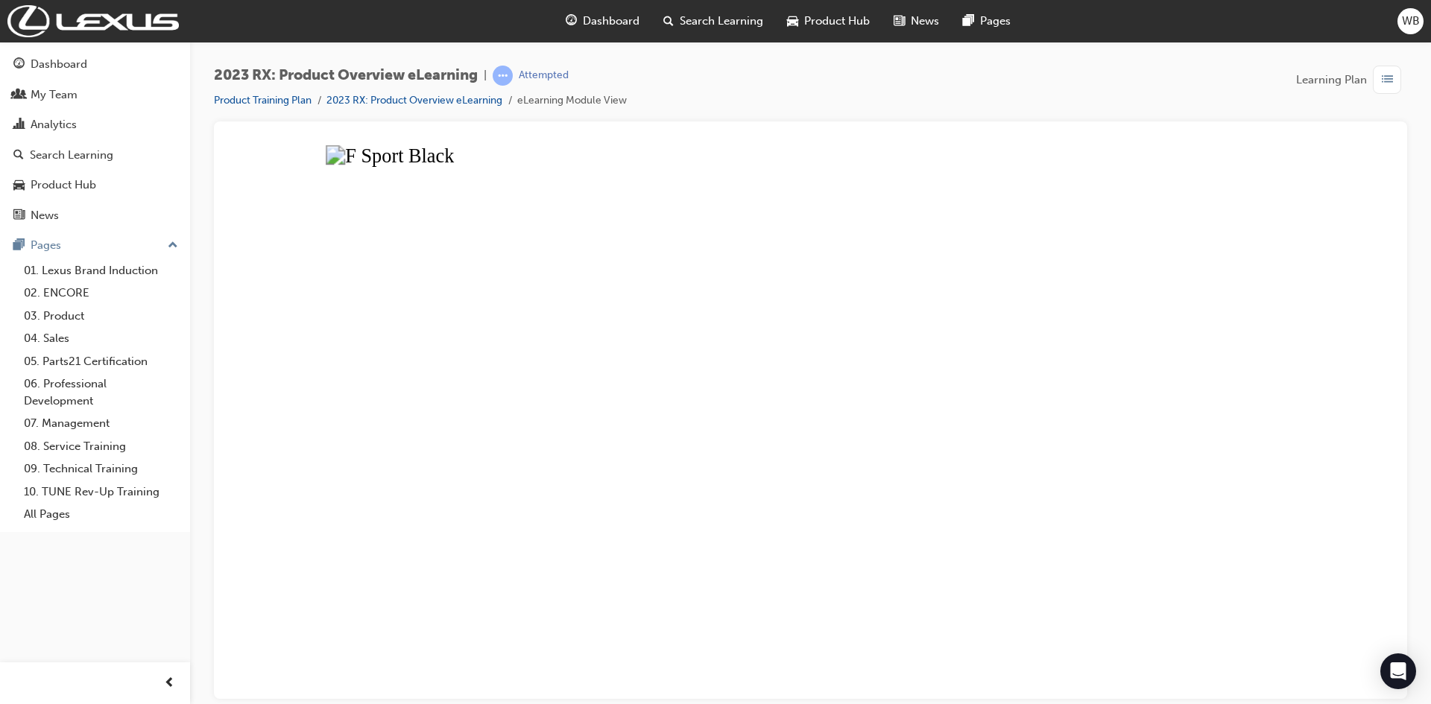
click at [1428, 418] on div "2023 RX: Product Overview eLearning | Attempted Product Training Plan 2023 RX: …" at bounding box center [810, 354] width 1241 height 625
click at [1357, 429] on button "Unzoom image" at bounding box center [811, 422] width 1170 height 554
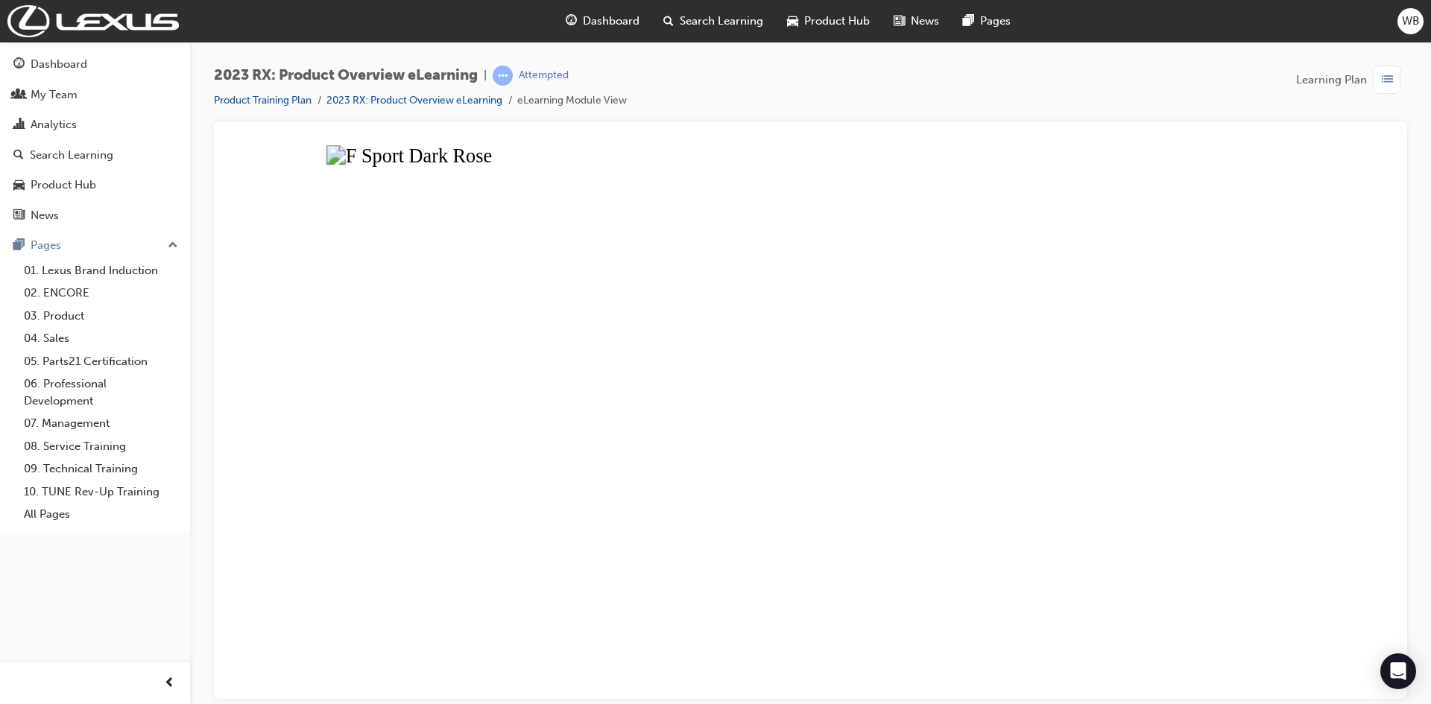
drag, startPoint x: 1318, startPoint y: 406, endPoint x: 1272, endPoint y: 413, distance: 46.8
click at [1319, 406] on button "Unzoom image" at bounding box center [811, 422] width 1170 height 554
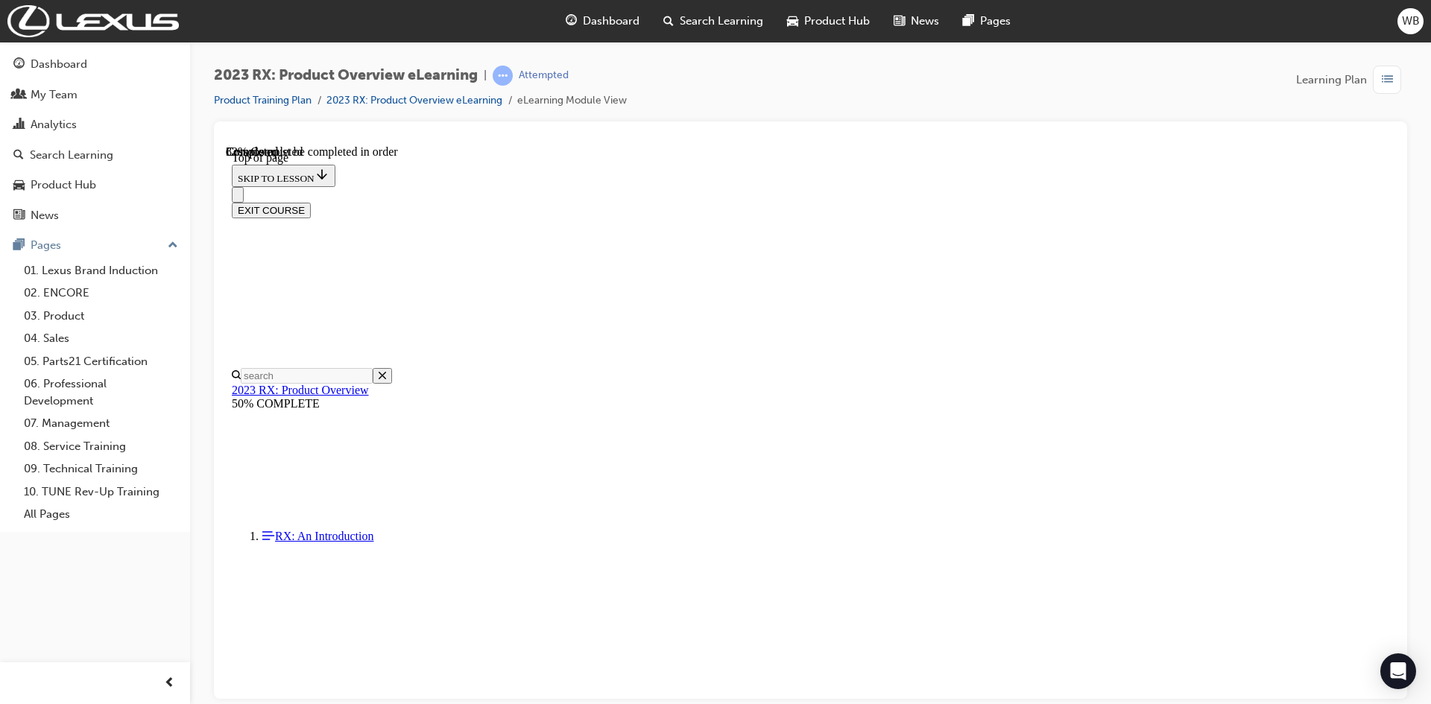
scroll to position [2756, 0]
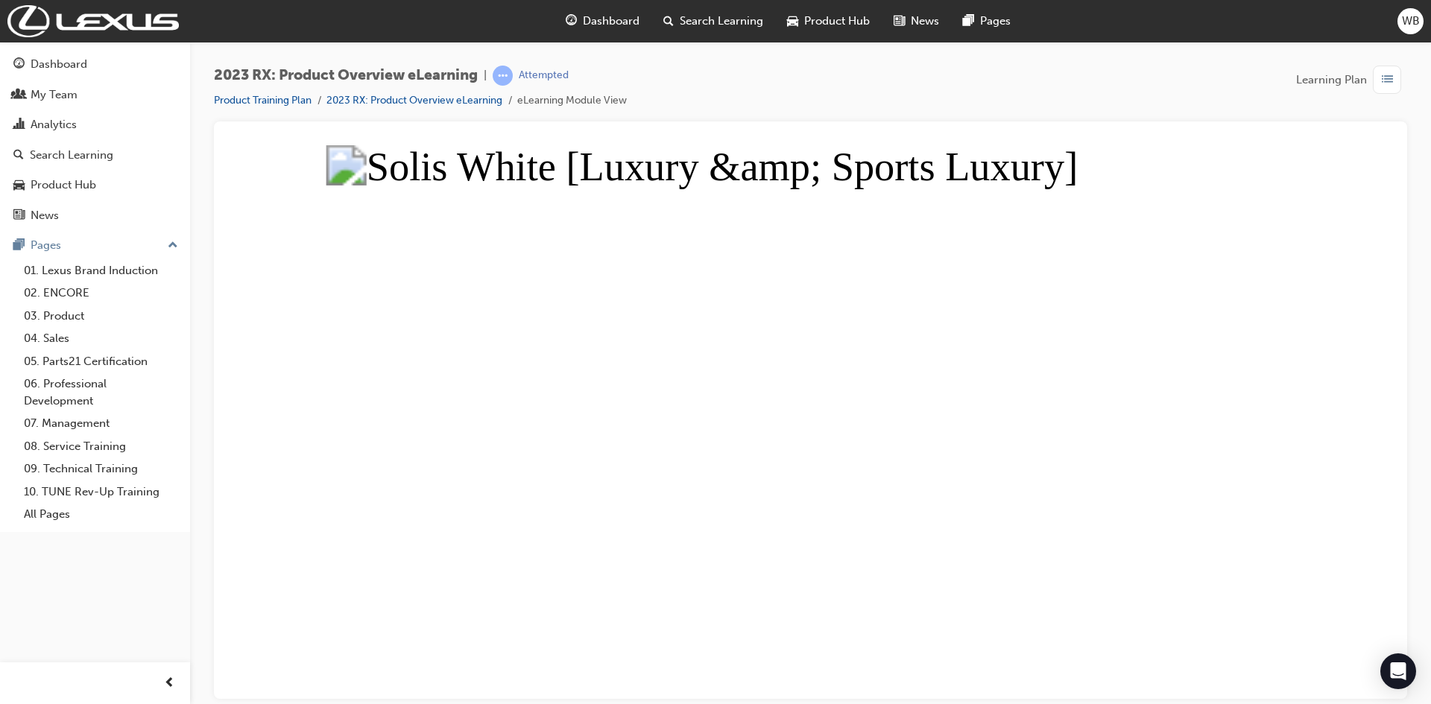
click at [1317, 370] on button "Unzoom image" at bounding box center [811, 422] width 1170 height 554
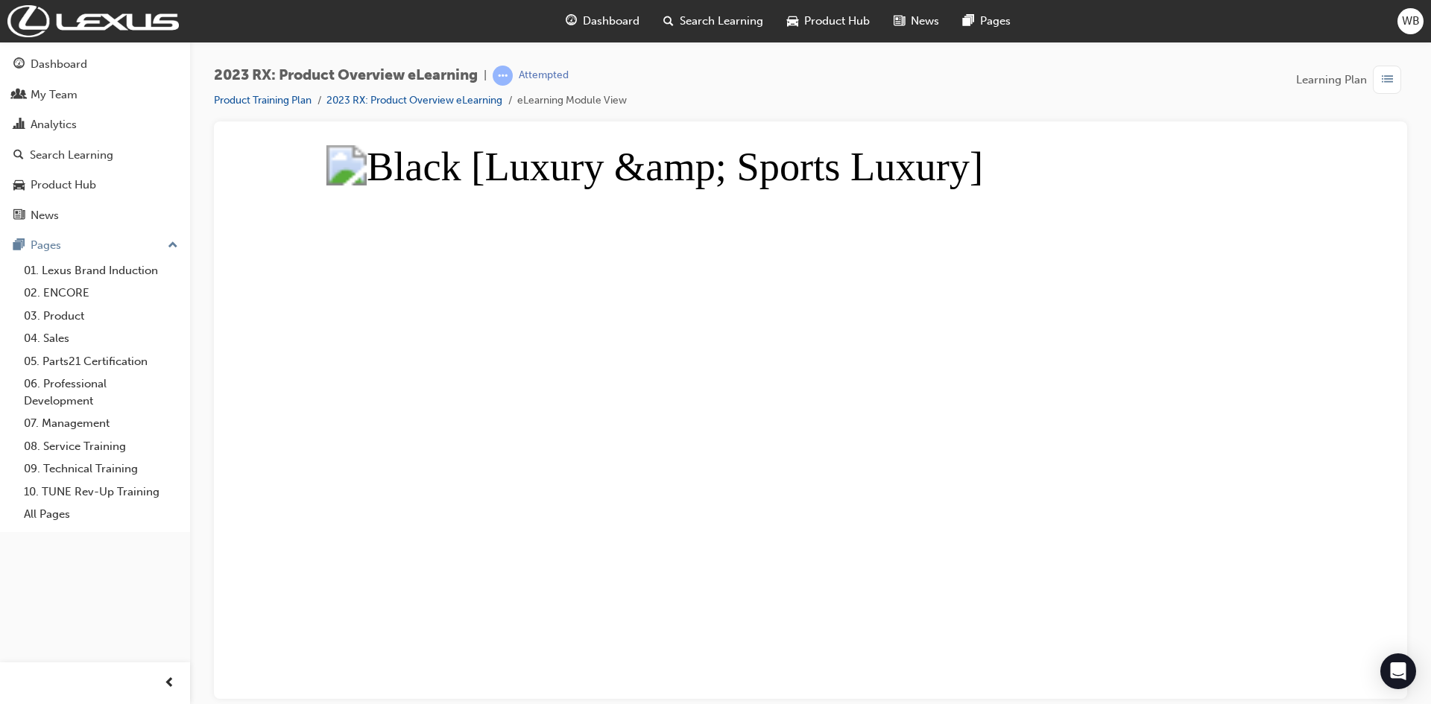
click at [1406, 323] on div at bounding box center [811, 411] width 1194 height 578
click at [1343, 372] on button "Unzoom image" at bounding box center [811, 422] width 1170 height 554
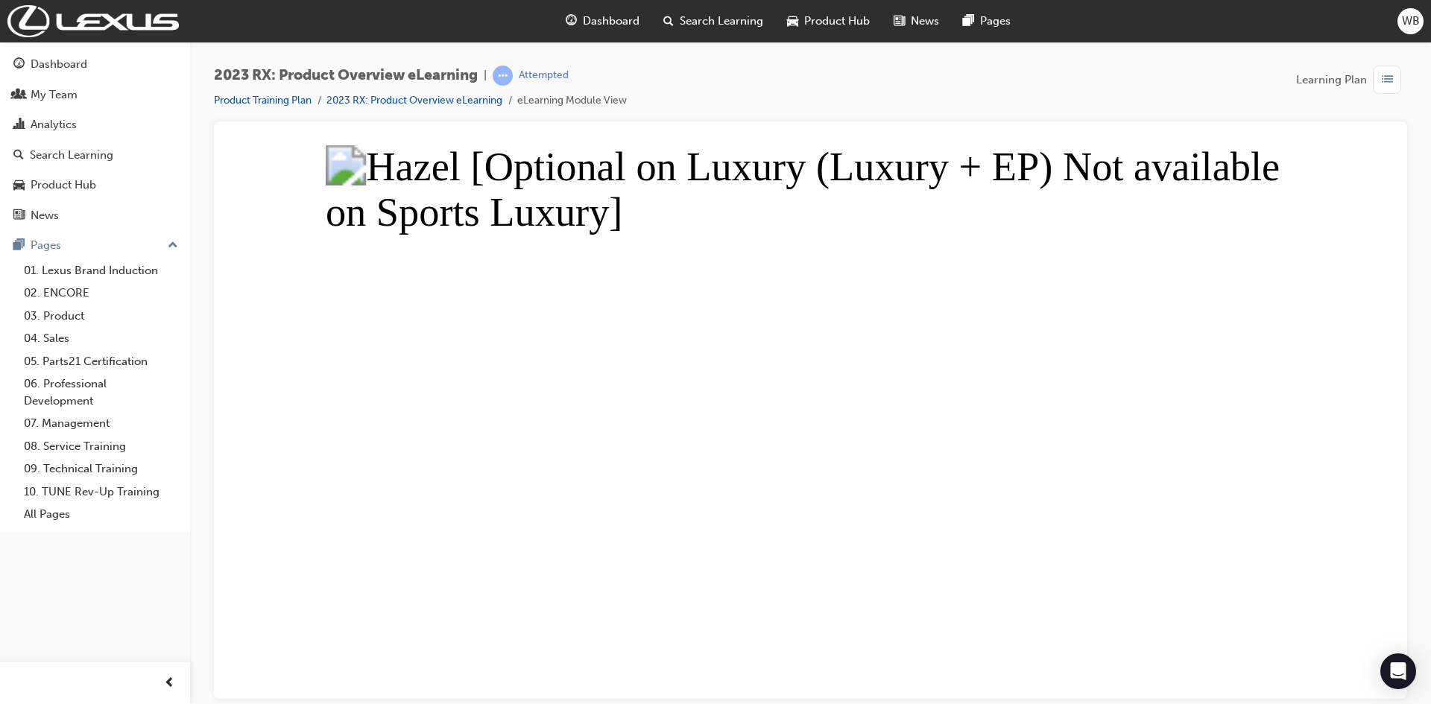
drag, startPoint x: 1378, startPoint y: 411, endPoint x: 1363, endPoint y: 415, distance: 16.3
click at [1376, 411] on button "Unzoom image" at bounding box center [811, 422] width 1170 height 554
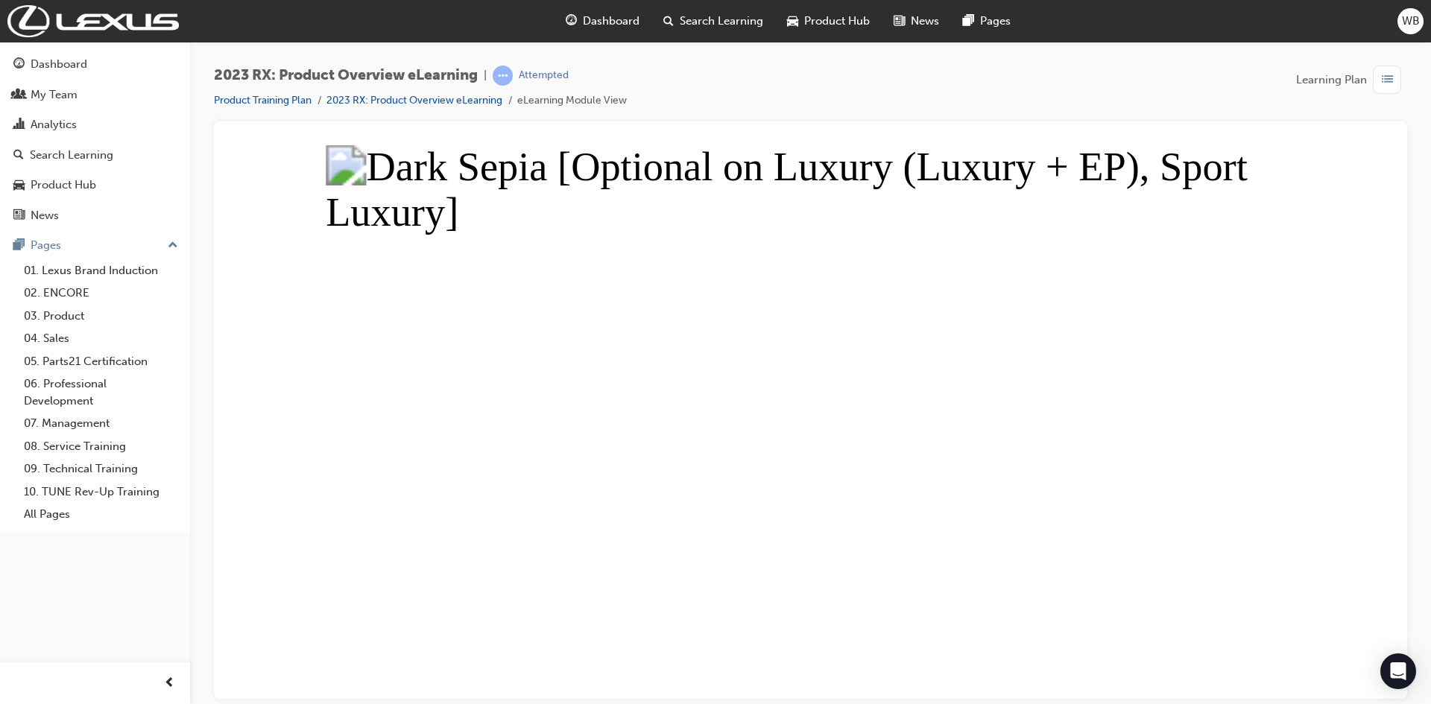
click at [1345, 391] on button "Unzoom image" at bounding box center [811, 422] width 1170 height 554
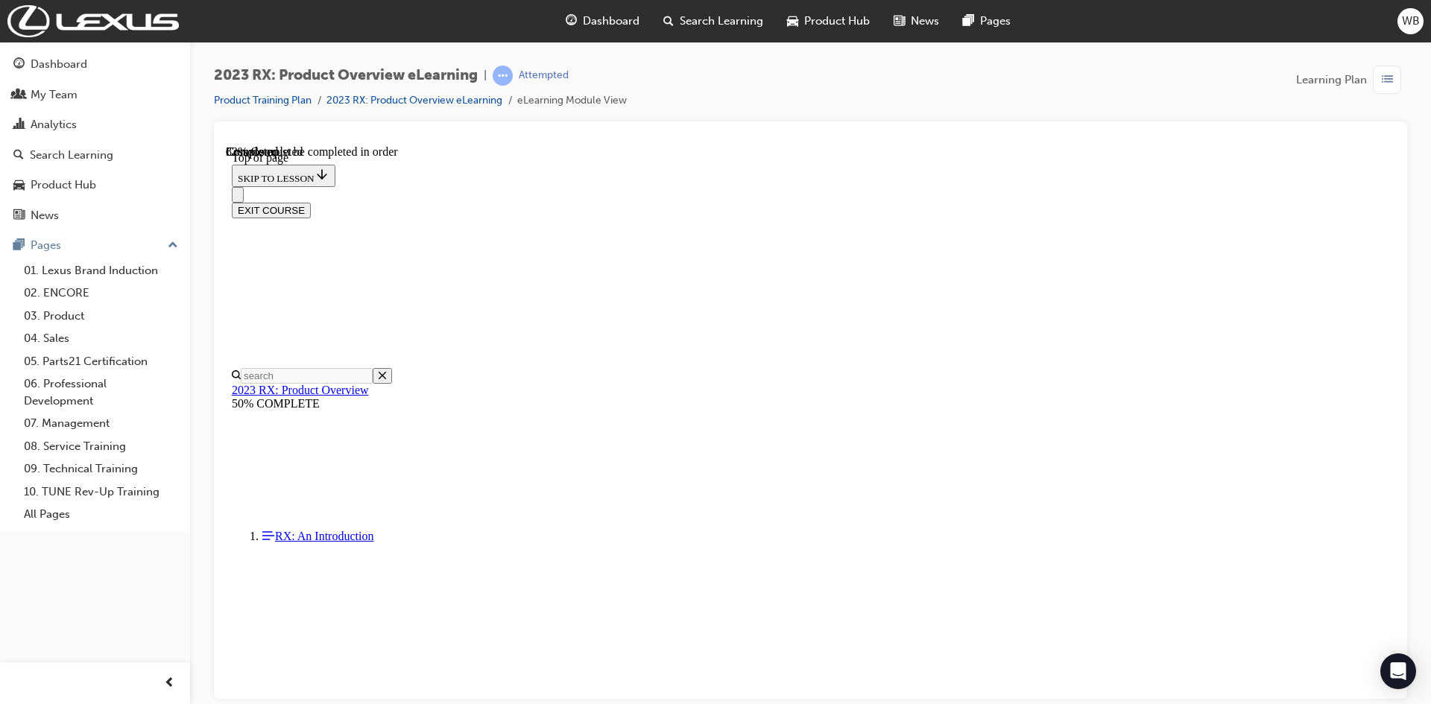
scroll to position [2234, 0]
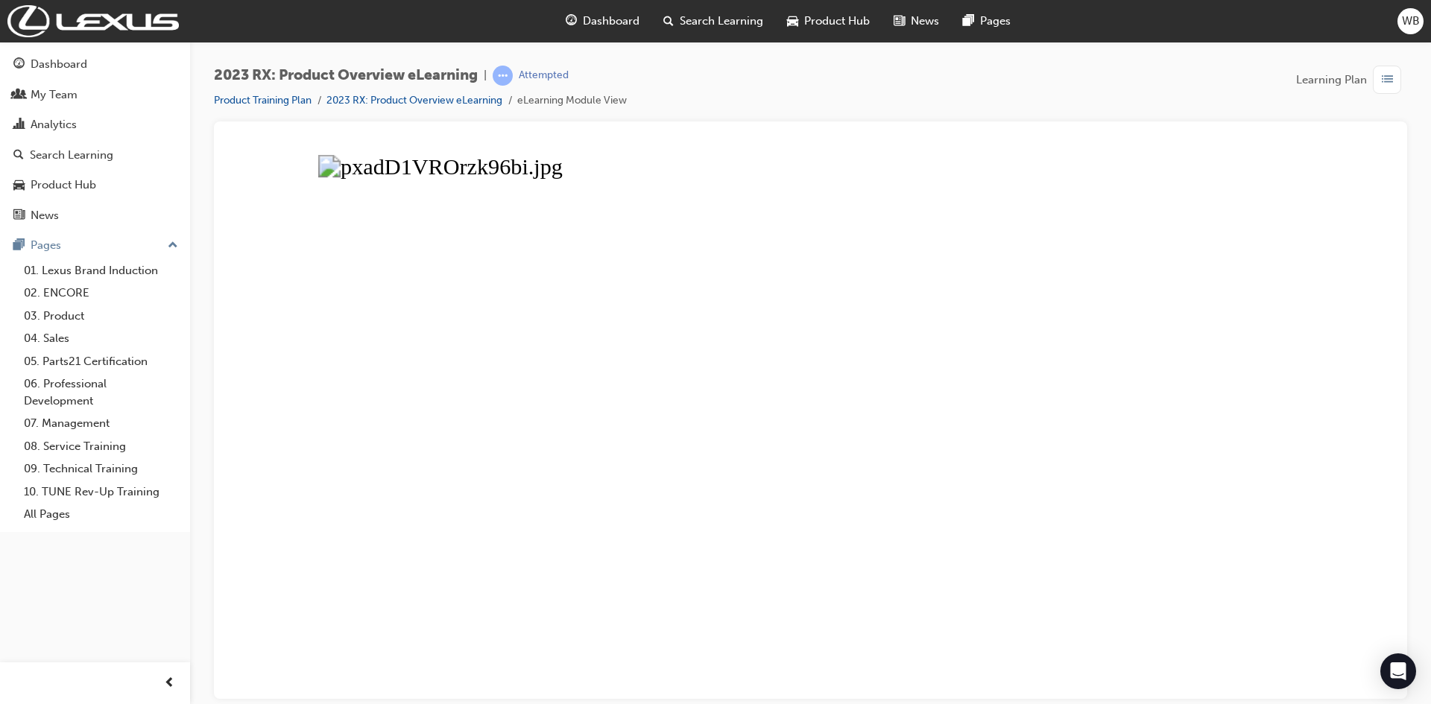
click at [1349, 394] on button "Unzoom image" at bounding box center [811, 422] width 1170 height 554
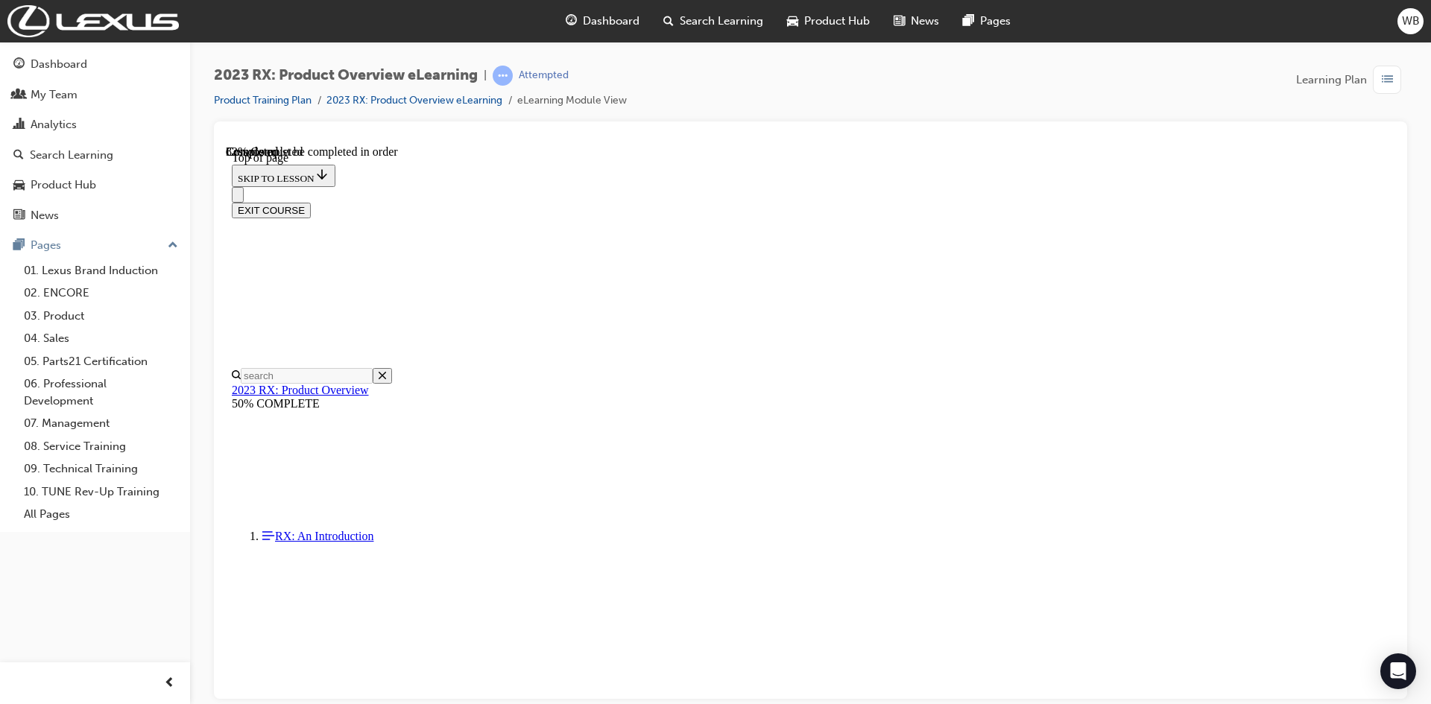
scroll to position [2085, 0]
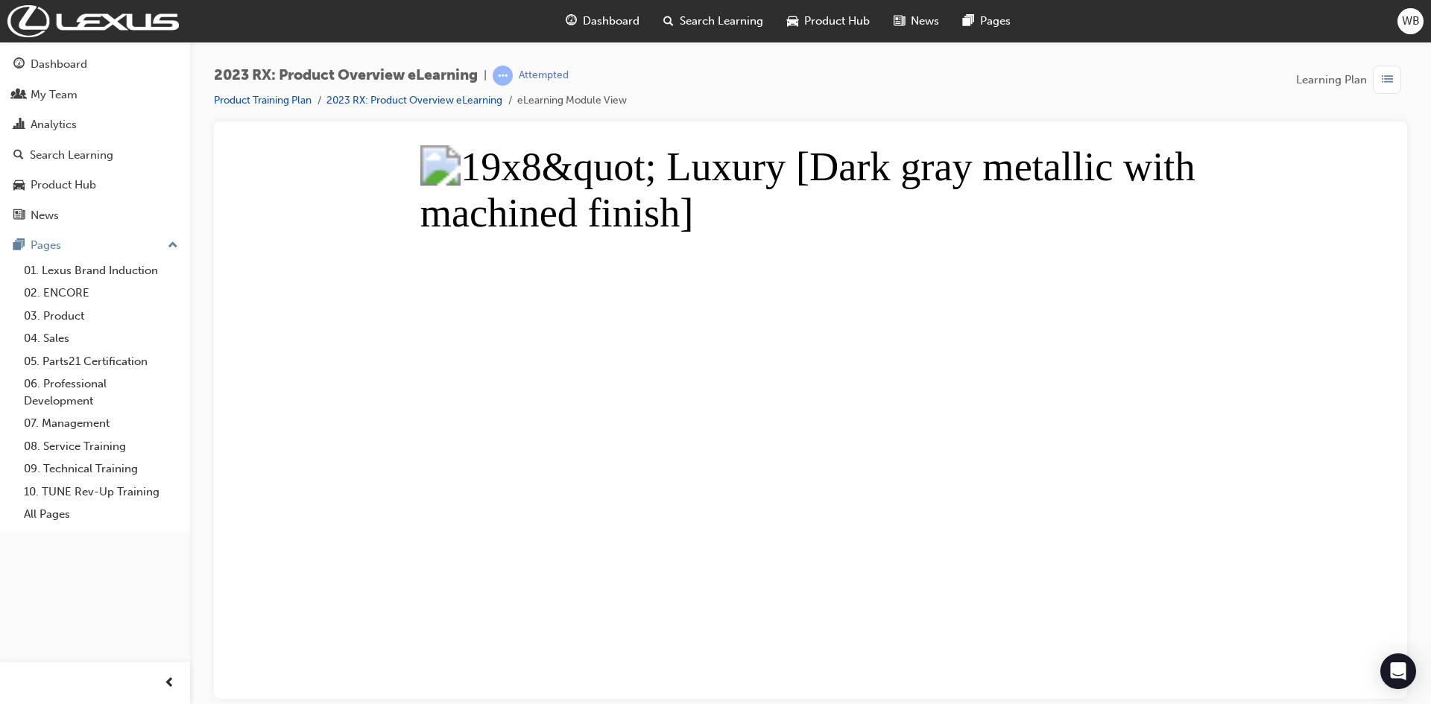
drag, startPoint x: 1292, startPoint y: 485, endPoint x: 1120, endPoint y: 484, distance: 172.2
click at [1288, 486] on button "Unzoom image" at bounding box center [811, 422] width 1170 height 554
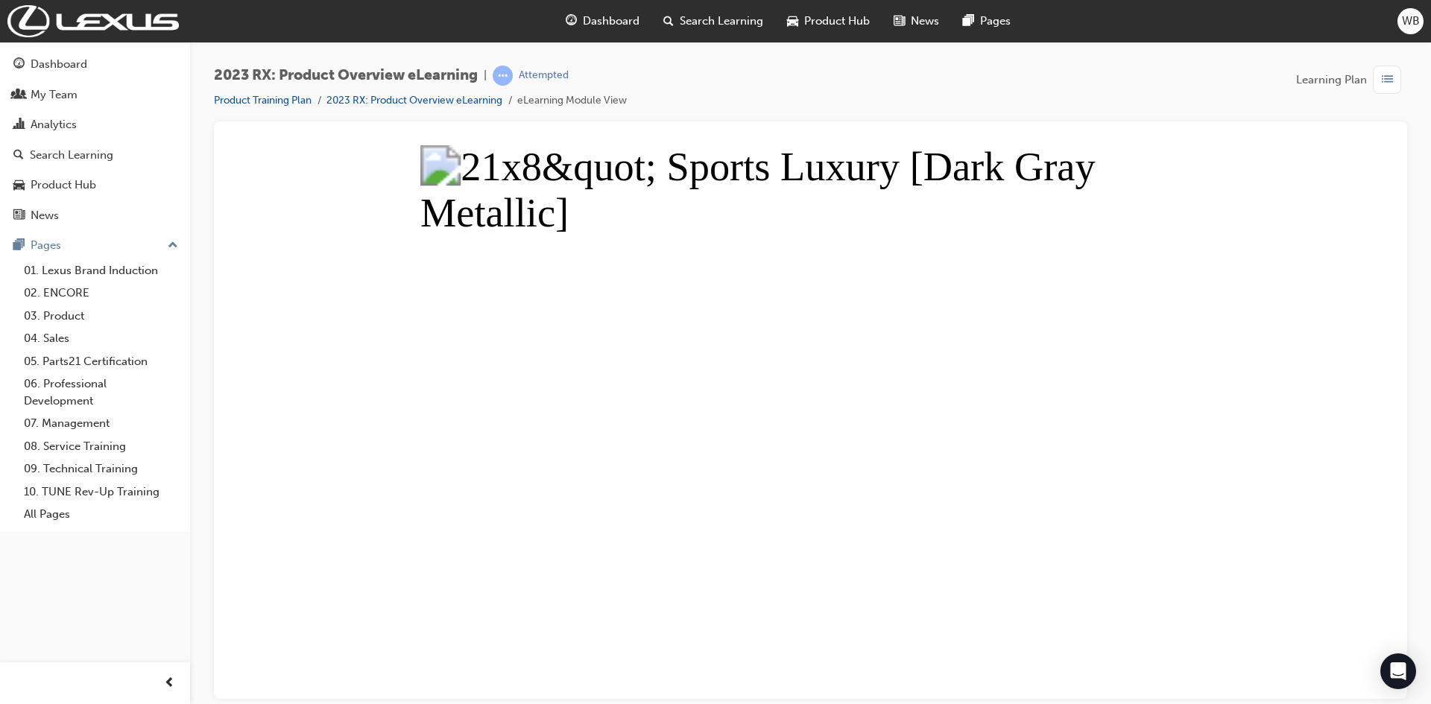
drag, startPoint x: 1229, startPoint y: 380, endPoint x: 1204, endPoint y: 383, distance: 25.5
click at [1231, 380] on button "Unzoom image" at bounding box center [811, 422] width 1170 height 554
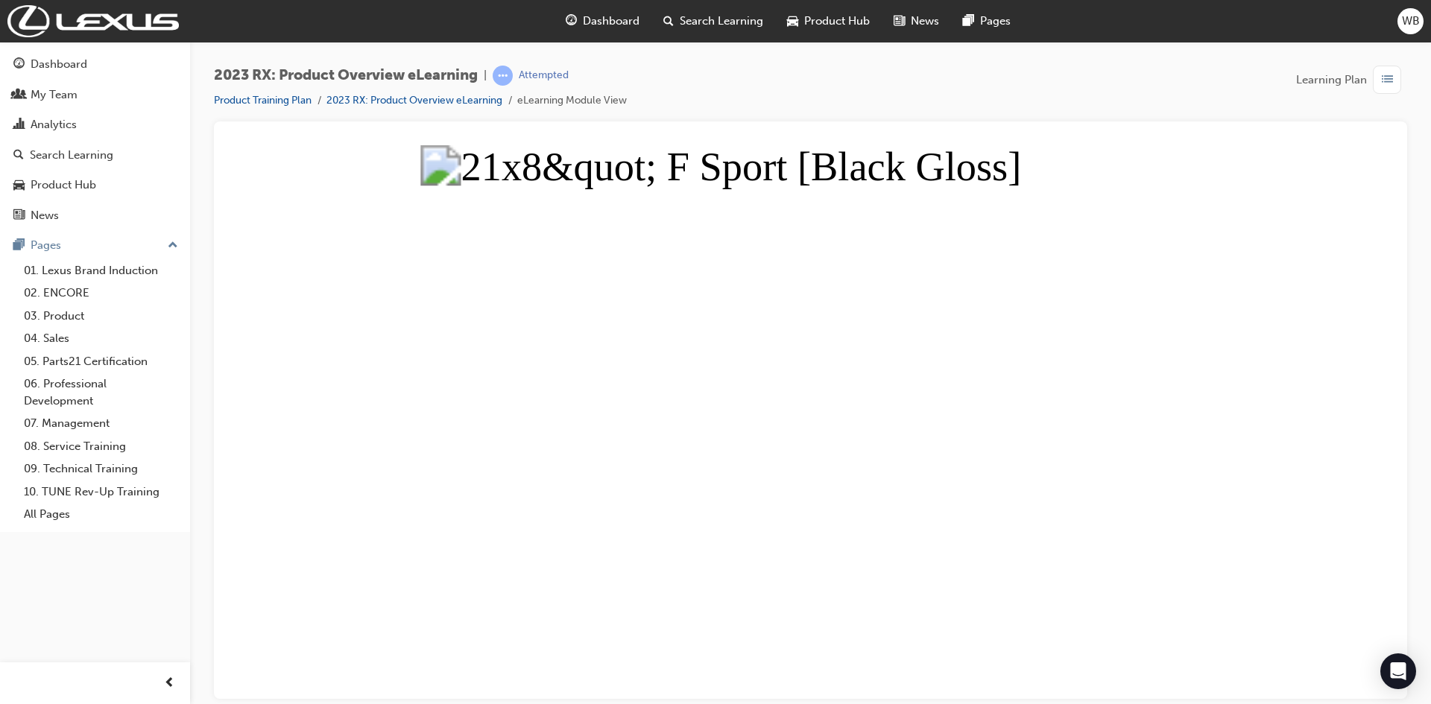
click at [1308, 378] on button "Unzoom image" at bounding box center [811, 422] width 1170 height 554
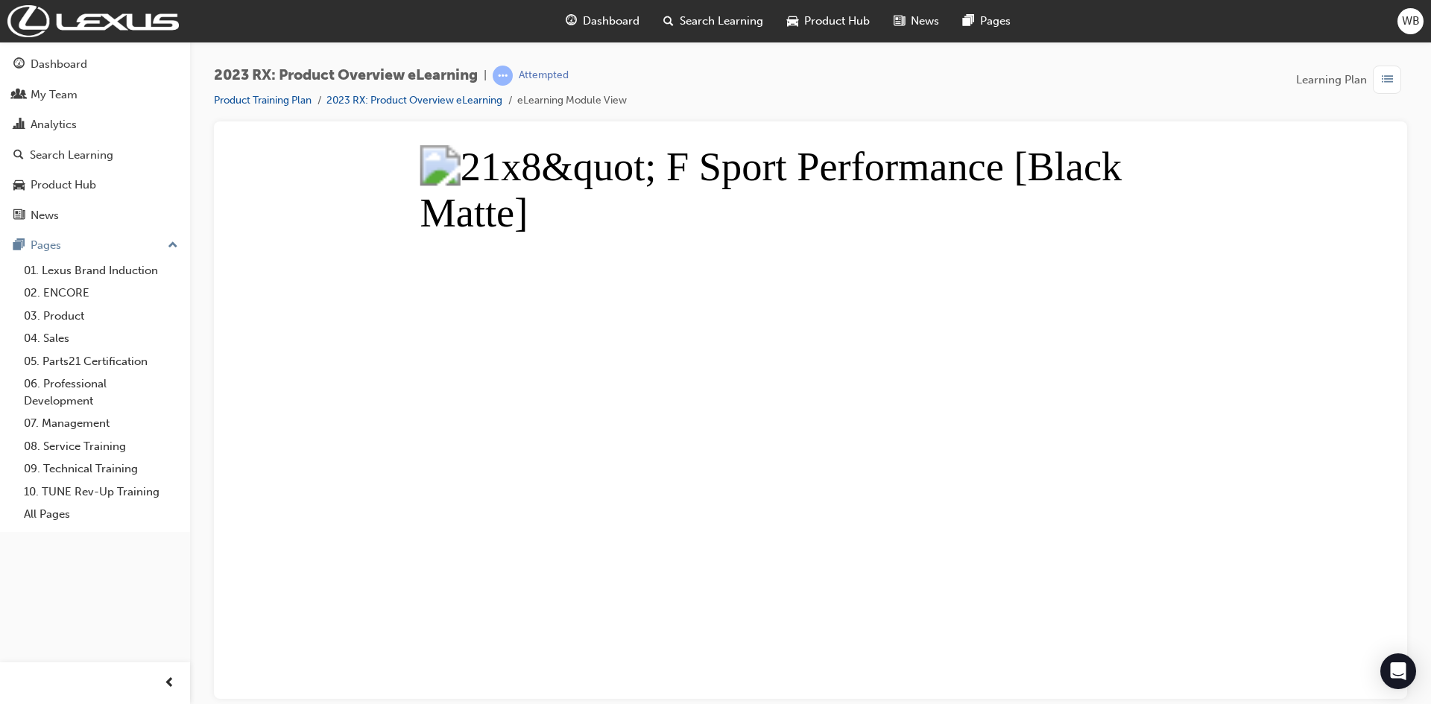
click at [1302, 373] on button "Unzoom image" at bounding box center [811, 422] width 1170 height 554
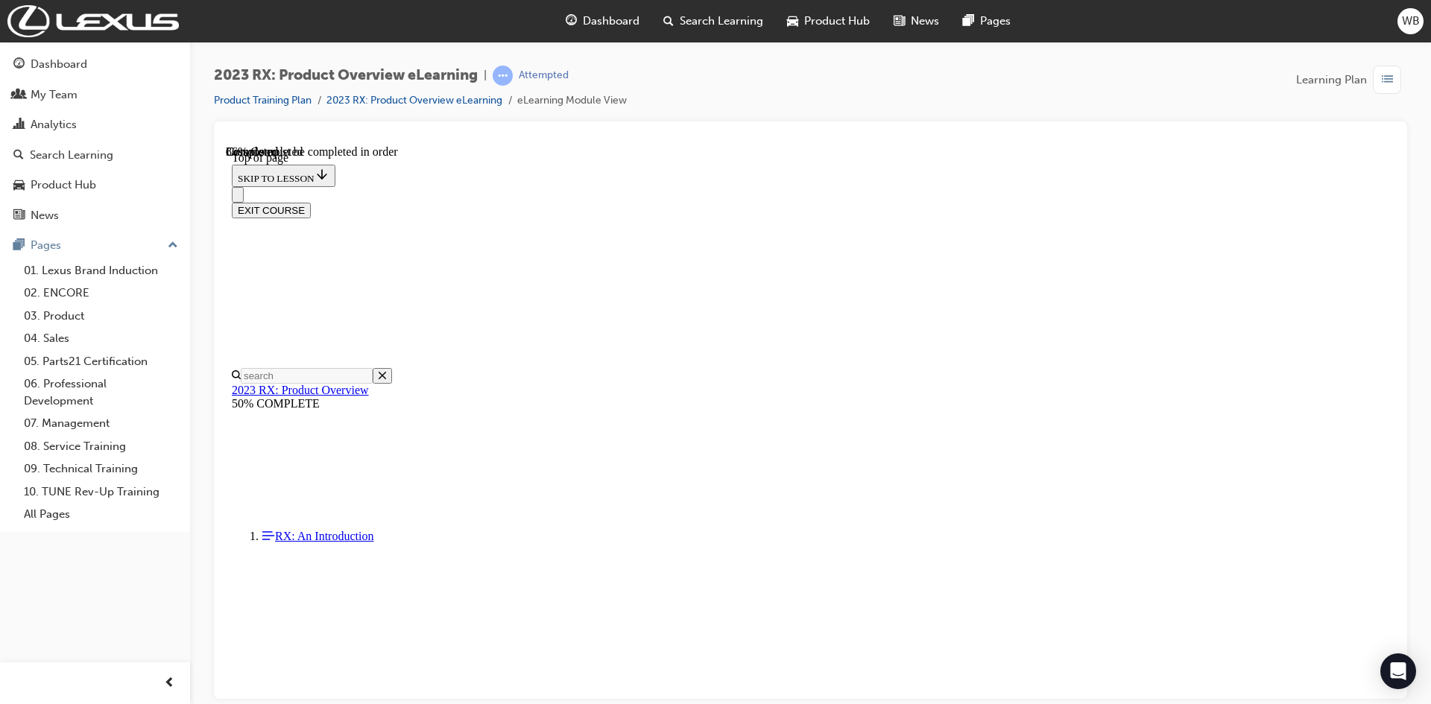
scroll to position [1116, 0]
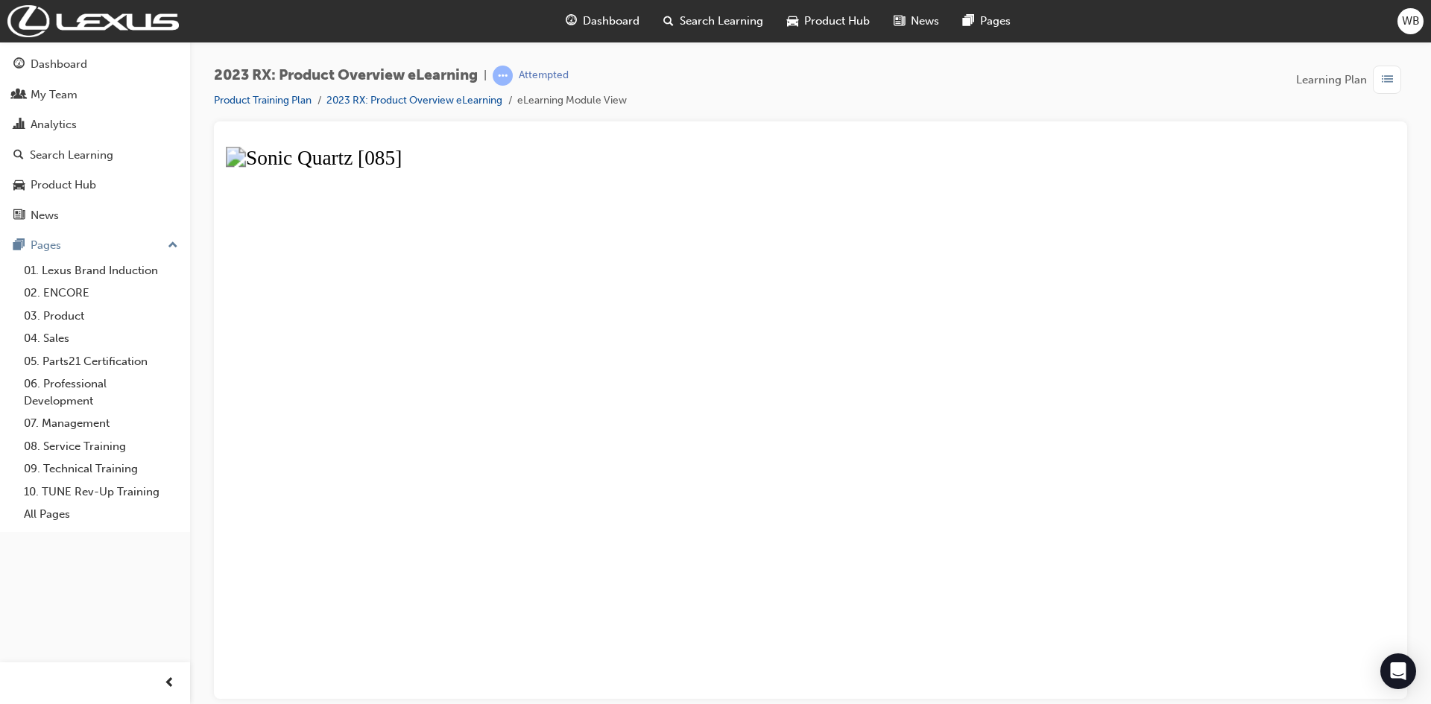
click at [1087, 423] on button "Unzoom image" at bounding box center [811, 422] width 1170 height 554
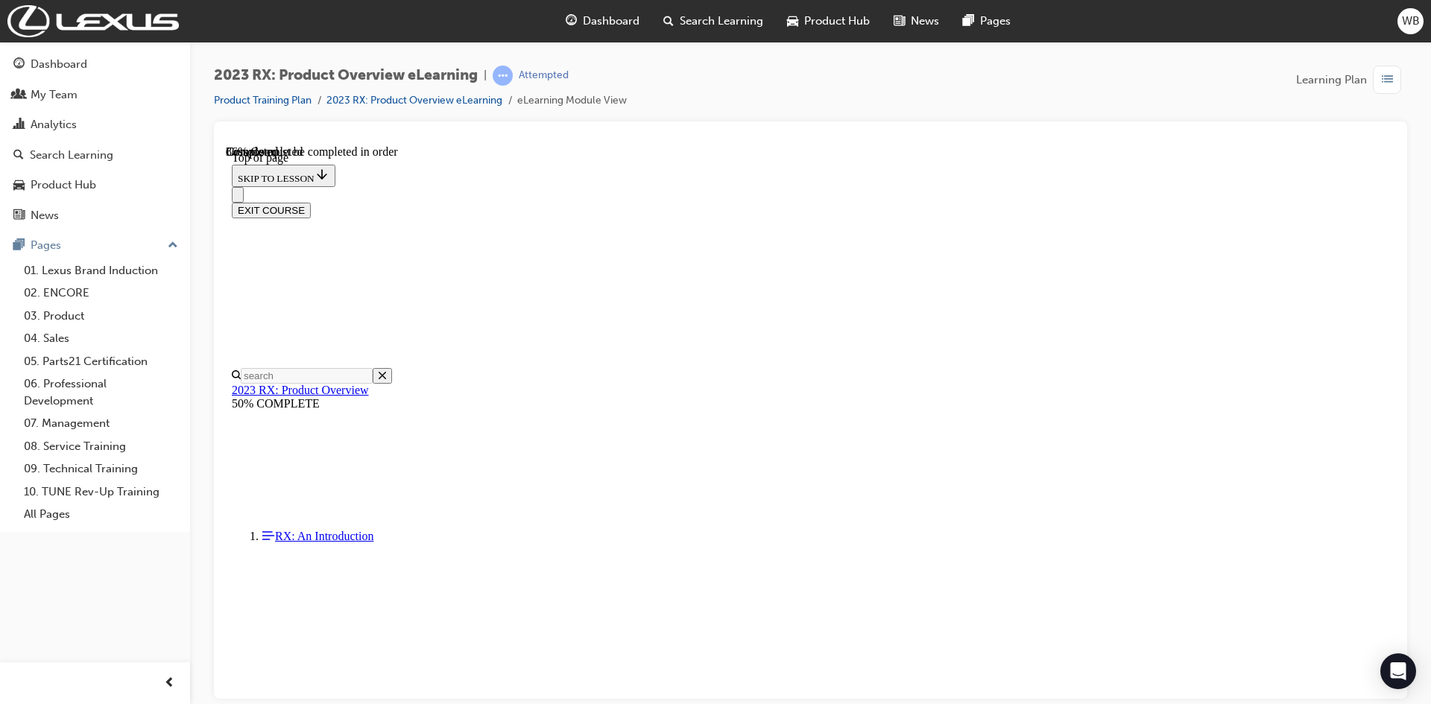
scroll to position [1191, 0]
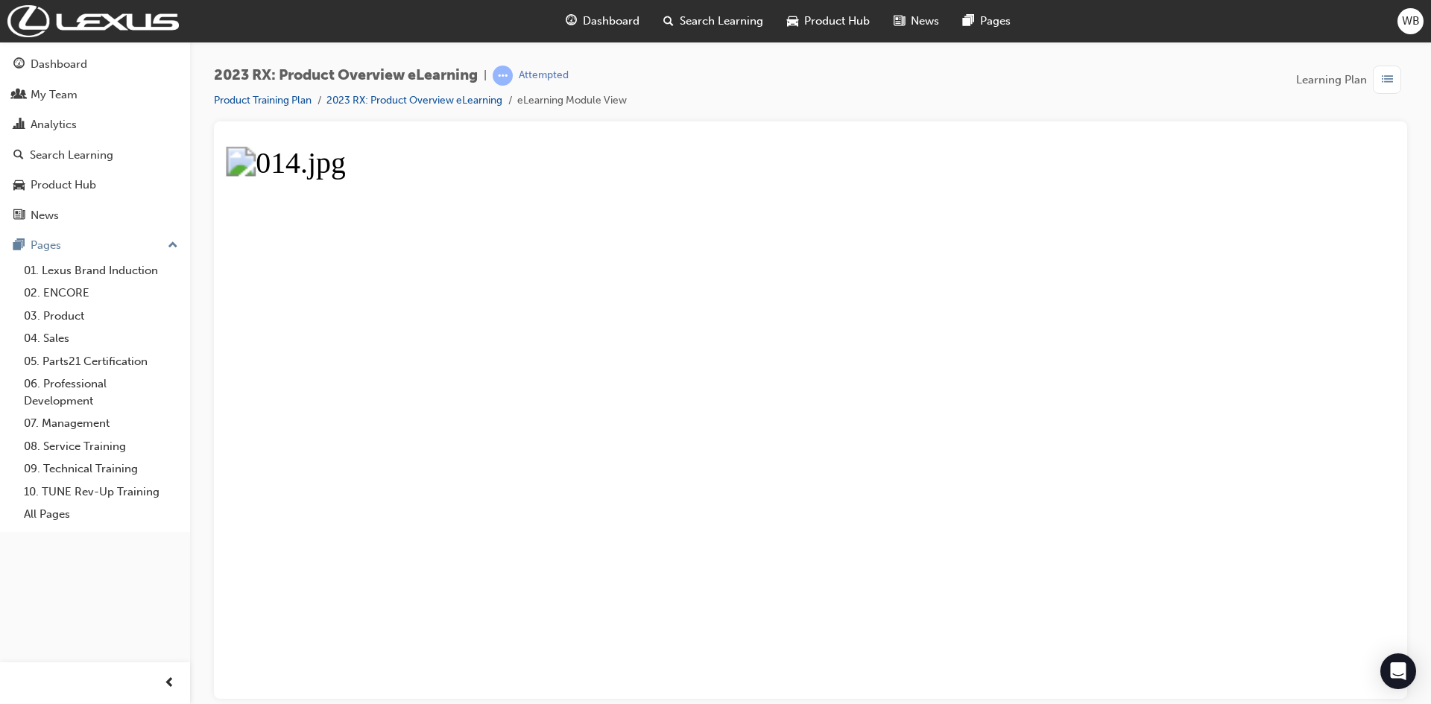
click at [1268, 305] on button "Unzoom image" at bounding box center [811, 422] width 1170 height 554
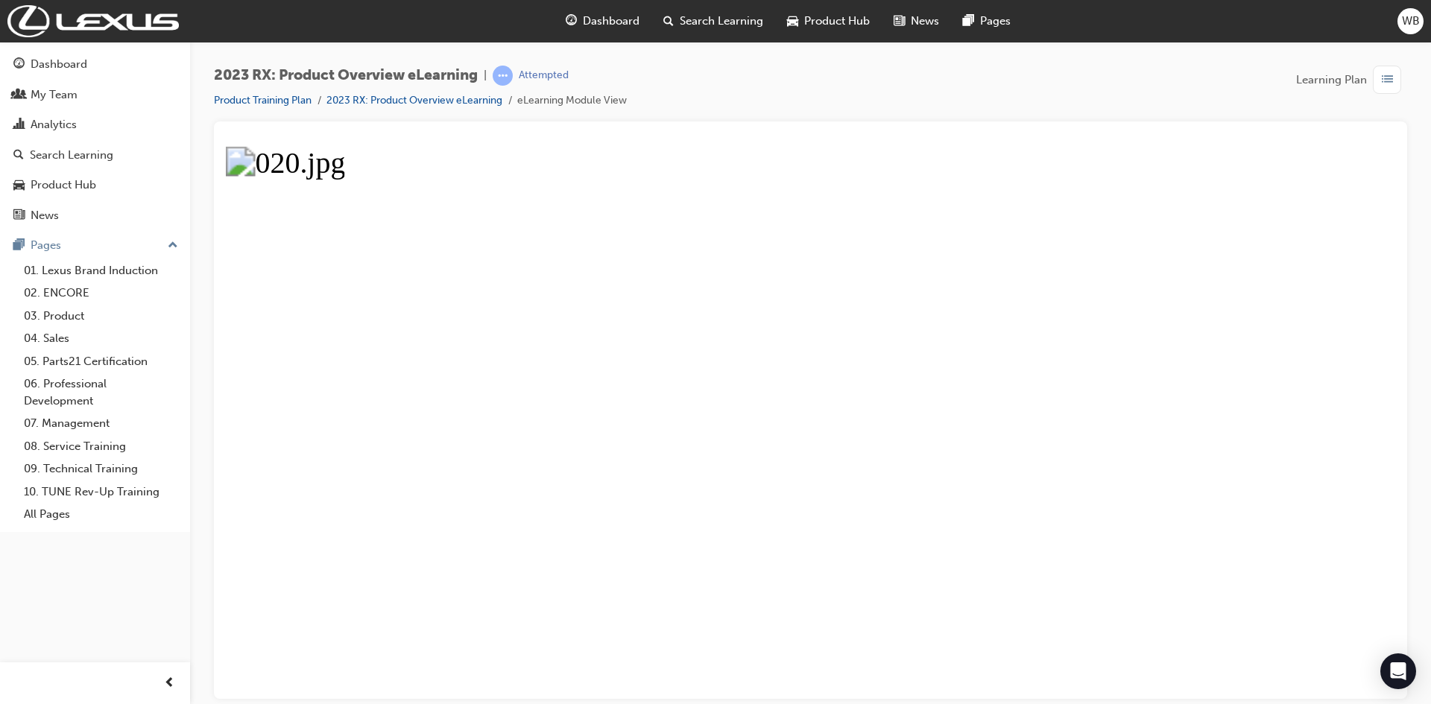
click at [1137, 427] on button "Unzoom image" at bounding box center [811, 422] width 1170 height 554
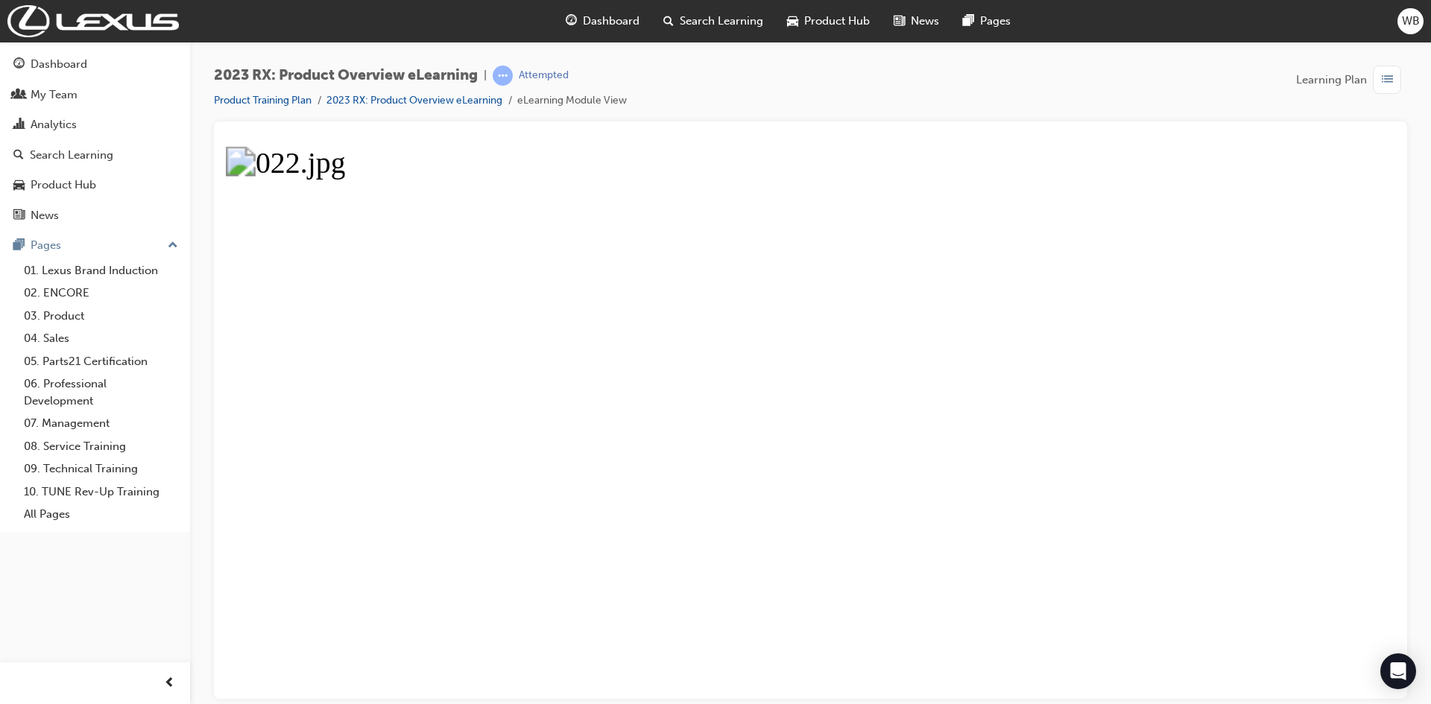
click at [1114, 277] on button "Unzoom image" at bounding box center [811, 422] width 1170 height 554
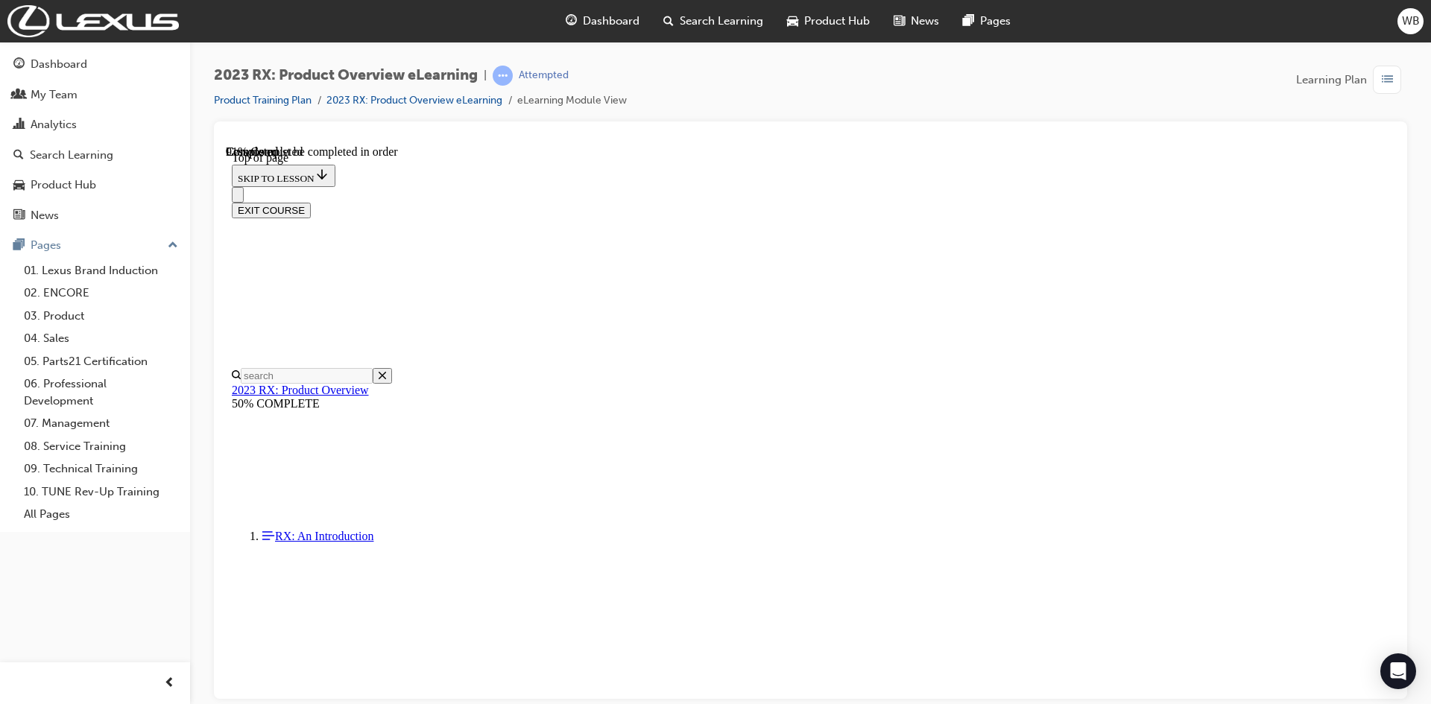
scroll to position [5438, 0]
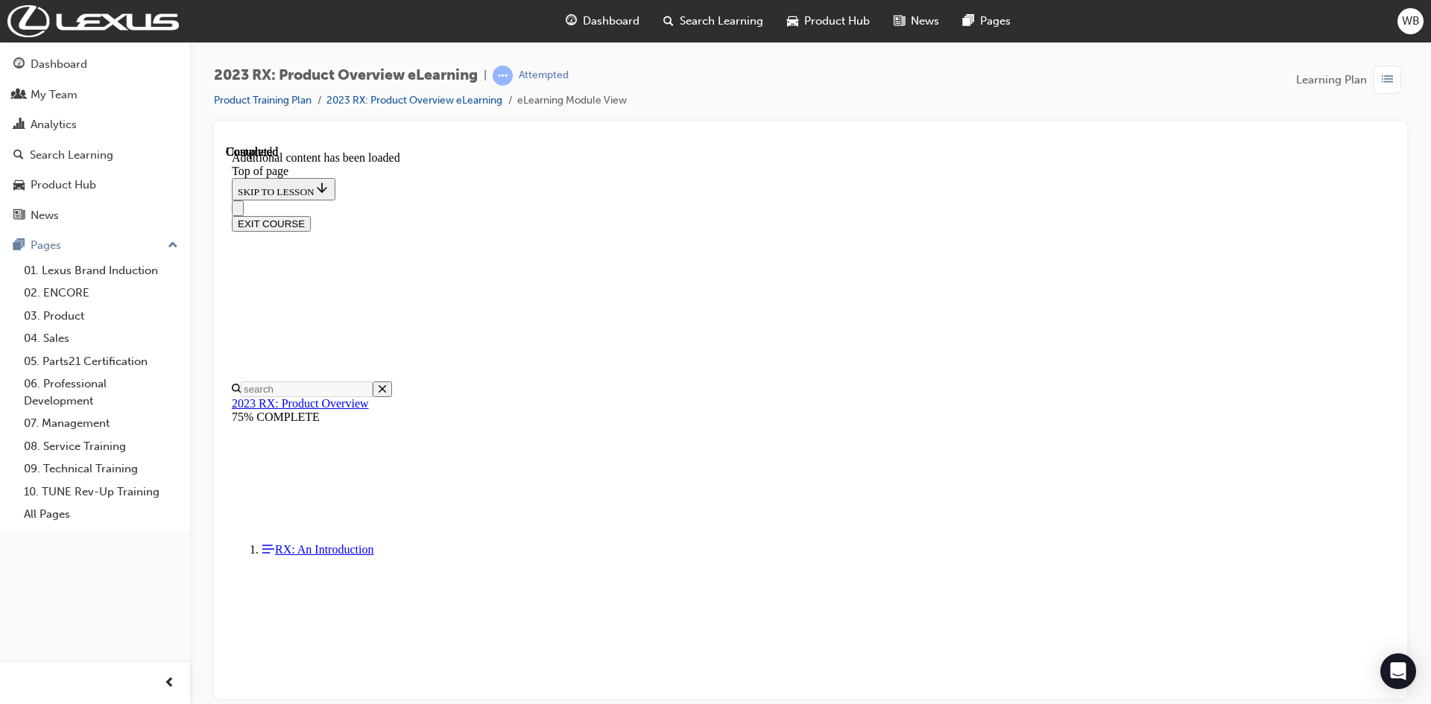
scroll to position [5833, 0]
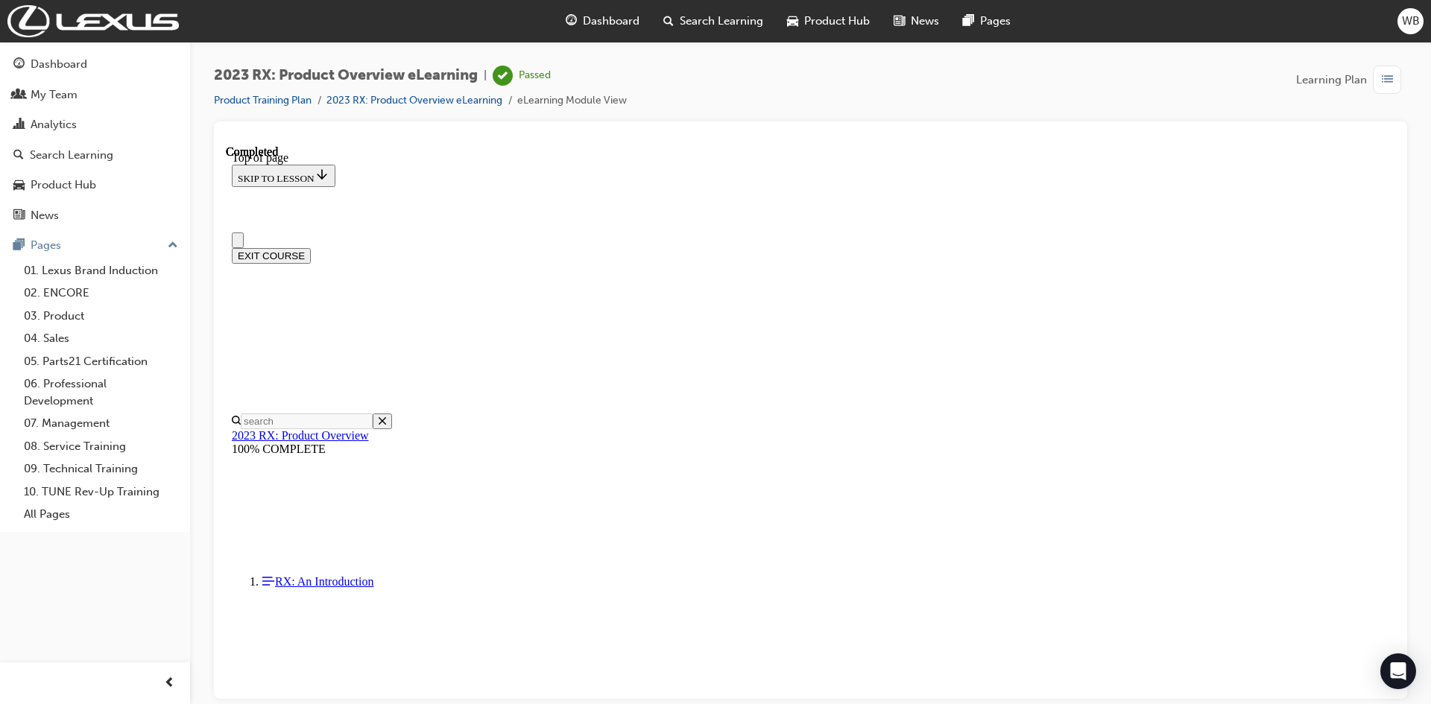
scroll to position [0, 0]
click at [311, 247] on button "EXIT COURSE" at bounding box center [271, 255] width 79 height 16
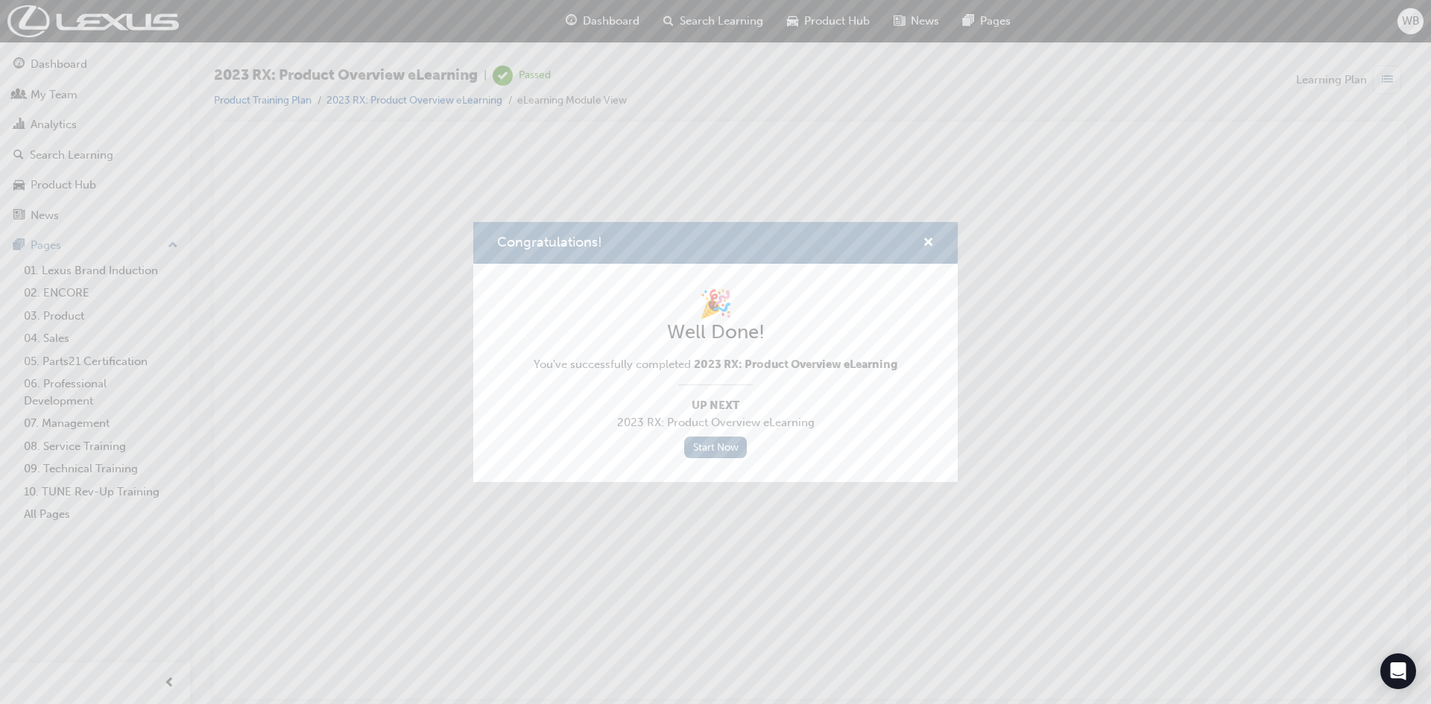
click at [612, 24] on div "Congratulations! 🎉 Well Done! You've successfully completed 2023 RX: Product Ov…" at bounding box center [715, 352] width 1431 height 704
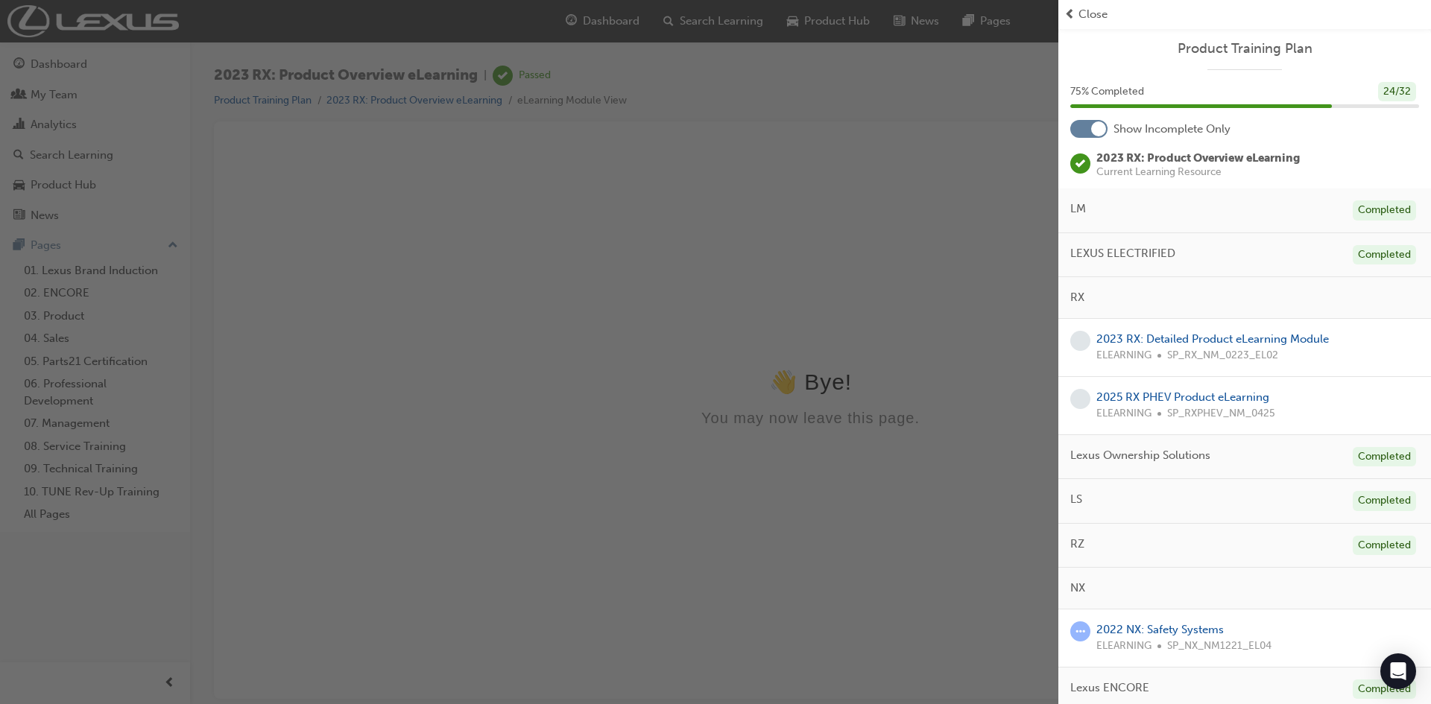
click at [578, 330] on div "button" at bounding box center [529, 352] width 1059 height 704
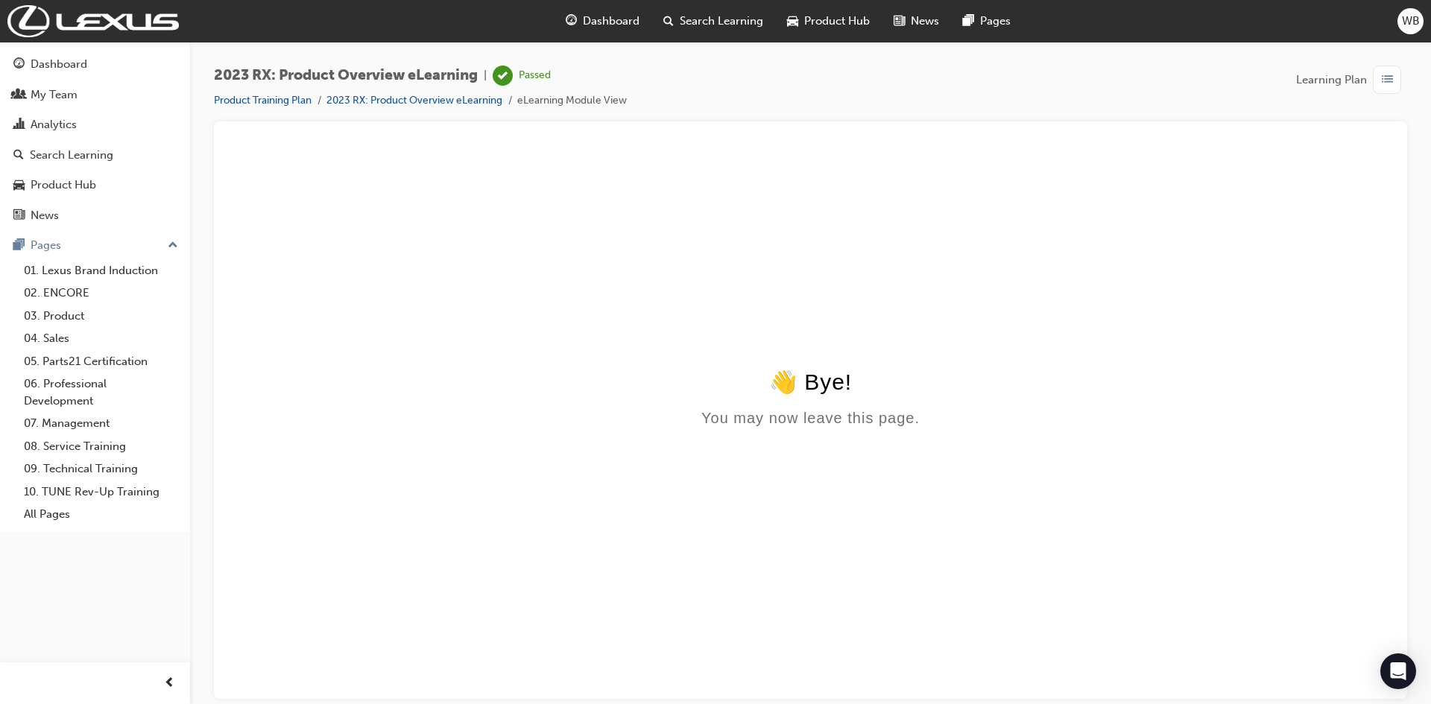
click at [618, 16] on span "Dashboard" at bounding box center [611, 21] width 57 height 17
